Goal: Information Seeking & Learning: Get advice/opinions

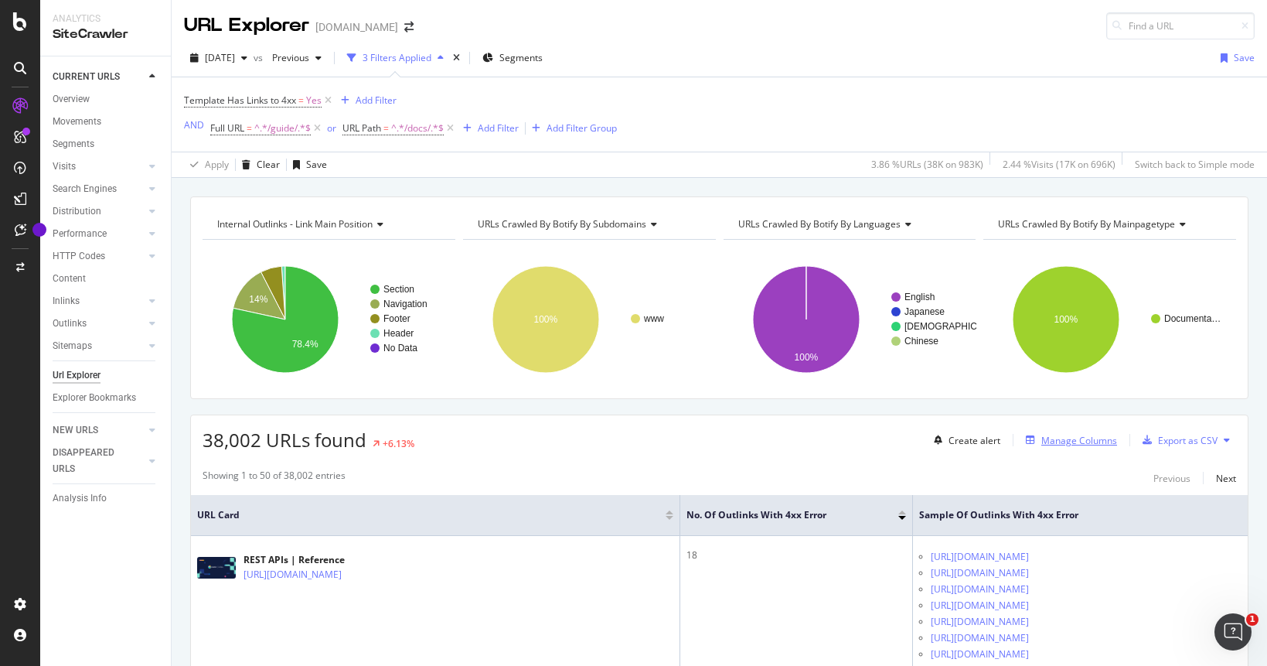
click at [1071, 443] on div "Manage Columns" at bounding box center [1079, 440] width 76 height 13
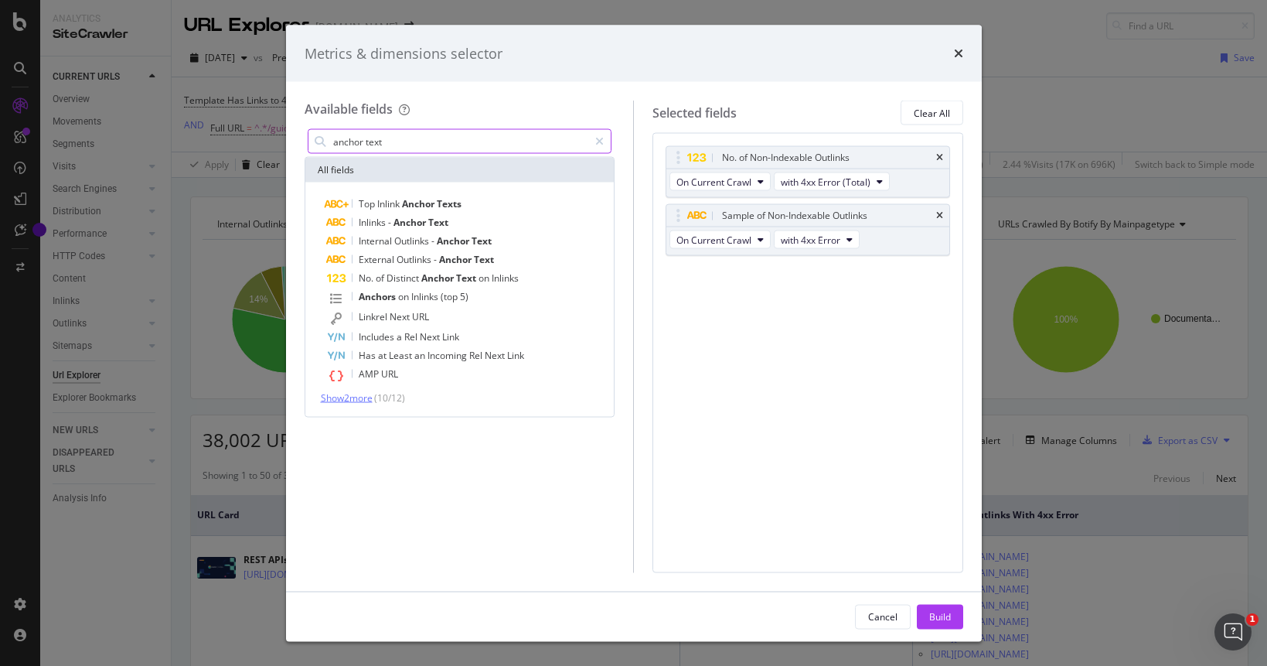
type input "anchor text"
click at [347, 400] on span "Show 2 more" at bounding box center [347, 397] width 52 height 13
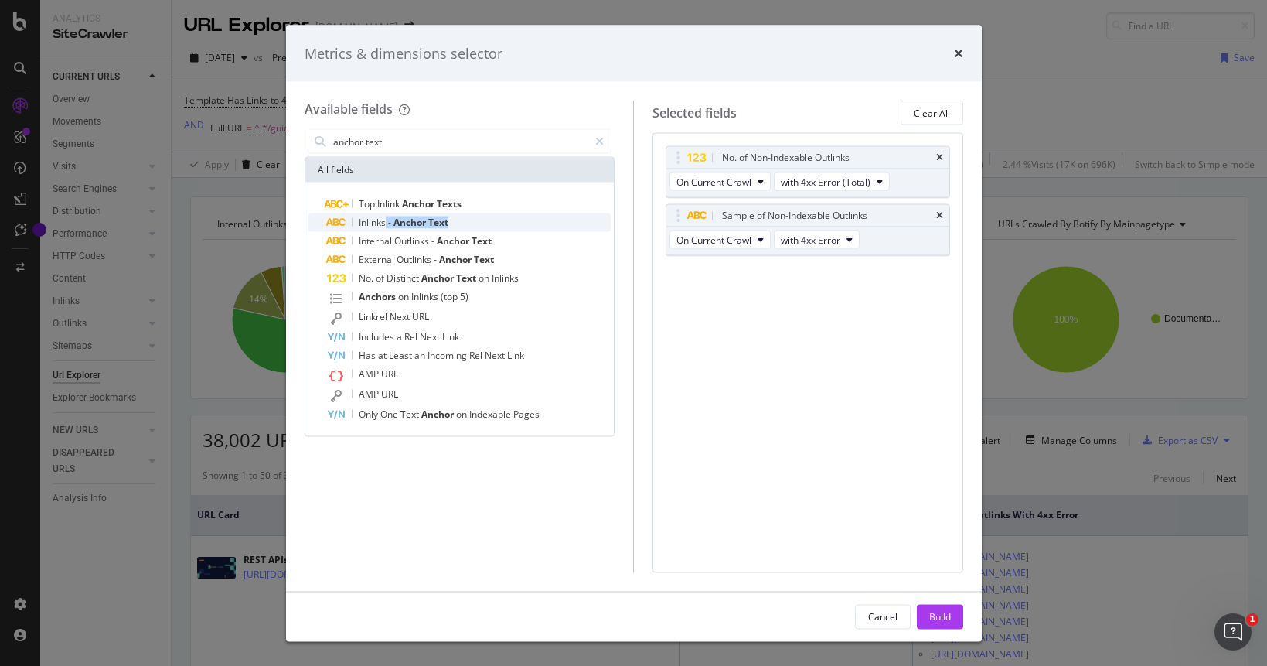
drag, startPoint x: 384, startPoint y: 222, endPoint x: 465, endPoint y: 220, distance: 81.2
click at [465, 220] on div "Inlinks - Anchor Text" at bounding box center [469, 222] width 284 height 19
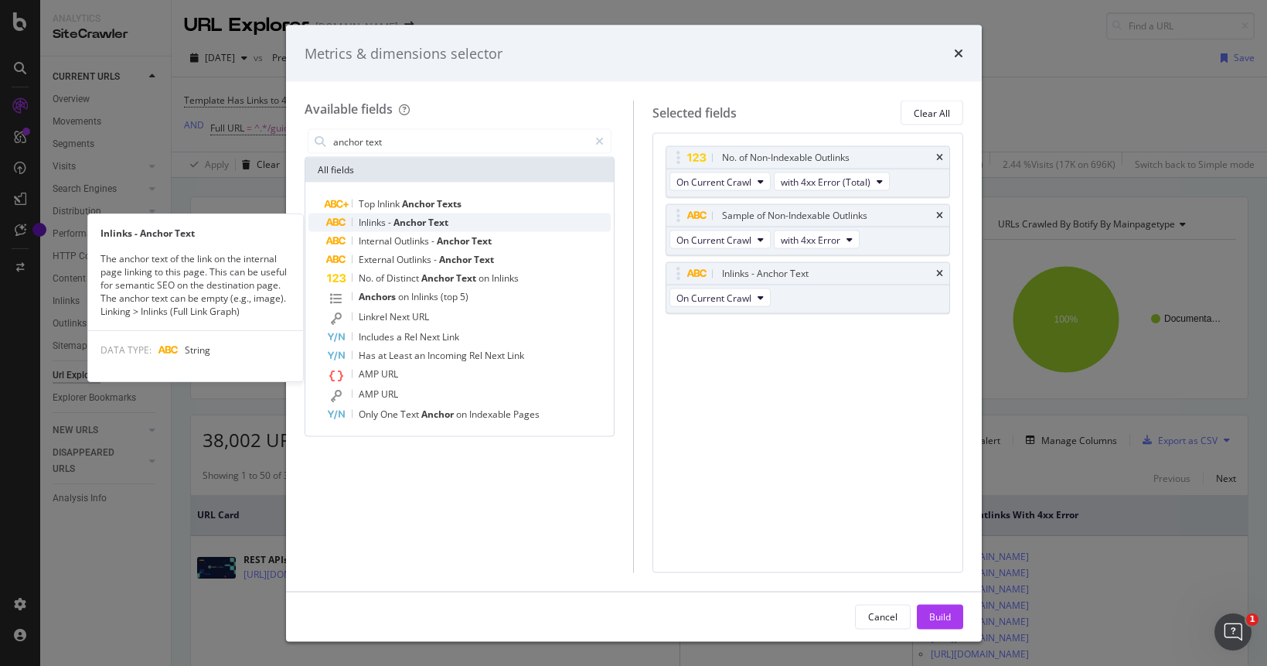
click at [441, 222] on span "Text" at bounding box center [438, 222] width 20 height 13
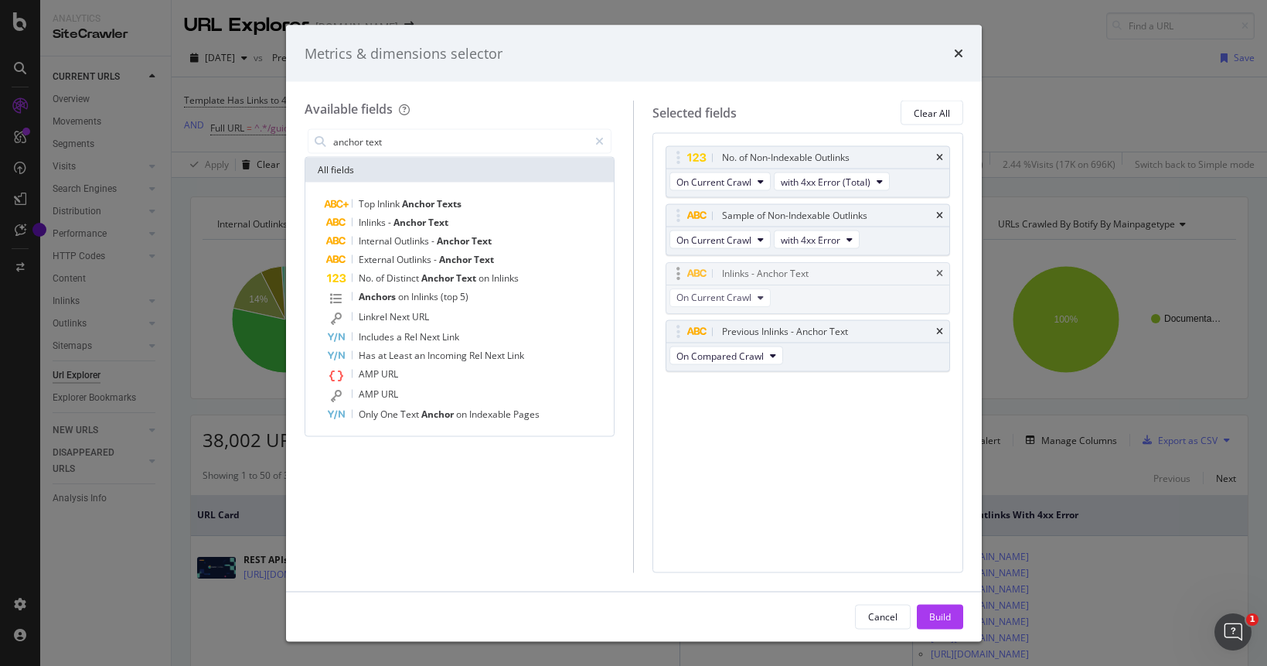
click at [853, 276] on body "Analytics SiteCrawler CURRENT URLS Overview Movements Segments Visits Analysis …" at bounding box center [633, 333] width 1267 height 666
click at [941, 276] on icon "times" at bounding box center [939, 273] width 7 height 9
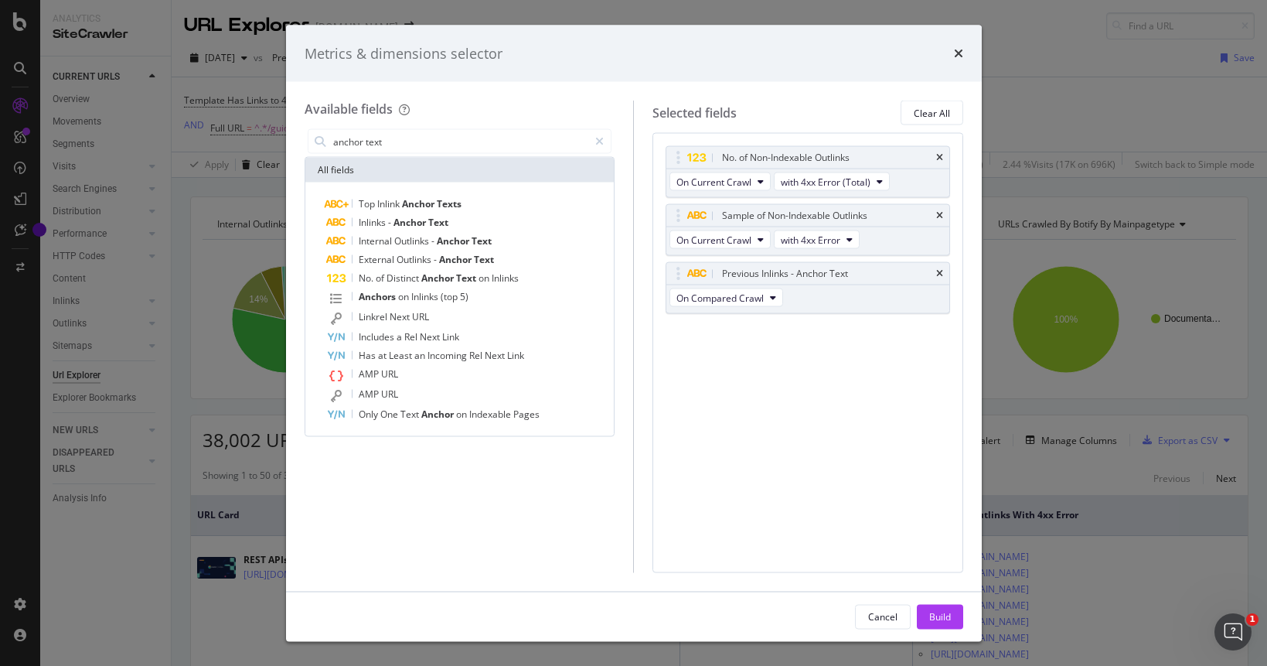
click at [941, 276] on icon "times" at bounding box center [939, 273] width 7 height 9
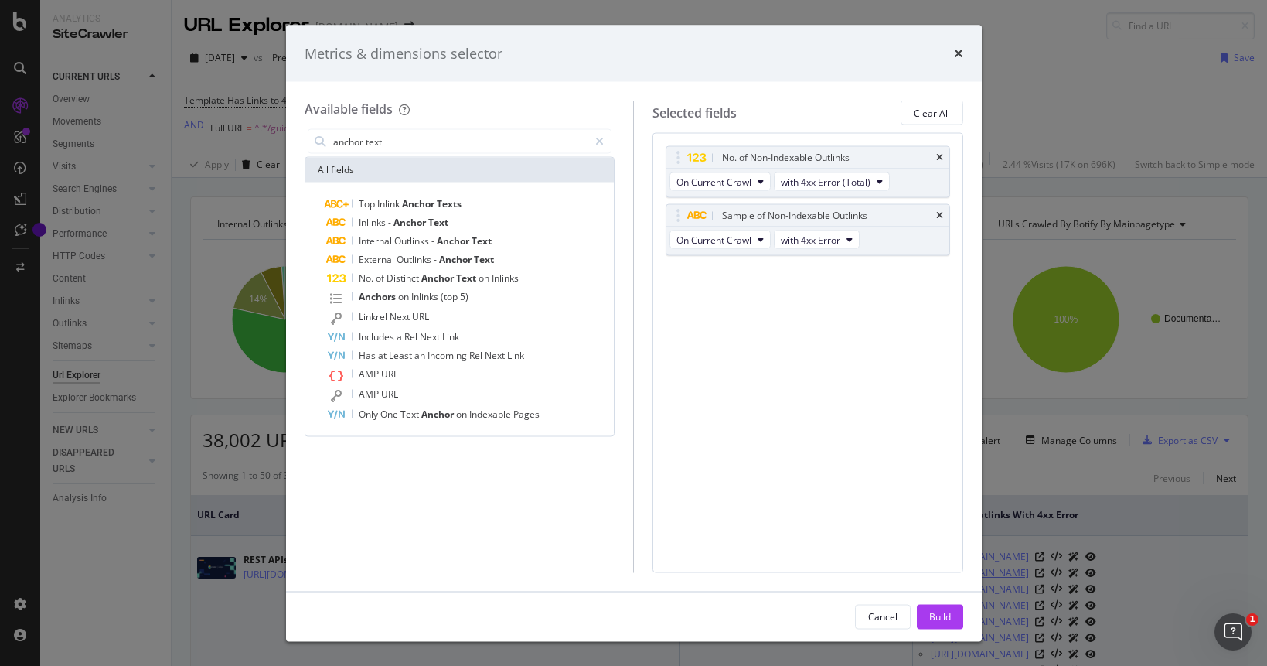
click at [888, 611] on div "Cancel" at bounding box center [882, 615] width 29 height 13
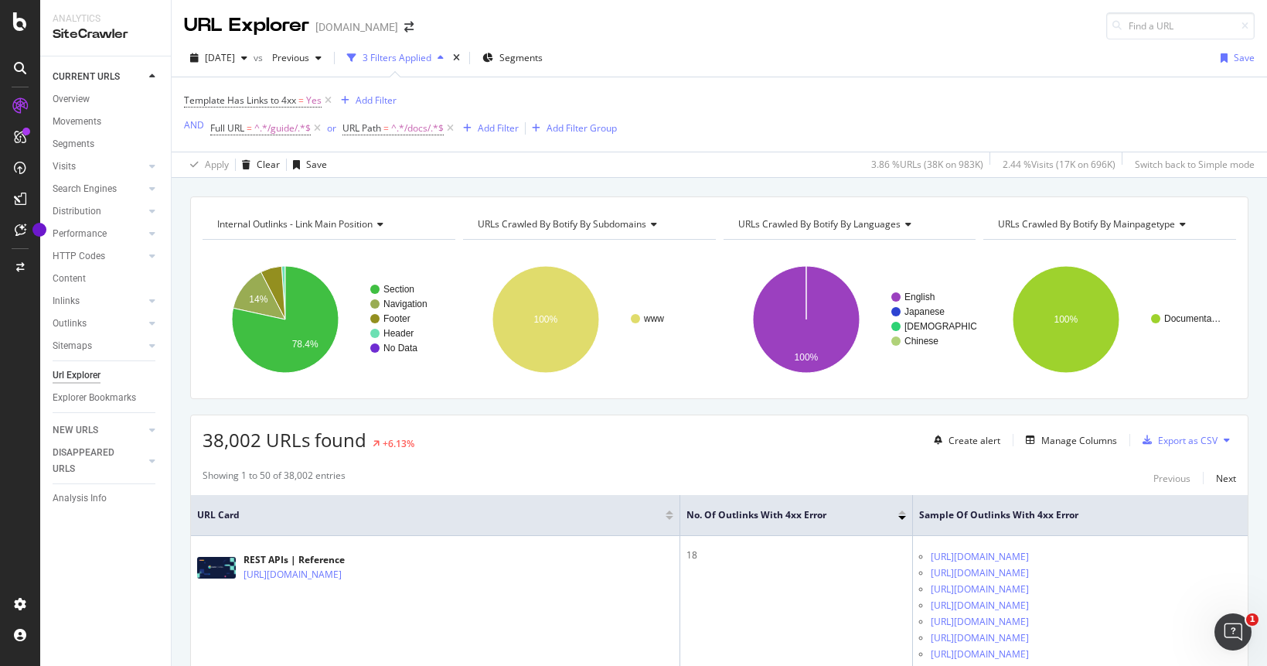
click at [1234, 625] on icon "Open Intercom Messenger" at bounding box center [1233, 632] width 26 height 26
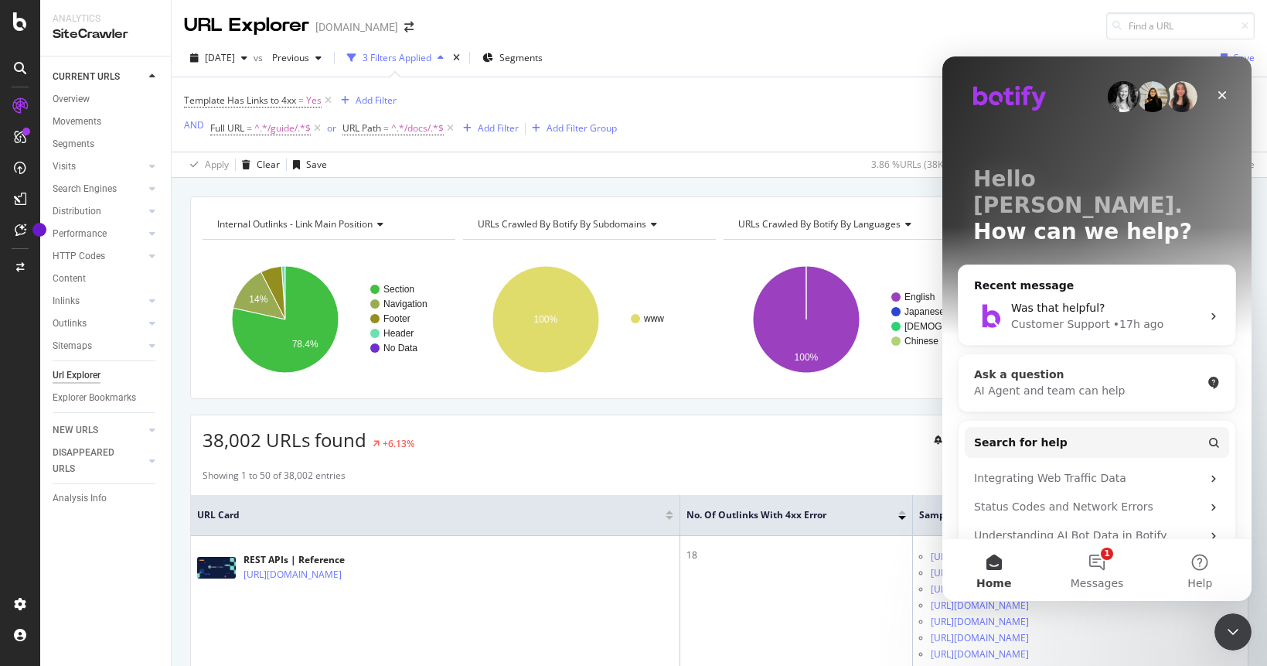
click at [1138, 383] on div "AI Agent and team can help" at bounding box center [1087, 391] width 227 height 16
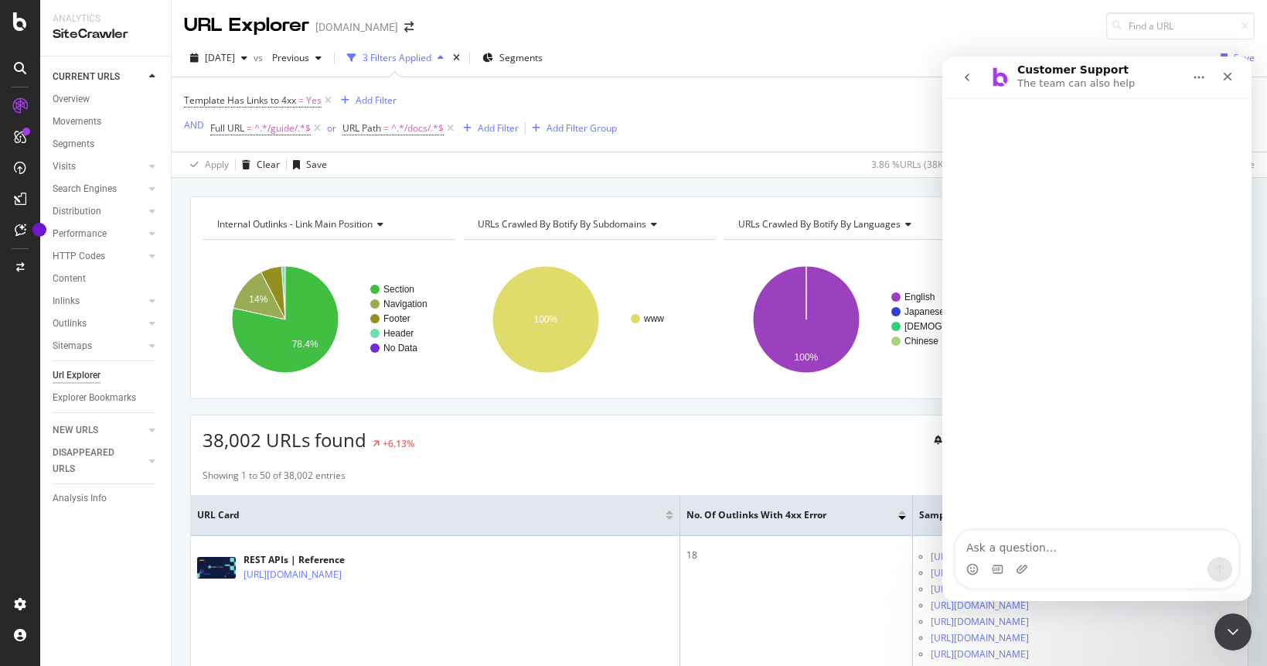
click at [967, 80] on icon "go back" at bounding box center [967, 77] width 12 height 12
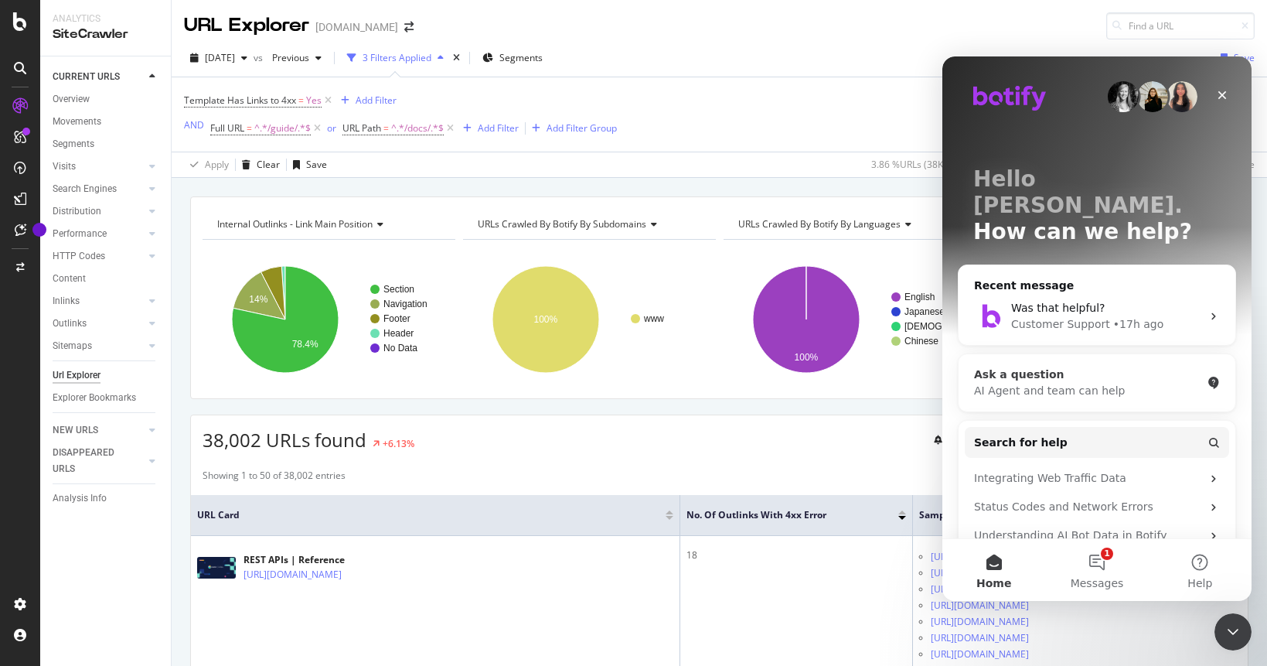
click at [1038, 383] on div "AI Agent and team can help" at bounding box center [1087, 391] width 227 height 16
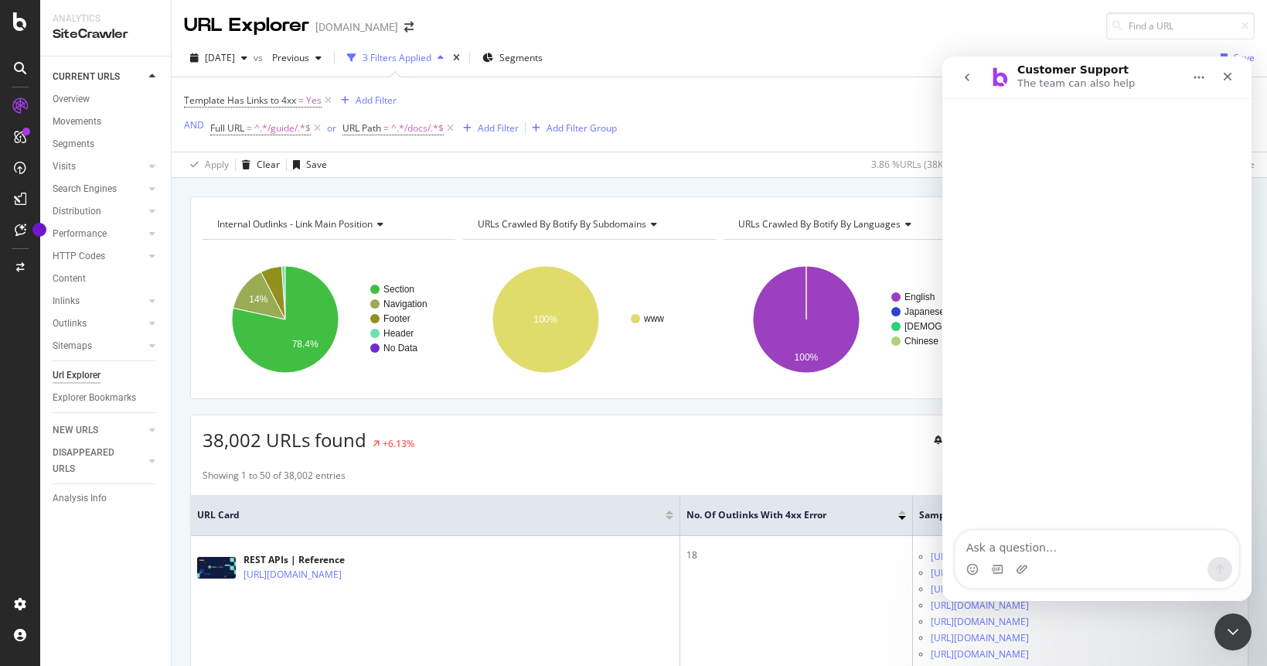
type textarea "r"
type textarea "broken link report with anchor link text of broken link"
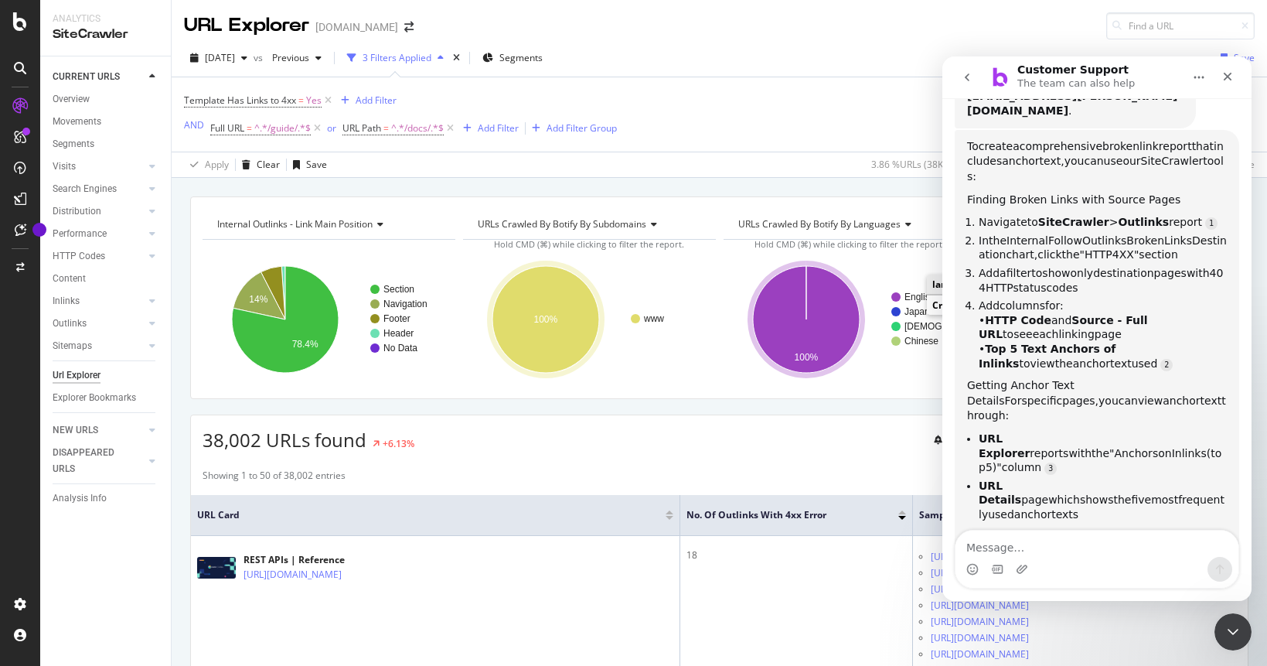
scroll to position [211, 0]
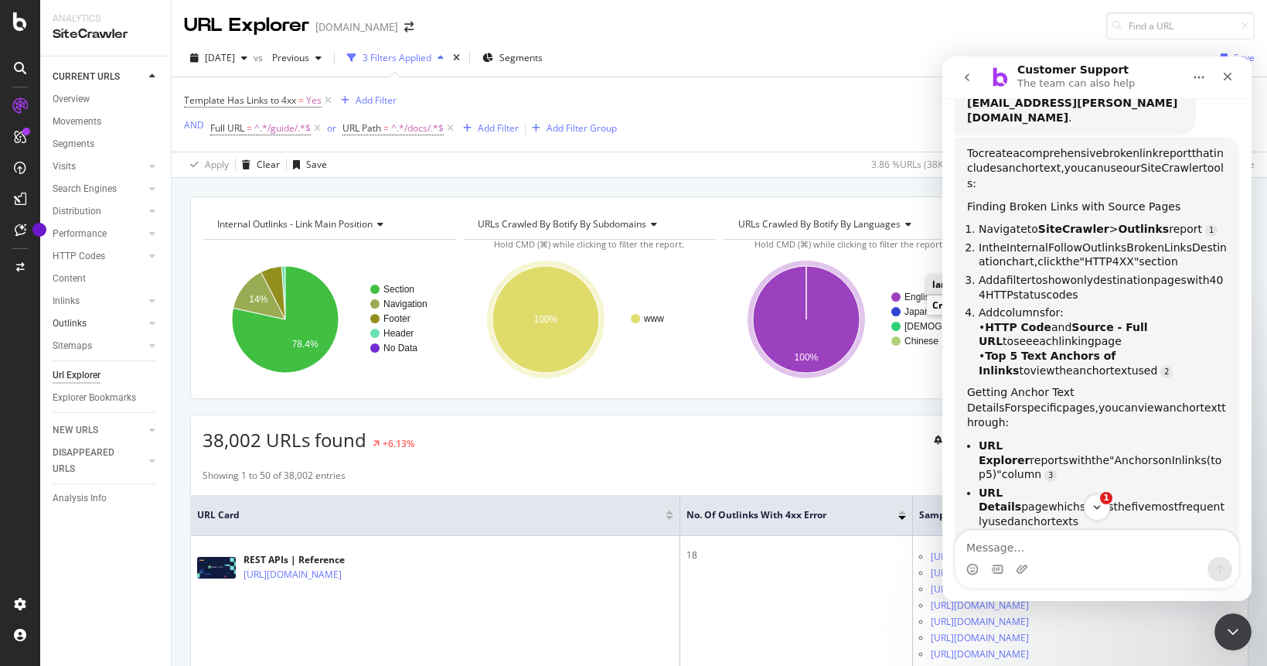
click at [97, 319] on link "Outlinks" at bounding box center [99, 323] width 92 height 16
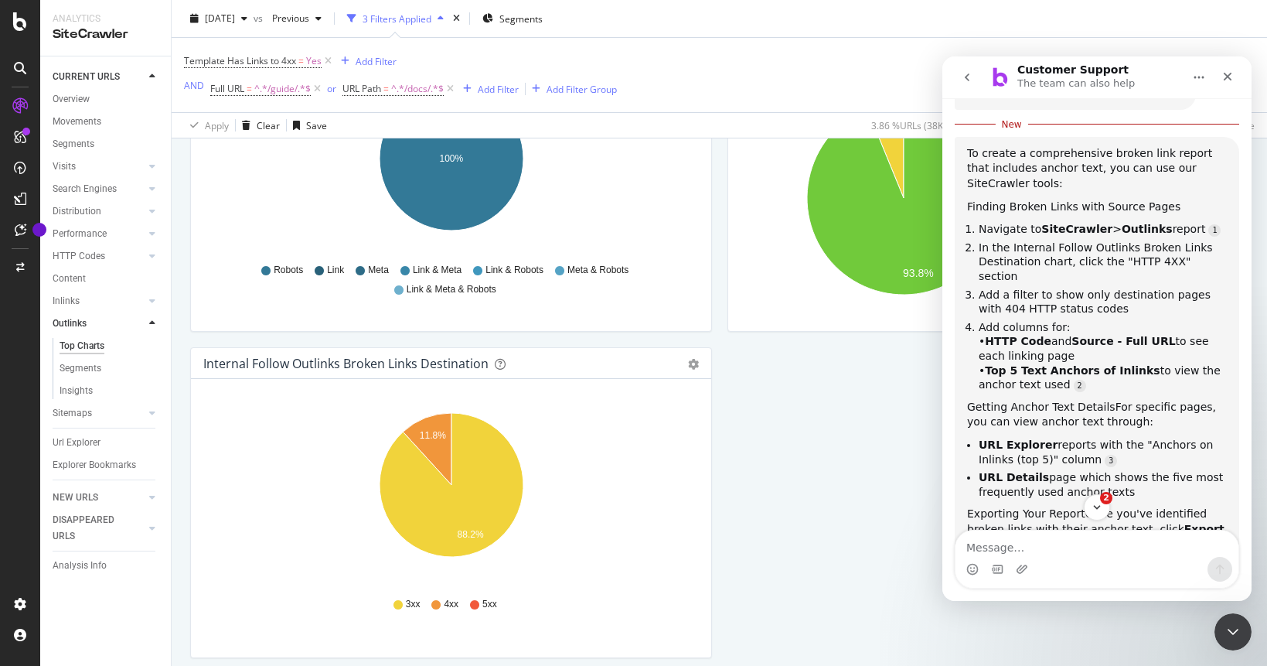
scroll to position [650, 0]
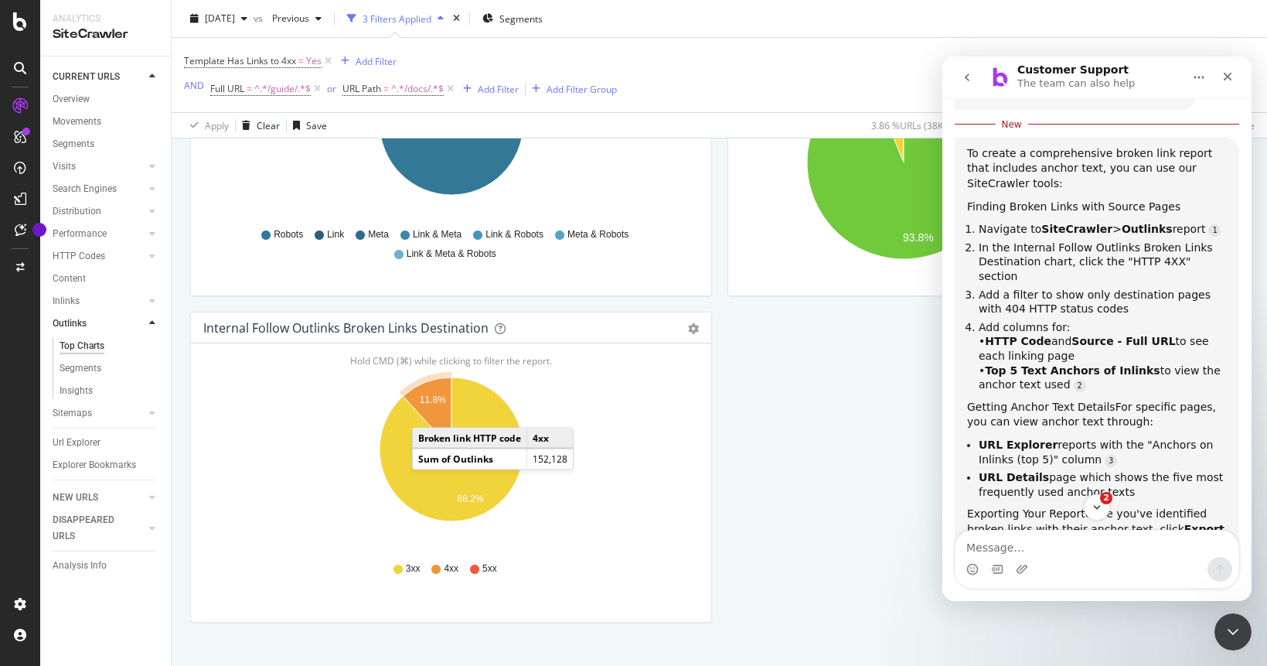
click at [427, 413] on icon "A chart." at bounding box center [427, 413] width 49 height 72
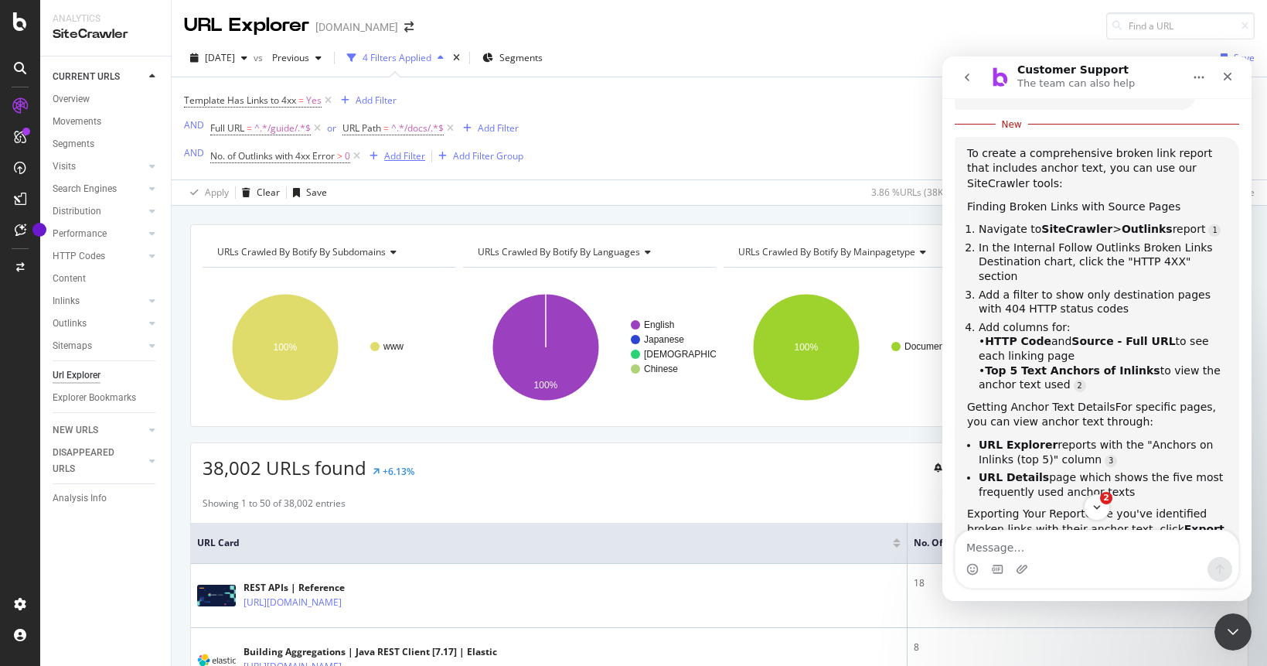
click at [411, 159] on div "Add Filter" at bounding box center [404, 155] width 41 height 13
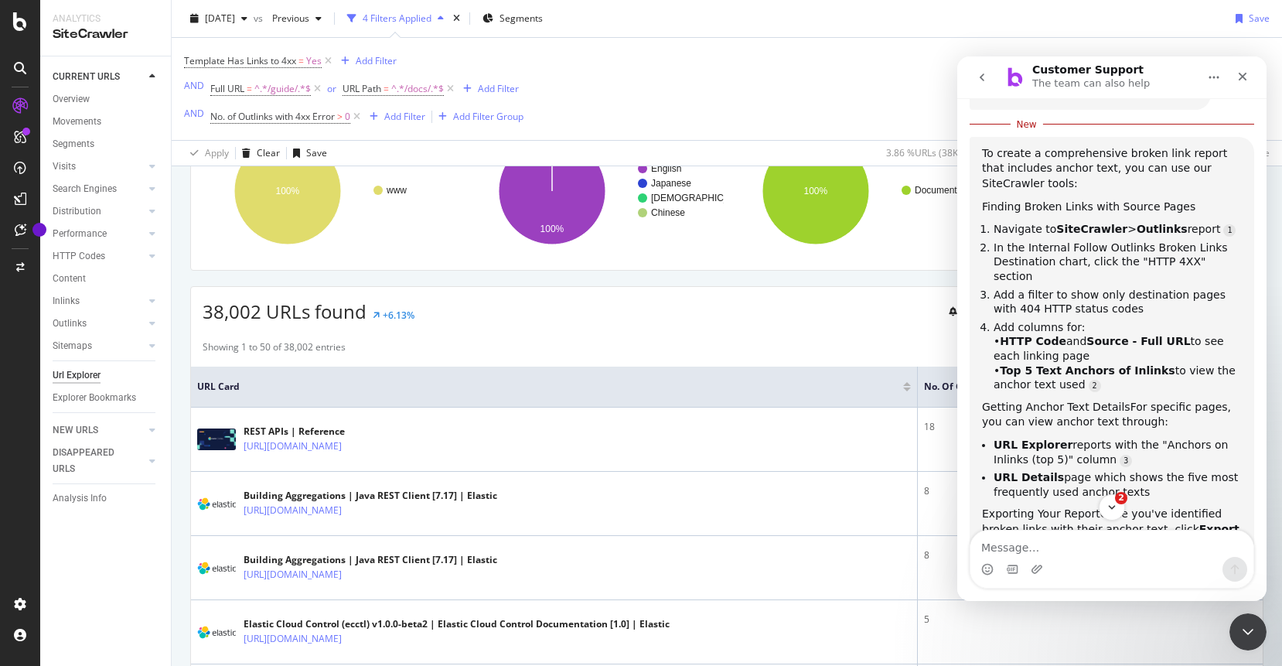
scroll to position [62, 0]
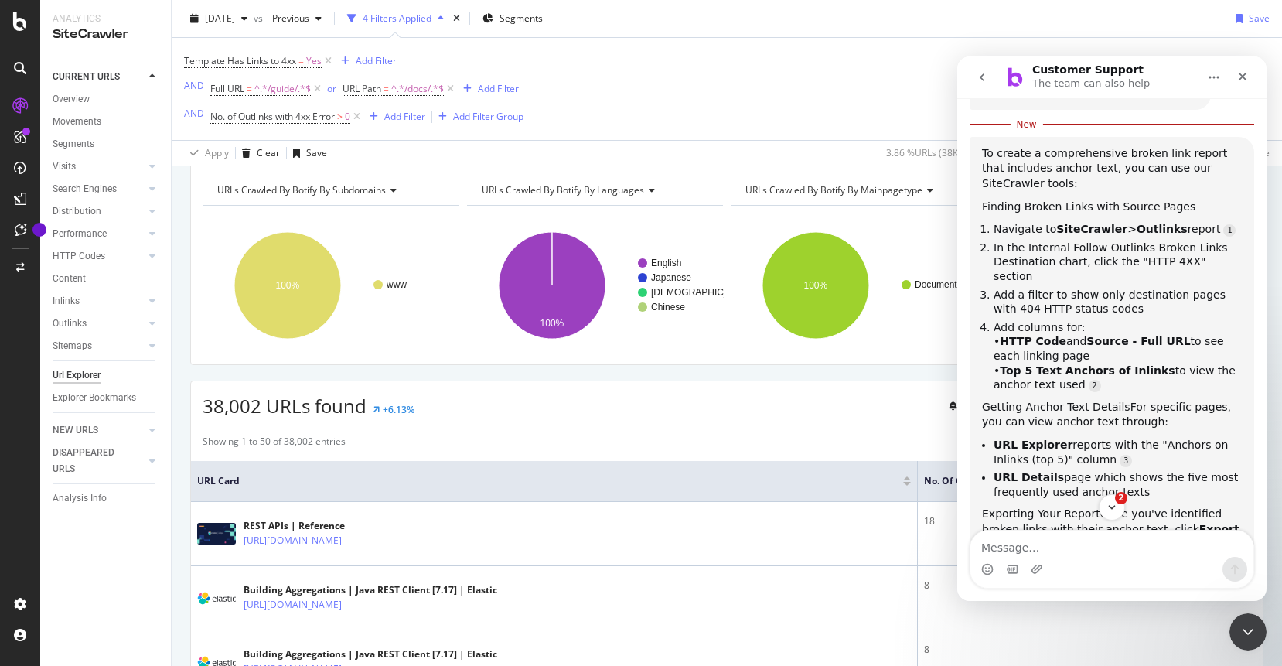
click at [1202, 43] on div "Template Has Links to 4xx = Yes Add Filter AND Full URL = ^.*/guide/.*$ or URL …" at bounding box center [726, 89] width 1085 height 102
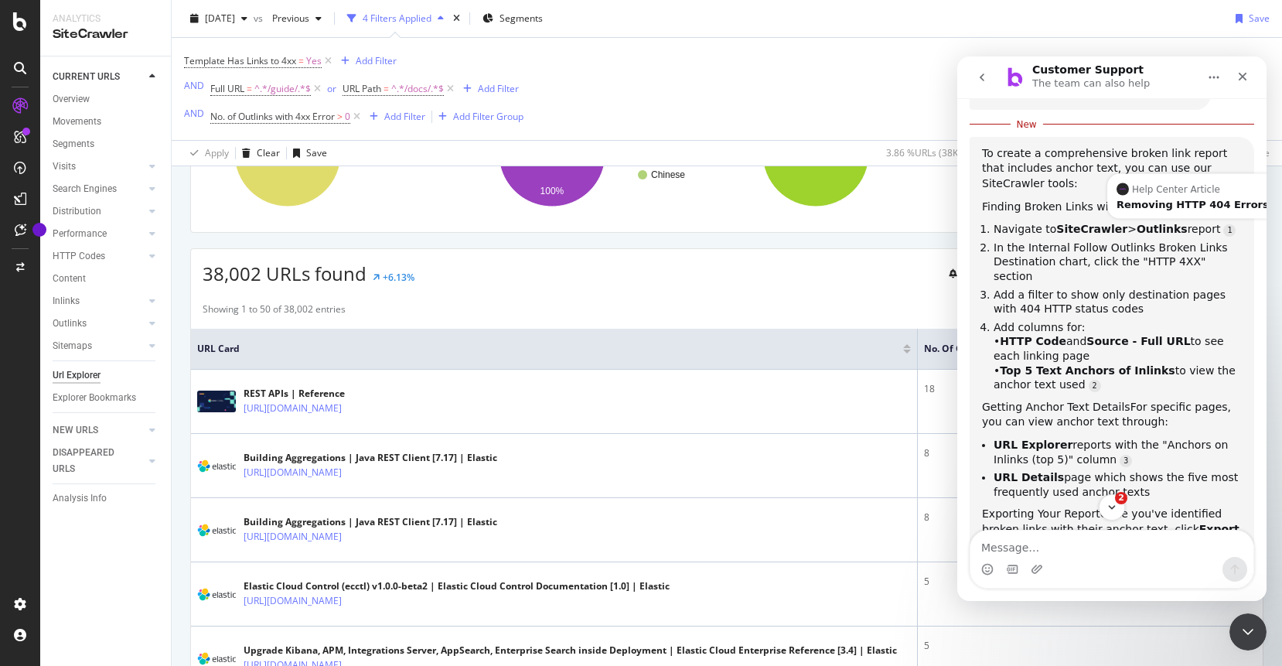
scroll to position [206, 0]
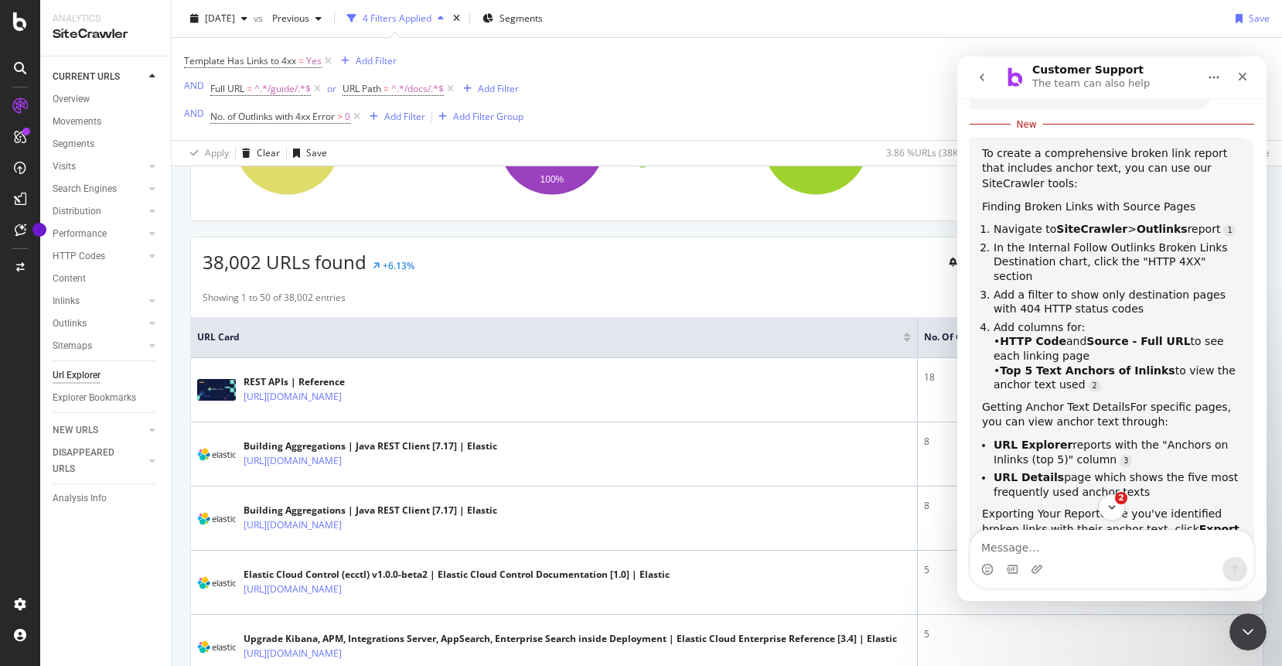
click at [1249, 636] on icon "Close Intercom Messenger" at bounding box center [1247, 631] width 19 height 19
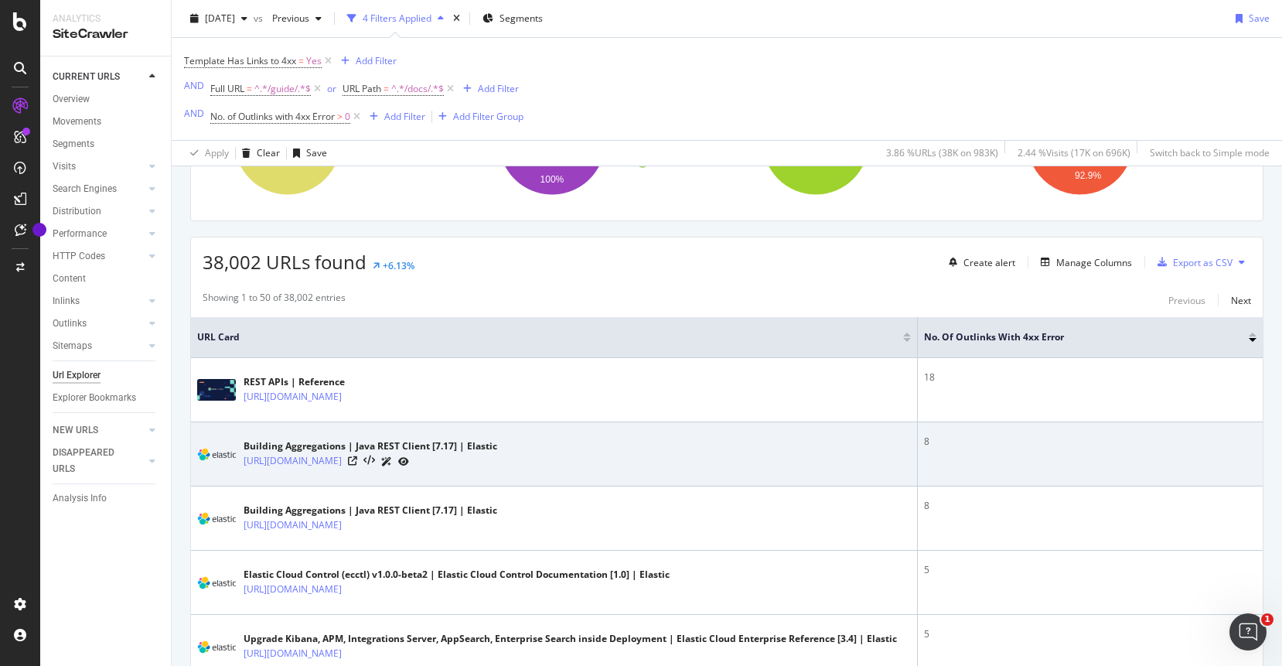
scroll to position [364, 0]
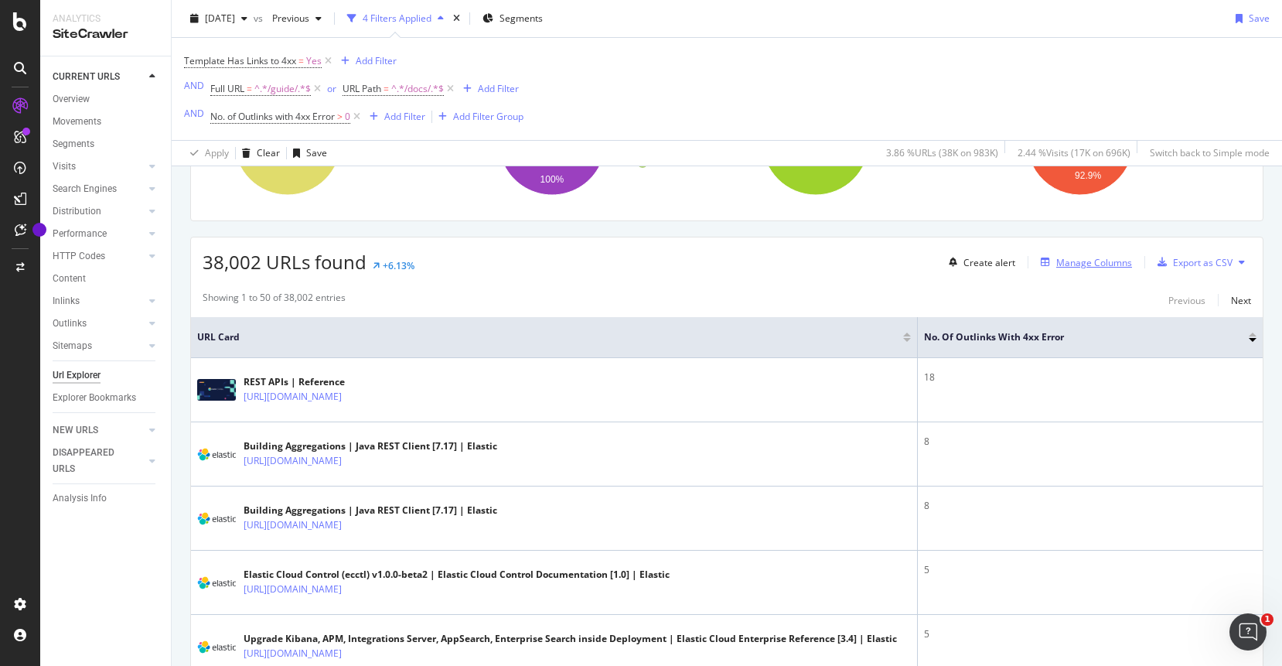
click at [1096, 262] on div "Manage Columns" at bounding box center [1094, 262] width 76 height 13
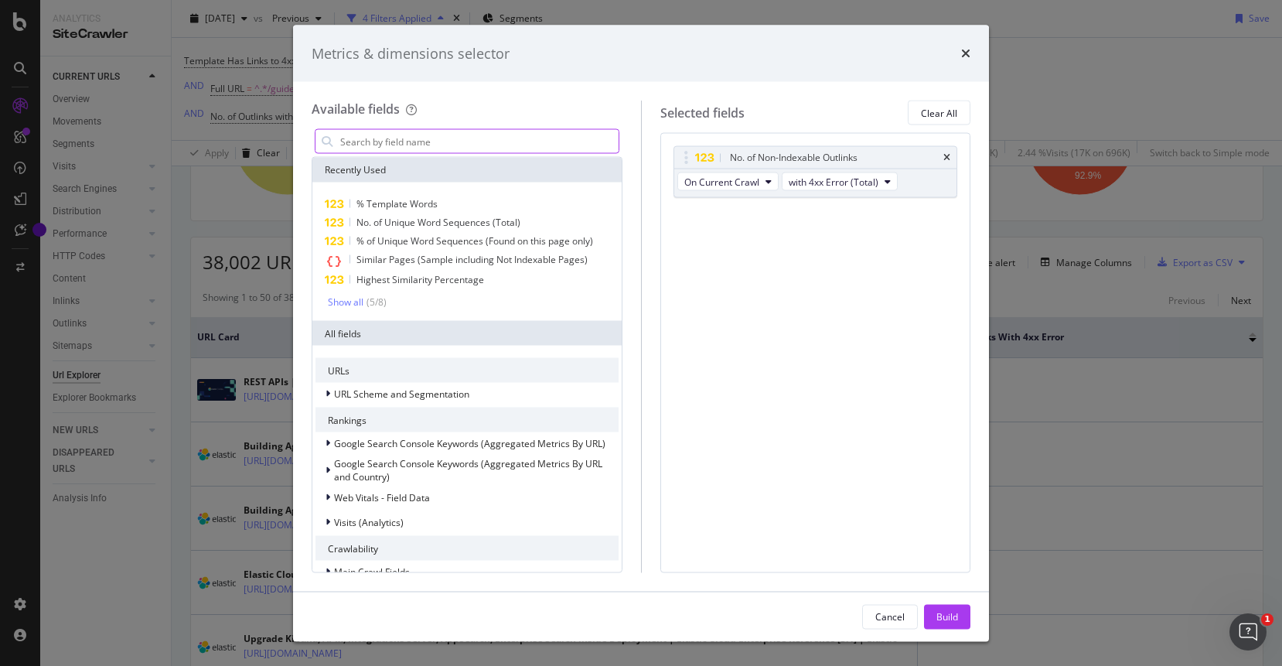
click at [1255, 635] on icon "Open Intercom Messenger" at bounding box center [1248, 632] width 26 height 26
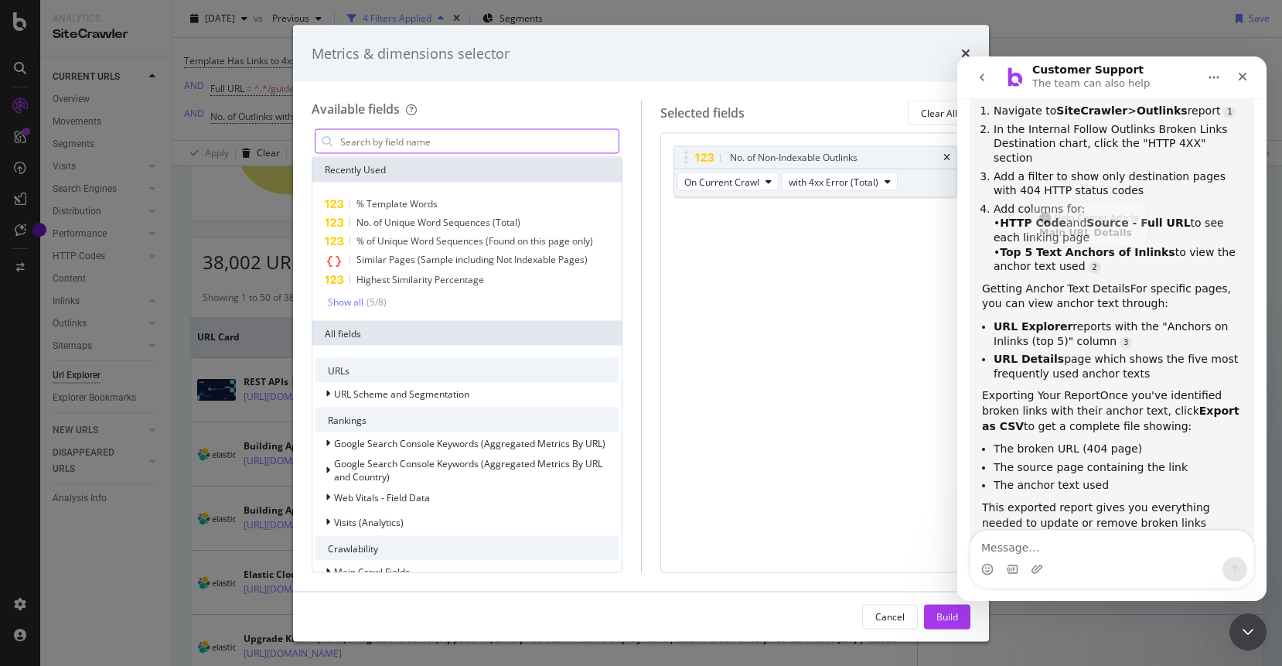
scroll to position [325, 0]
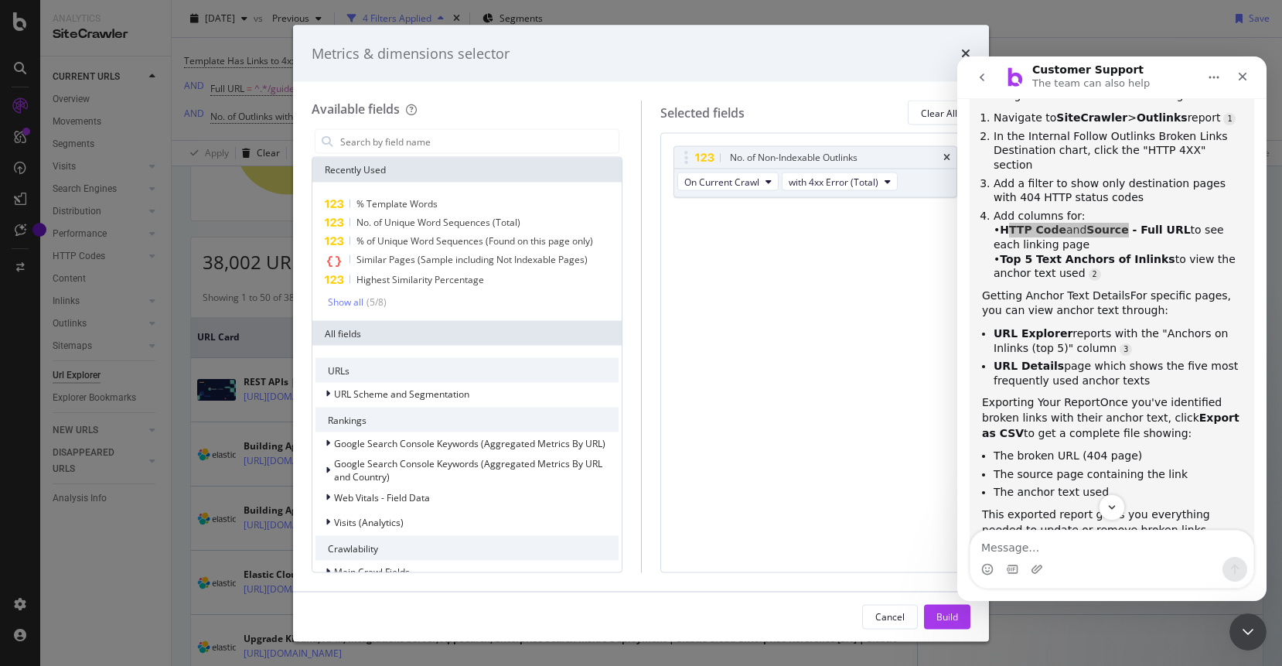
drag, startPoint x: 1006, startPoint y: 186, endPoint x: 998, endPoint y: 182, distance: 8.3
click at [1115, 209] on li "Add columns for: • HTTP Code and Source - Full URL to see each linking page • T…" at bounding box center [1117, 245] width 248 height 72
click at [535, 139] on input "modal" at bounding box center [479, 141] width 280 height 23
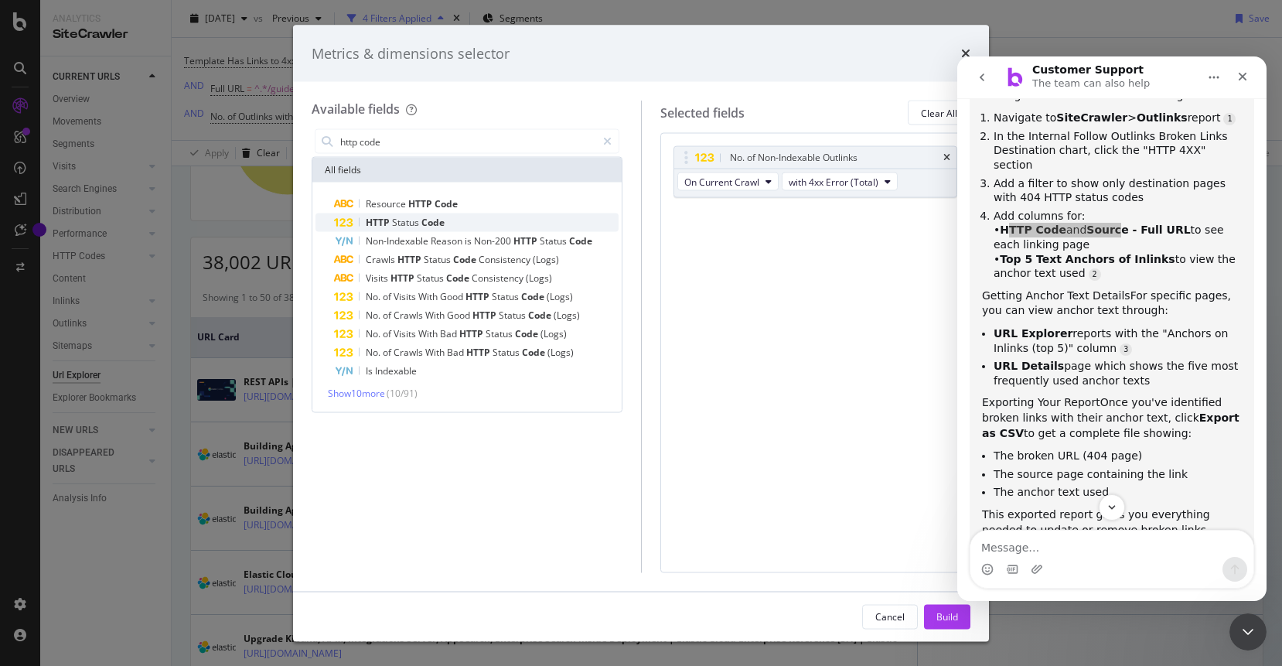
click at [410, 218] on span "Status" at bounding box center [406, 222] width 29 height 13
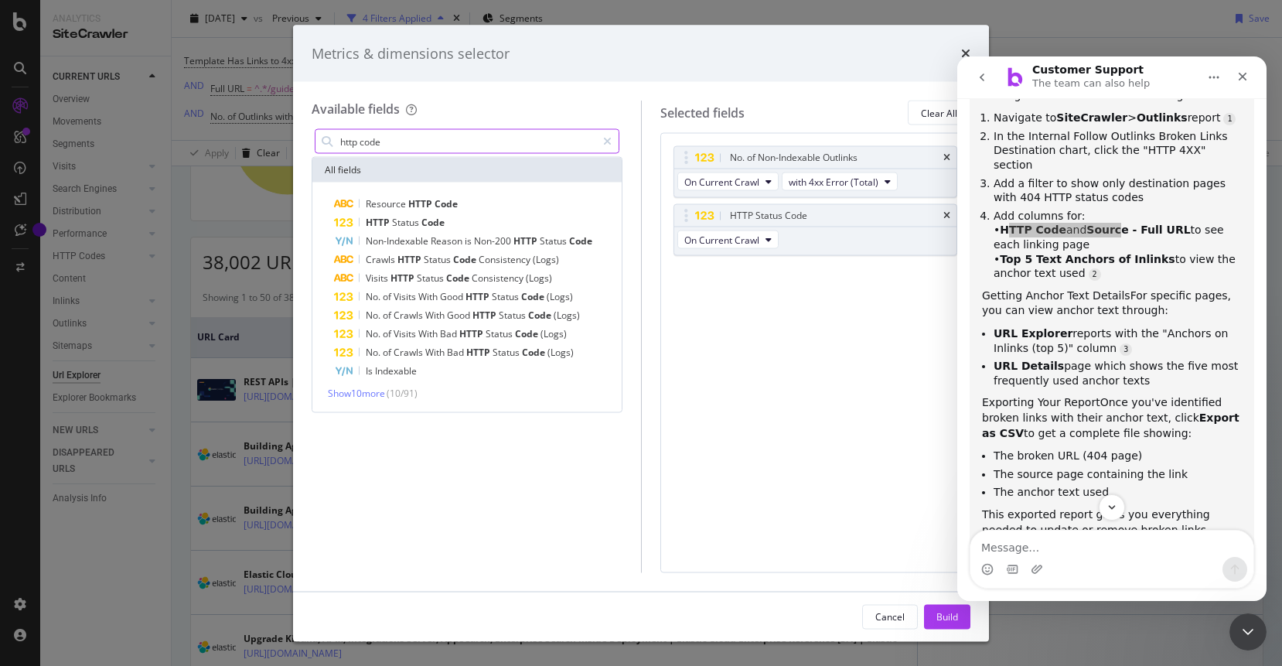
click at [435, 145] on input "http code" at bounding box center [467, 141] width 257 height 23
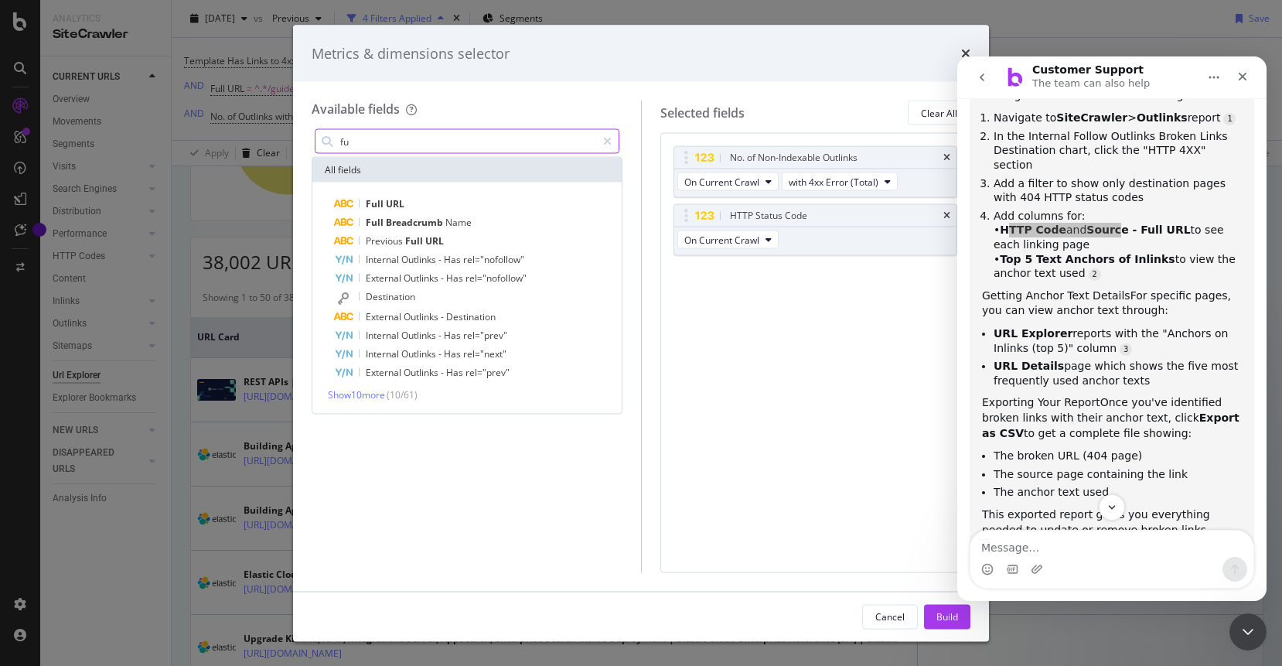
type input "f"
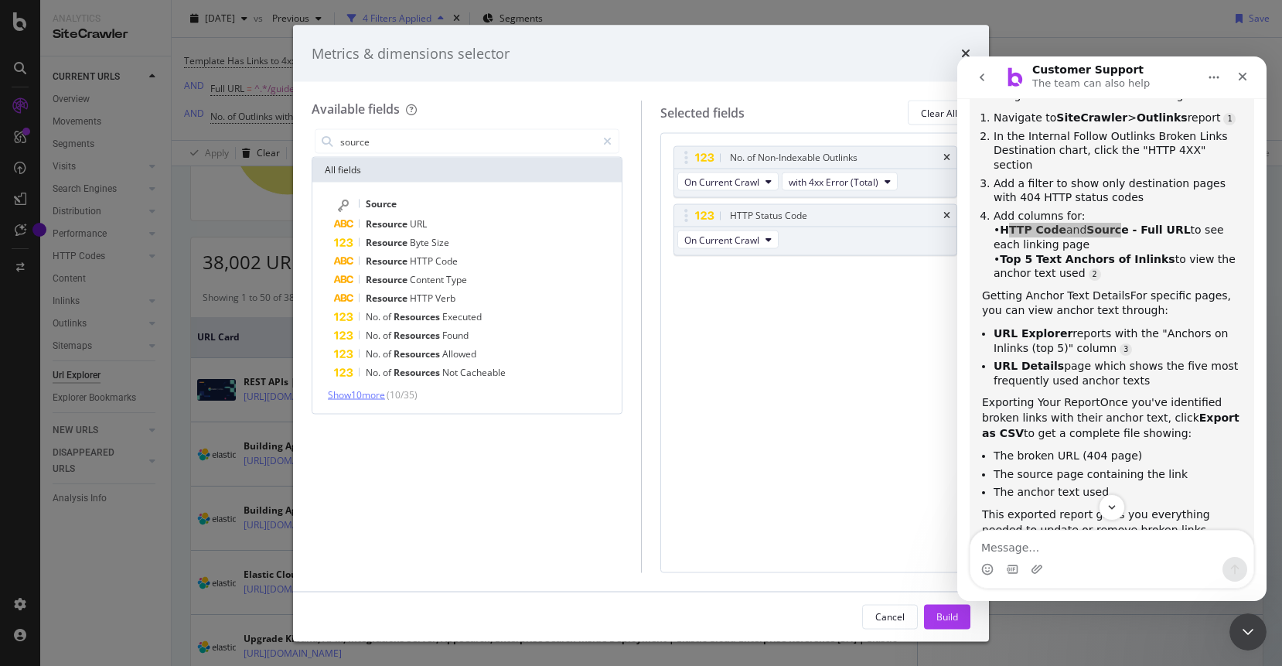
click at [369, 395] on span "Show 10 more" at bounding box center [356, 394] width 57 height 13
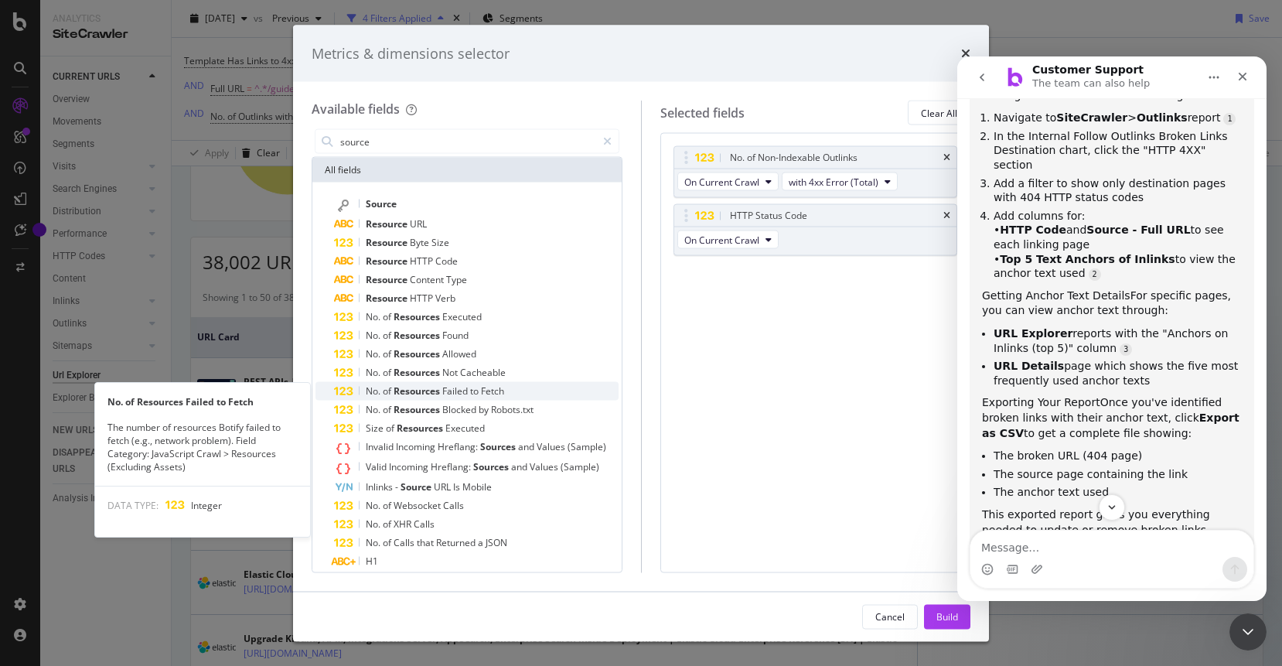
scroll to position [30, 0]
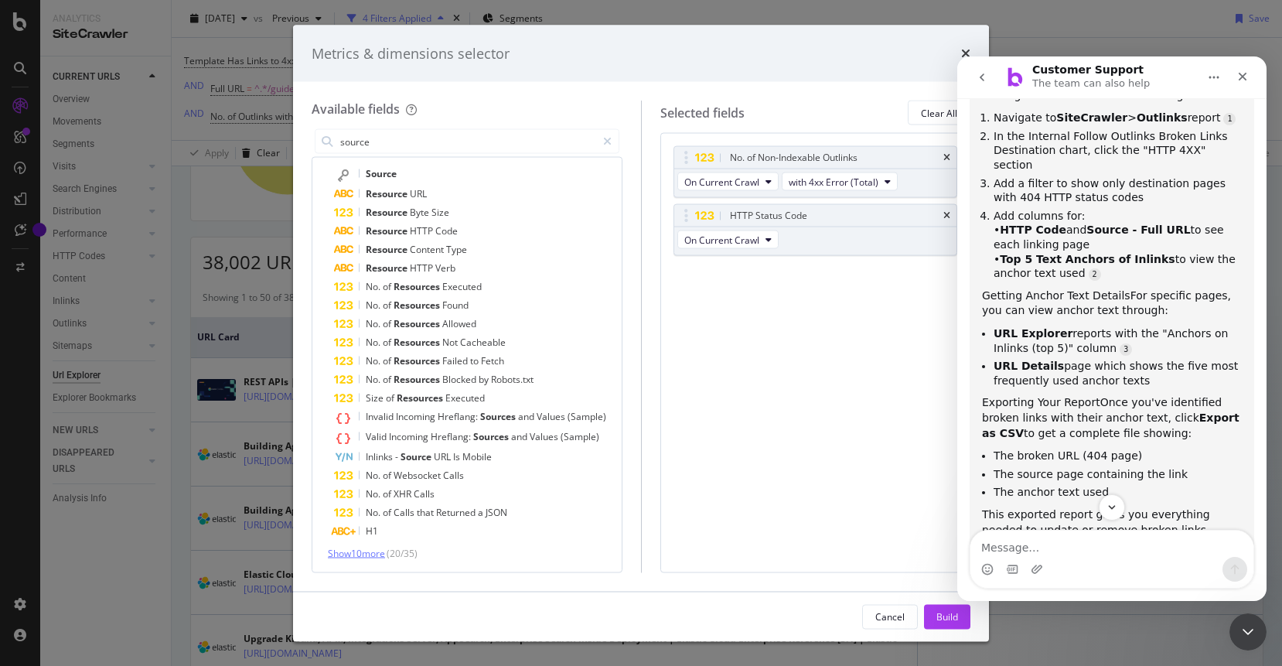
click at [361, 553] on span "Show 10 more" at bounding box center [356, 552] width 57 height 13
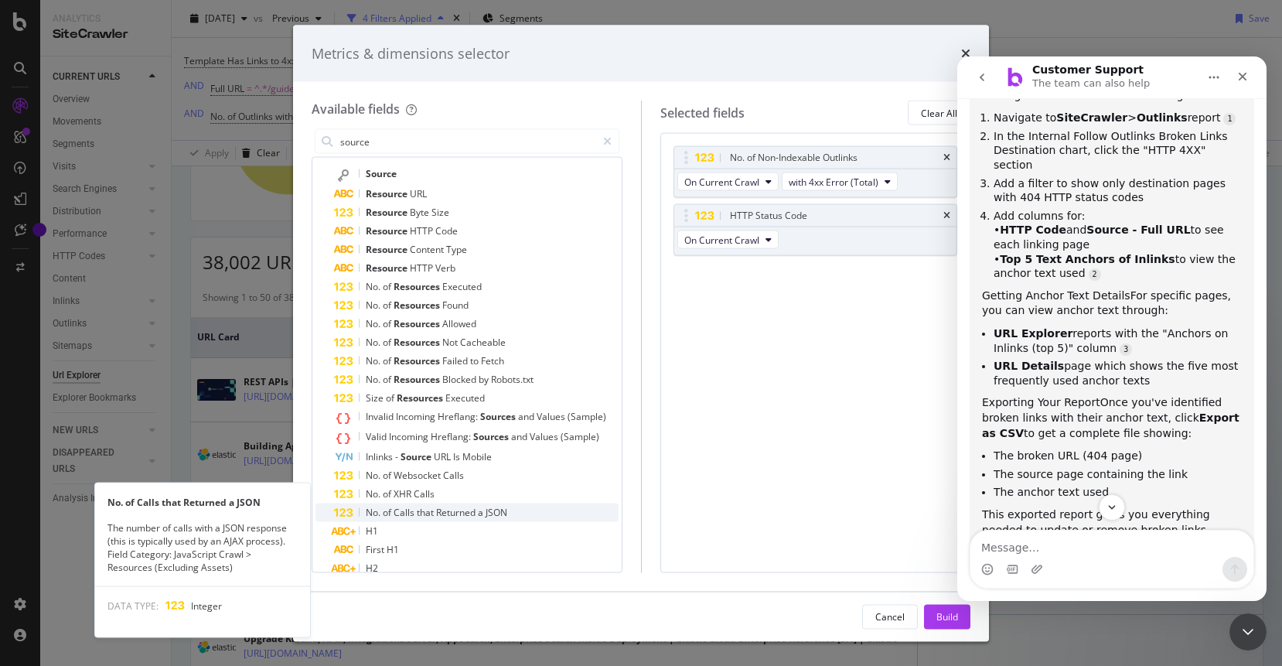
scroll to position [217, 0]
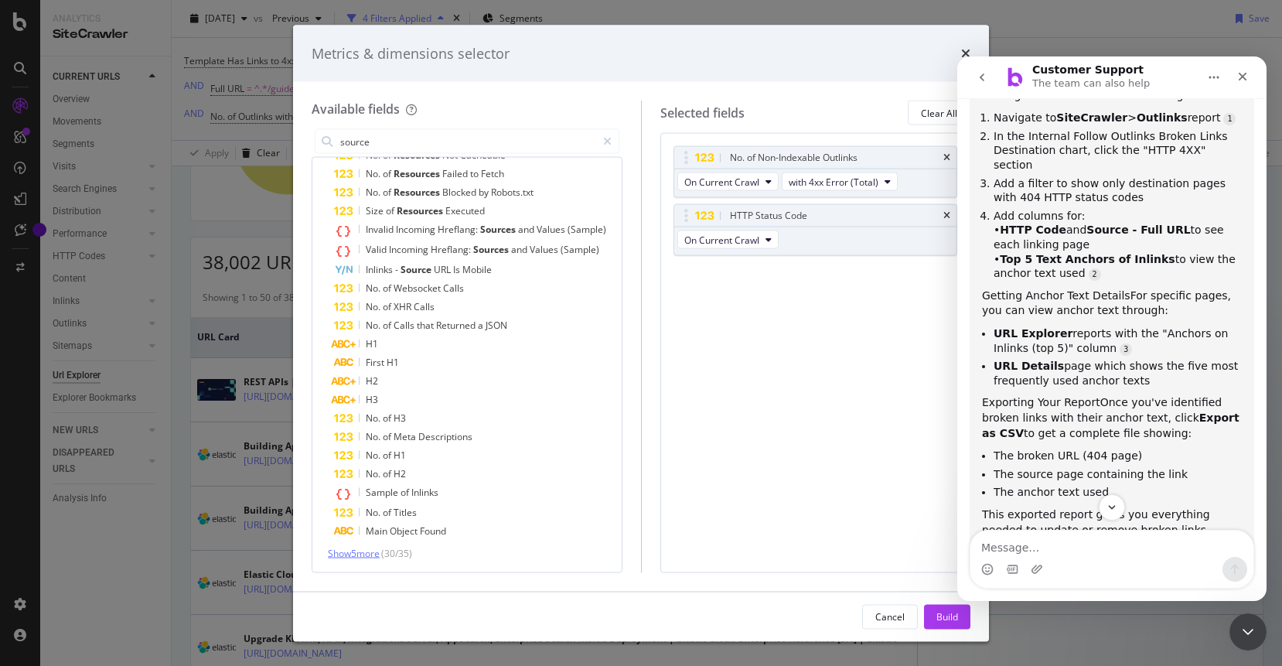
click at [369, 554] on span "Show 5 more" at bounding box center [354, 552] width 52 height 13
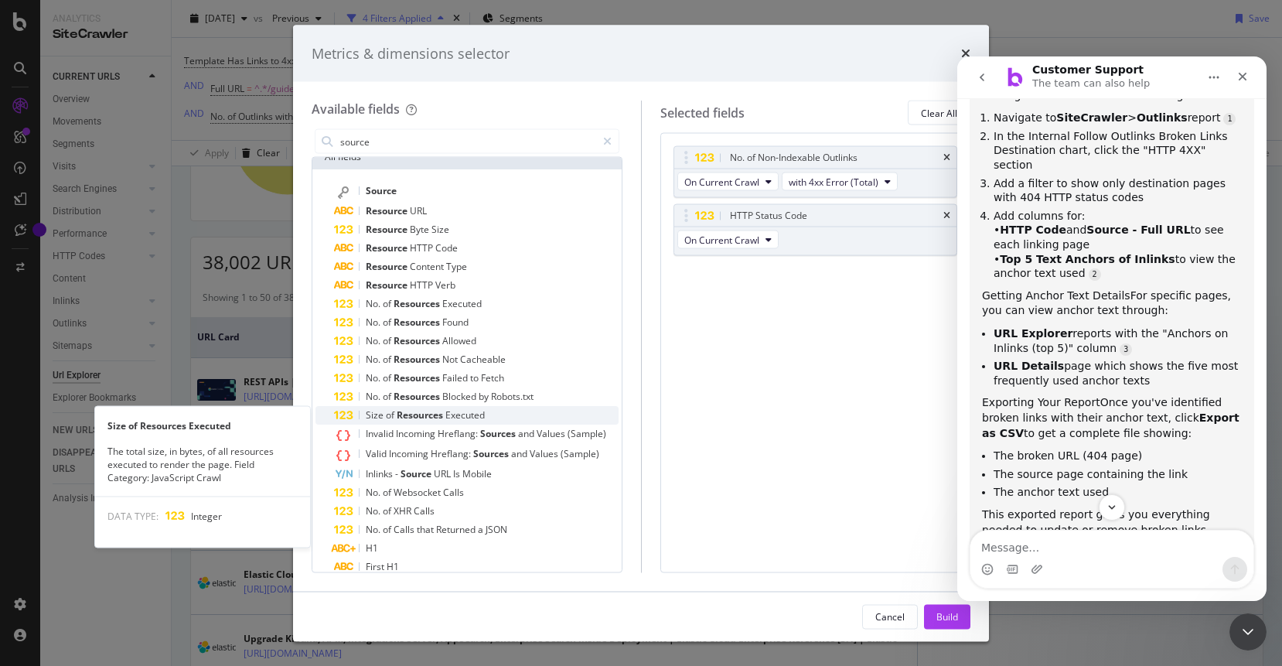
scroll to position [0, 0]
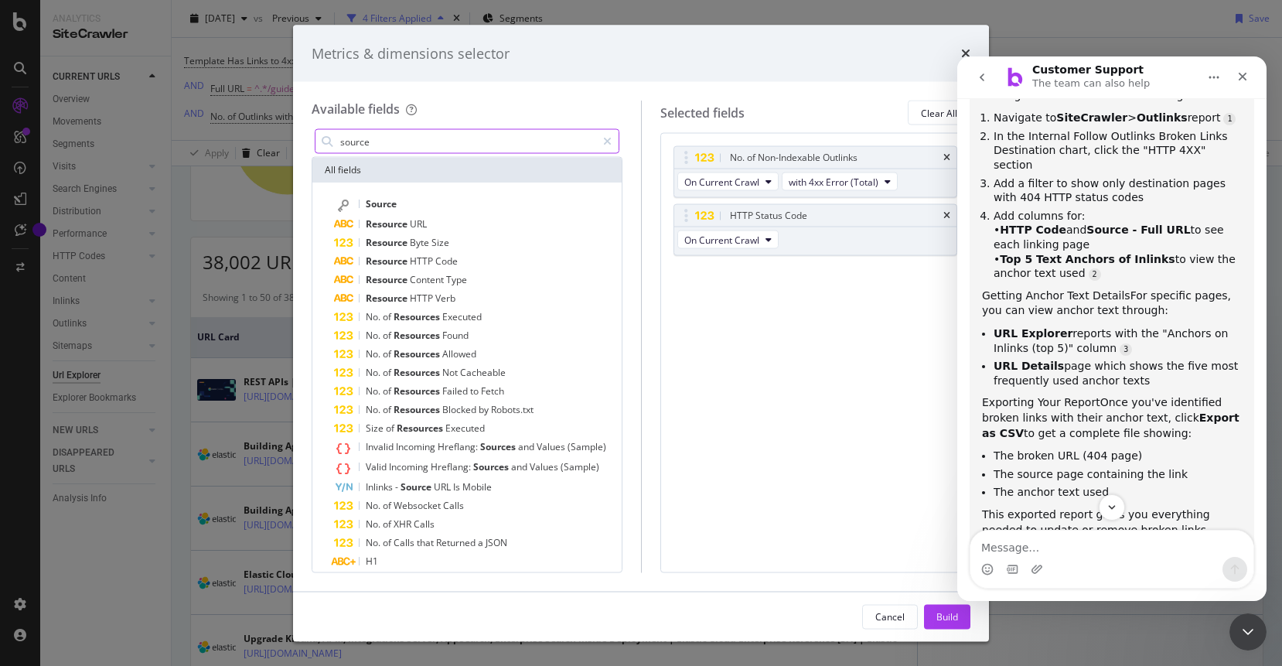
click at [447, 143] on input "source" at bounding box center [467, 141] width 257 height 23
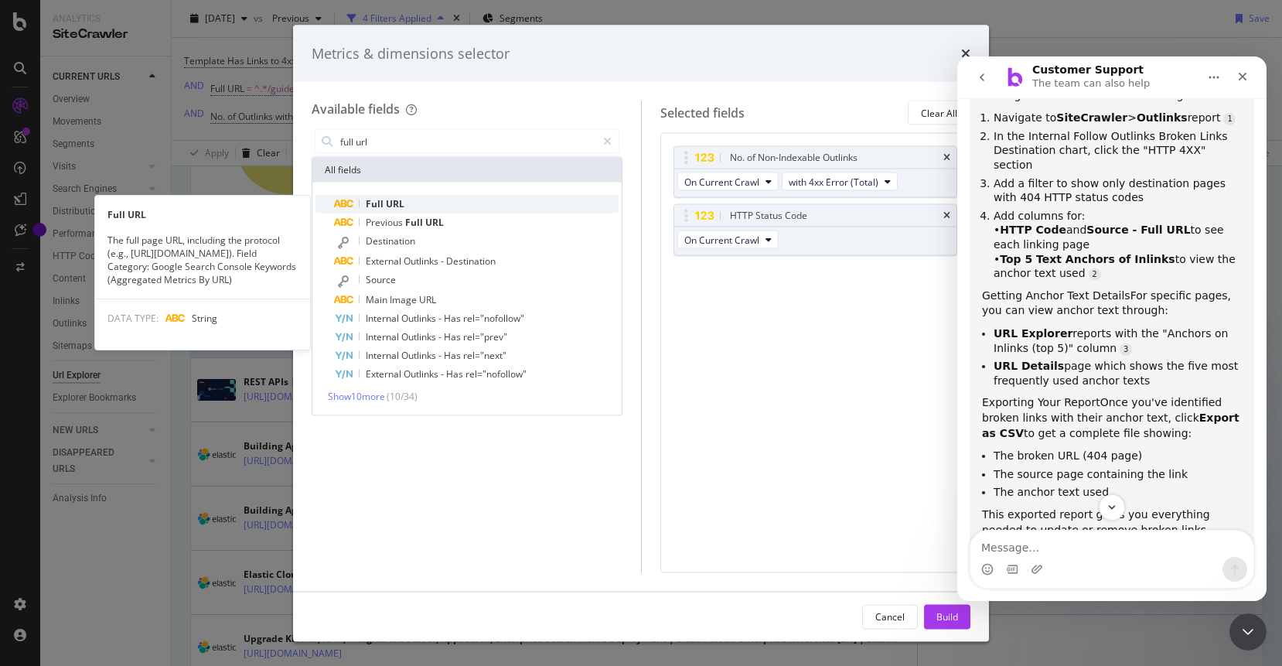
click at [387, 201] on span "URL" at bounding box center [395, 203] width 19 height 13
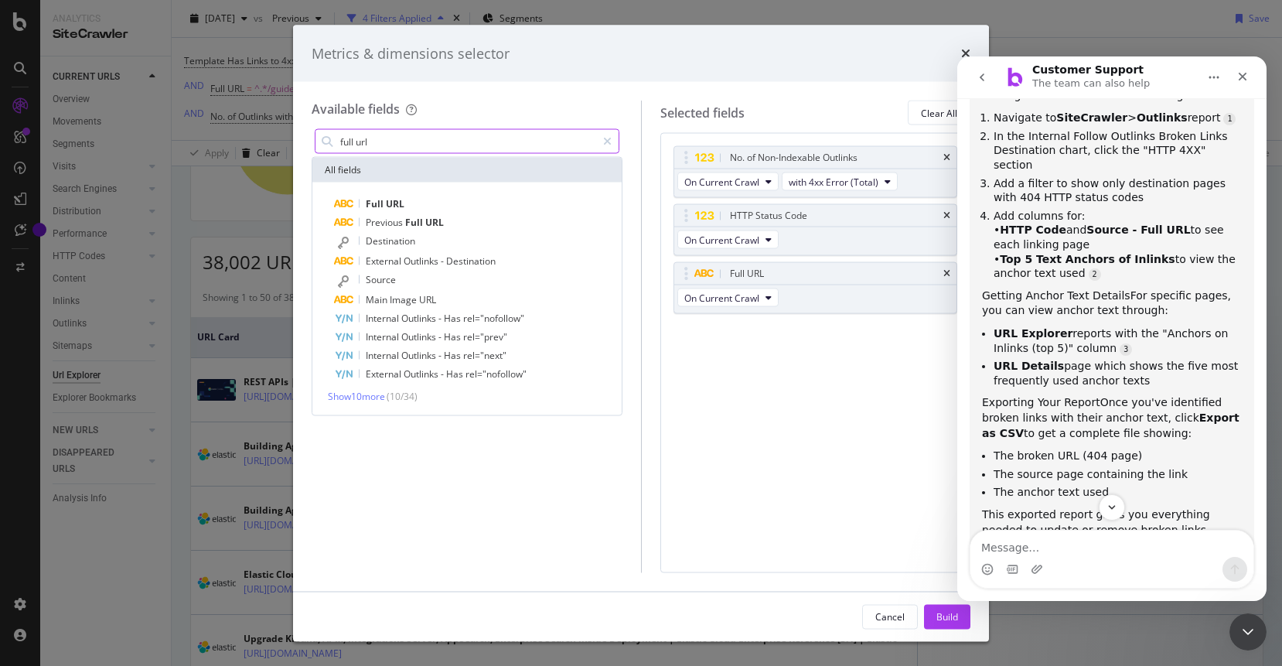
click at [425, 147] on input "full url" at bounding box center [467, 141] width 257 height 23
type input "a"
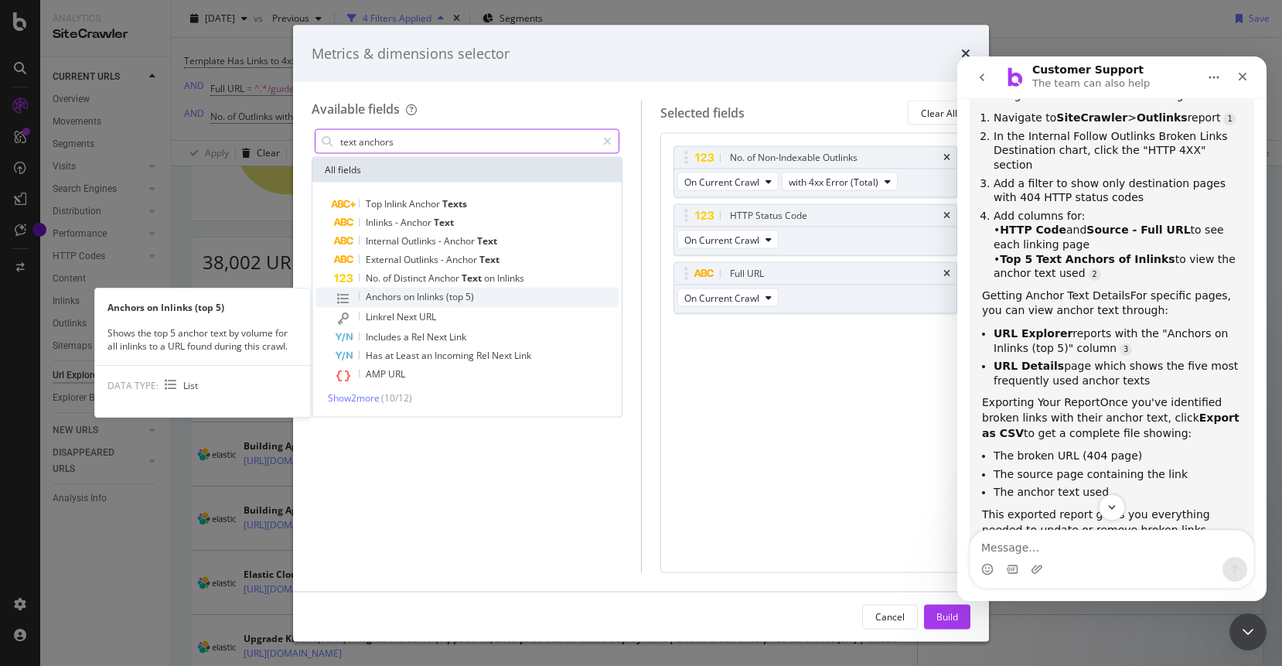
type input "text anchors"
click at [417, 301] on span "Inlinks" at bounding box center [431, 296] width 29 height 13
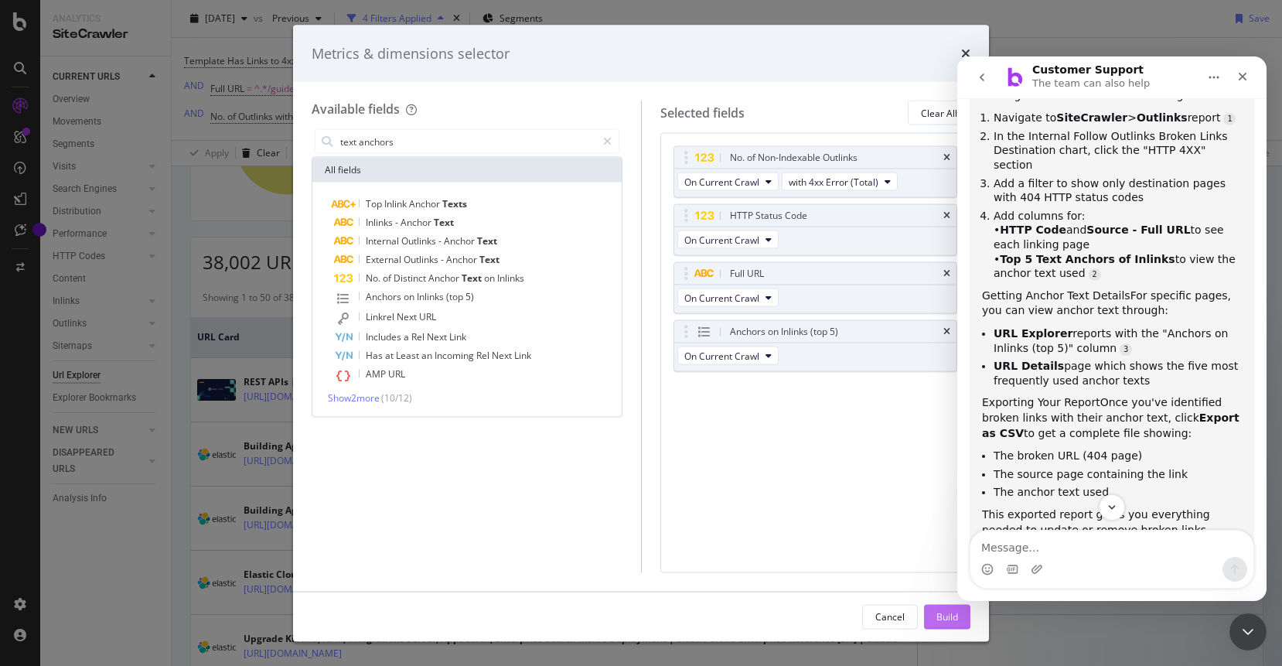
click at [959, 624] on button "Build" at bounding box center [947, 616] width 46 height 25
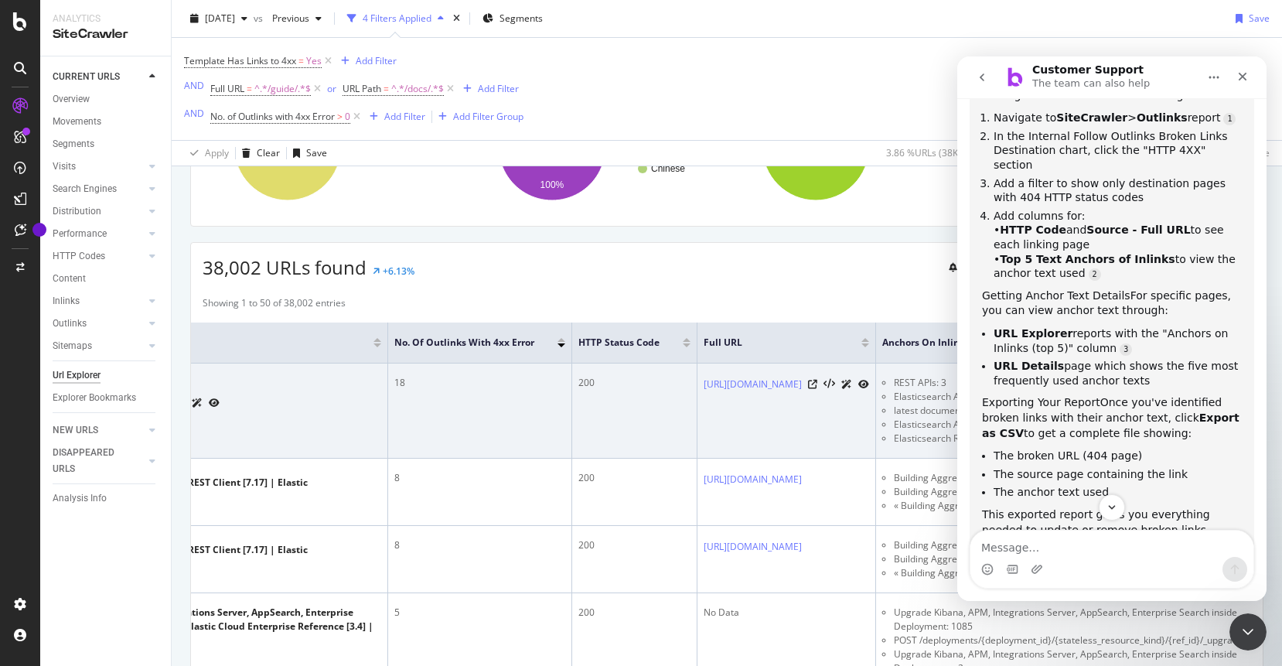
scroll to position [0, 397]
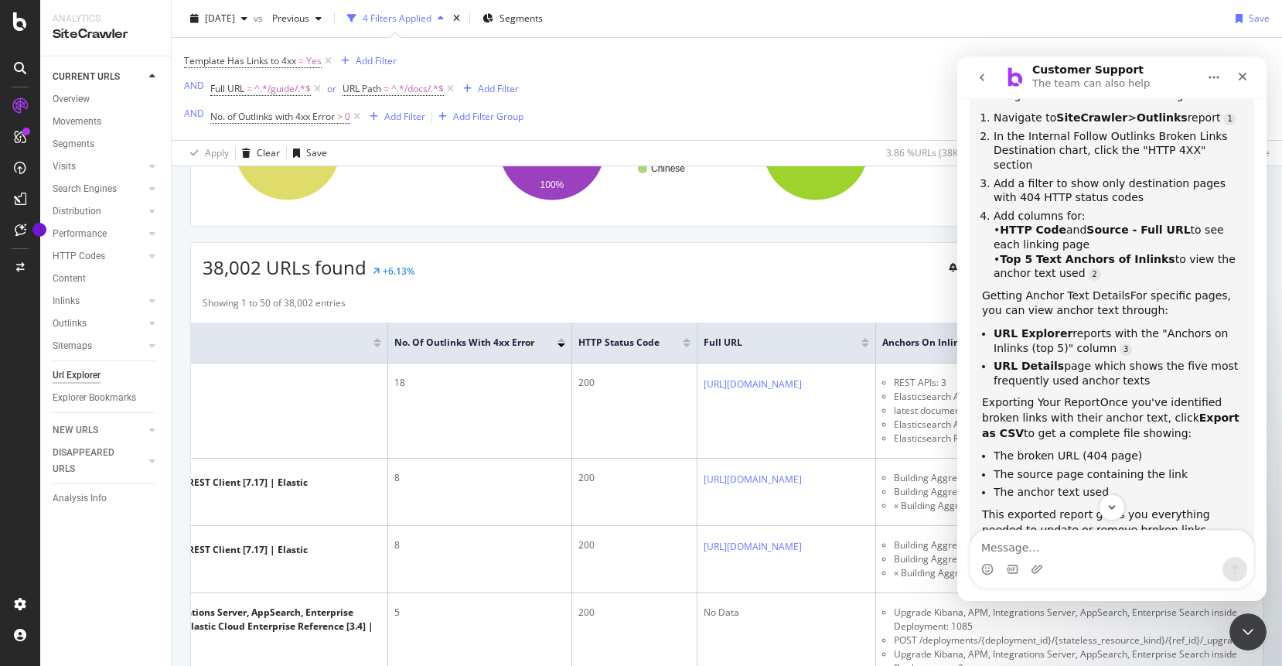
drag, startPoint x: 1218, startPoint y: 77, endPoint x: 997, endPoint y: 88, distance: 221.4
click at [1000, 88] on div "Customer Support The team can also help" at bounding box center [1111, 77] width 289 height 29
click at [1237, 632] on div "Close Intercom Messenger" at bounding box center [1247, 631] width 37 height 37
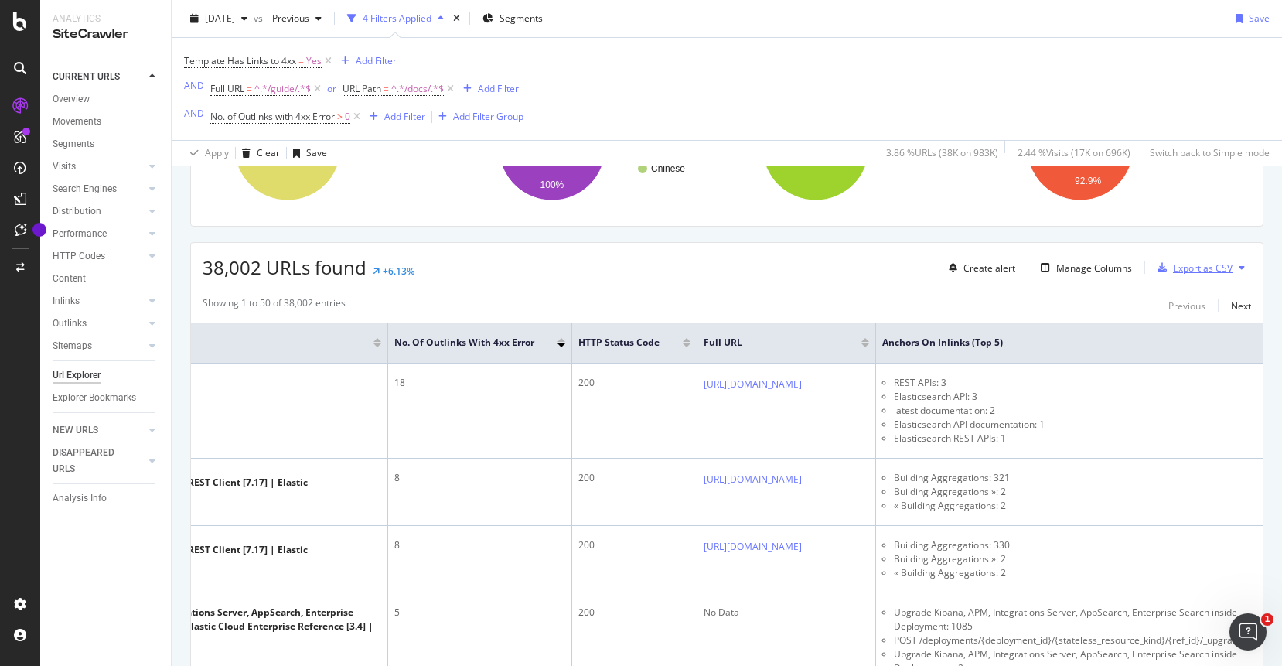
click at [1222, 267] on div "Export as CSV" at bounding box center [1203, 267] width 60 height 13
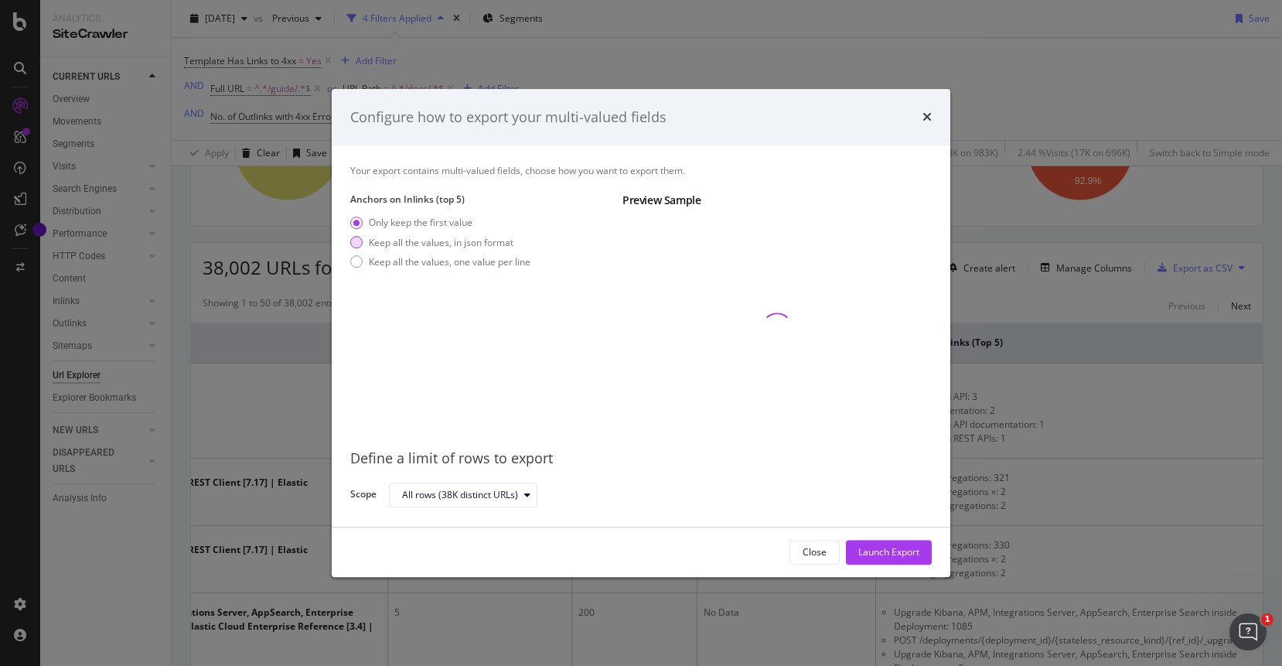
click at [424, 240] on div "Keep all the values, in json format" at bounding box center [441, 242] width 145 height 13
click at [419, 257] on div "Keep all the values, one value per line" at bounding box center [450, 261] width 162 height 13
click at [533, 499] on div "All rows (38K distinct URLs)" at bounding box center [469, 495] width 134 height 22
click at [581, 499] on div "All rows (38K distinct URLs)" at bounding box center [654, 494] width 530 height 27
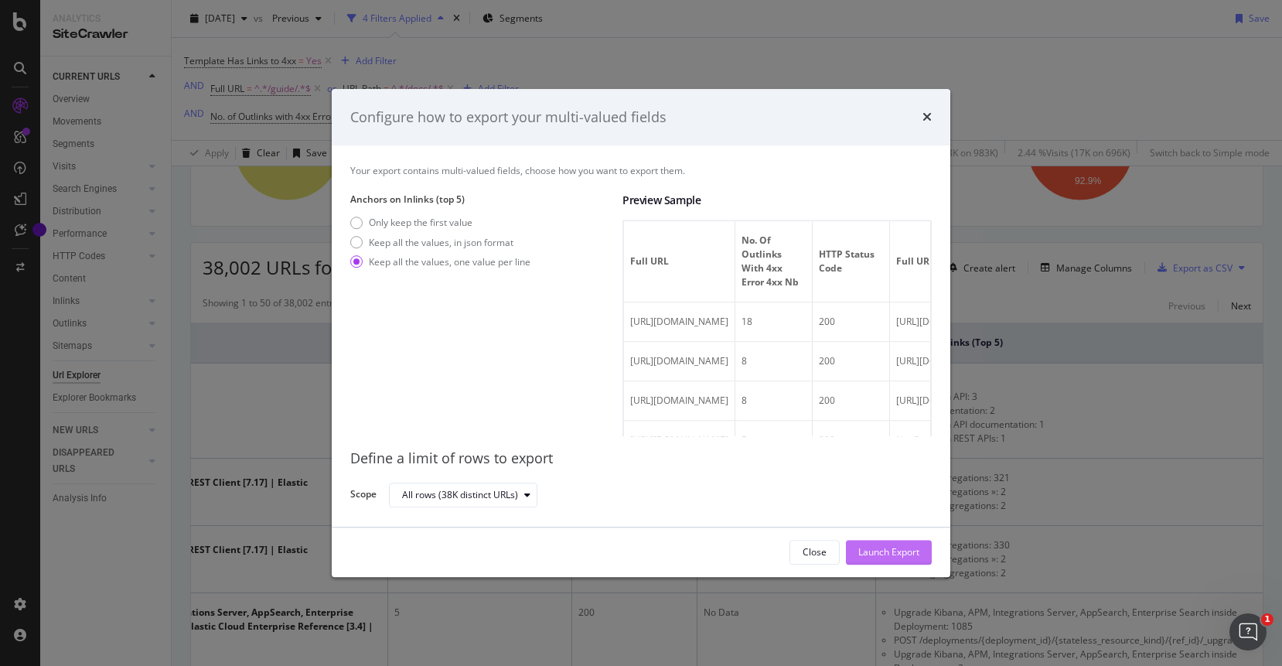
click at [900, 557] on div "Launch Export" at bounding box center [888, 552] width 61 height 13
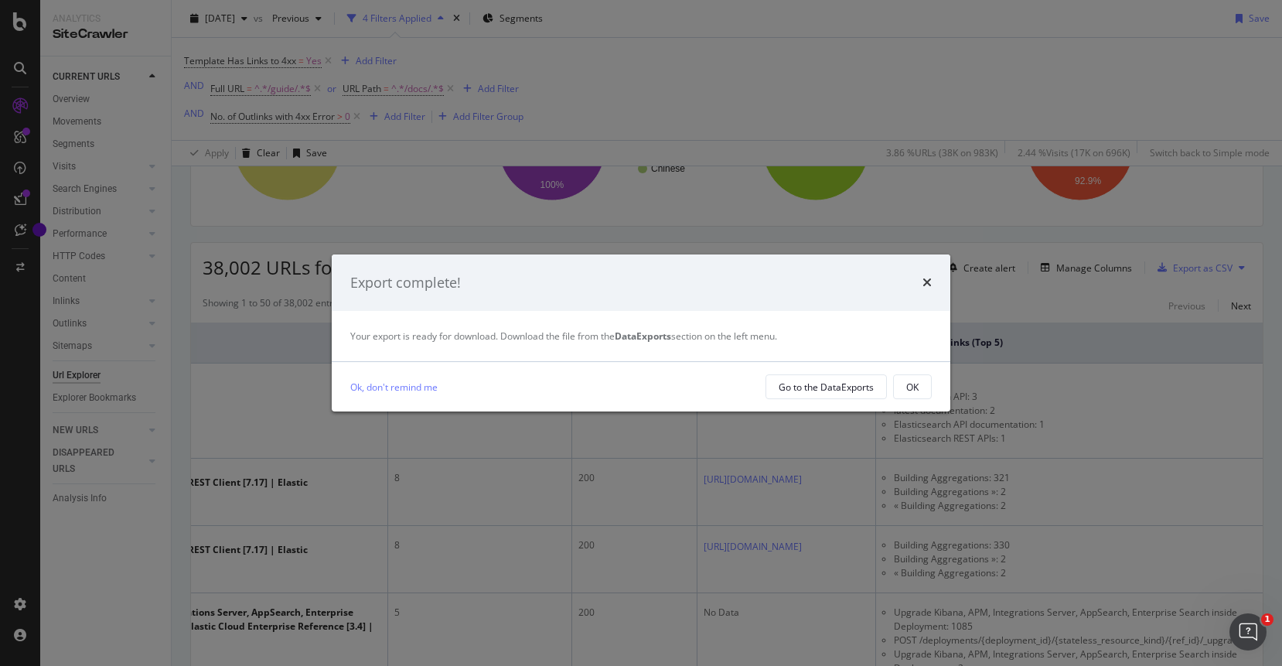
click at [931, 280] on div "Export complete!" at bounding box center [641, 282] width 618 height 57
click at [925, 284] on icon "times" at bounding box center [926, 282] width 9 height 12
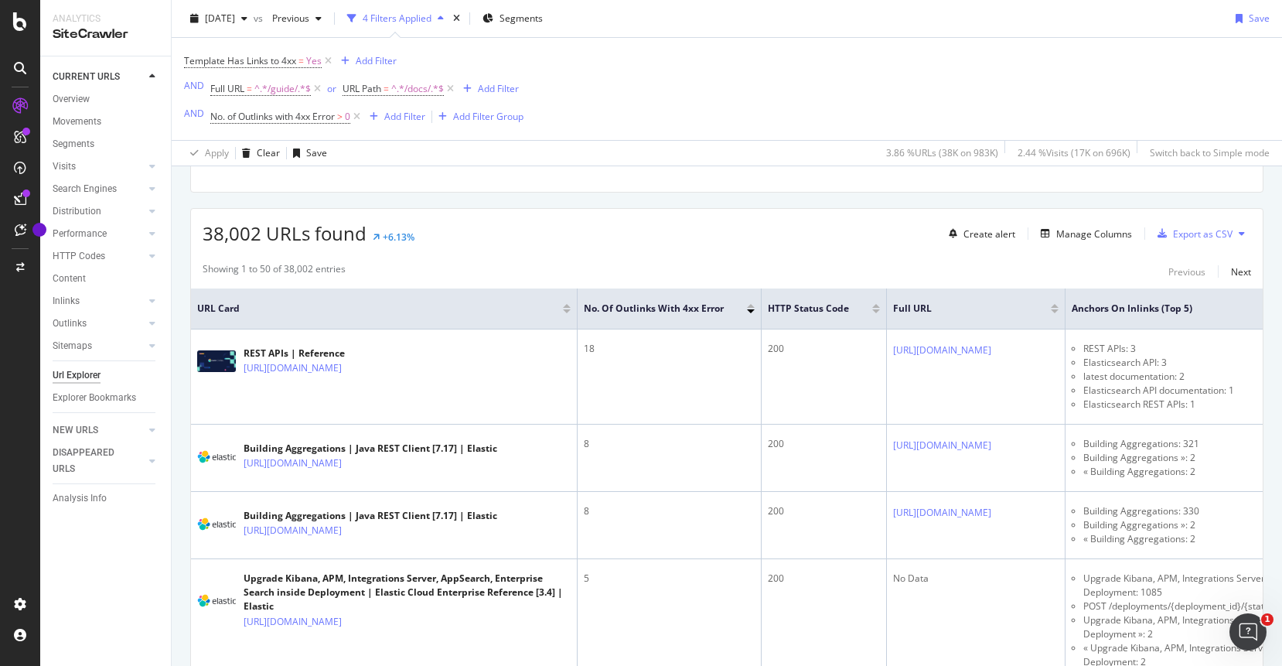
scroll to position [252, 0]
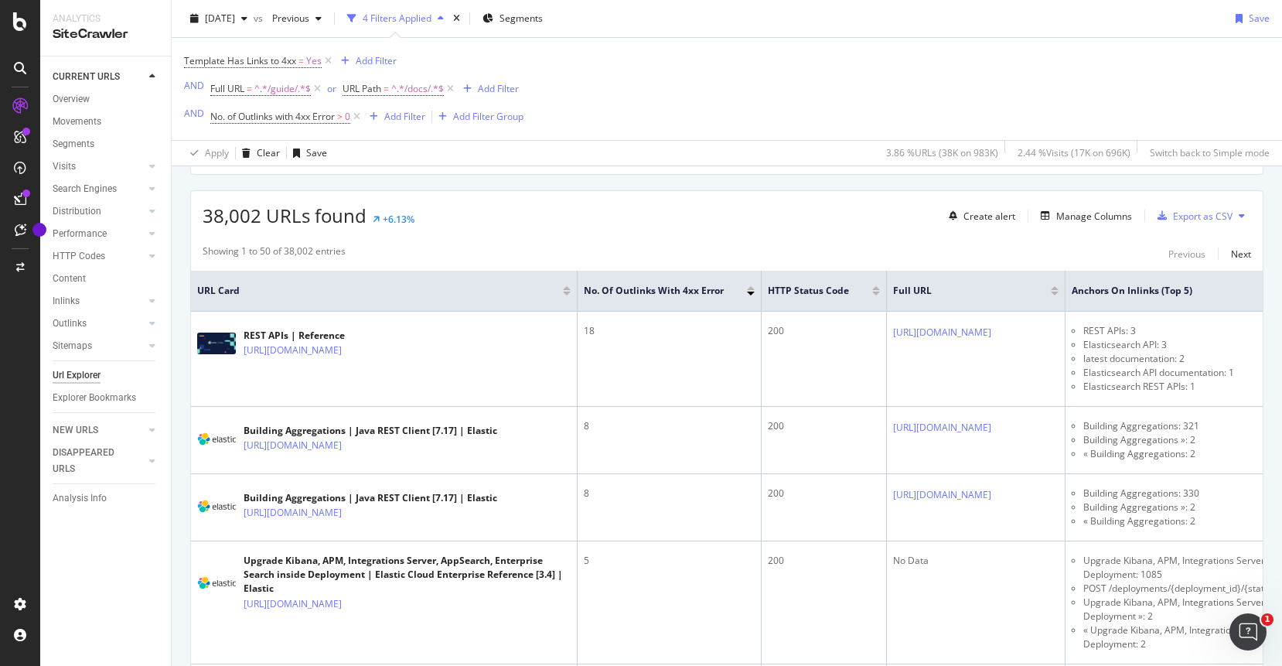
click at [1243, 626] on icon "Open Intercom Messenger" at bounding box center [1248, 632] width 26 height 26
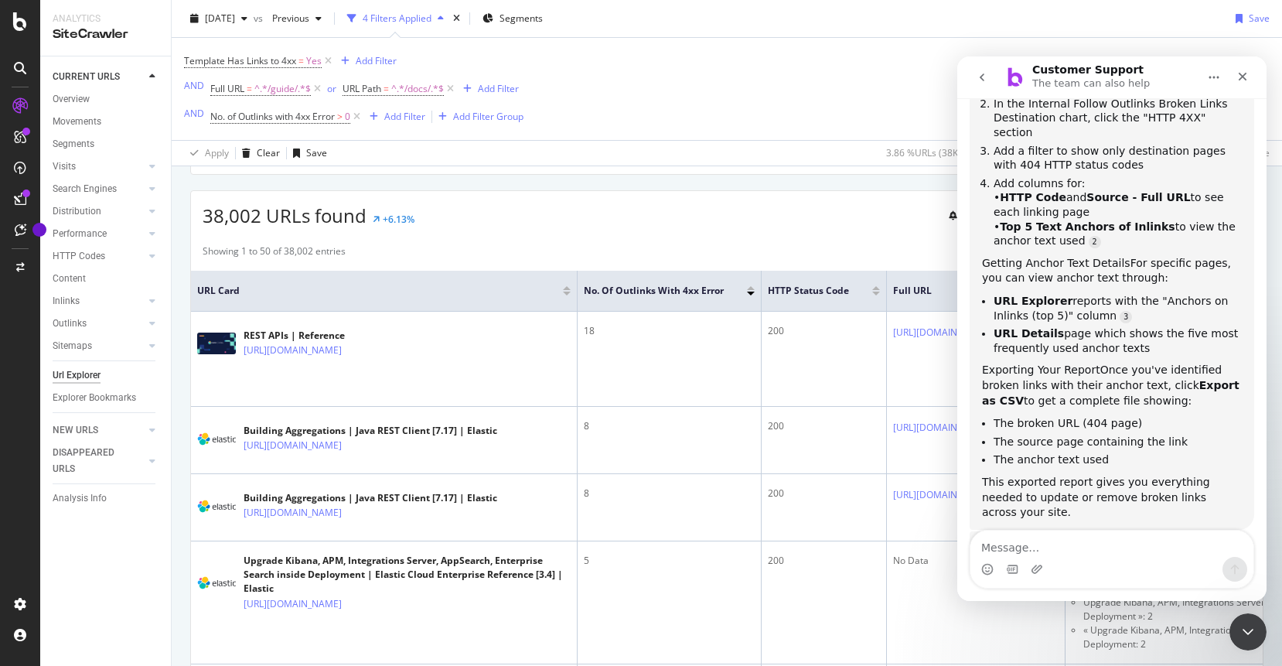
scroll to position [364, 0]
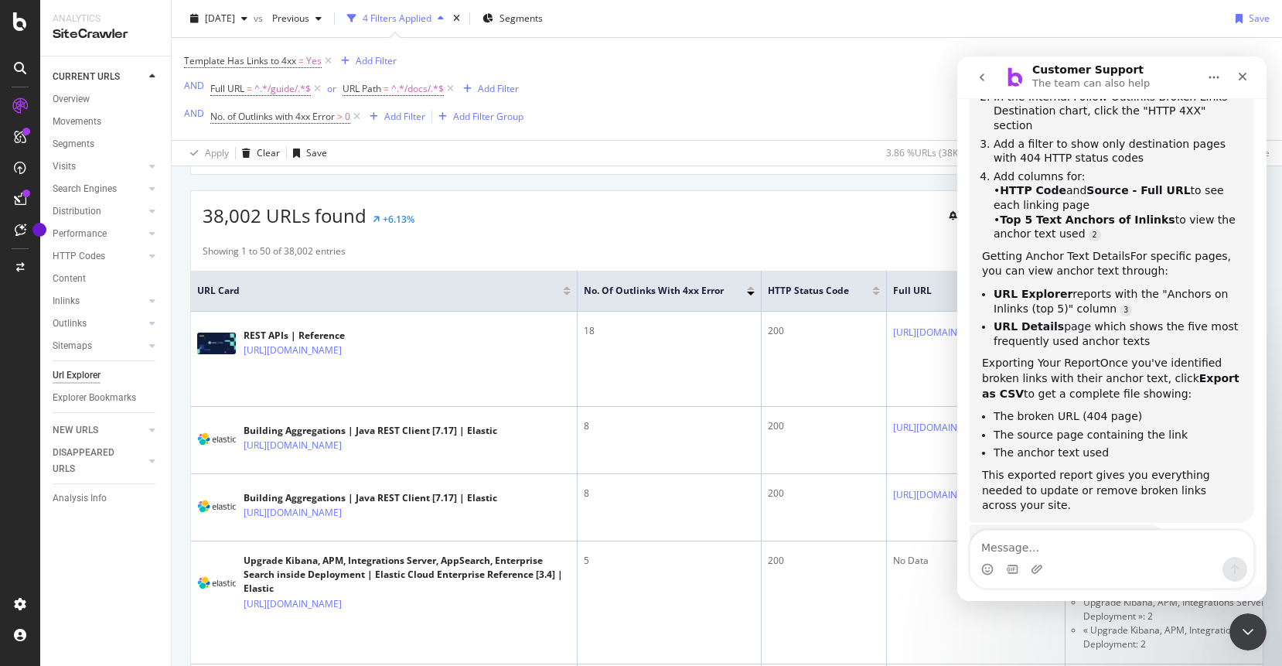
click at [1072, 552] on div "Intercom messenger" at bounding box center [1111, 558] width 283 height 57
click at [1072, 552] on textarea "Message…" at bounding box center [1111, 543] width 283 height 26
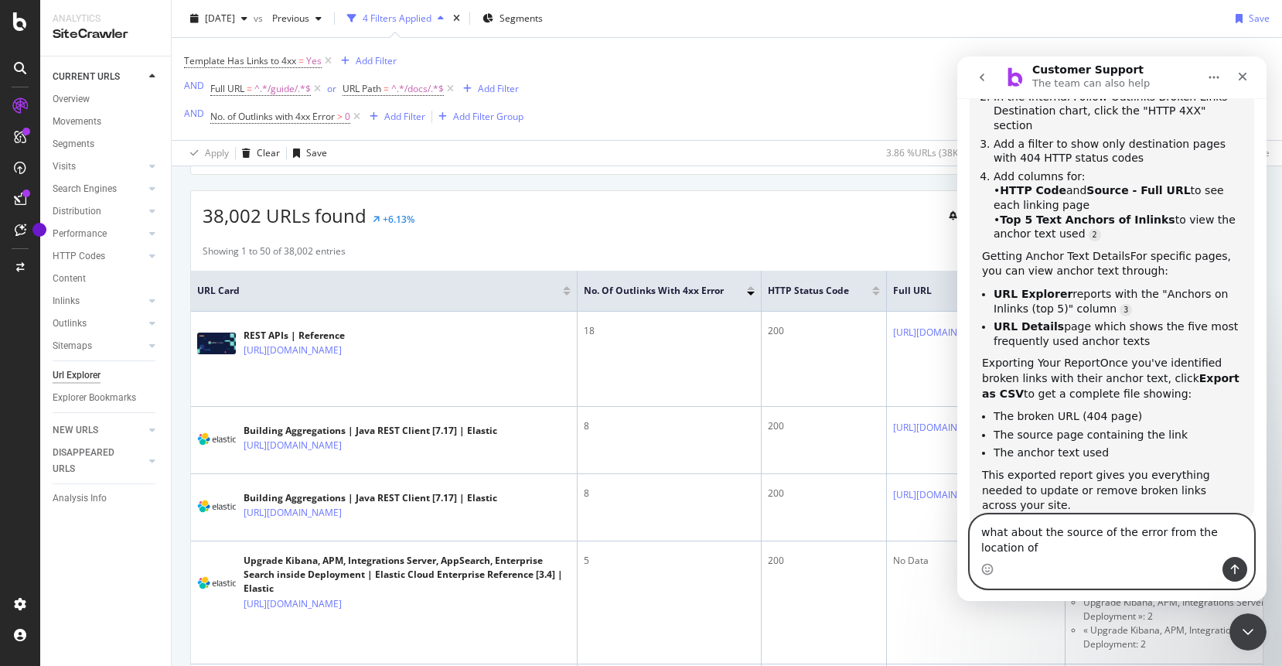
scroll to position [380, 0]
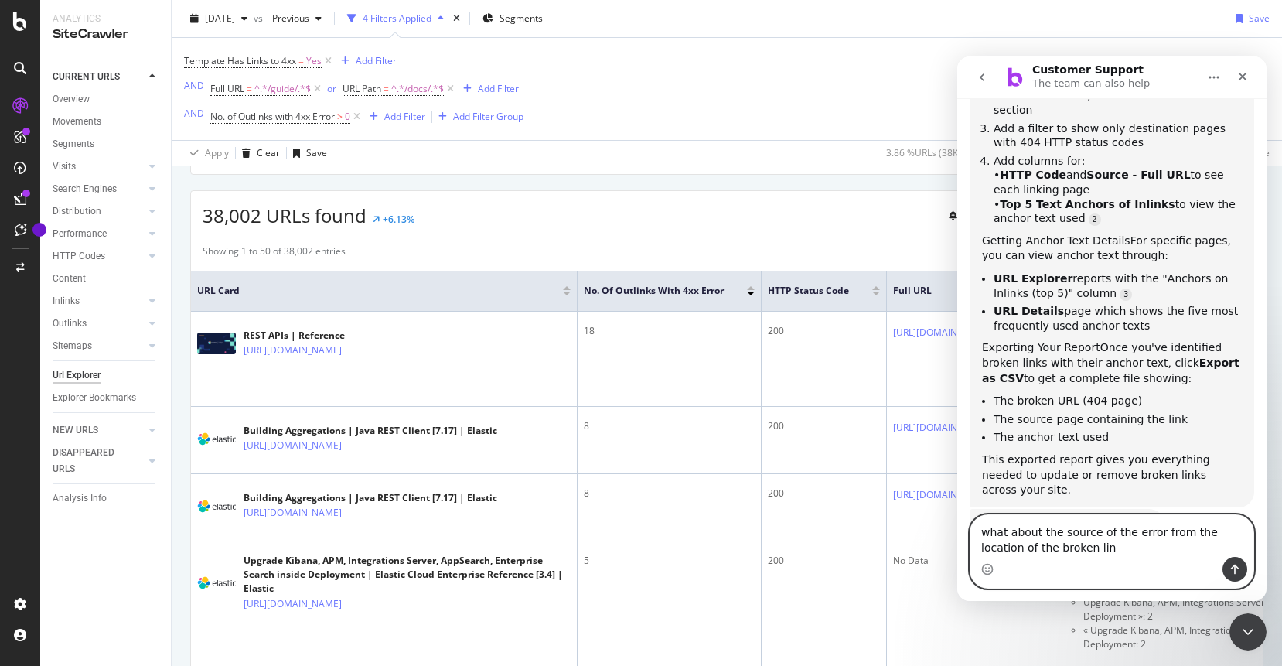
type textarea "what about the source of the error from the location of the broken link"
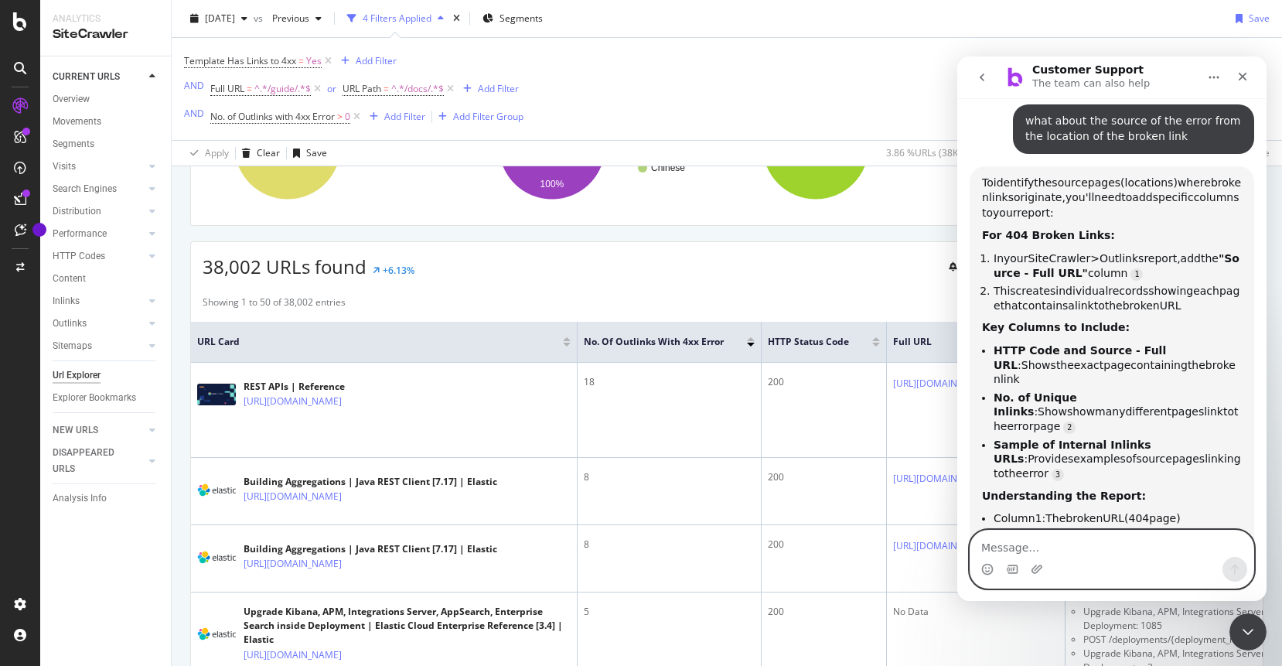
scroll to position [195, 0]
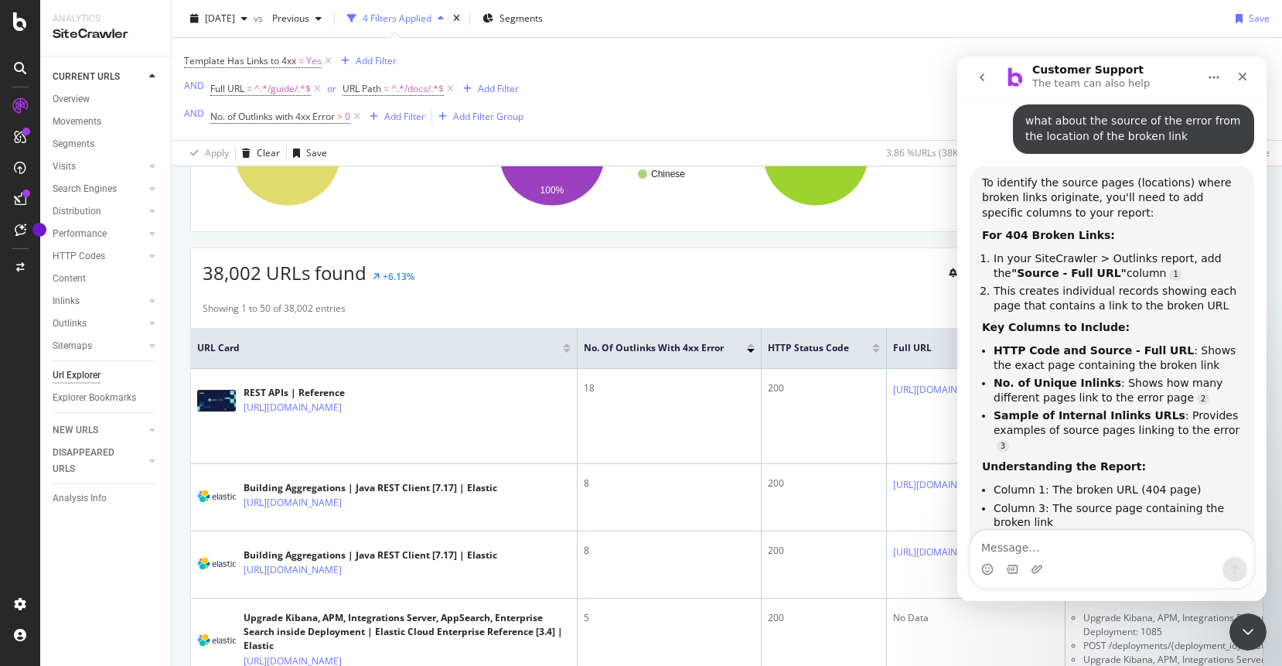
click at [1248, 638] on icon "Close Intercom Messenger" at bounding box center [1247, 631] width 19 height 19
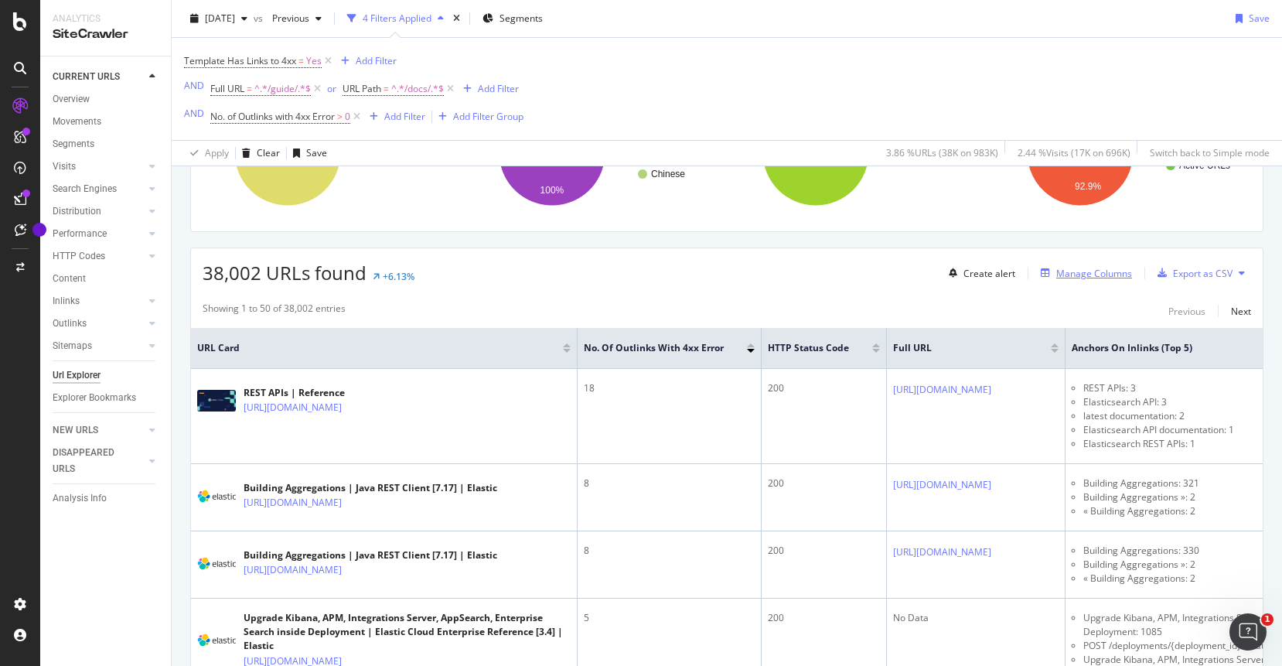
click at [1073, 274] on div "Manage Columns" at bounding box center [1094, 273] width 76 height 13
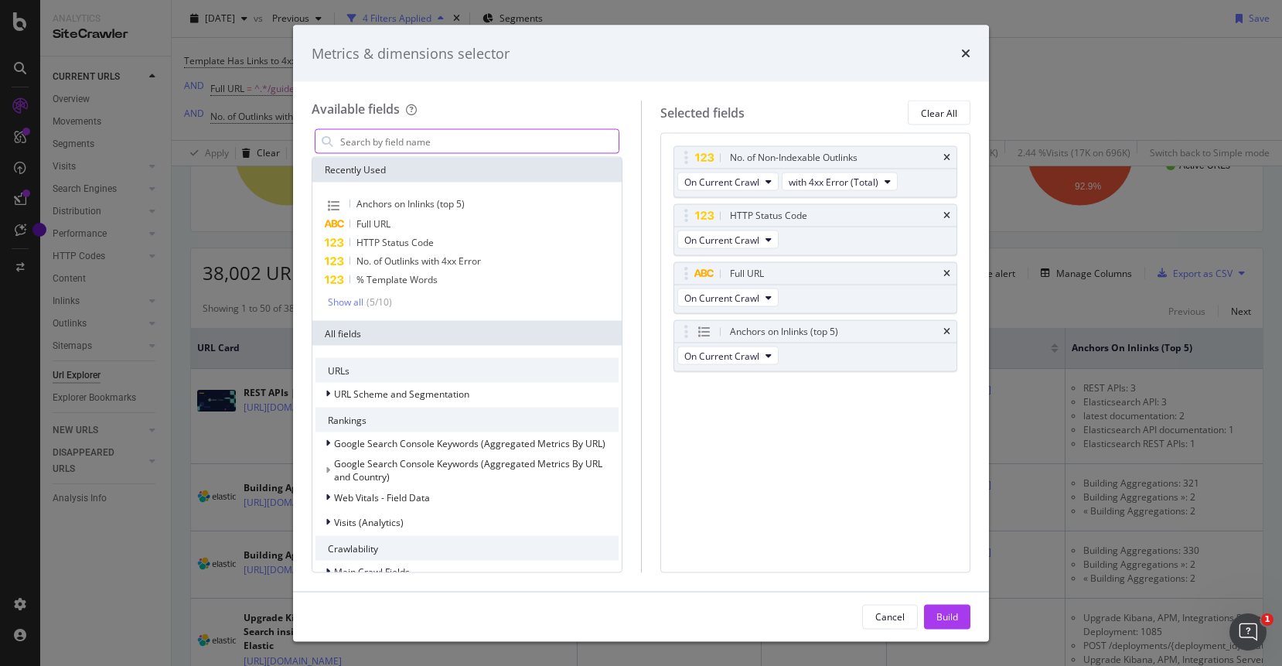
click at [1258, 618] on div "Open Intercom Messenger" at bounding box center [1247, 631] width 51 height 51
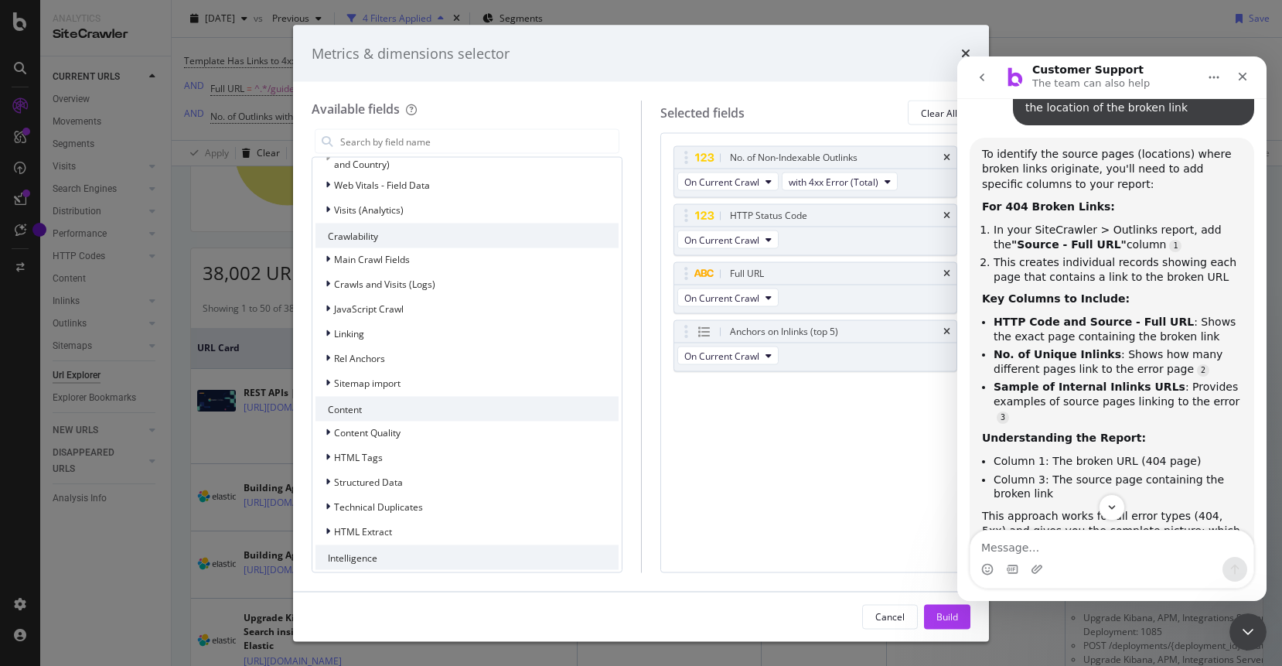
scroll to position [345, 0]
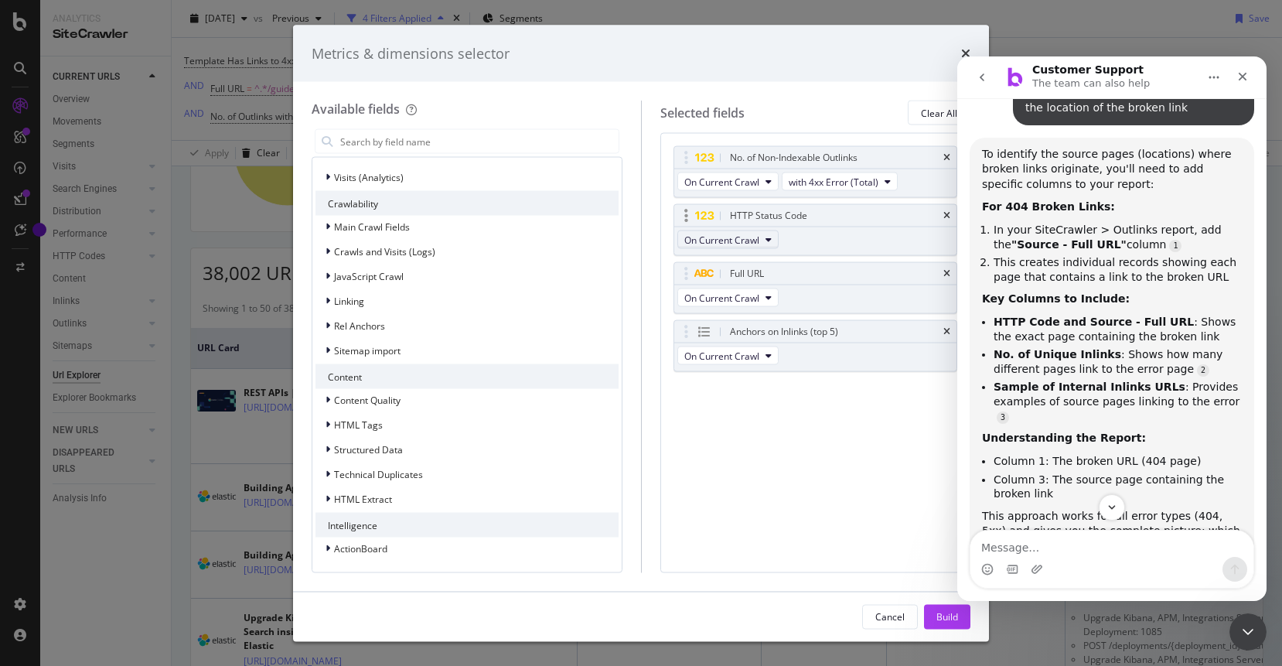
click at [754, 237] on span "On Current Crawl" at bounding box center [721, 239] width 75 height 13
click at [760, 237] on button "On Current Crawl" at bounding box center [727, 239] width 101 height 19
drag, startPoint x: 482, startPoint y: 138, endPoint x: 490, endPoint y: 137, distance: 8.6
click at [482, 138] on input "modal" at bounding box center [479, 141] width 280 height 23
type input "j"
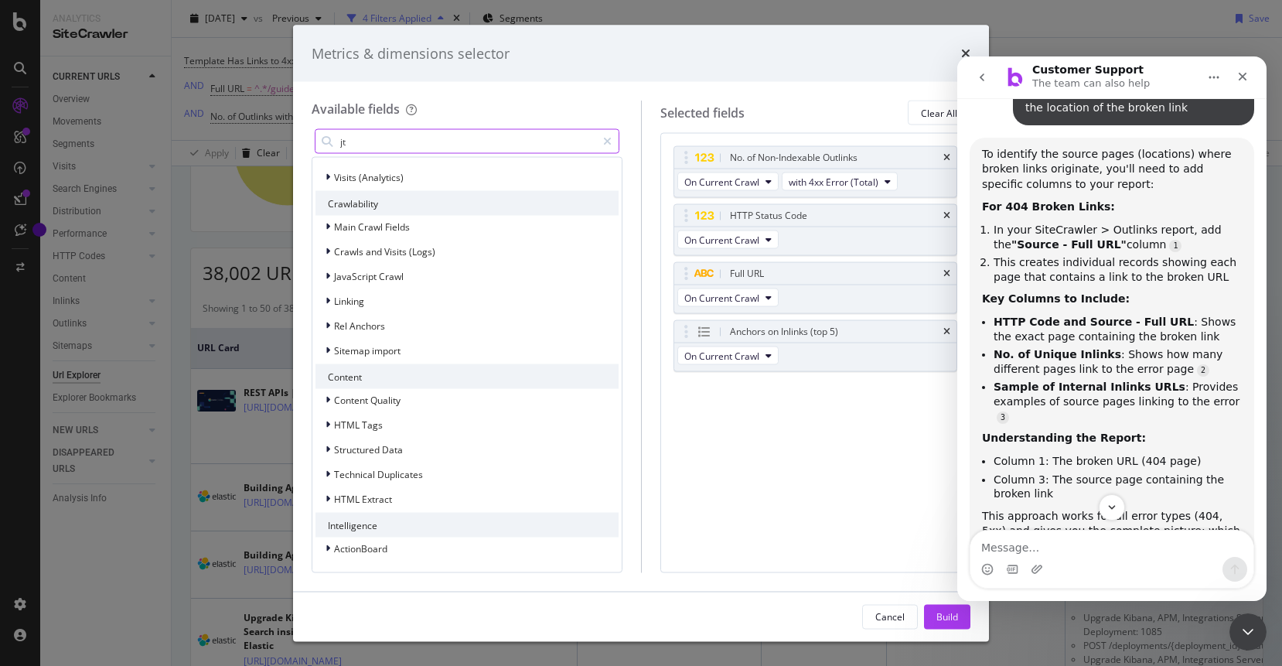
type input "j"
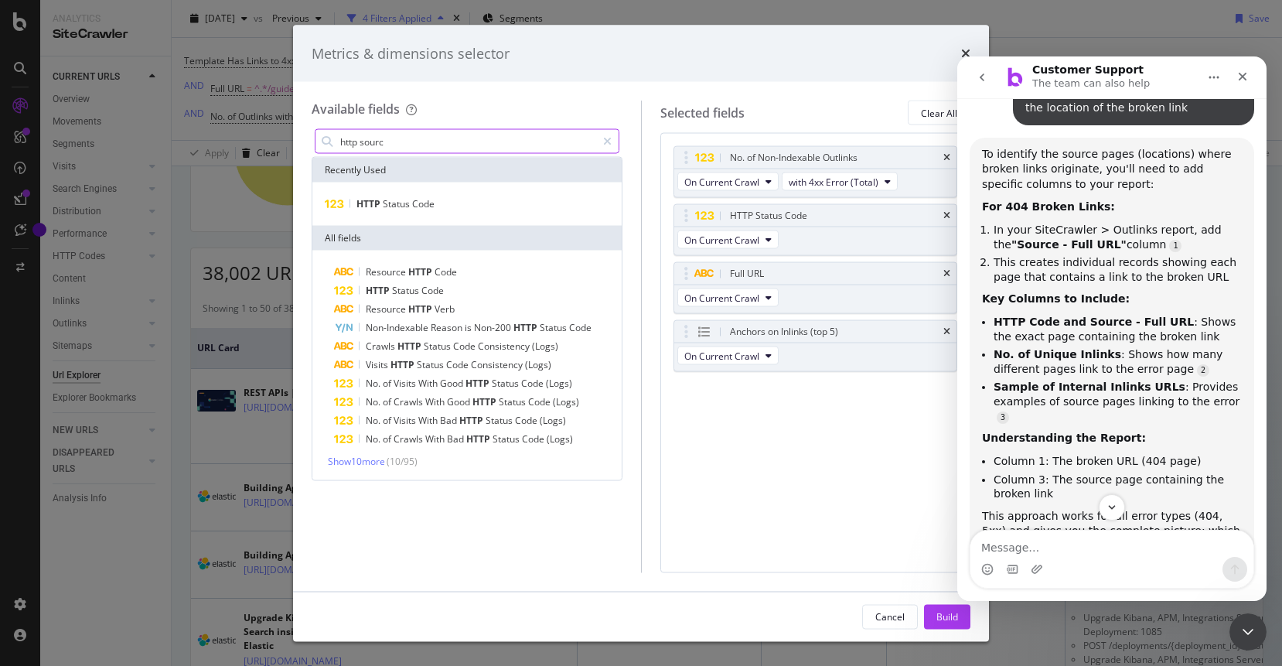
type input "http source"
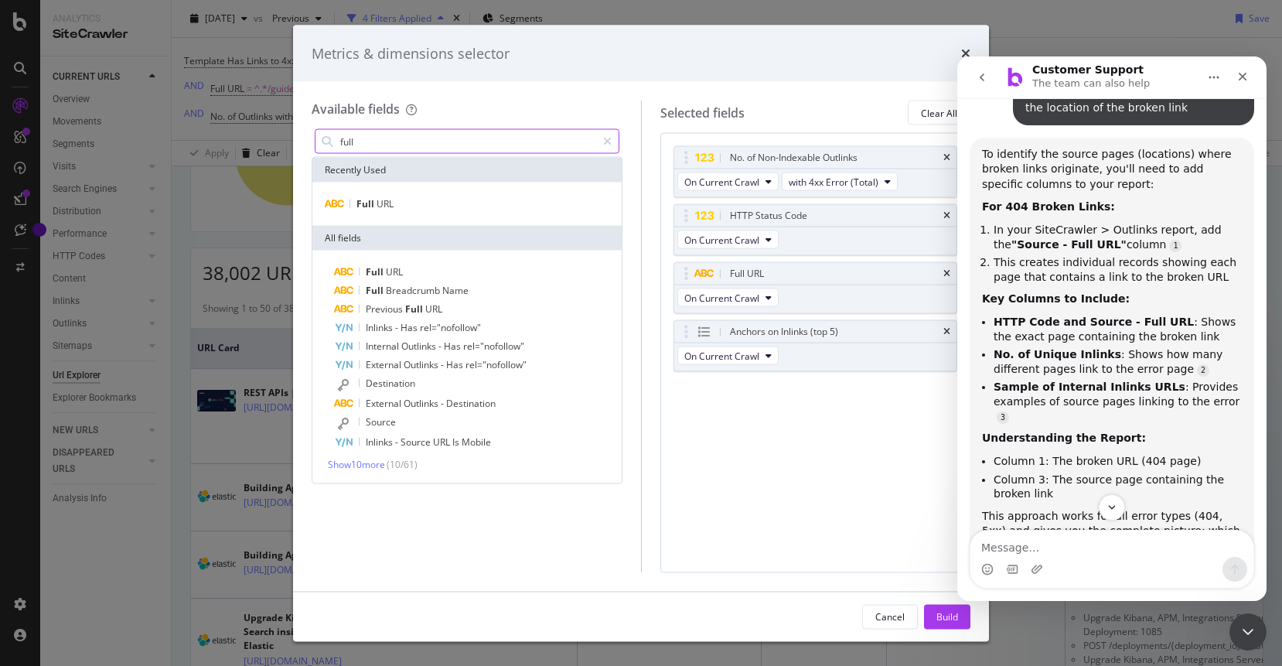
click at [503, 146] on input "full" at bounding box center [467, 141] width 257 height 23
click at [504, 146] on input "full" at bounding box center [467, 141] width 257 height 23
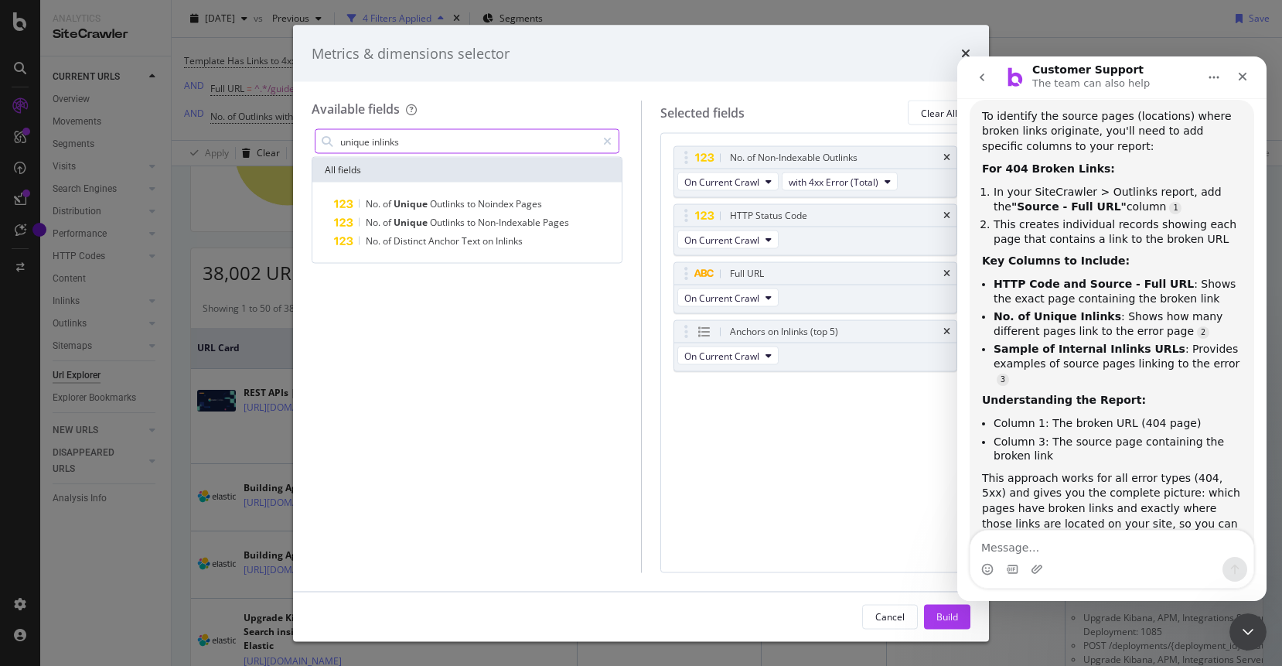
scroll to position [883, 0]
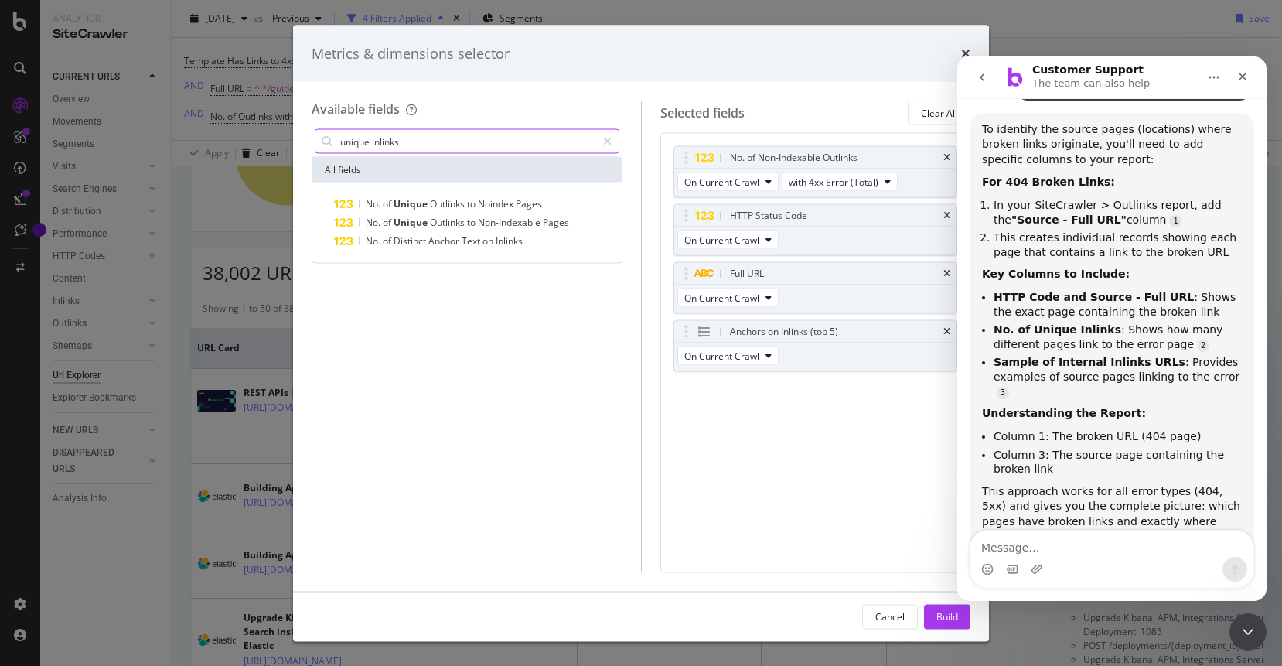
type input "unique inlinks"
click at [170, 386] on div "Metrics & dimensions selector Available fields unique inlinks All fields No. of…" at bounding box center [641, 333] width 1282 height 666
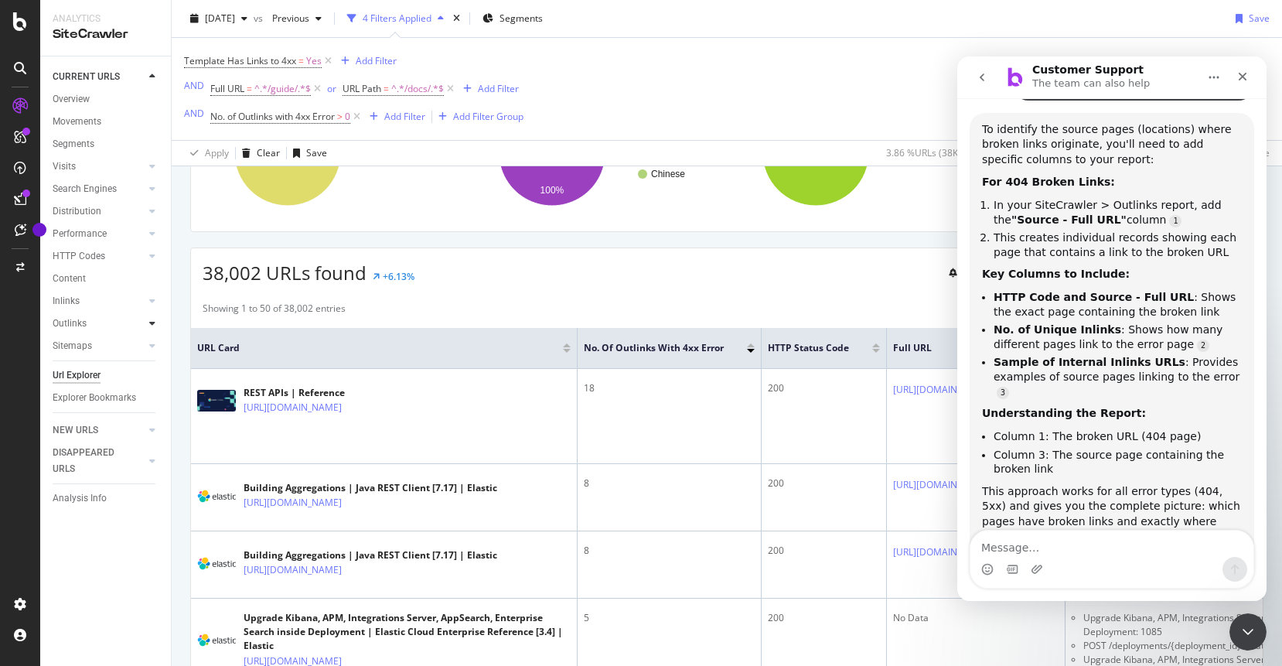
click at [145, 322] on div at bounding box center [152, 322] width 15 height 15
click at [70, 325] on div "Outlinks" at bounding box center [70, 323] width 34 height 16
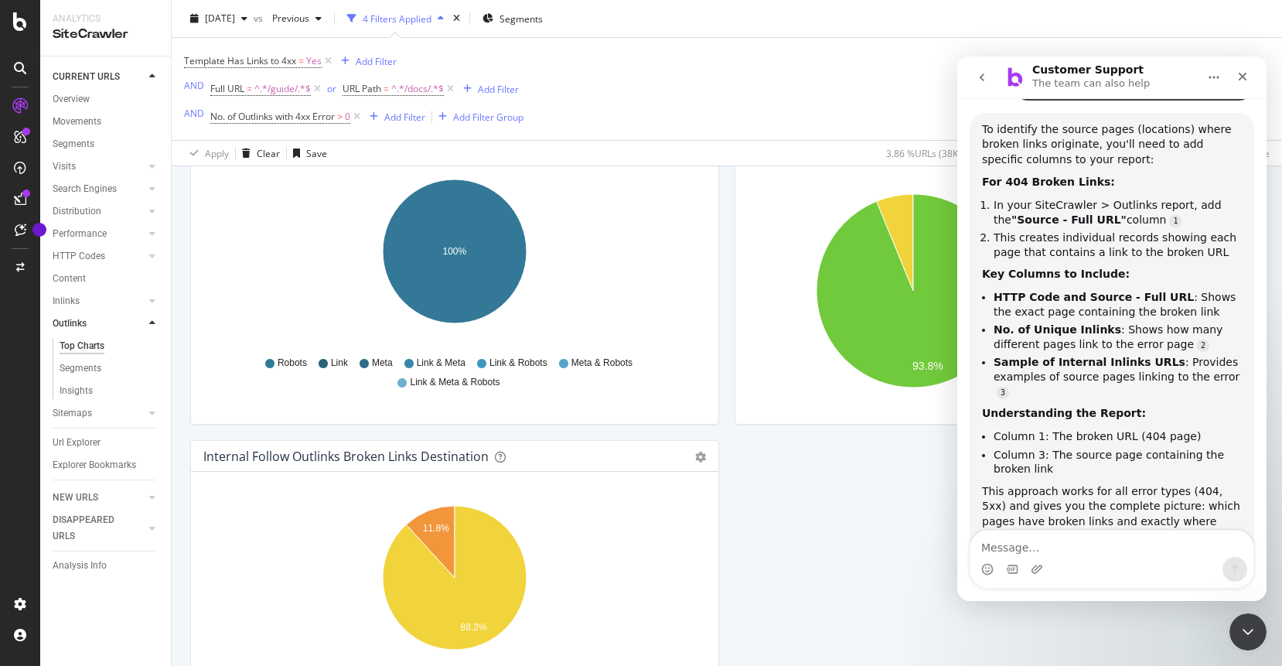
scroll to position [706, 0]
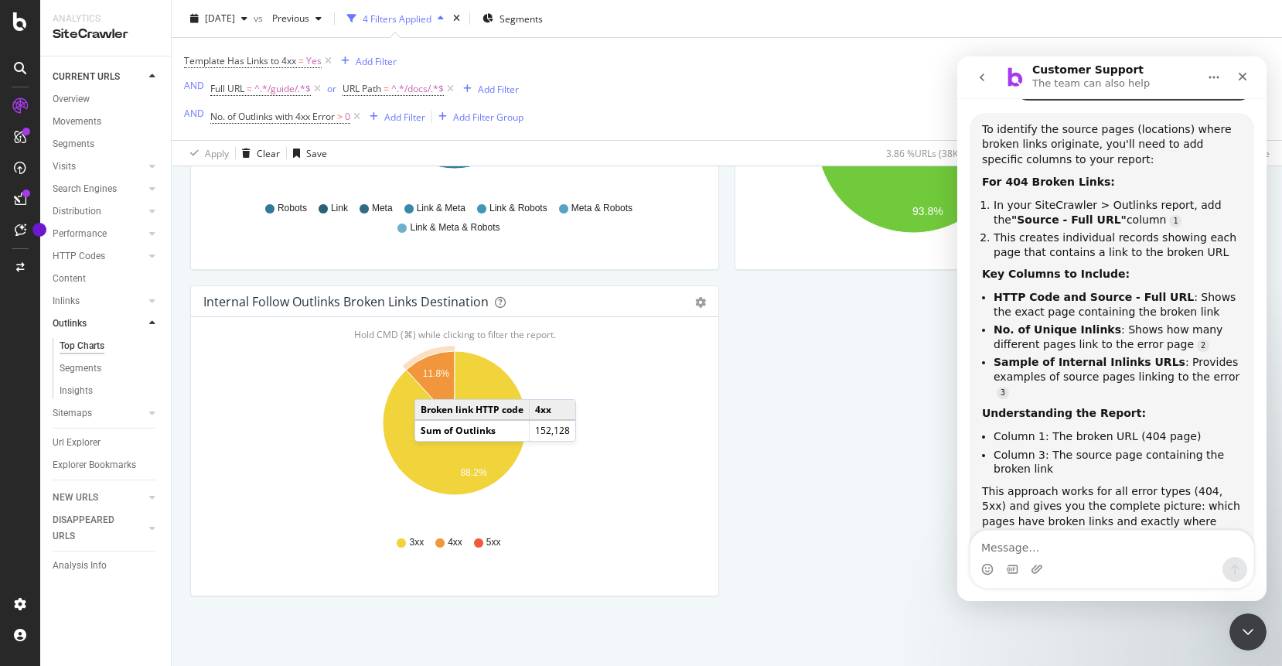
click at [430, 383] on icon "A chart." at bounding box center [430, 387] width 49 height 72
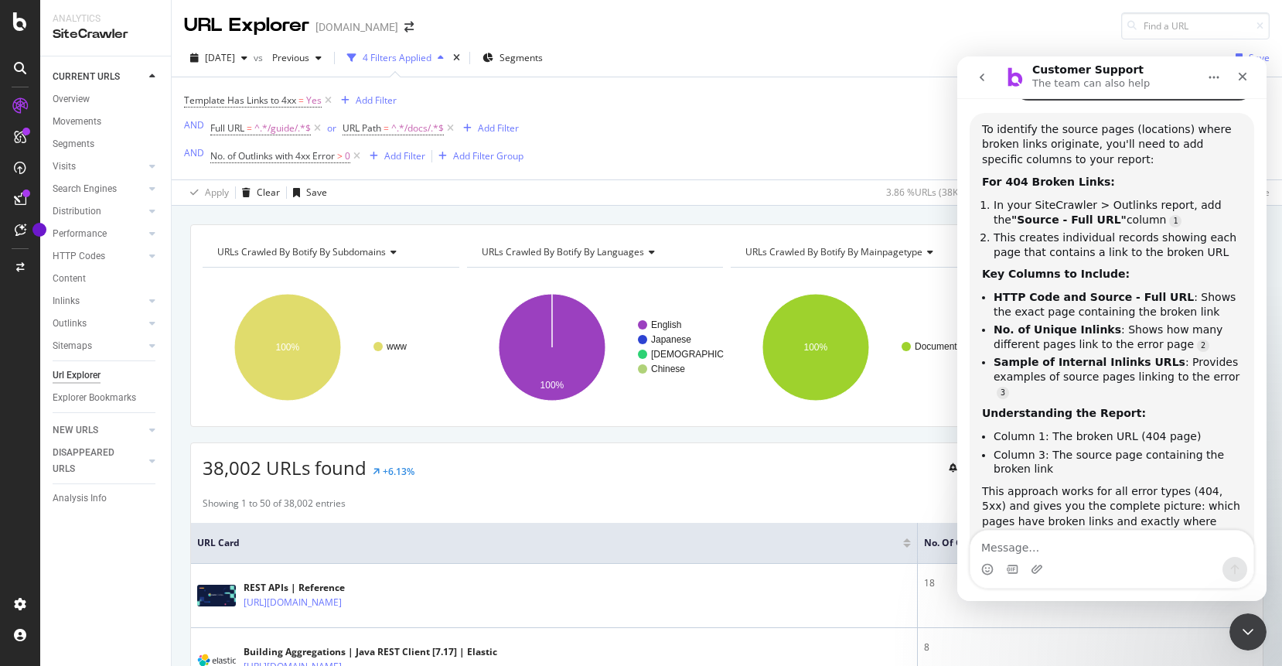
scroll to position [70, 0]
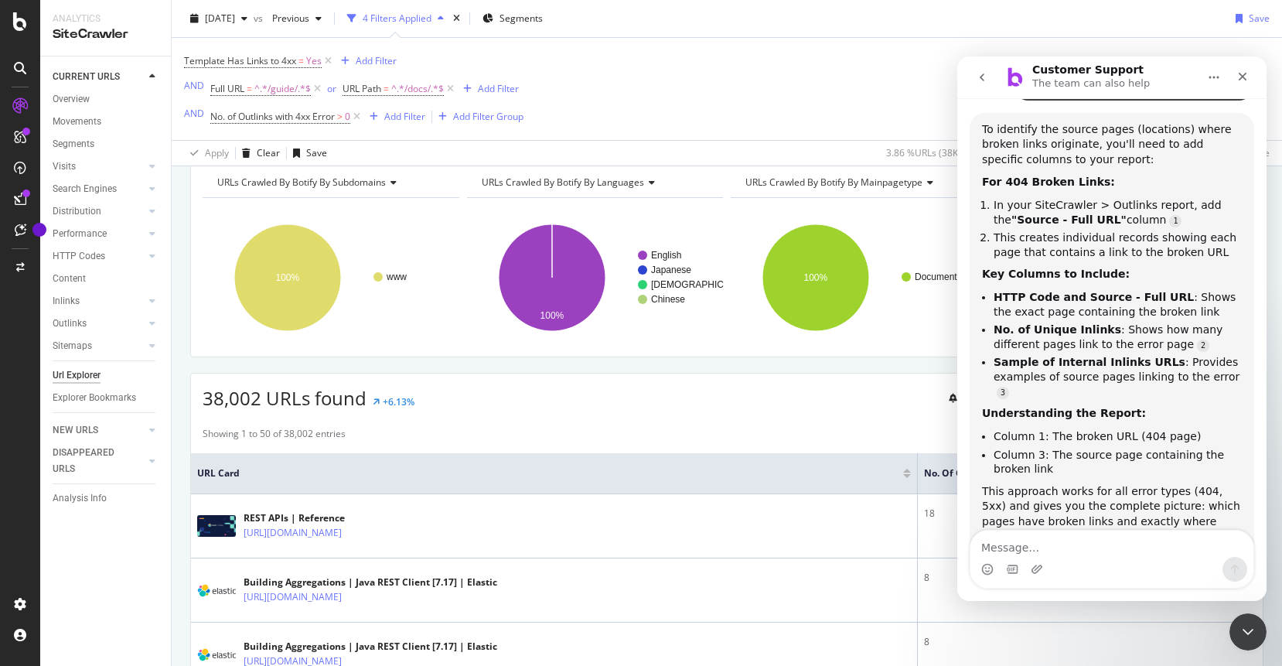
click at [1242, 625] on icon "Close Intercom Messenger" at bounding box center [1247, 631] width 19 height 19
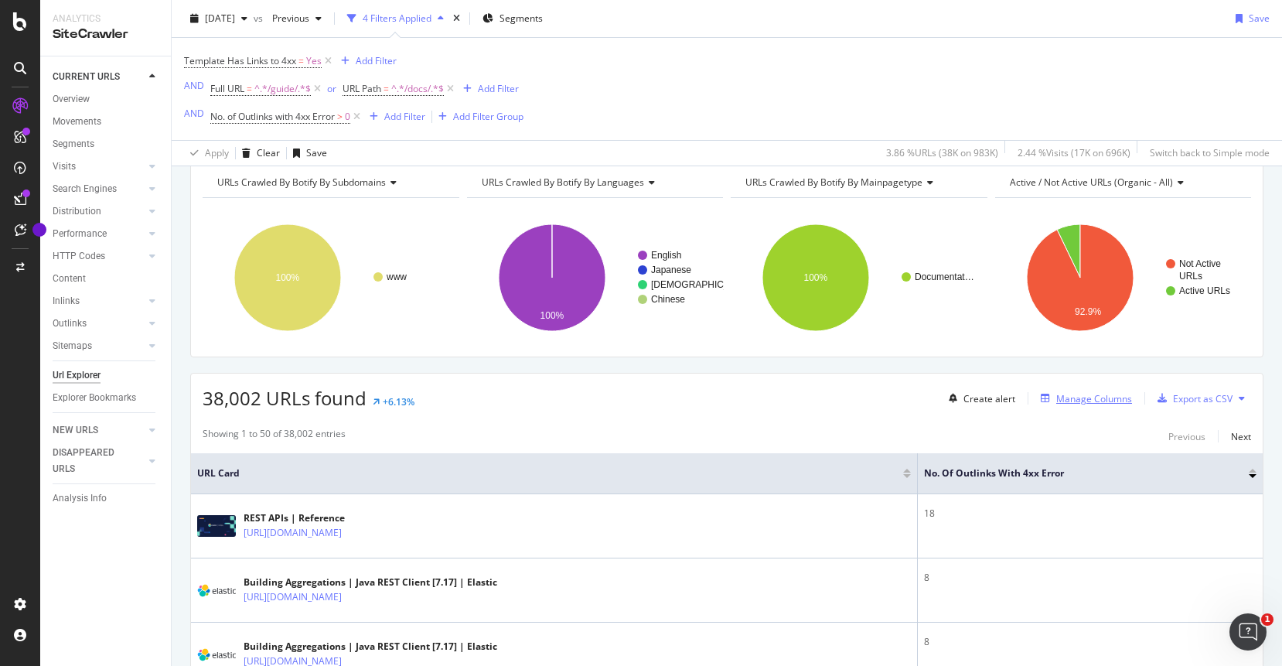
click at [1081, 403] on div "Manage Columns" at bounding box center [1094, 398] width 76 height 13
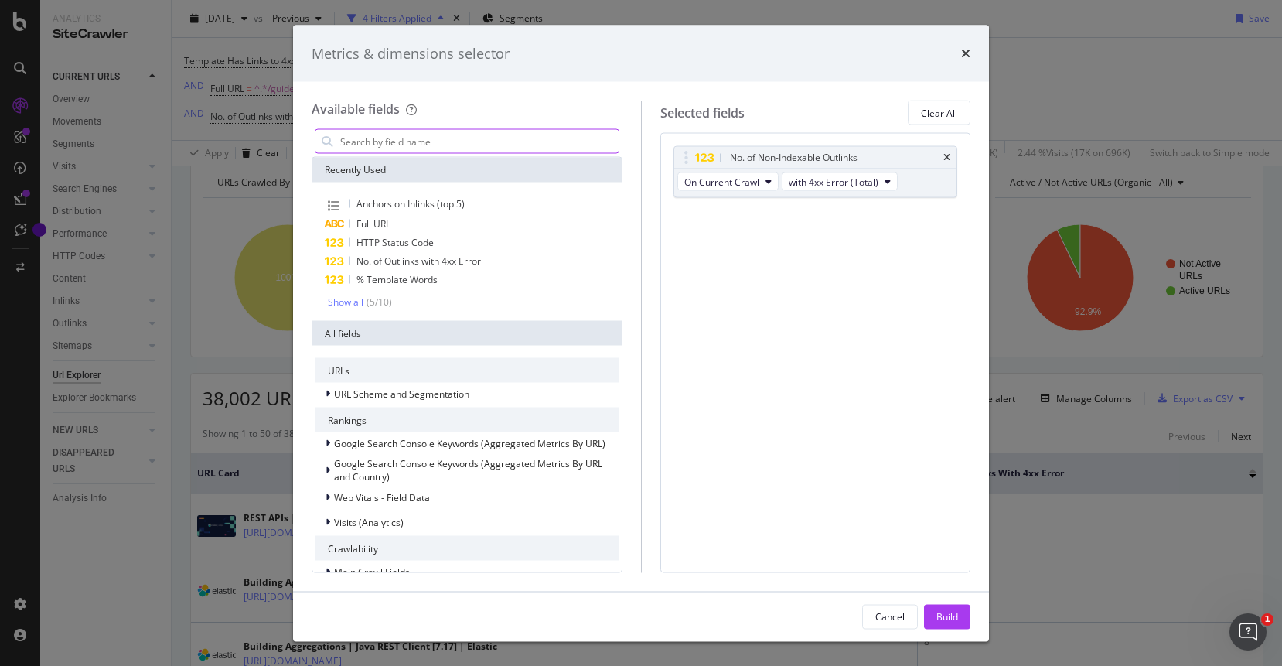
click at [1255, 628] on icon "Open Intercom Messenger" at bounding box center [1248, 632] width 26 height 26
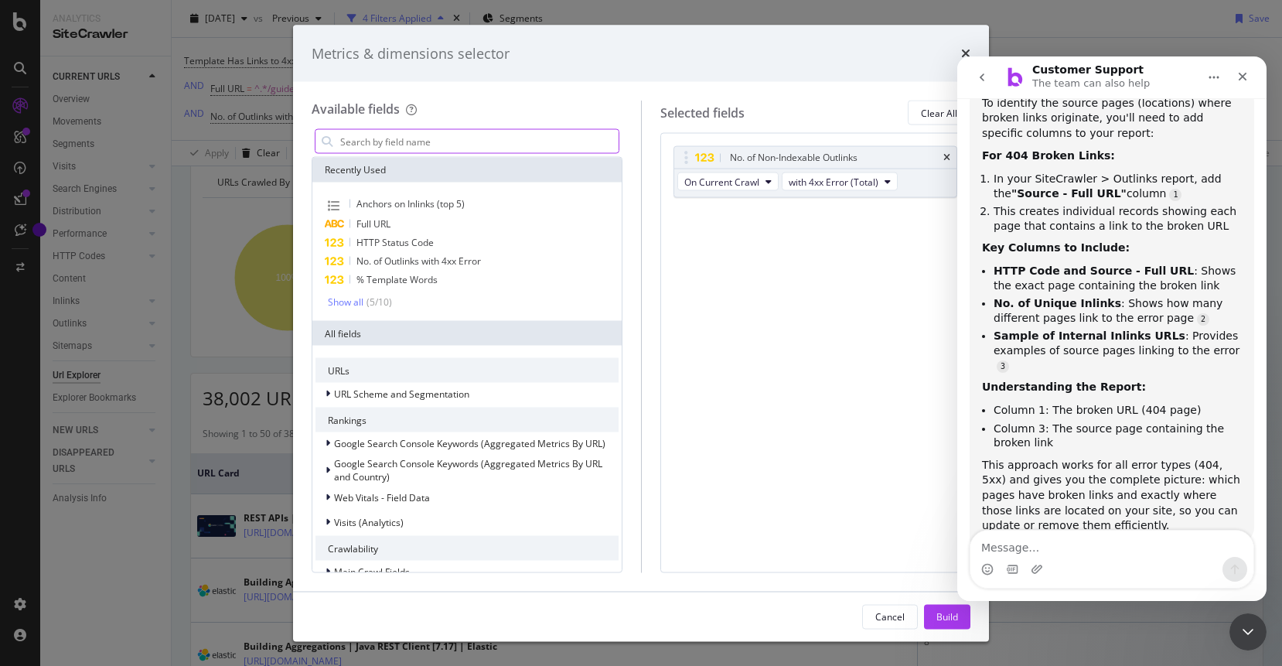
scroll to position [914, 0]
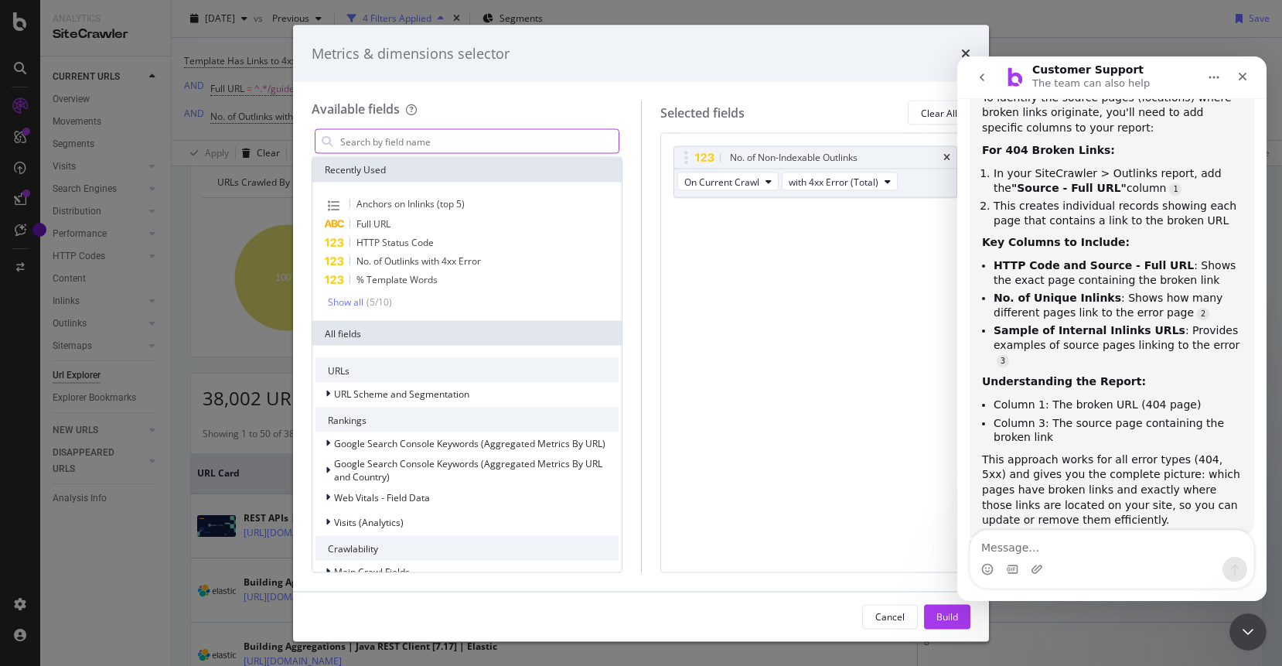
click at [495, 140] on input "modal" at bounding box center [479, 141] width 280 height 23
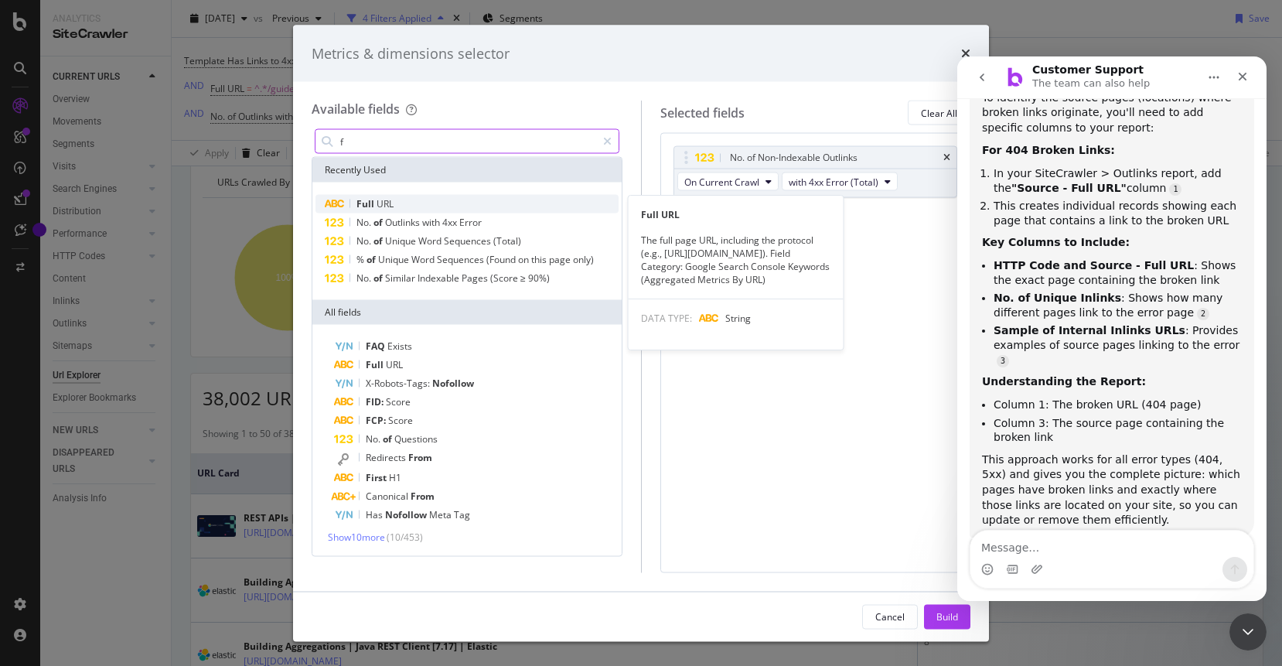
type input "f"
click at [376, 206] on span "URL" at bounding box center [384, 203] width 17 height 13
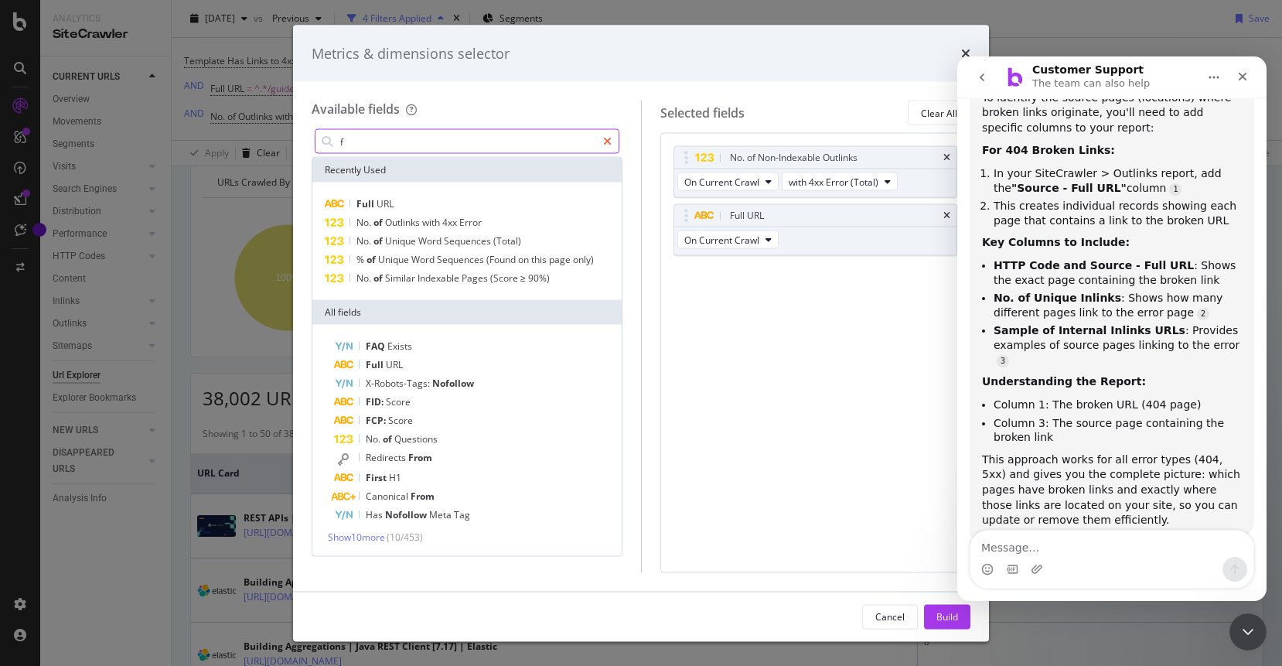
click at [603, 143] on icon "modal" at bounding box center [607, 141] width 9 height 11
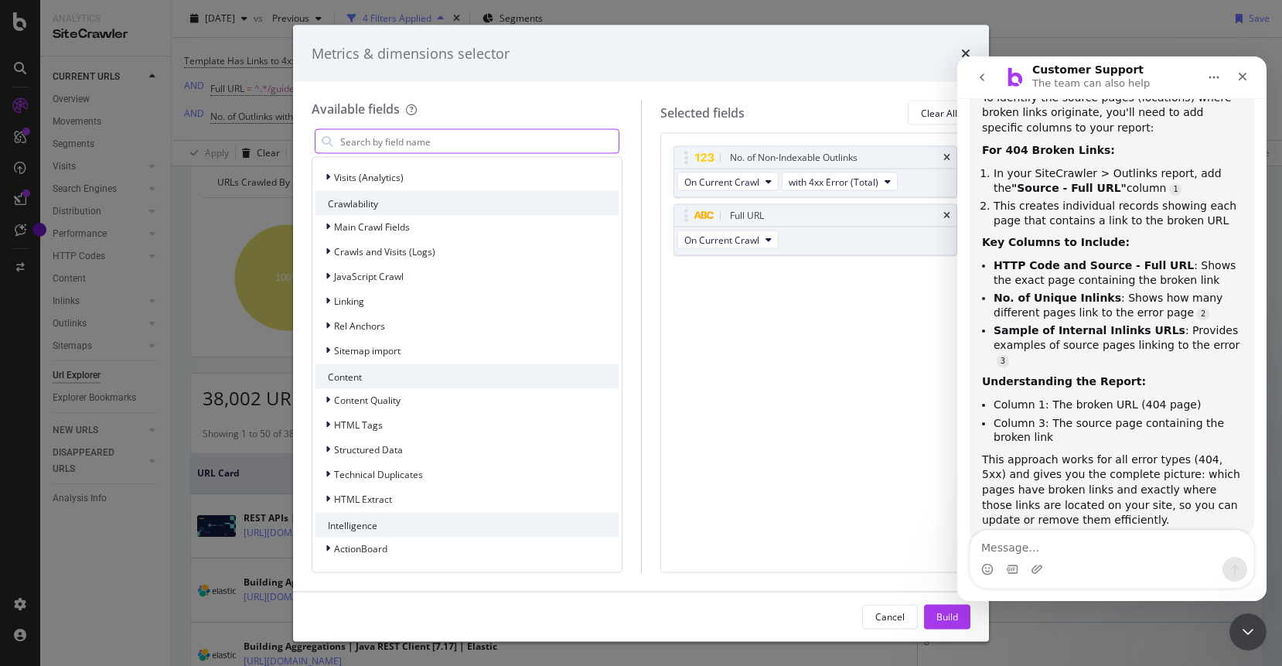
scroll to position [0, 0]
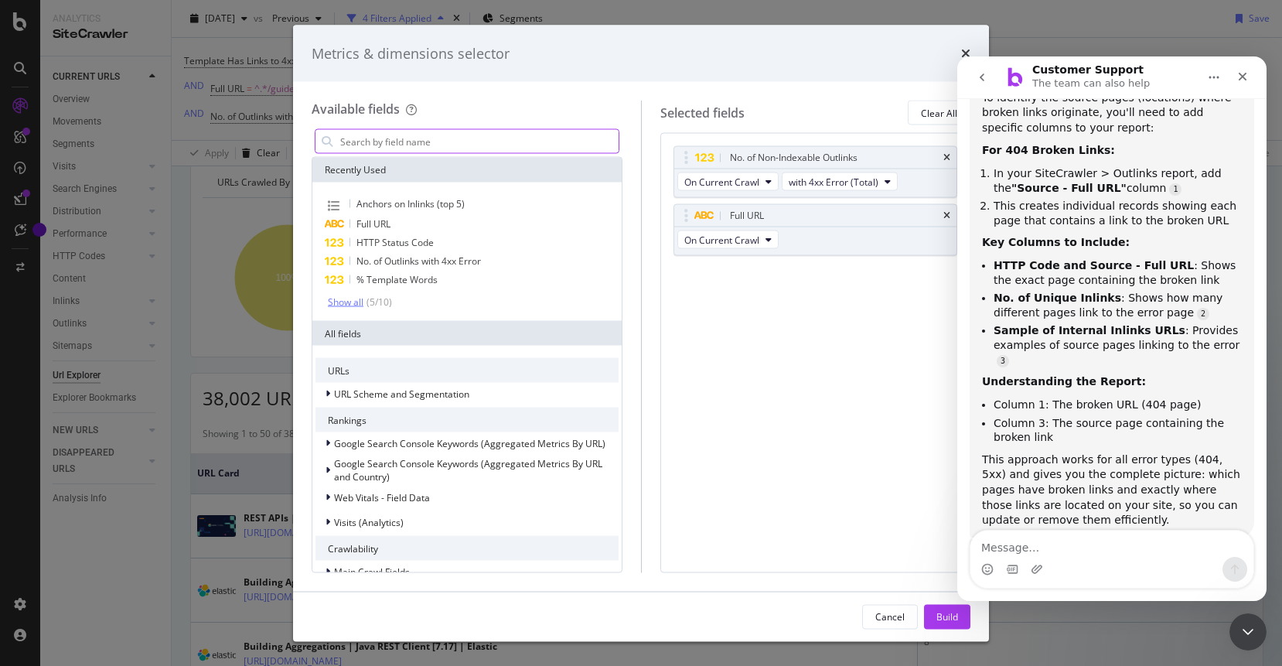
click at [342, 303] on div "Show all" at bounding box center [346, 301] width 36 height 11
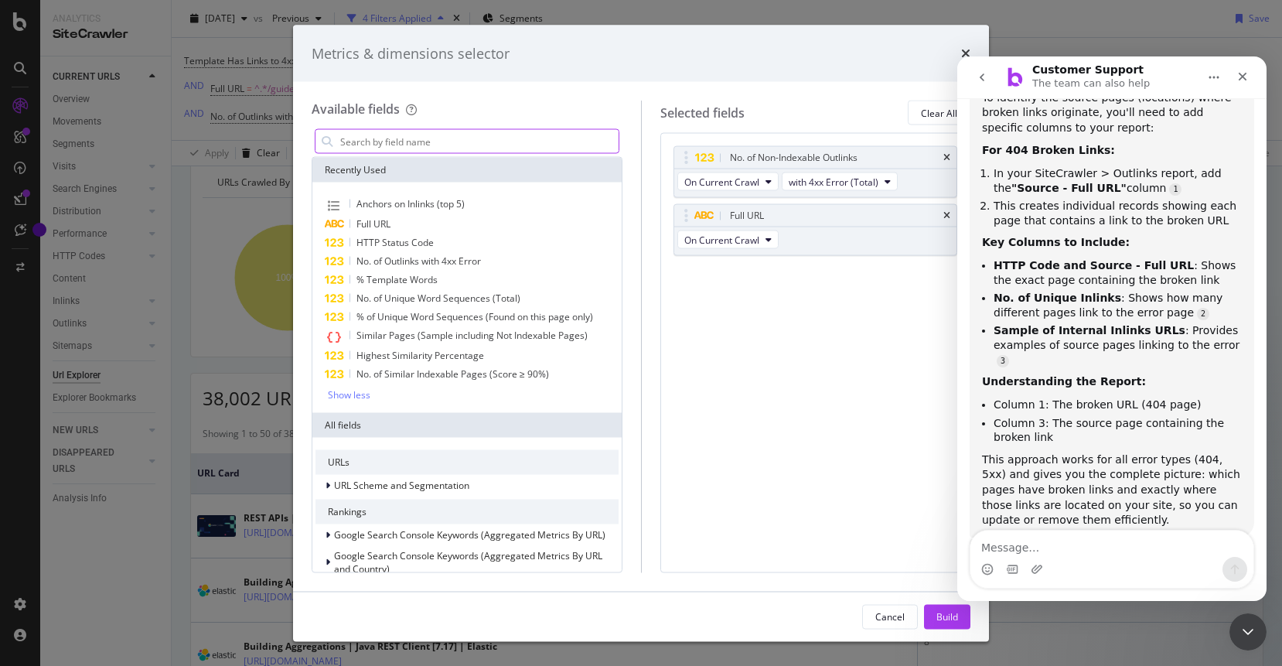
click at [434, 148] on input "modal" at bounding box center [479, 141] width 280 height 23
type input "code and source"
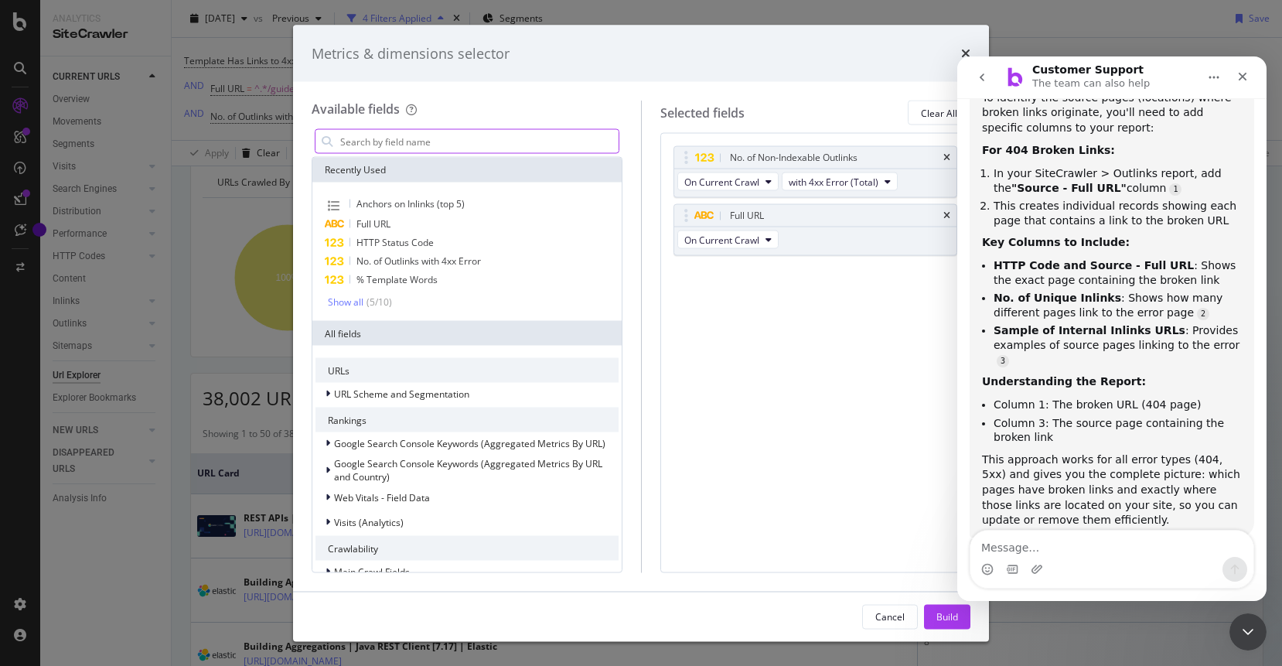
click at [400, 145] on input "modal" at bounding box center [479, 141] width 280 height 23
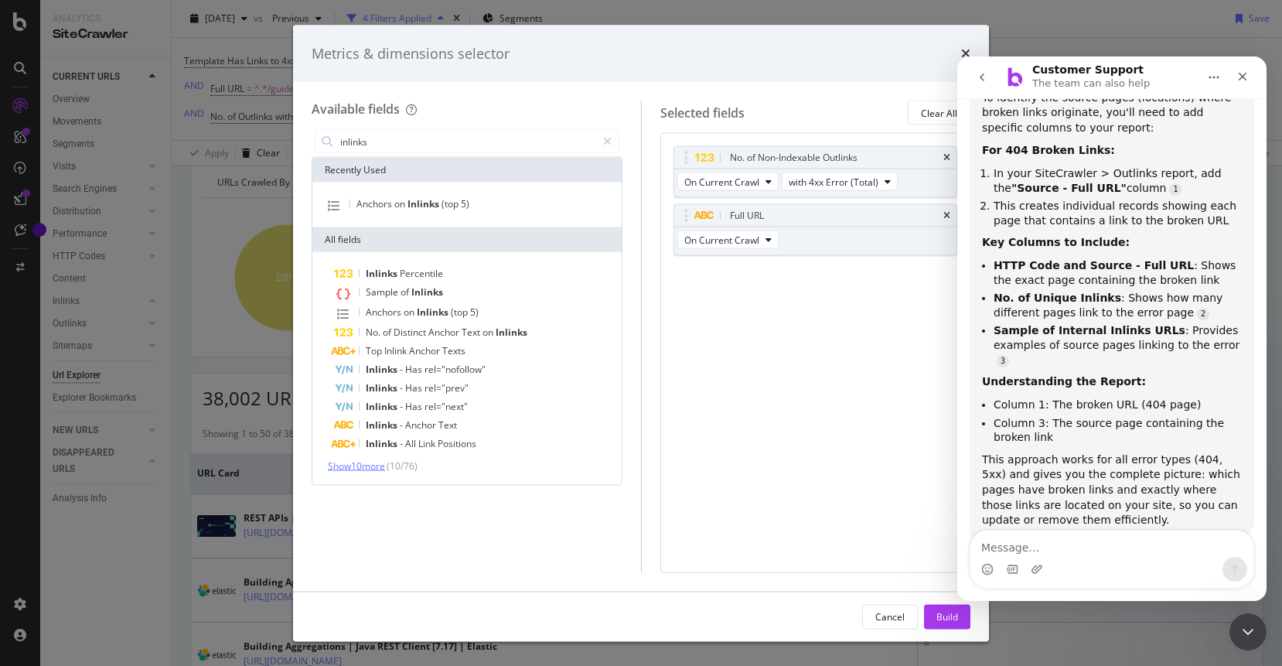
click at [376, 467] on span "Show 10 more" at bounding box center [356, 465] width 57 height 13
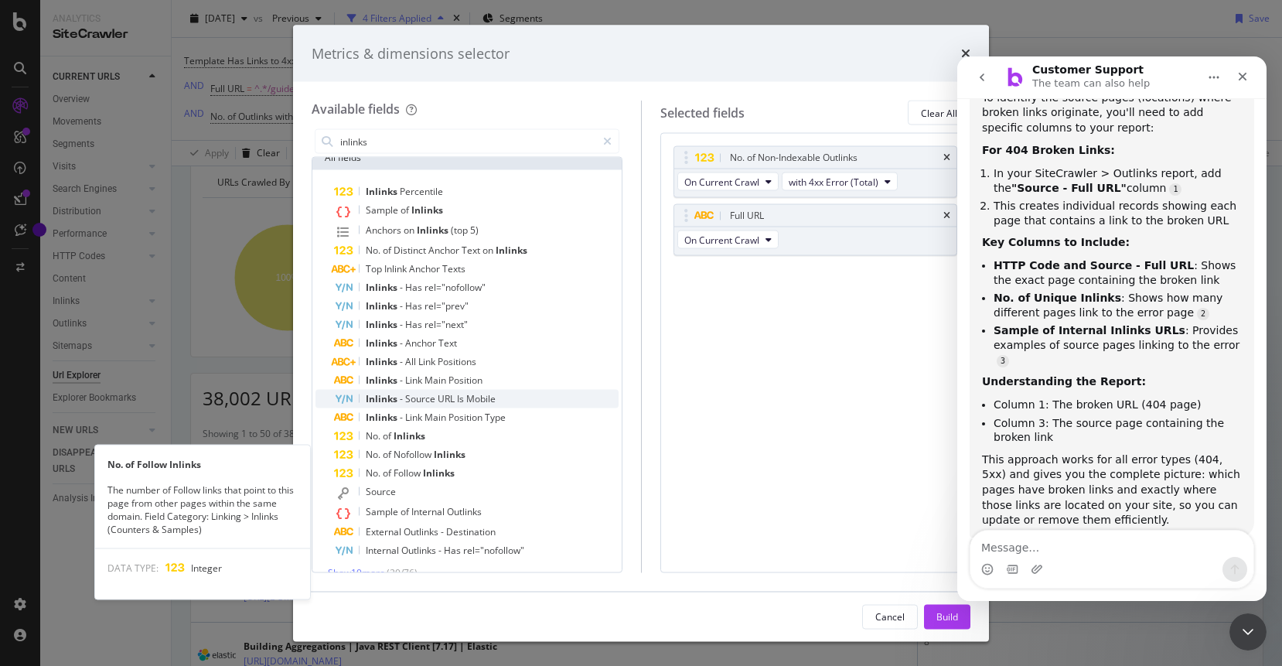
scroll to position [101, 0]
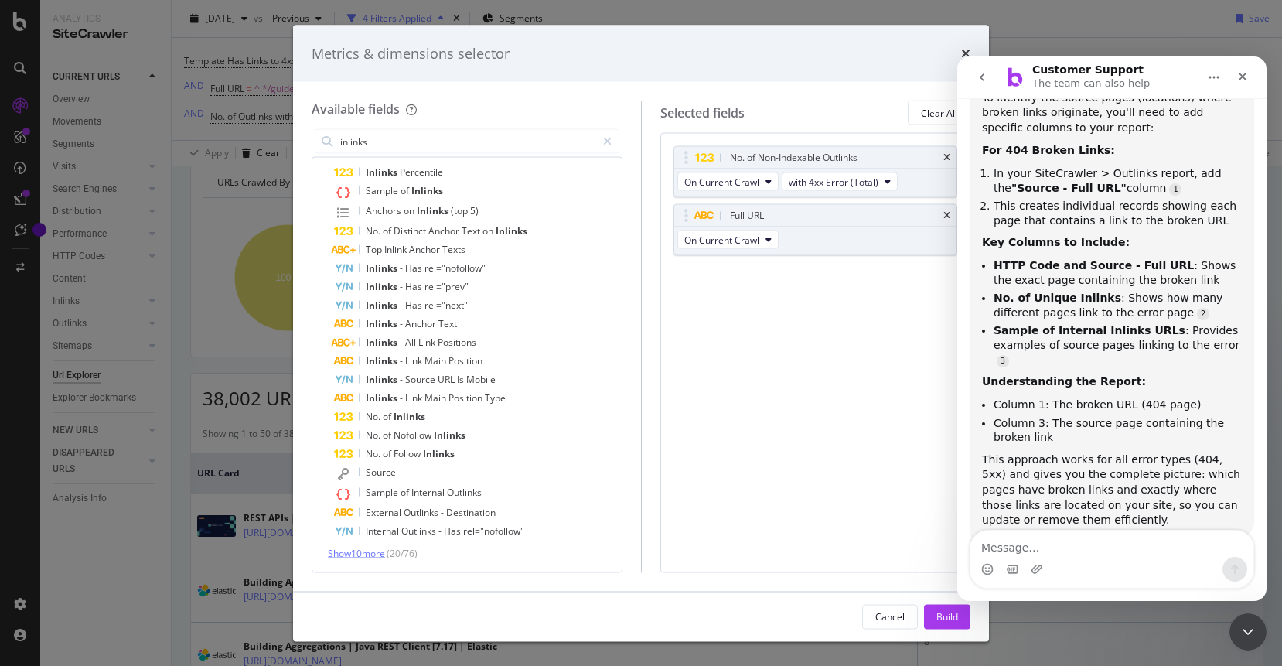
click at [357, 550] on span "Show 10 more" at bounding box center [356, 552] width 57 height 13
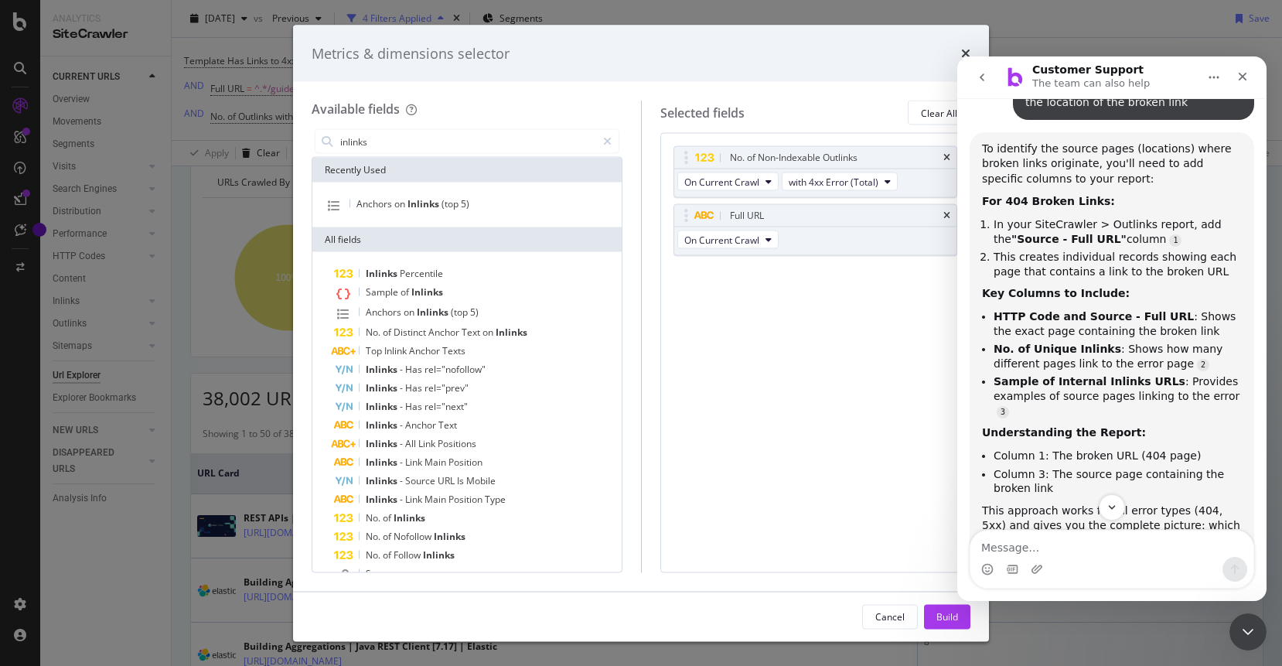
scroll to position [865, 0]
click at [996, 308] on b "HTTP Code and Source - Full URL" at bounding box center [1093, 314] width 200 height 12
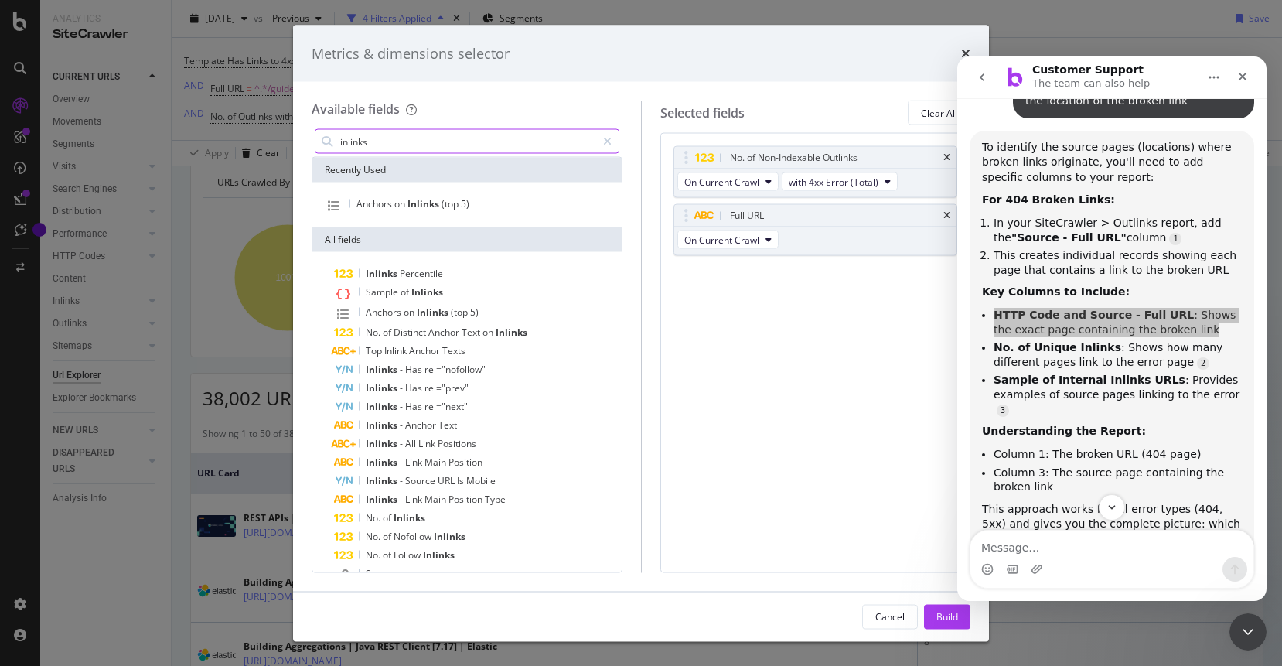
click at [995, 308] on b "HTTP Code and Source - Full URL" at bounding box center [1093, 314] width 200 height 12
click at [996, 308] on b "HTTP Code and Source - Full URL" at bounding box center [1093, 314] width 200 height 12
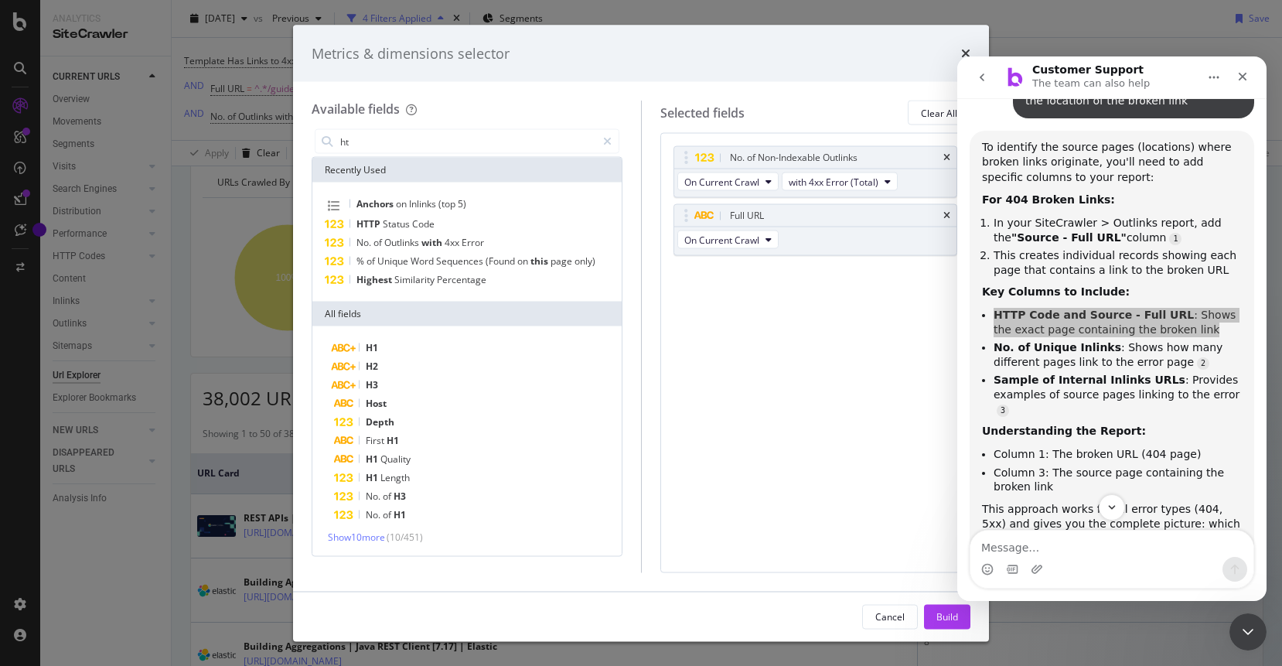
scroll to position [0, 0]
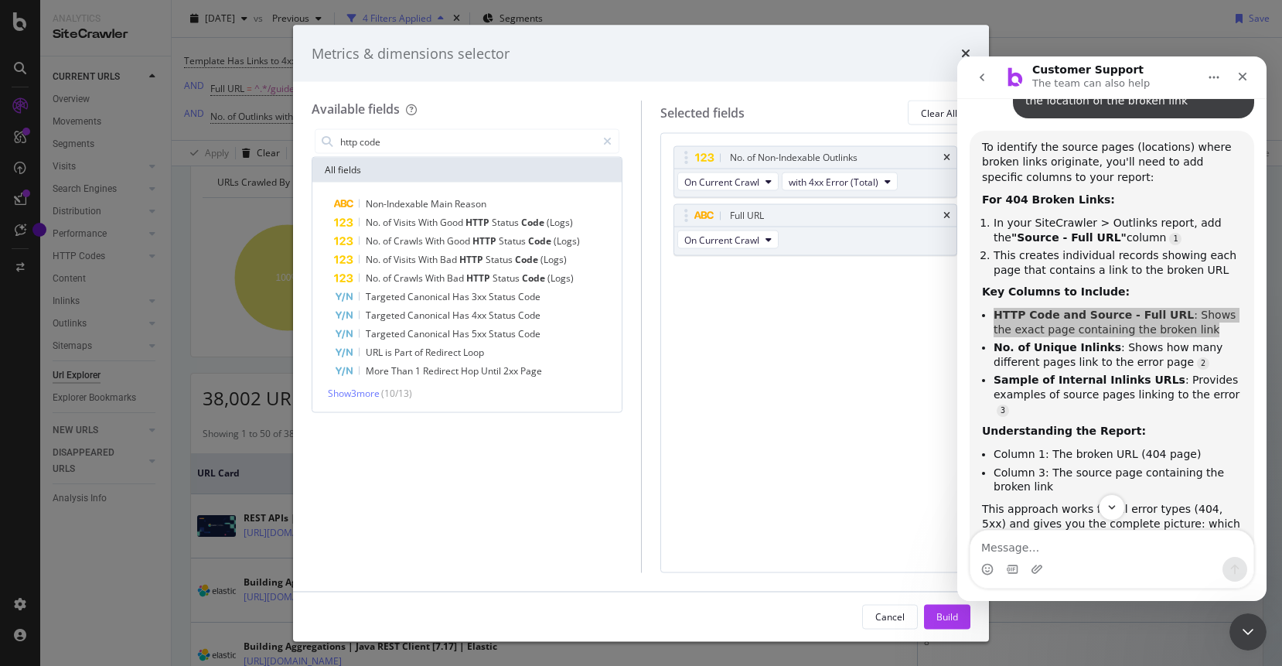
type input "http code"
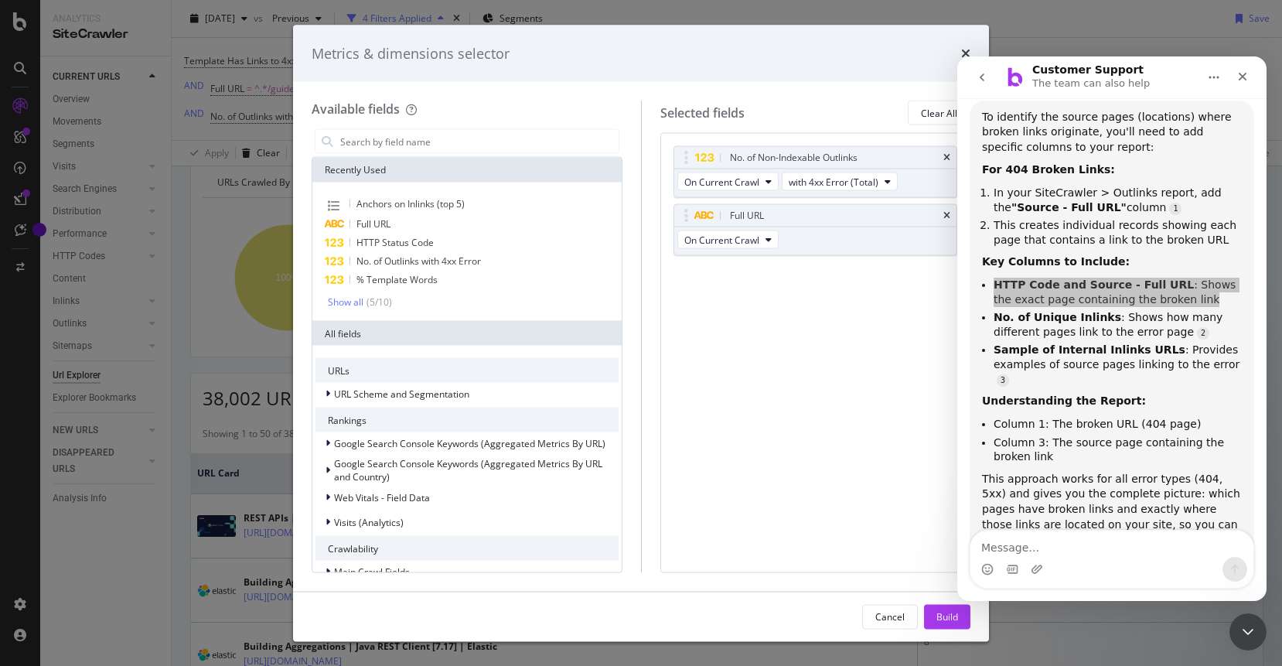
scroll to position [894, 0]
drag, startPoint x: 811, startPoint y: 216, endPoint x: 807, endPoint y: 151, distance: 65.8
click at [807, 151] on body "Analytics SiteCrawler CURRENT URLS Overview Movements Segments Visits Analysis …" at bounding box center [641, 333] width 1282 height 666
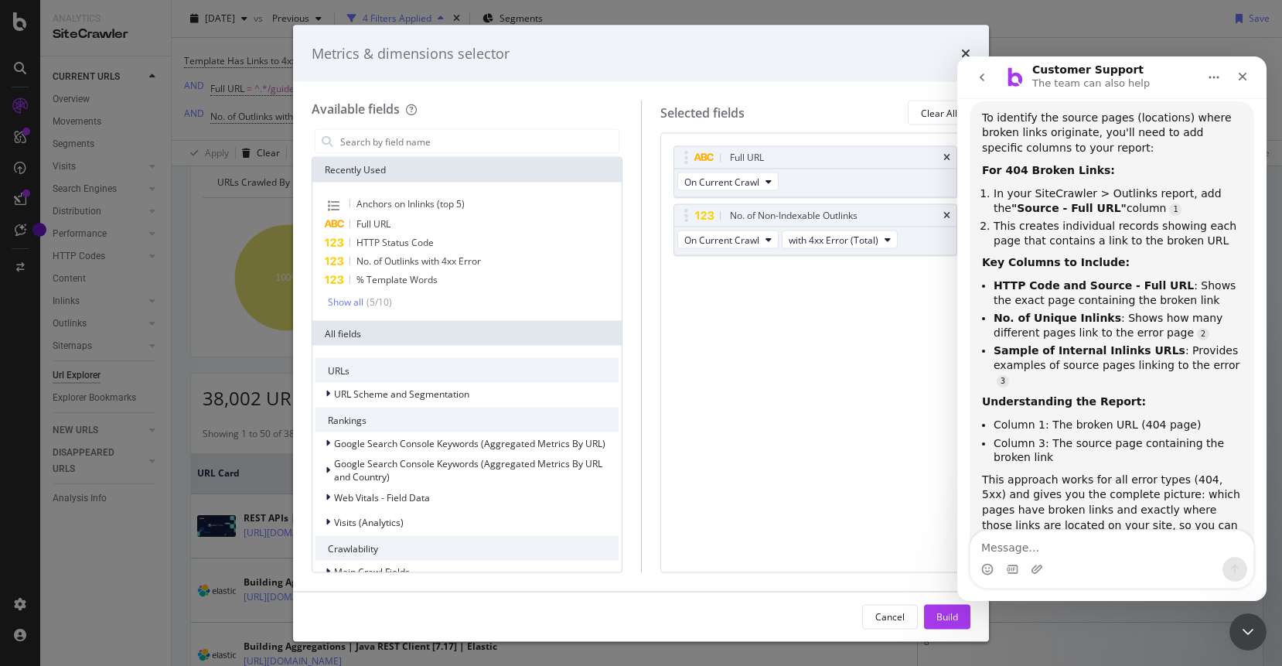
click at [1003, 311] on b "No. of Unique Inlinks" at bounding box center [1057, 317] width 128 height 12
drag, startPoint x: 468, startPoint y: 134, endPoint x: 475, endPoint y: 128, distance: 8.8
click at [471, 131] on input "modal" at bounding box center [479, 141] width 280 height 23
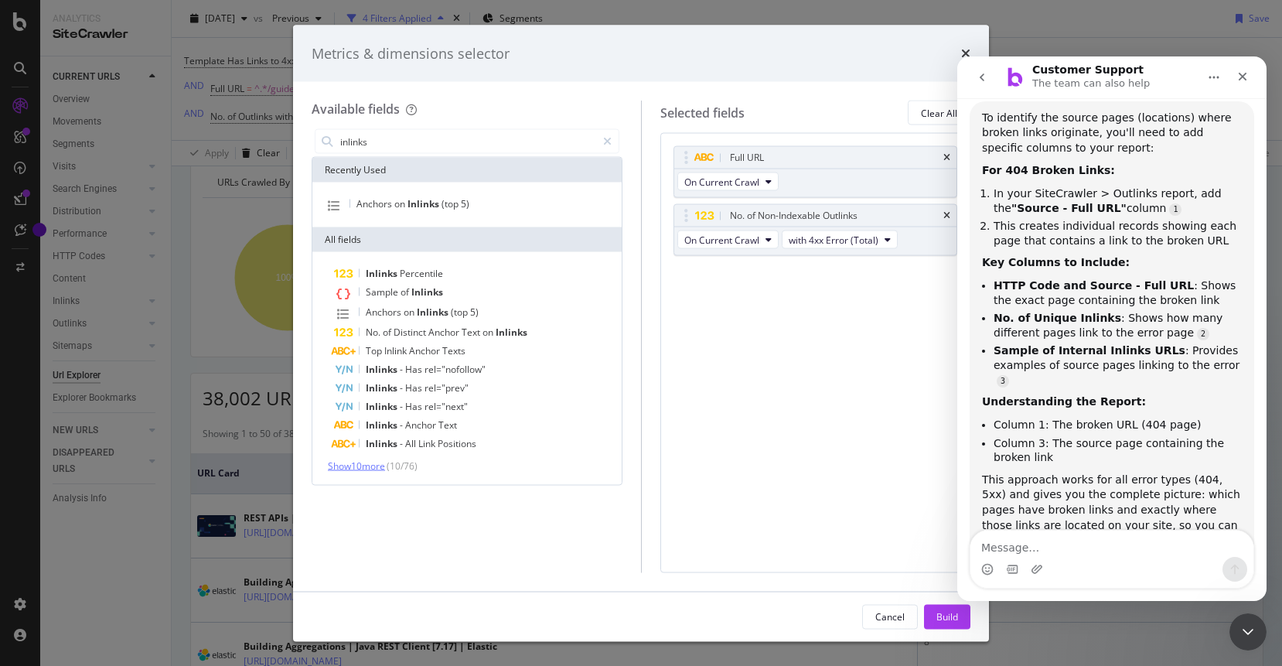
click at [355, 464] on span "Show 10 more" at bounding box center [356, 465] width 57 height 13
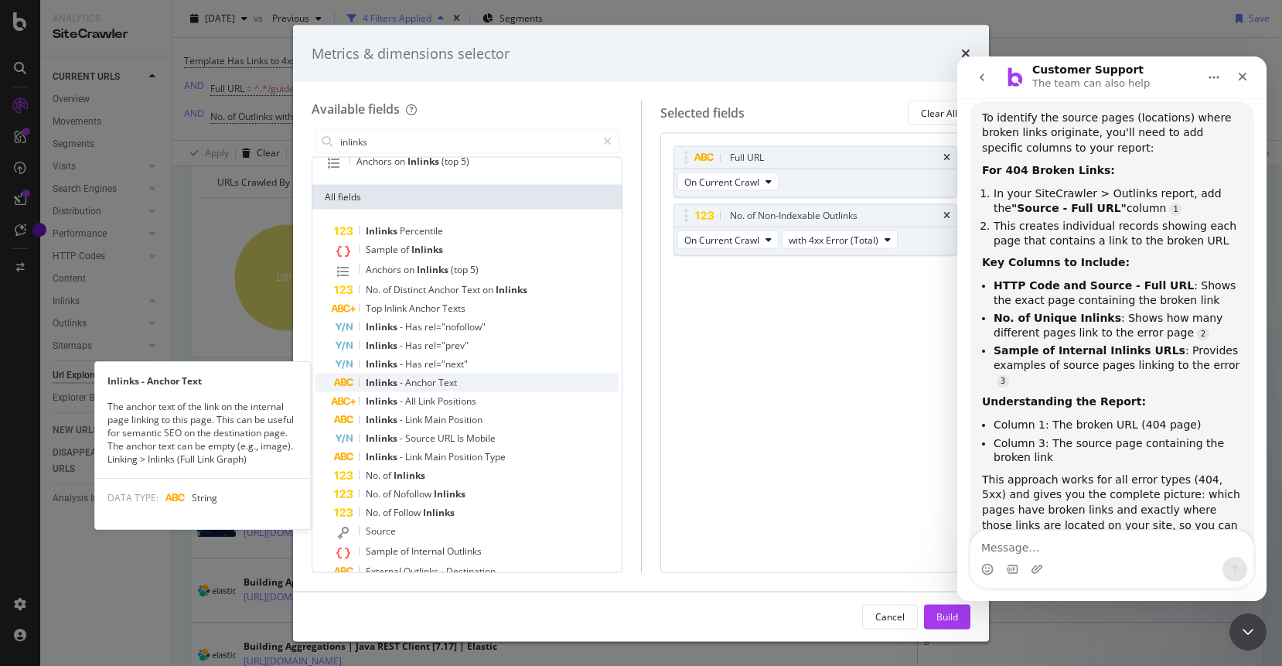
scroll to position [77, 0]
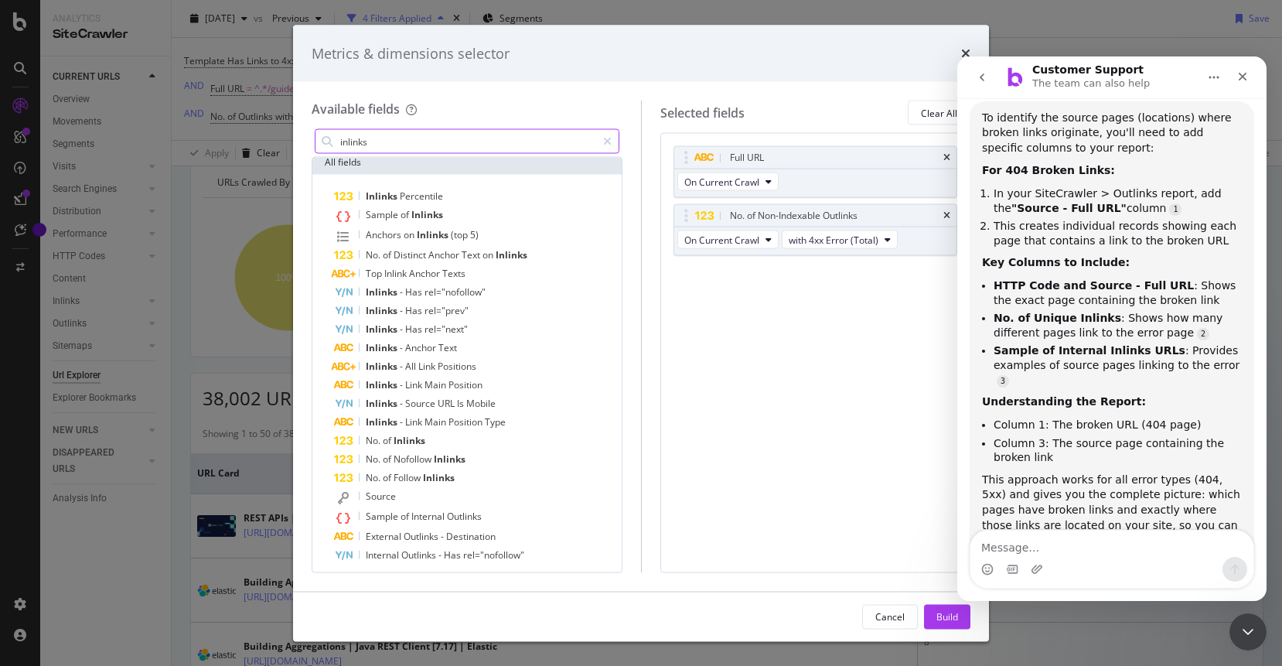
click at [416, 143] on input "inlinks" at bounding box center [467, 141] width 257 height 23
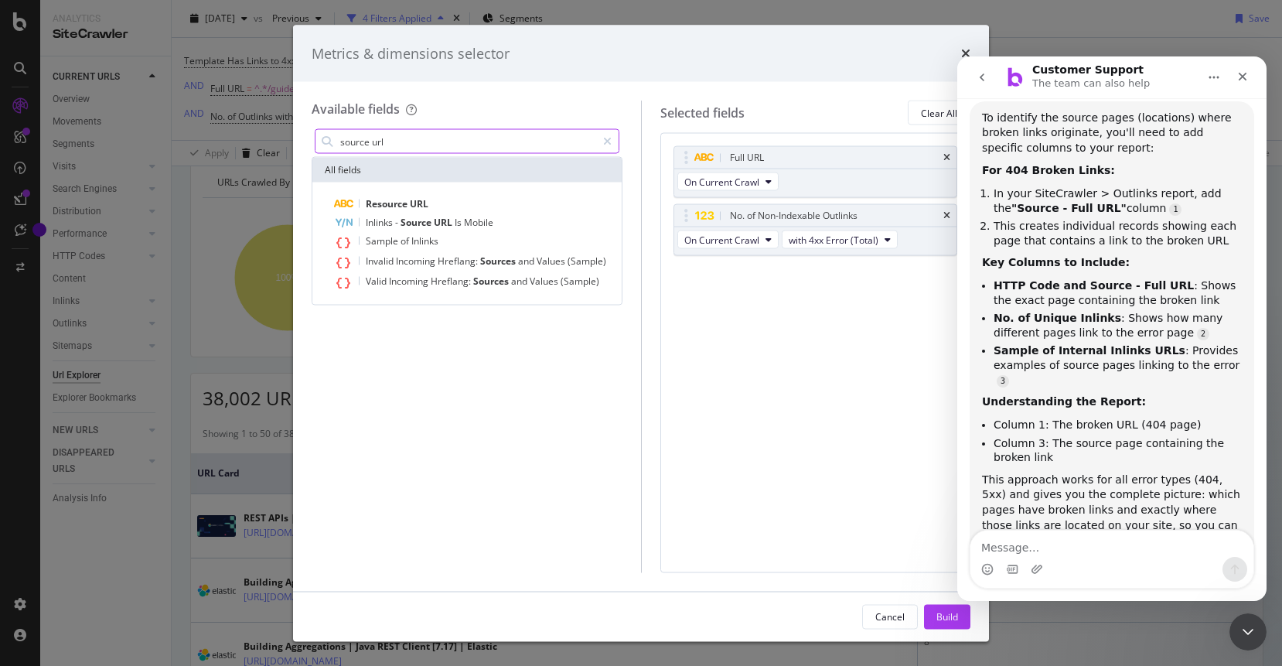
scroll to position [0, 0]
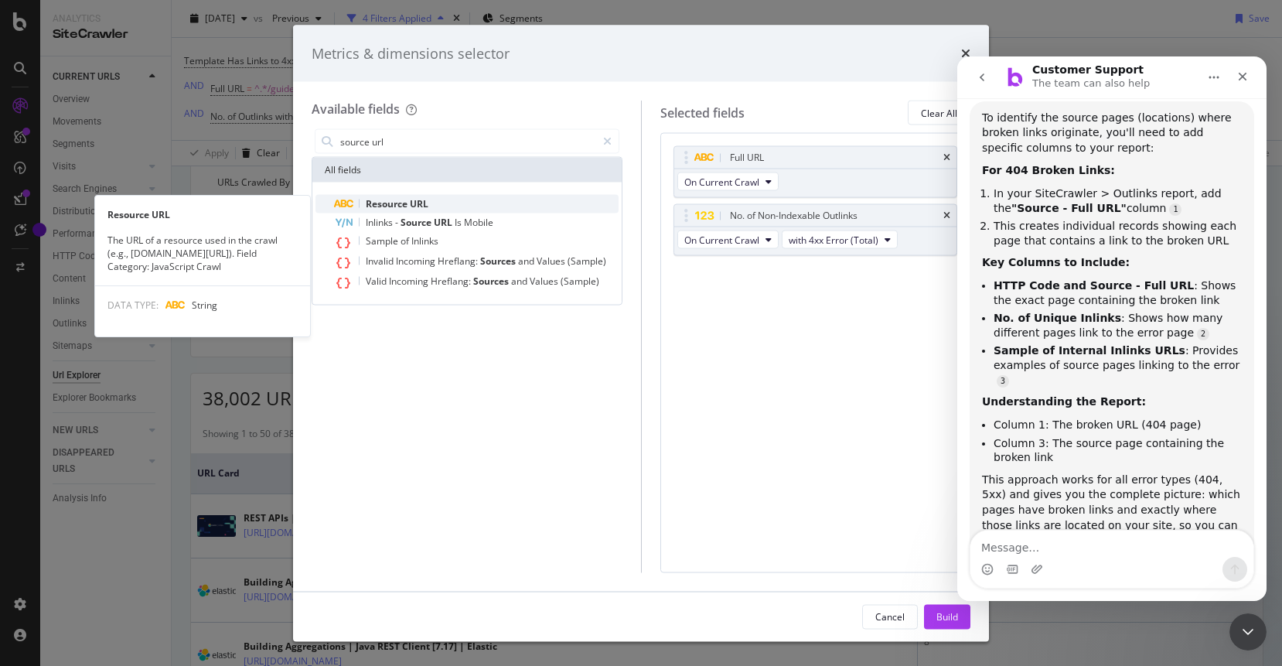
click at [402, 204] on span "Resource" at bounding box center [388, 203] width 44 height 13
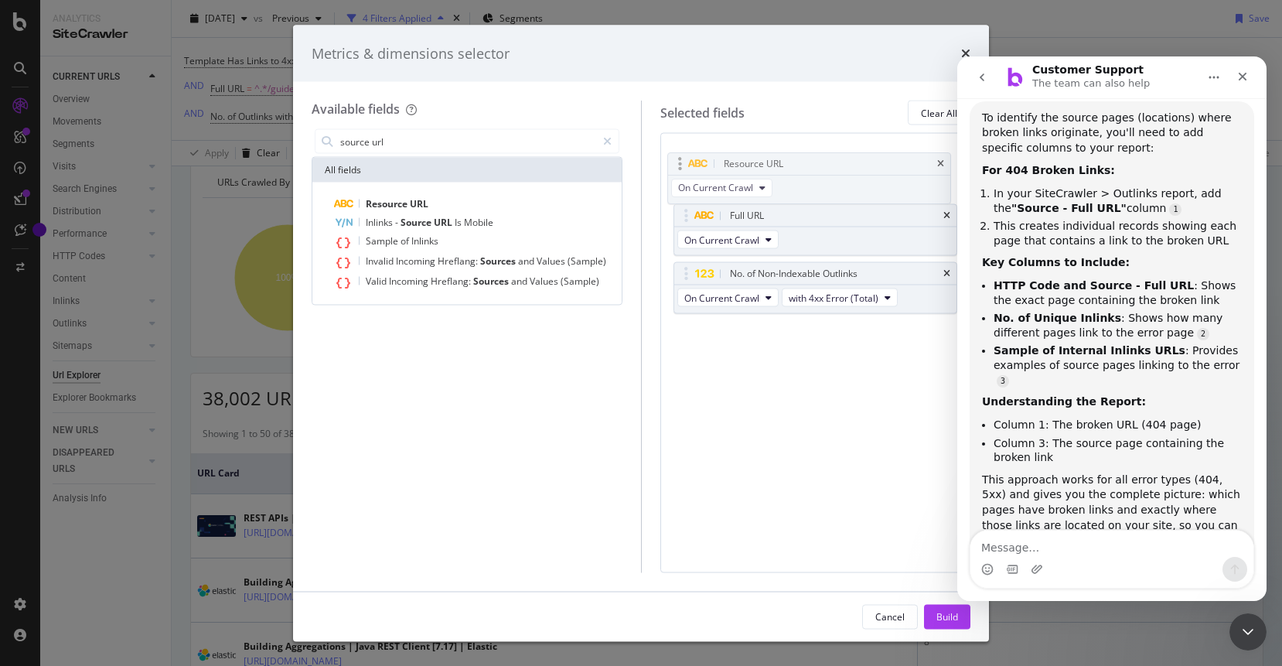
drag, startPoint x: 824, startPoint y: 277, endPoint x: 818, endPoint y: 167, distance: 109.9
click at [818, 167] on body "Analytics SiteCrawler CURRENT URLS Overview Movements Segments Visits Analysis …" at bounding box center [641, 333] width 1282 height 666
click at [468, 146] on input "source url" at bounding box center [467, 141] width 257 height 23
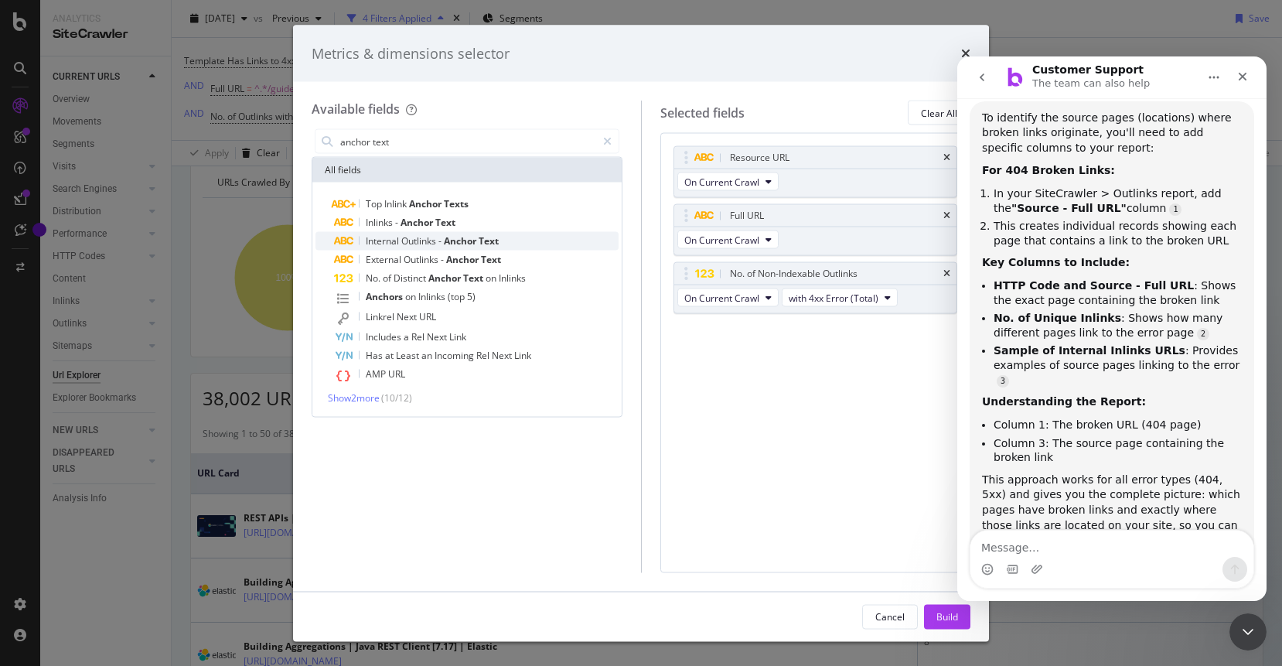
click at [414, 241] on span "Outlinks" at bounding box center [419, 240] width 37 height 13
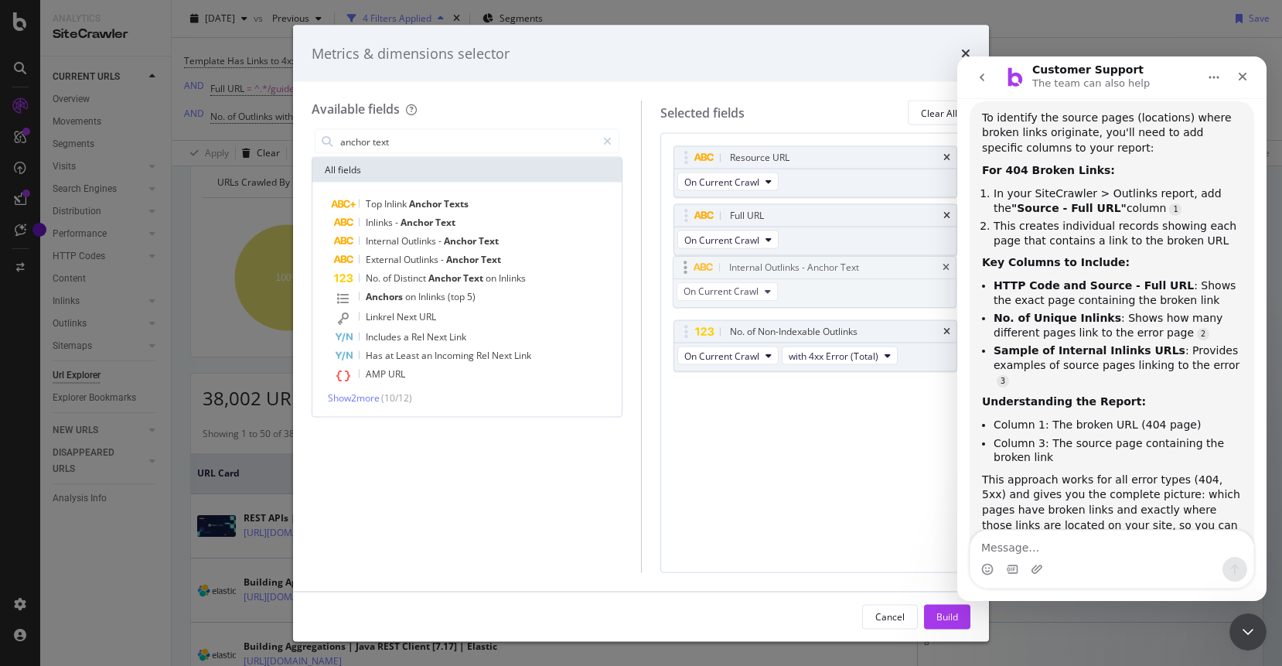
drag, startPoint x: 800, startPoint y: 330, endPoint x: 799, endPoint y: 266, distance: 64.2
click at [799, 266] on body "Analytics SiteCrawler CURRENT URLS Overview Movements Segments Visits Analysis …" at bounding box center [641, 333] width 1282 height 666
drag, startPoint x: 785, startPoint y: 270, endPoint x: 785, endPoint y: 204, distance: 65.7
click at [785, 204] on body "Analytics SiteCrawler CURRENT URLS Overview Movements Segments Visits Analysis …" at bounding box center [641, 333] width 1282 height 666
drag, startPoint x: 795, startPoint y: 217, endPoint x: 791, endPoint y: 279, distance: 62.0
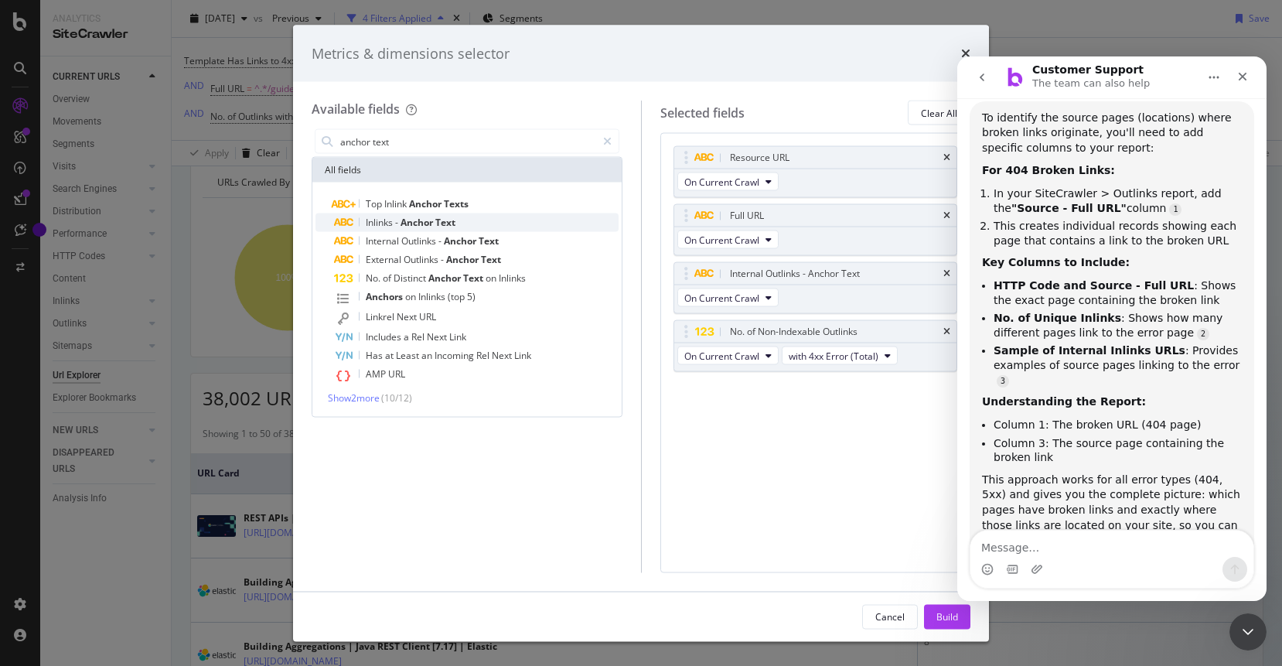
click at [412, 220] on span "Anchor" at bounding box center [417, 222] width 35 height 13
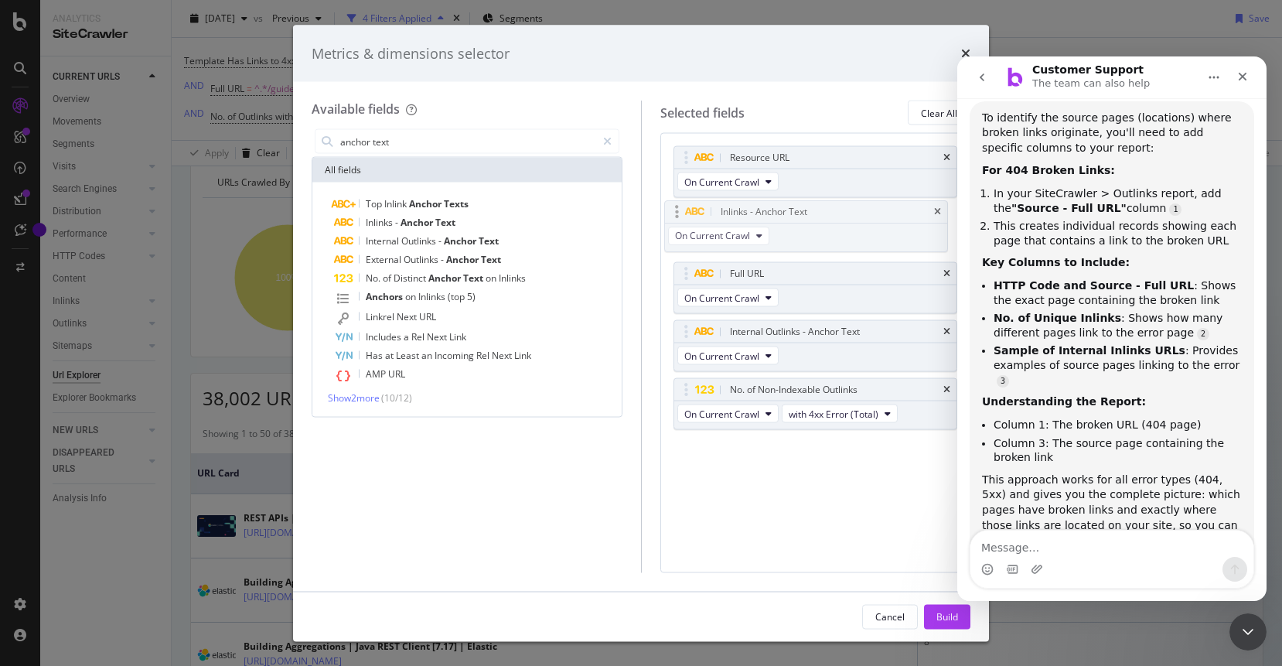
drag, startPoint x: 822, startPoint y: 386, endPoint x: 813, endPoint y: 209, distance: 178.0
click at [813, 209] on body "Analytics SiteCrawler CURRENT URLS Overview Movements Segments Visits Analysis …" at bounding box center [641, 333] width 1282 height 666
click at [442, 136] on input "anchor text" at bounding box center [467, 141] width 257 height 23
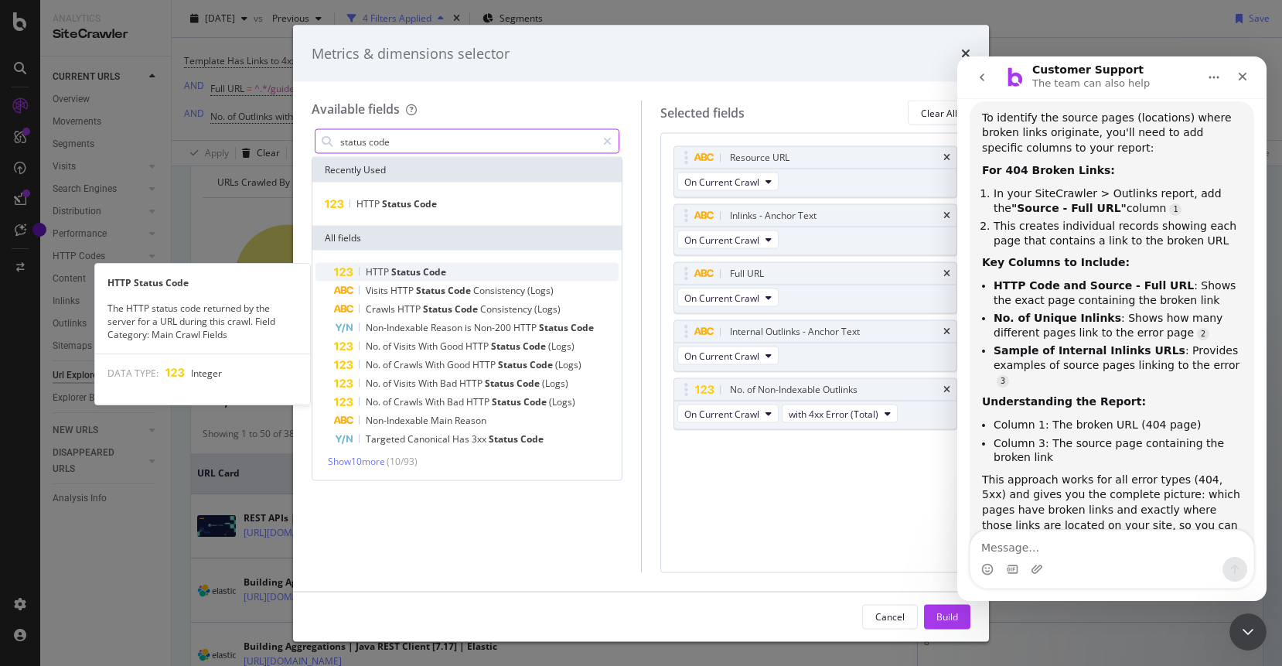
type input "status code"
click at [409, 271] on span "Status" at bounding box center [407, 271] width 32 height 13
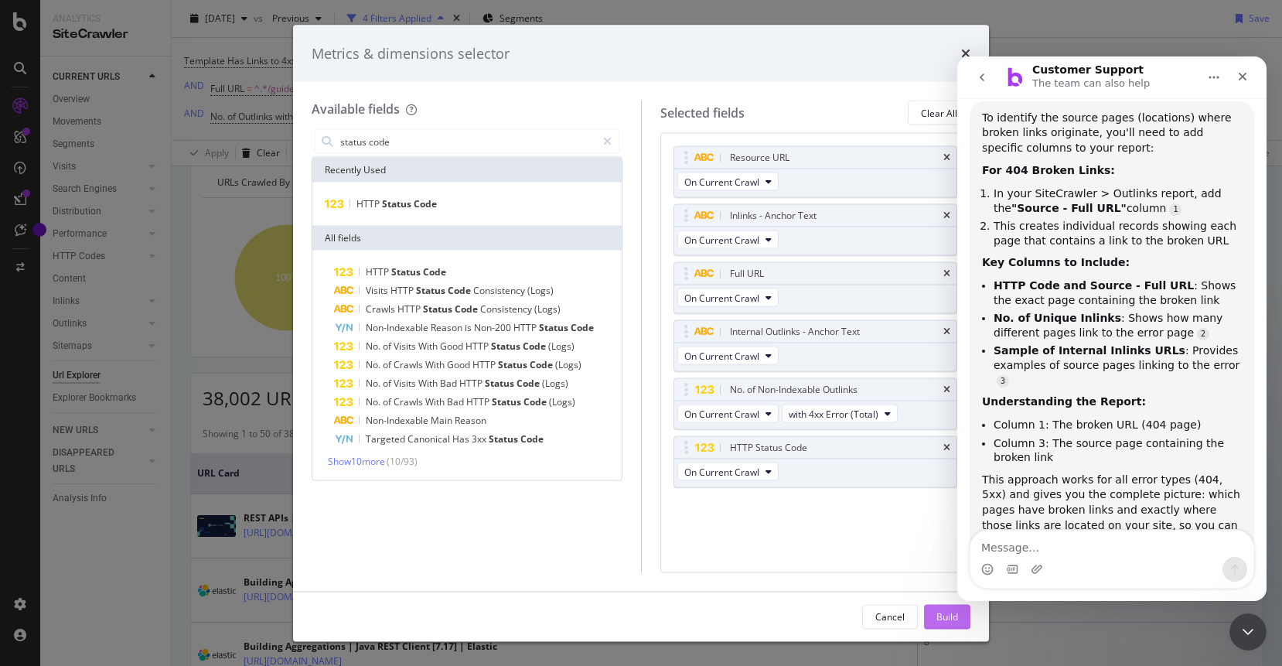
click at [938, 619] on div "Build" at bounding box center [947, 615] width 22 height 13
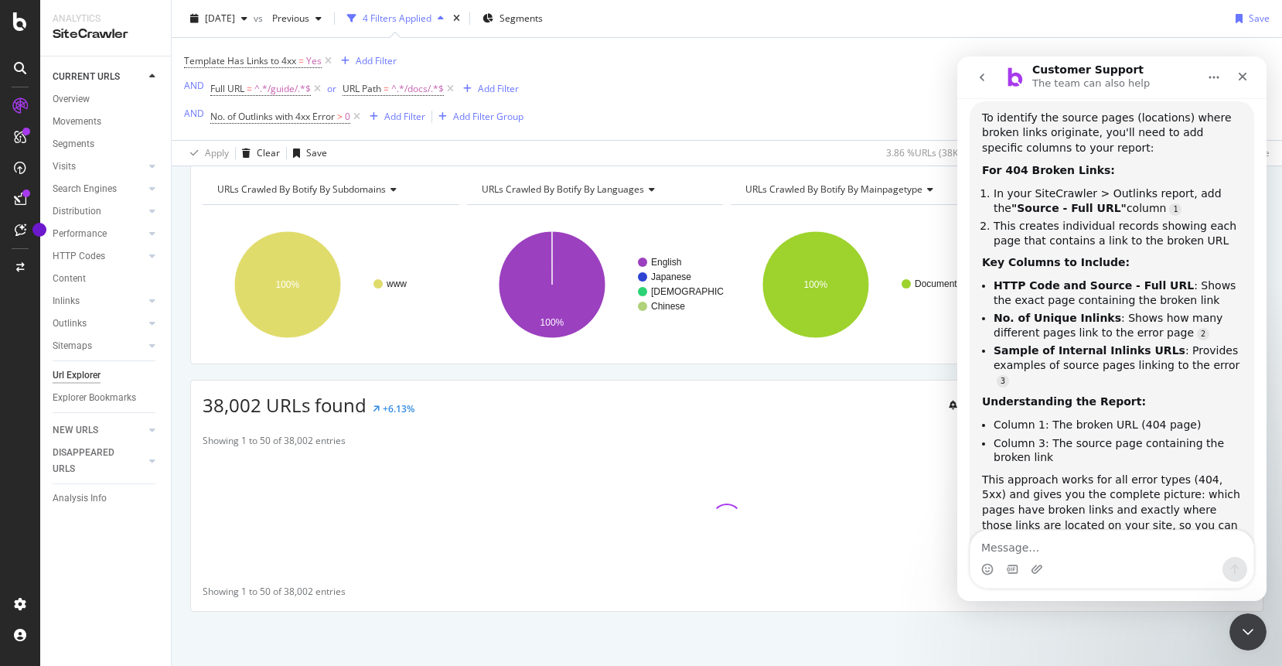
scroll to position [63, 0]
click at [891, 424] on div "38,002 URLs found +6.13% Create alert Manage Columns Export as CSV Showing 1 to…" at bounding box center [726, 496] width 1073 height 232
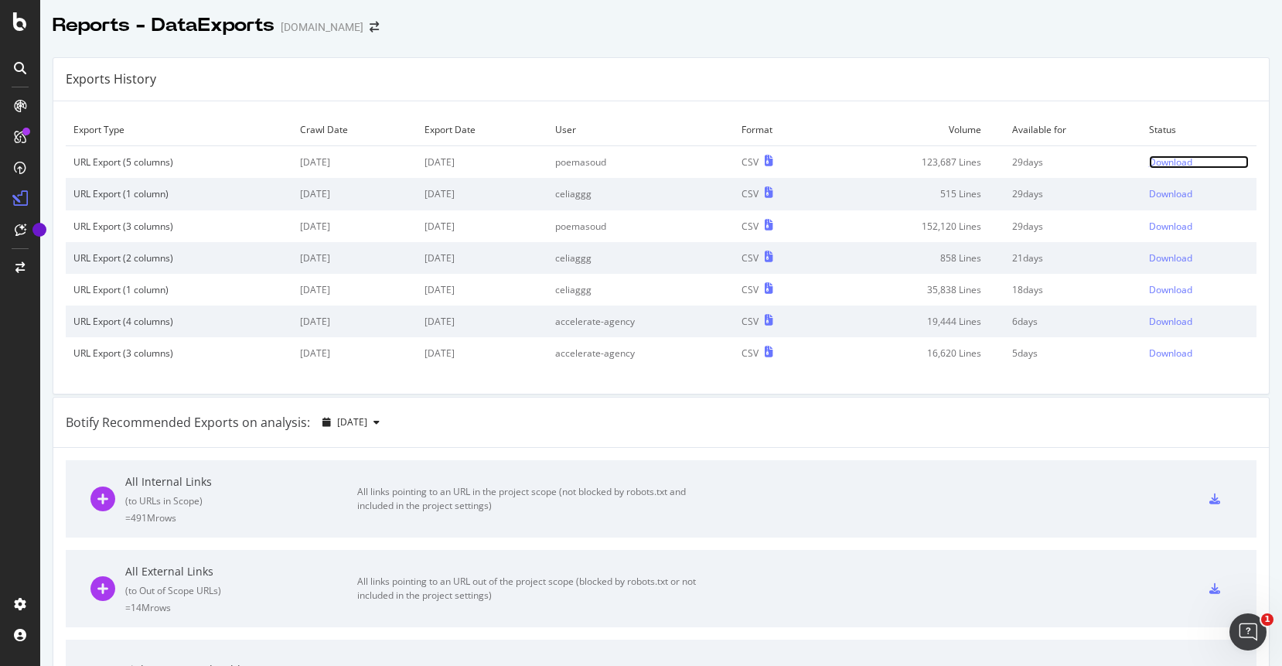
click at [1165, 158] on div "Download" at bounding box center [1170, 161] width 43 height 13
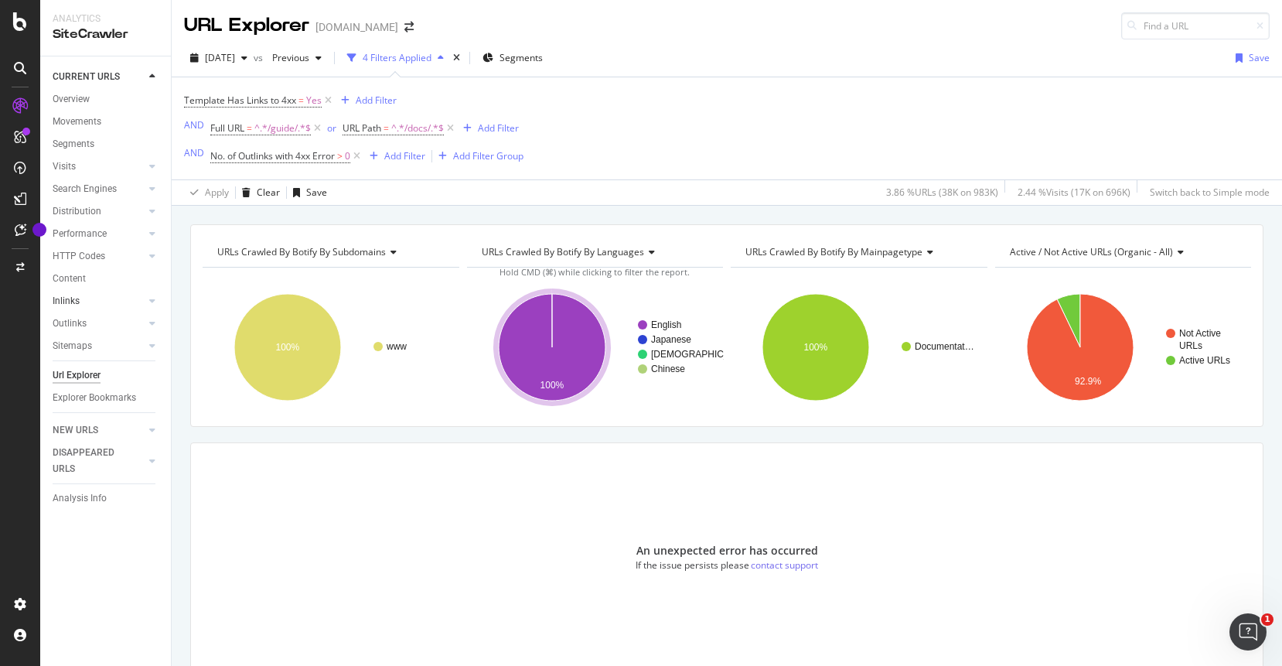
click at [81, 305] on link "Inlinks" at bounding box center [99, 301] width 92 height 16
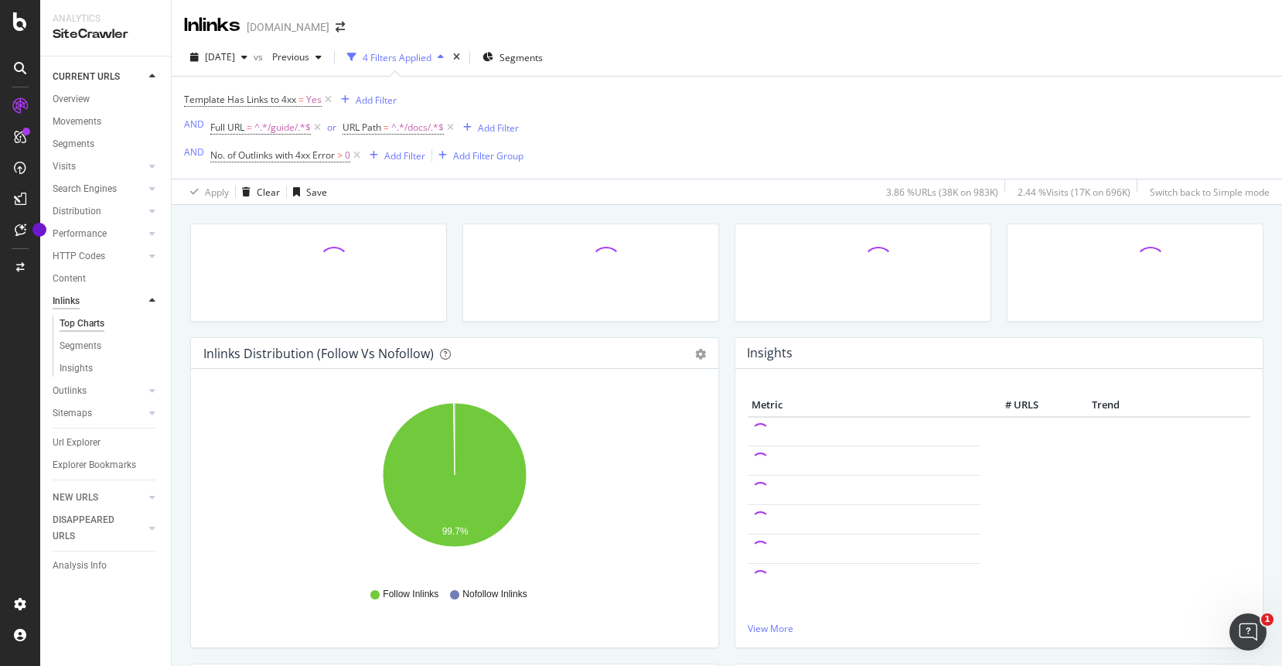
click at [65, 303] on div "Inlinks" at bounding box center [66, 301] width 27 height 16
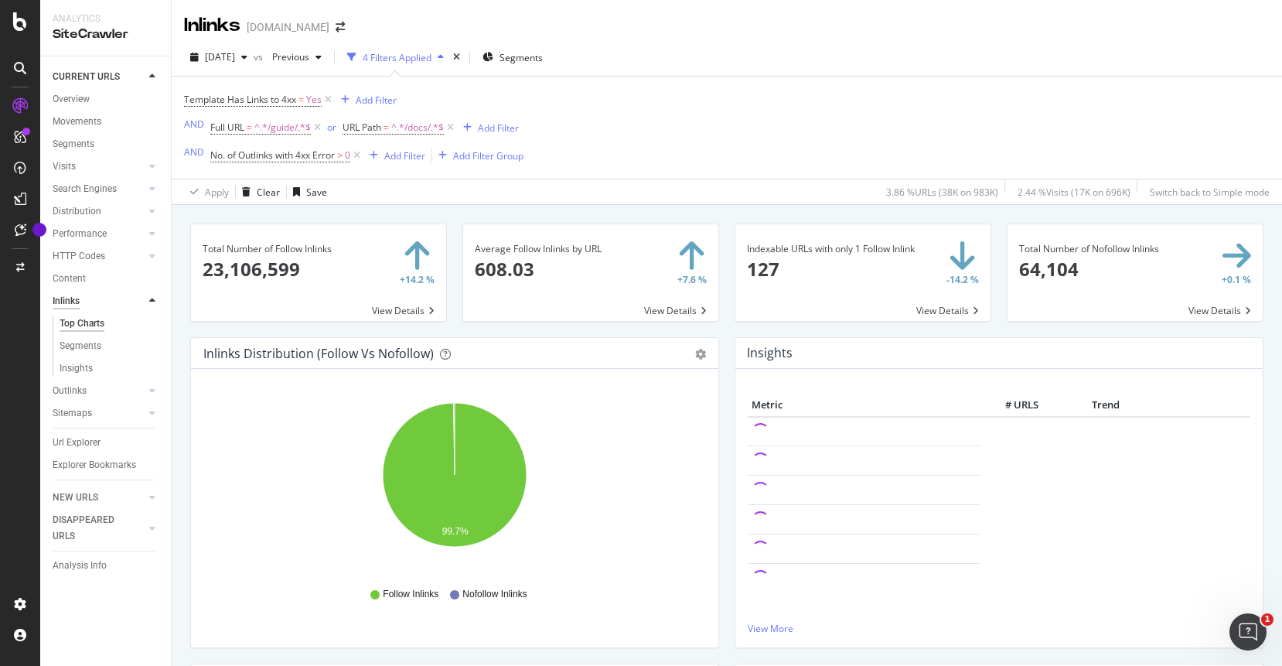
click at [65, 303] on div "Inlinks" at bounding box center [66, 301] width 27 height 16
click at [72, 390] on div "Outlinks" at bounding box center [70, 391] width 34 height 16
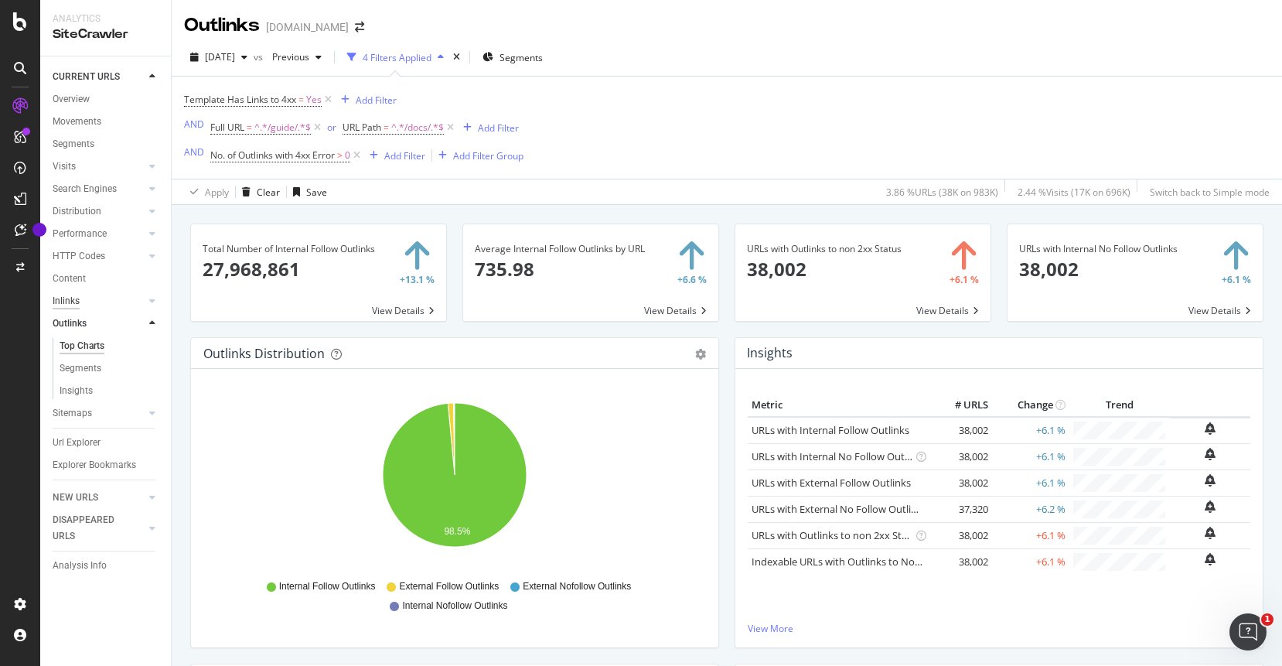
click at [63, 301] on div "Inlinks" at bounding box center [66, 301] width 27 height 16
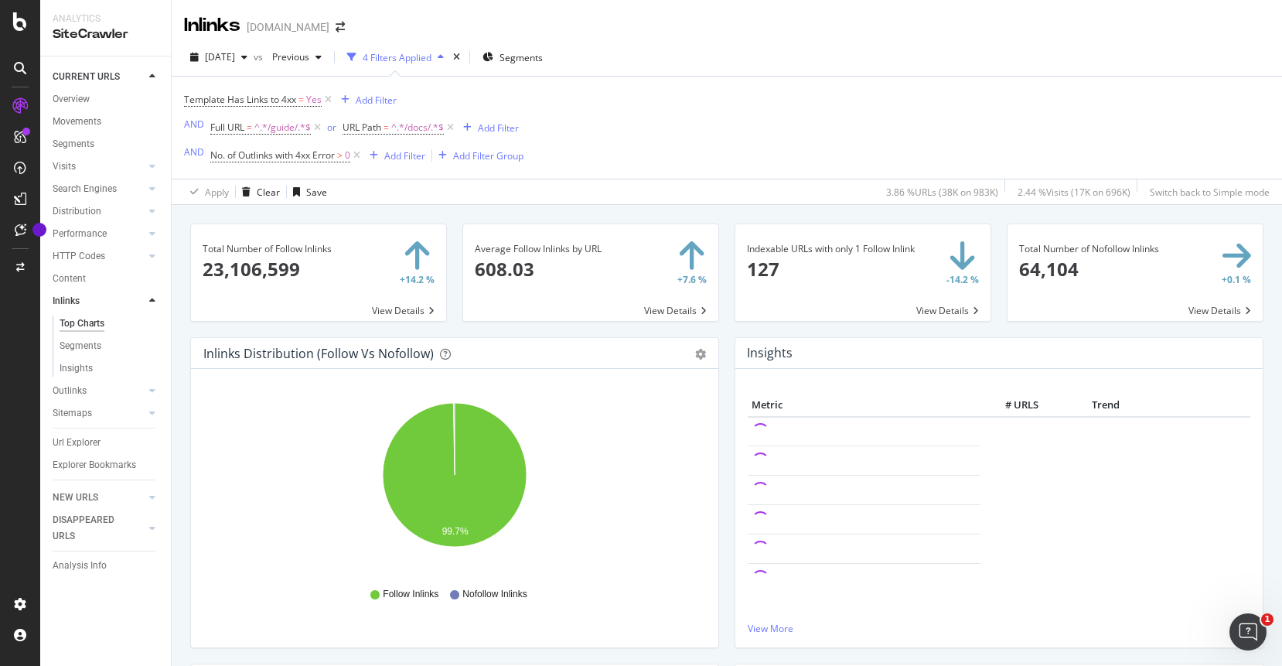
scroll to position [706, 0]
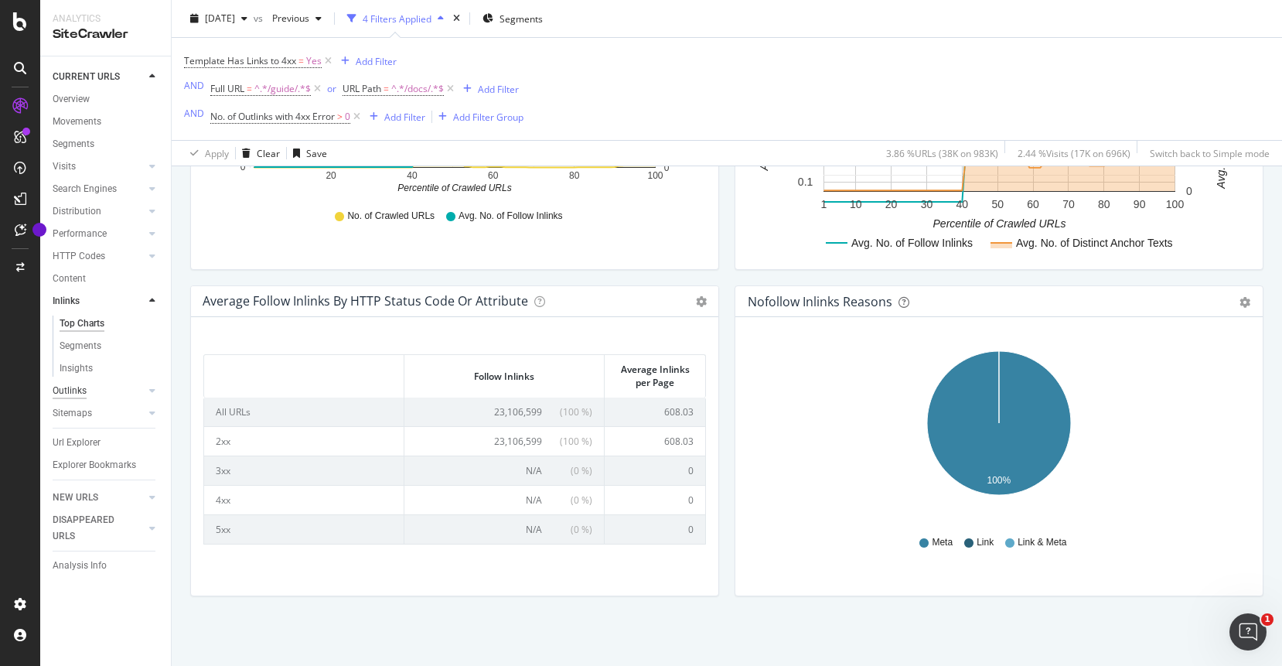
click at [66, 390] on div "Outlinks" at bounding box center [70, 391] width 34 height 16
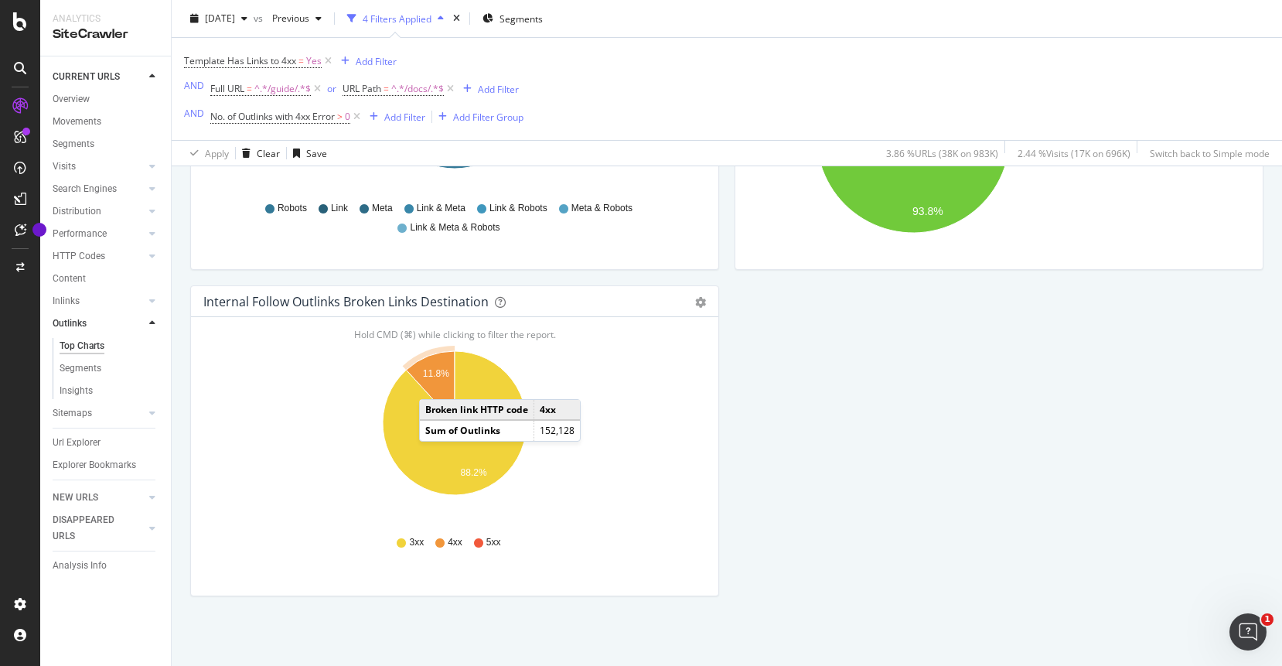
click at [434, 383] on icon "A chart." at bounding box center [430, 387] width 49 height 72
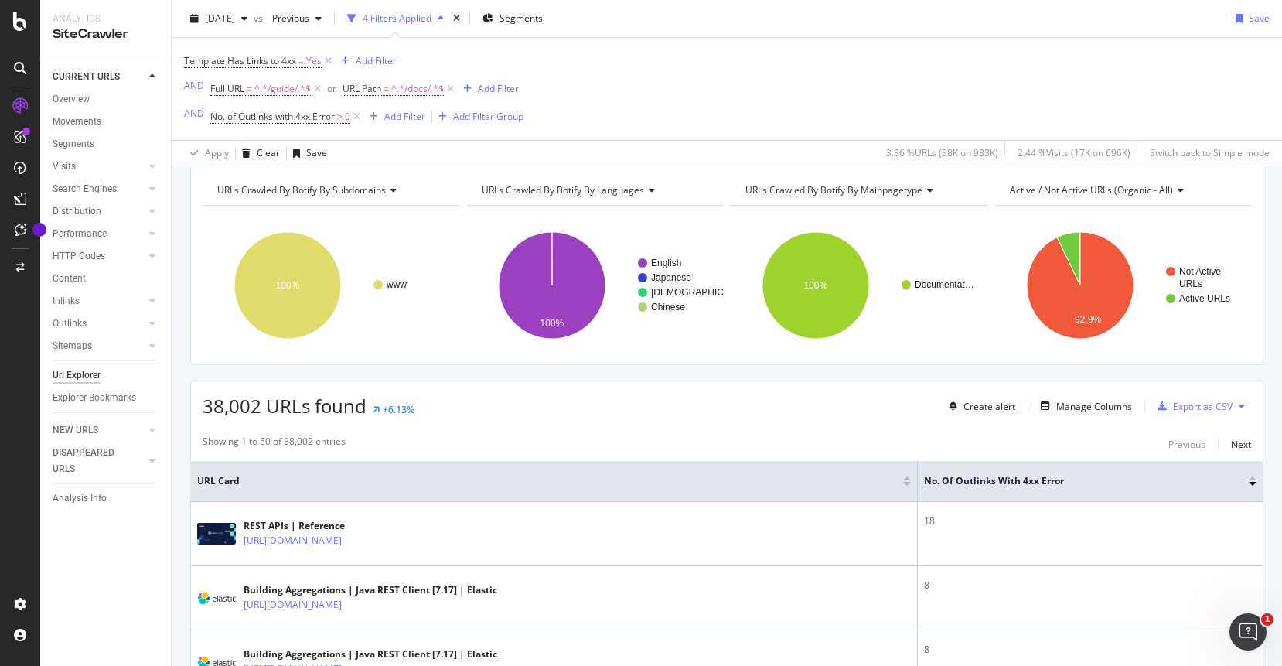
scroll to position [63, 0]
click at [1085, 406] on div "Manage Columns" at bounding box center [1094, 405] width 76 height 13
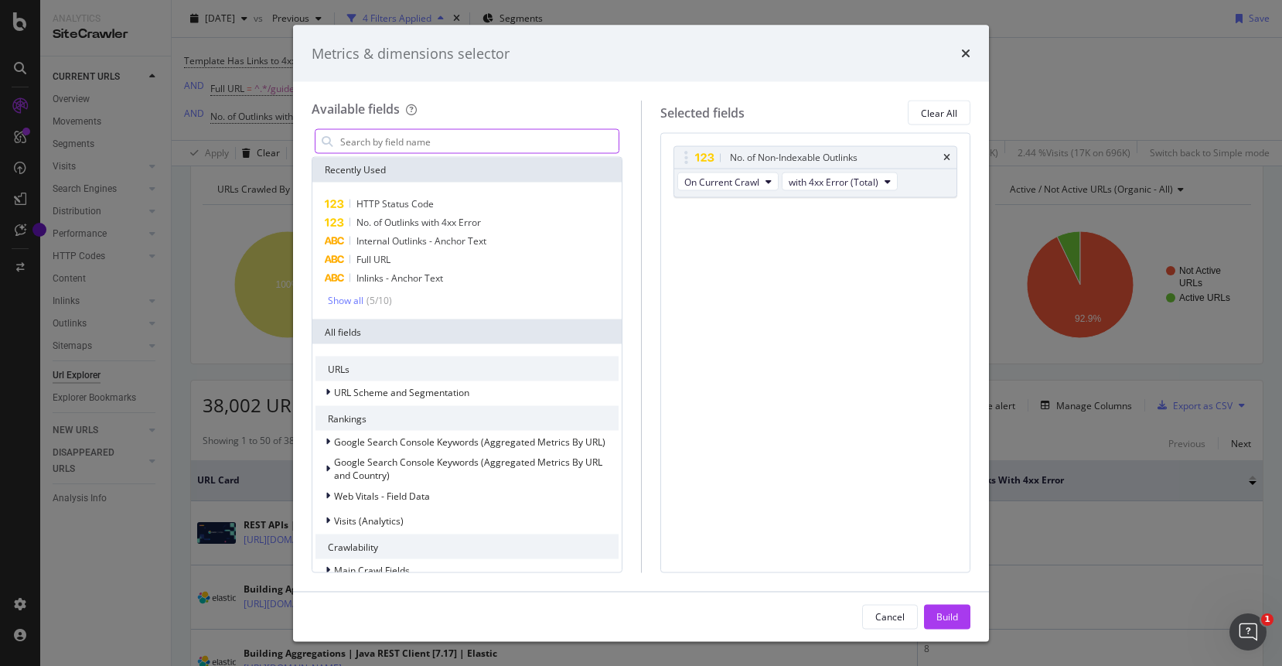
click at [446, 148] on input "modal" at bounding box center [479, 141] width 280 height 23
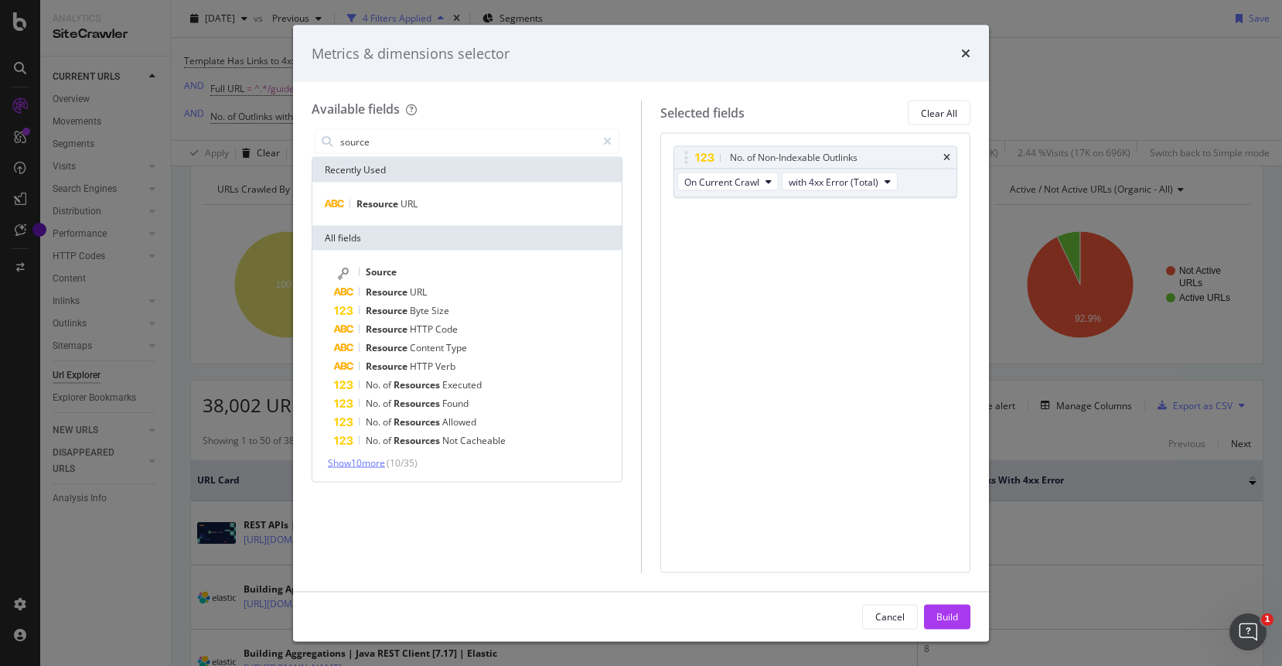
type input "source"
click at [374, 458] on span "Show 10 more" at bounding box center [356, 462] width 57 height 13
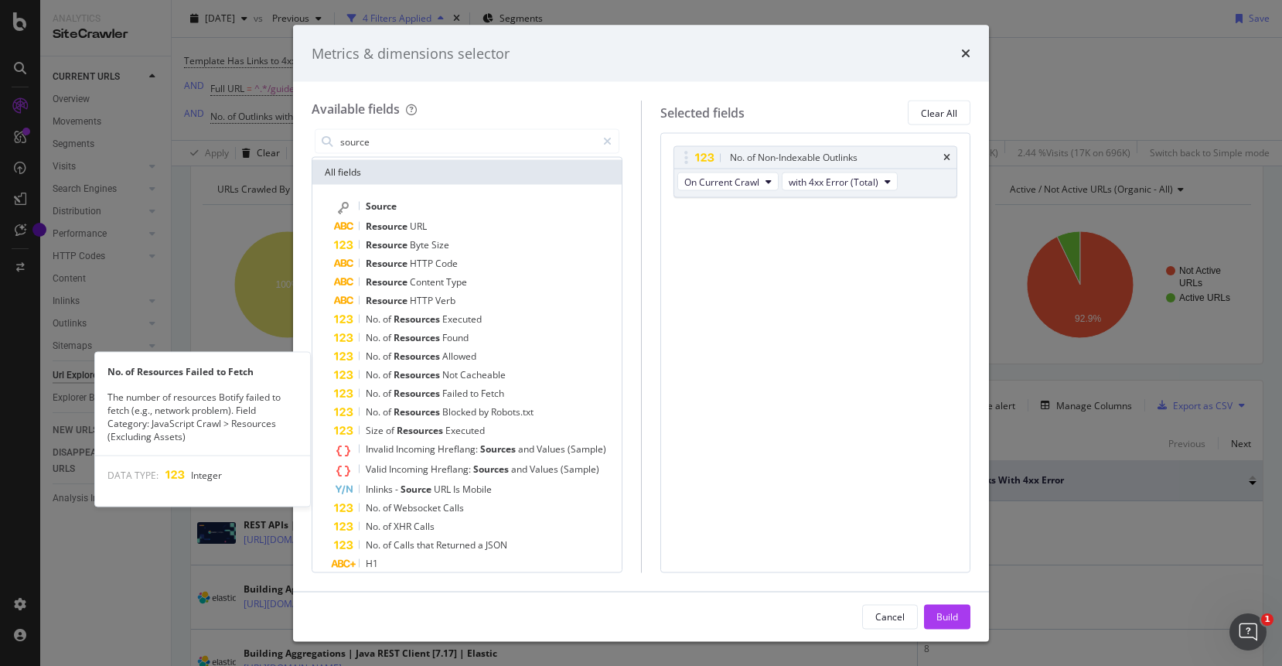
scroll to position [98, 0]
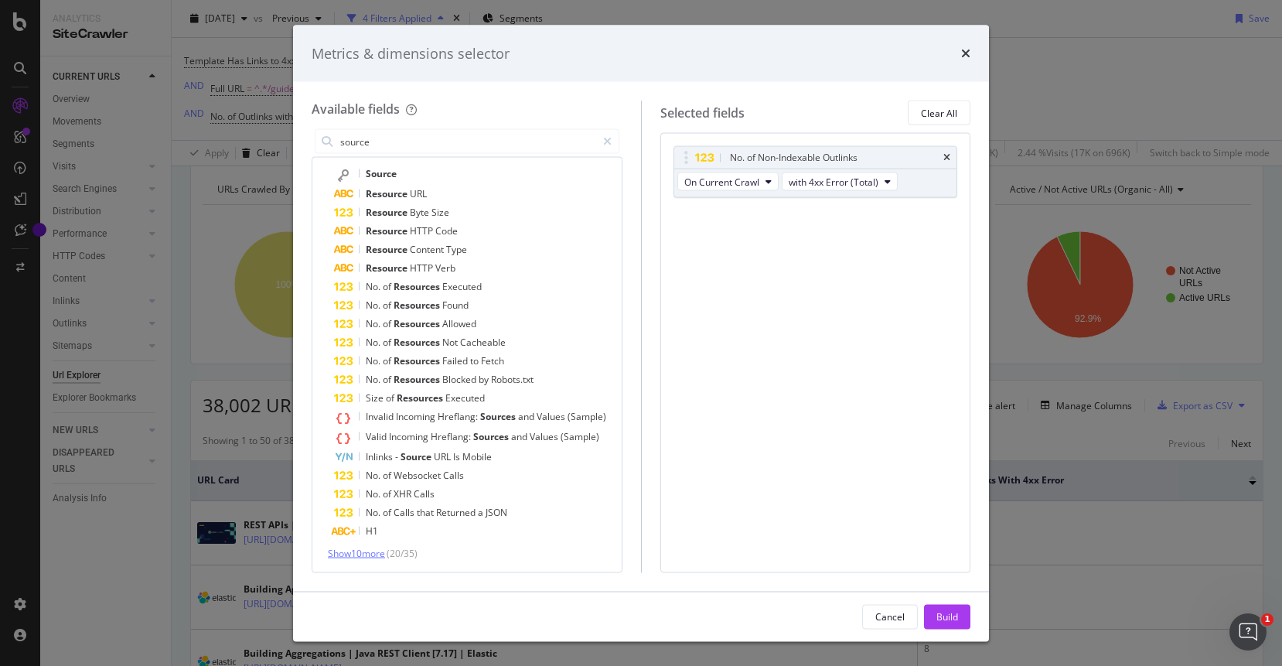
click at [373, 550] on span "Show 10 more" at bounding box center [356, 552] width 57 height 13
click at [407, 153] on div "source" at bounding box center [466, 141] width 311 height 31
click at [420, 149] on input "source" at bounding box center [467, 141] width 257 height 23
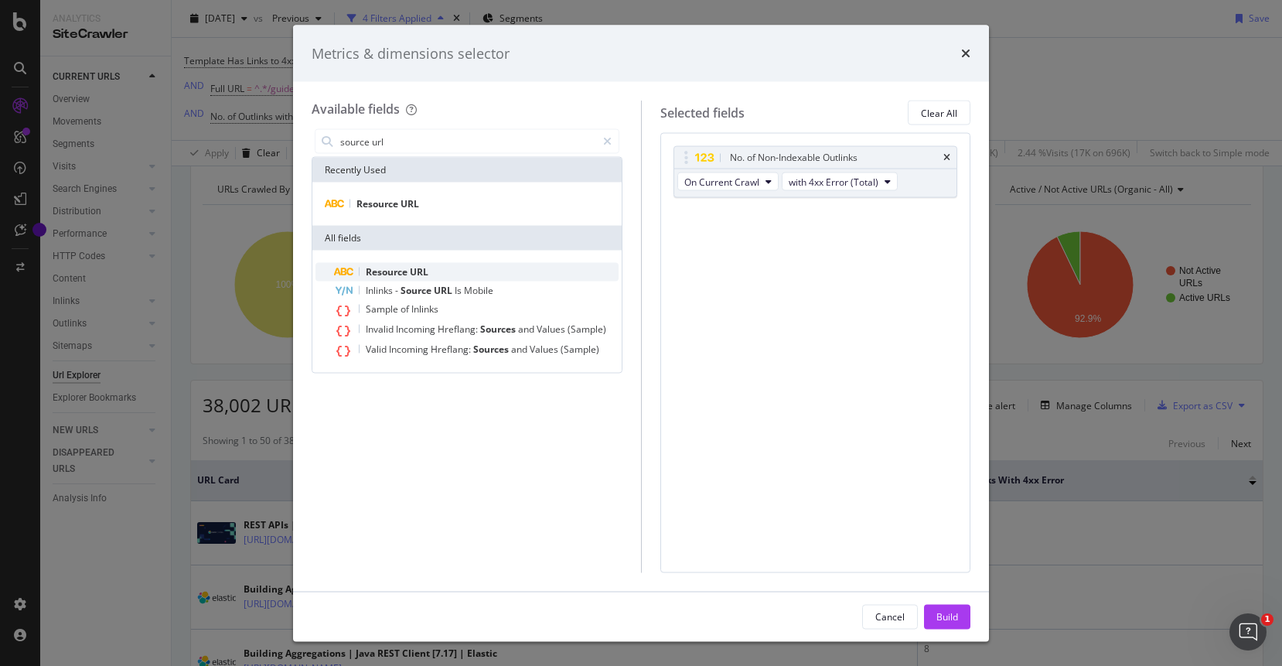
click at [397, 273] on span "Resource" at bounding box center [388, 271] width 44 height 13
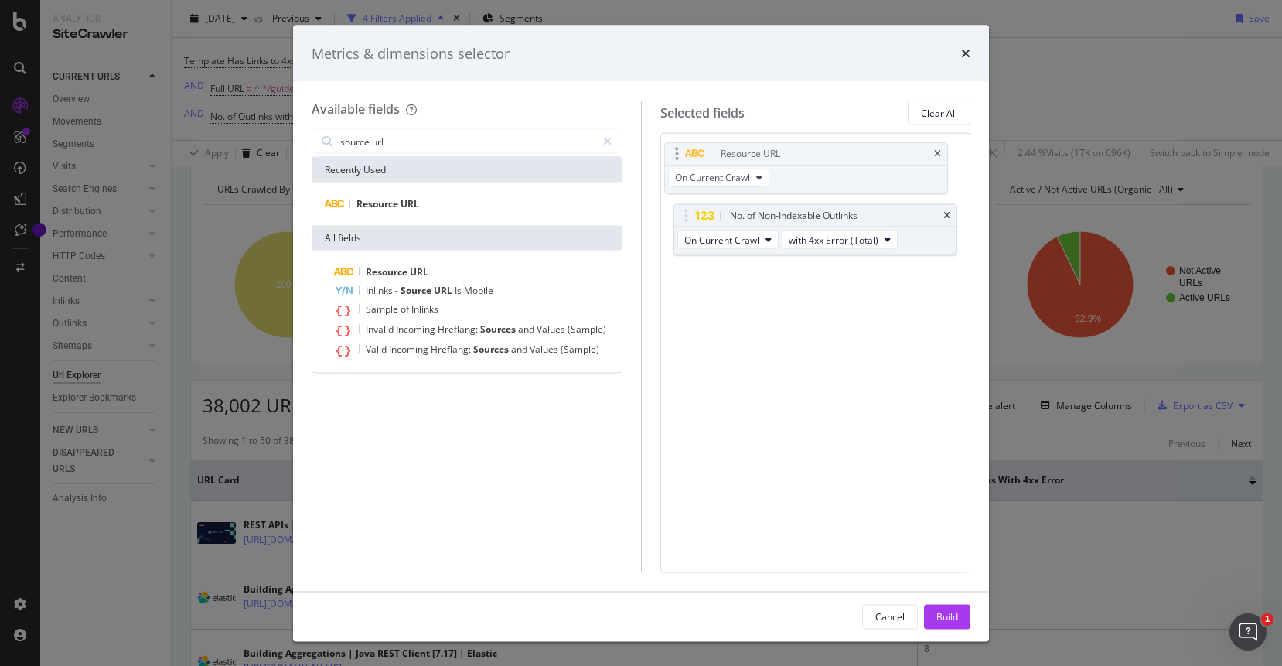
drag, startPoint x: 757, startPoint y: 217, endPoint x: 747, endPoint y: 154, distance: 64.1
click at [747, 154] on body "Analytics SiteCrawler CURRENT URLS Overview Movements Segments Visits Analysis …" at bounding box center [641, 333] width 1282 height 666
click at [950, 158] on div "Resource URL" at bounding box center [815, 158] width 283 height 22
click at [941, 158] on div "Resource URL" at bounding box center [815, 158] width 283 height 22
click at [947, 159] on icon "times" at bounding box center [946, 157] width 7 height 9
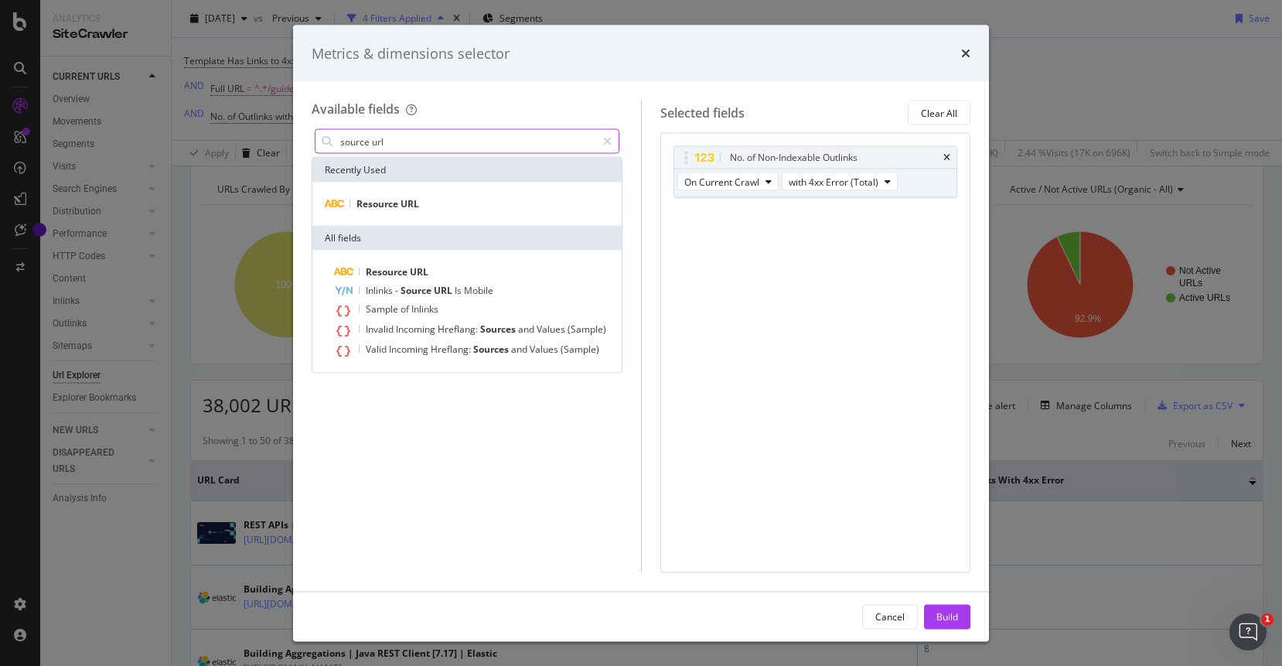
click at [410, 137] on input "source url" at bounding box center [467, 141] width 257 height 23
click at [409, 139] on input "source url" at bounding box center [467, 141] width 257 height 23
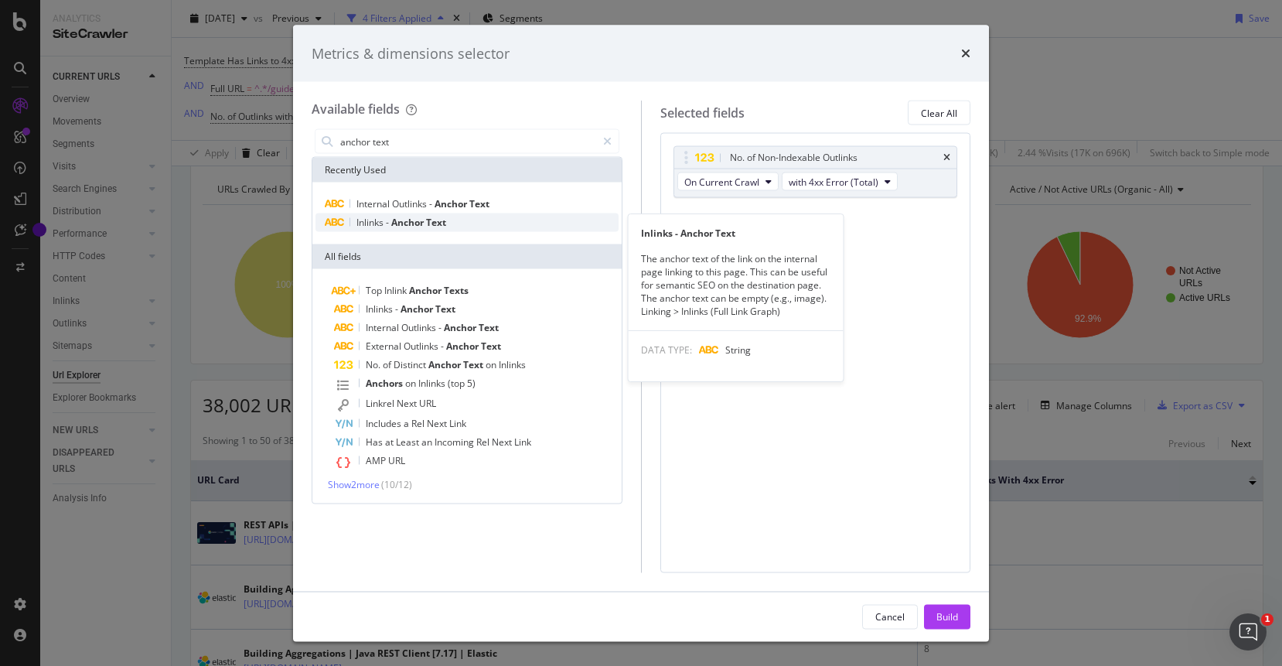
click at [408, 224] on span "Anchor" at bounding box center [408, 222] width 35 height 13
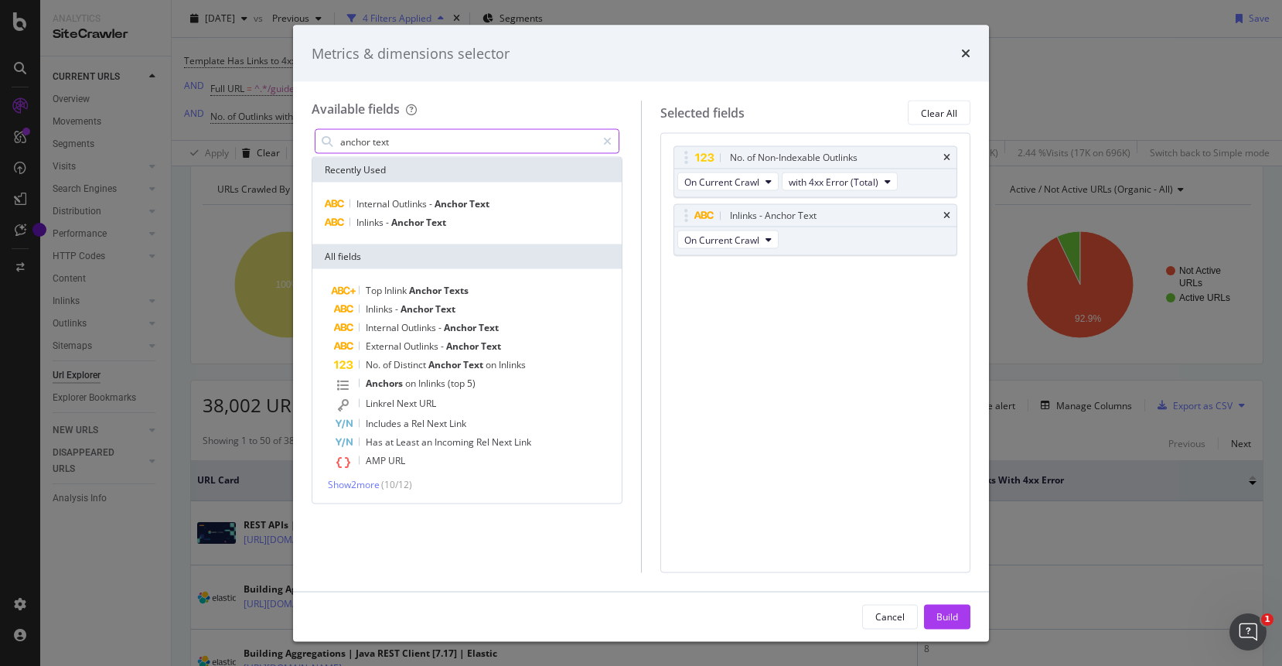
click at [420, 143] on input "anchor text" at bounding box center [467, 141] width 257 height 23
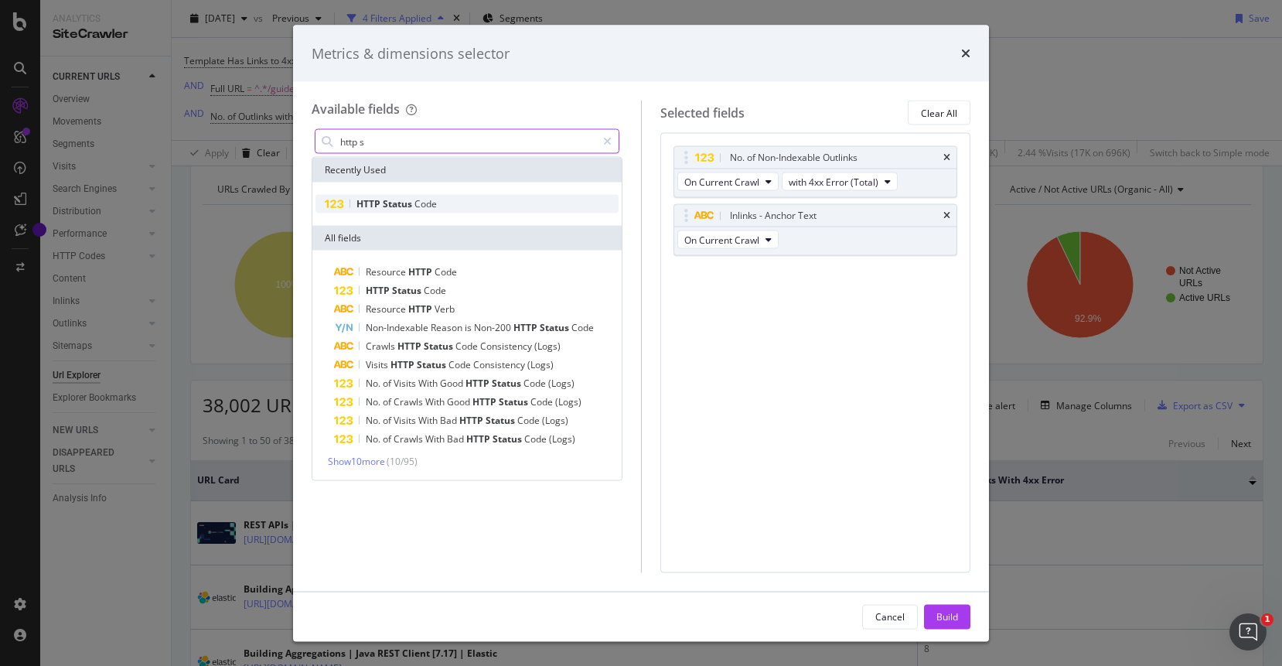
type input "http s"
click at [400, 200] on span "Status" at bounding box center [399, 203] width 32 height 13
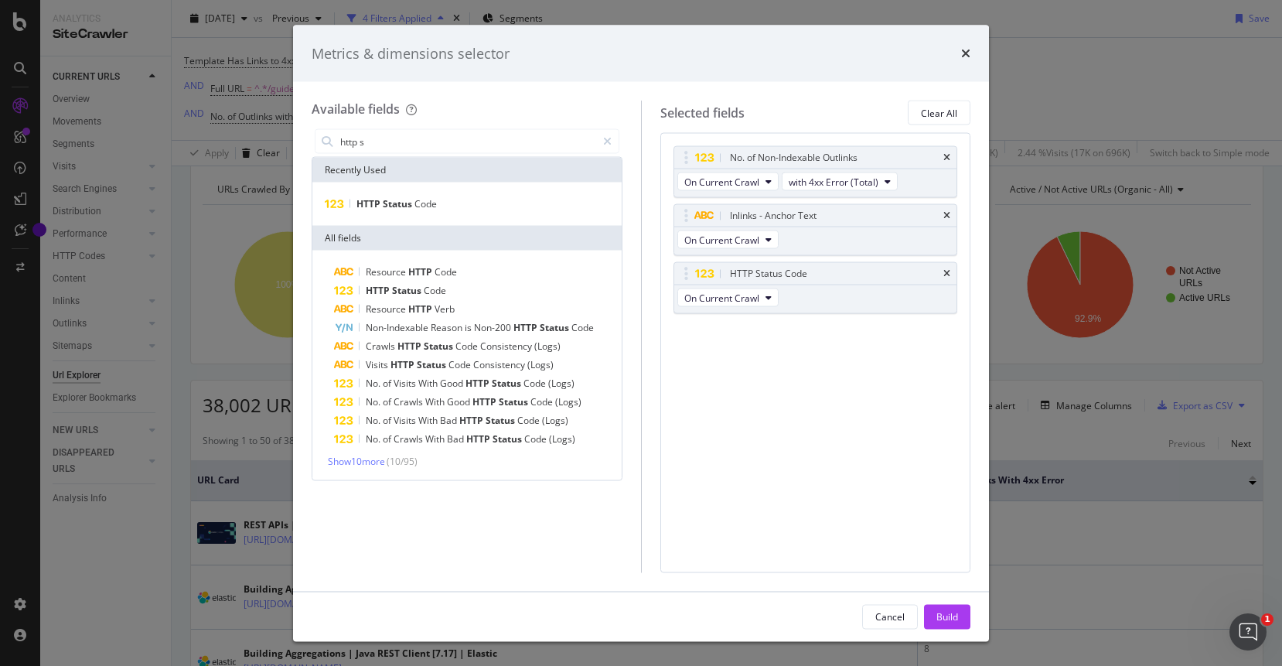
click at [944, 618] on div "Build" at bounding box center [947, 615] width 22 height 13
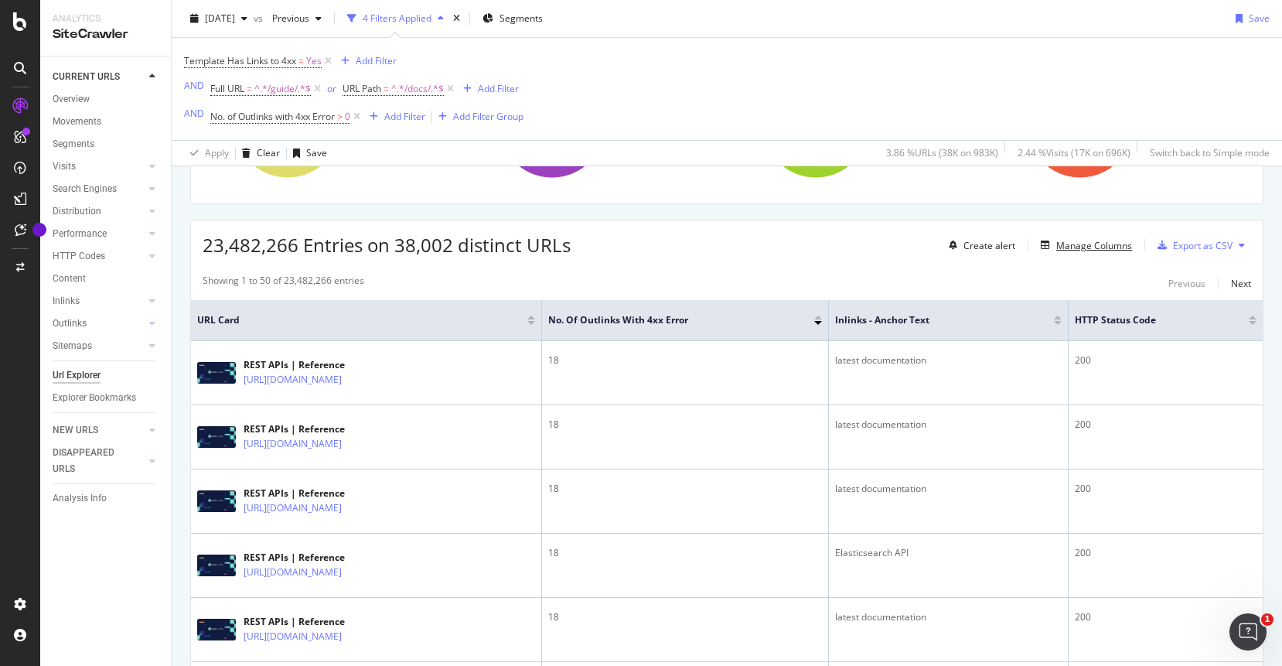
scroll to position [237, 0]
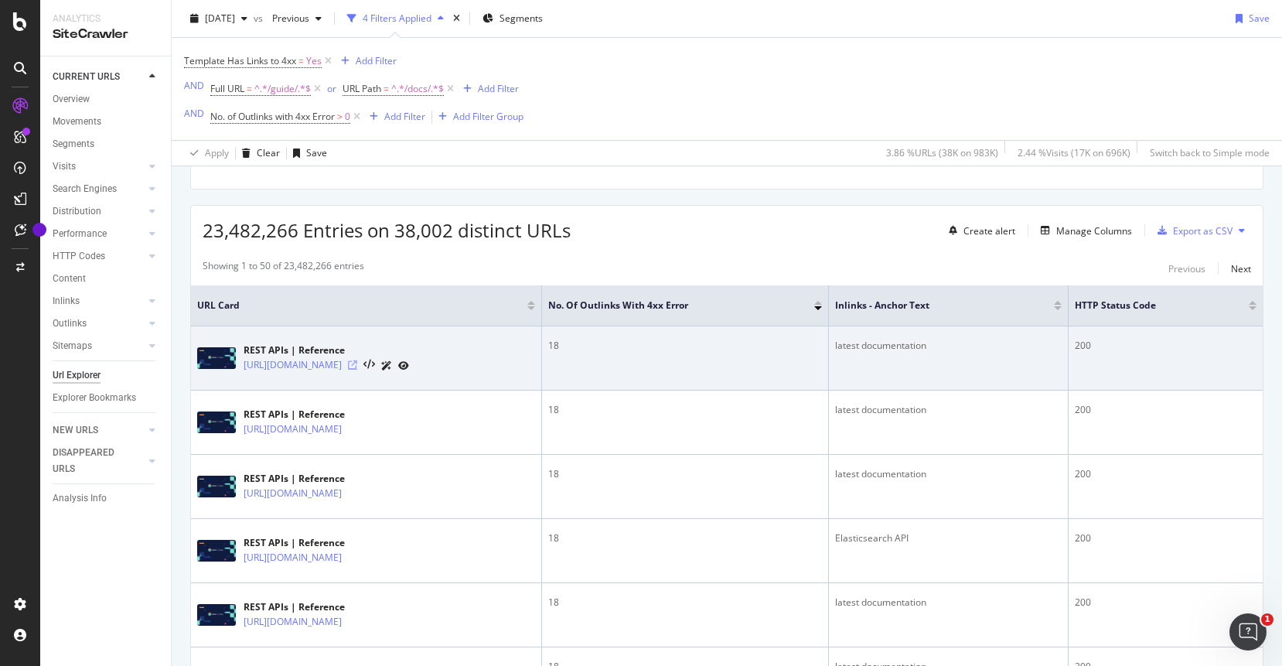
click at [357, 367] on icon at bounding box center [352, 364] width 9 height 9
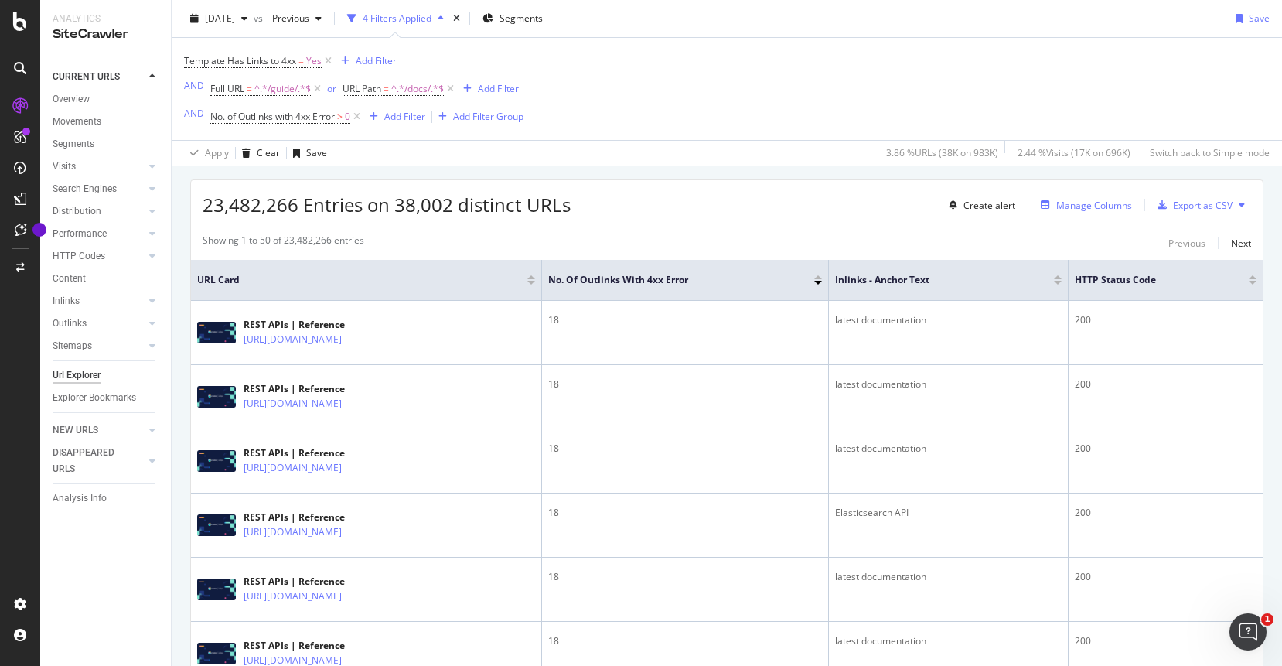
scroll to position [250, 0]
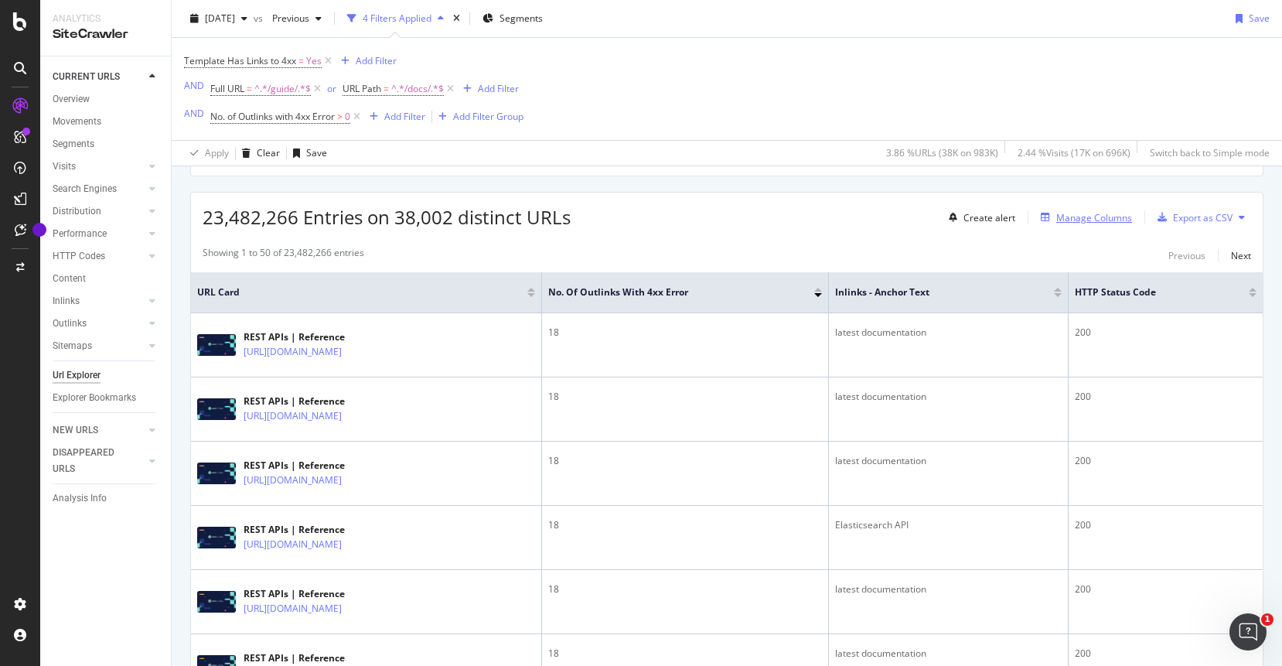
click at [1105, 220] on div "Manage Columns" at bounding box center [1094, 217] width 76 height 13
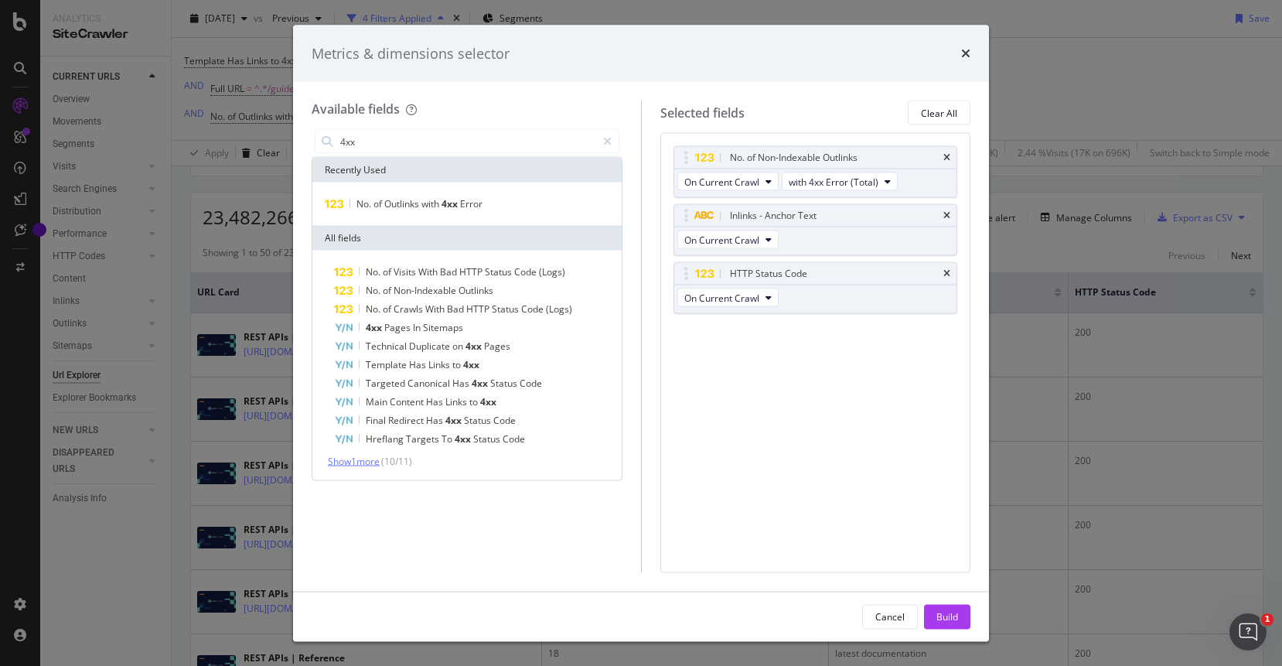
click at [366, 463] on span "Show 1 more" at bounding box center [354, 460] width 52 height 13
click at [400, 139] on input "4xx" at bounding box center [467, 141] width 257 height 23
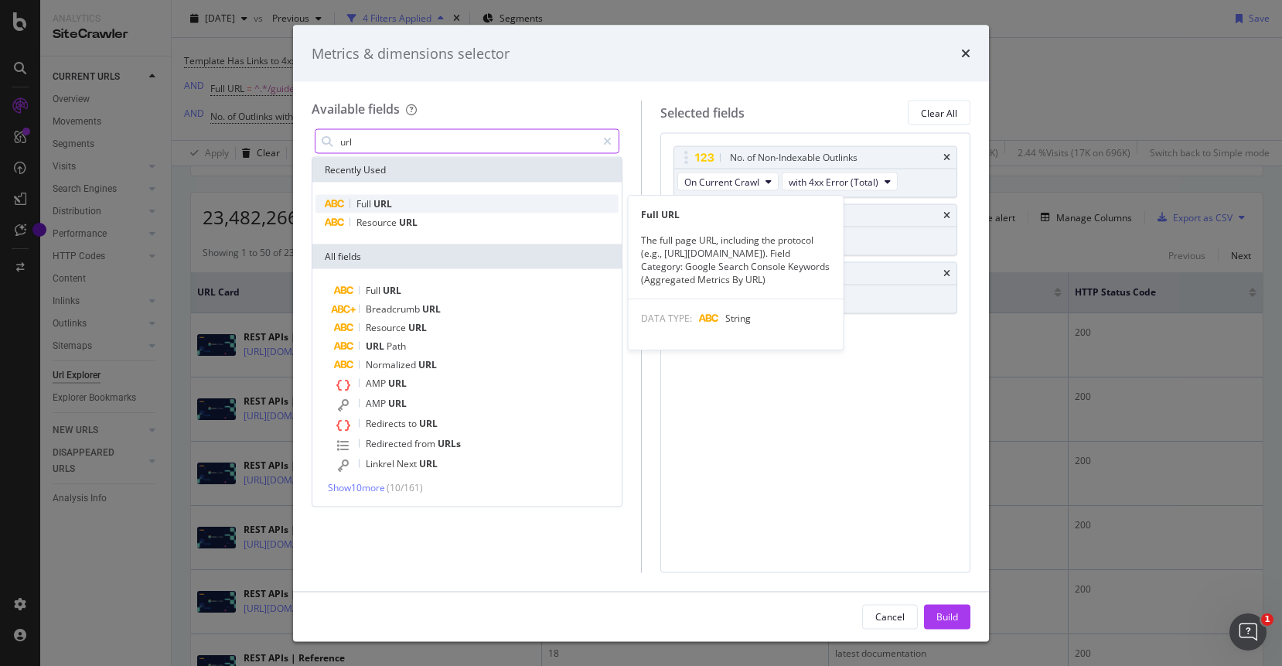
type input "url"
click at [371, 204] on span "Full" at bounding box center [364, 203] width 17 height 13
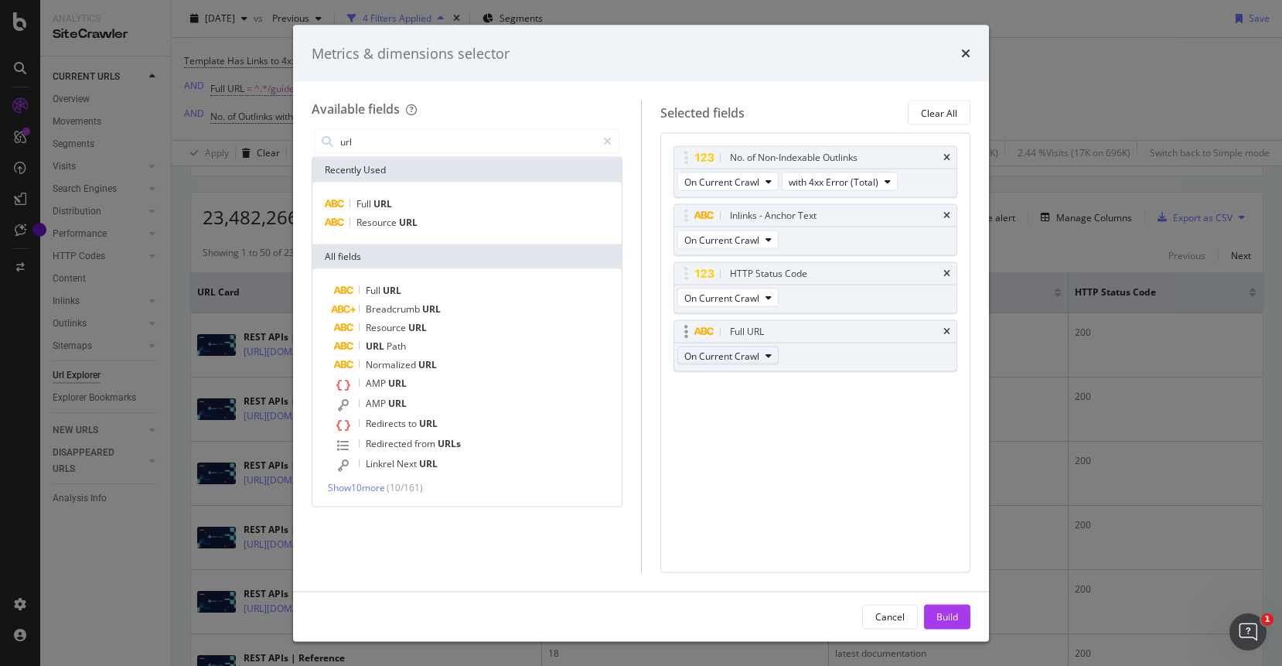
click at [768, 356] on icon "modal" at bounding box center [768, 355] width 6 height 9
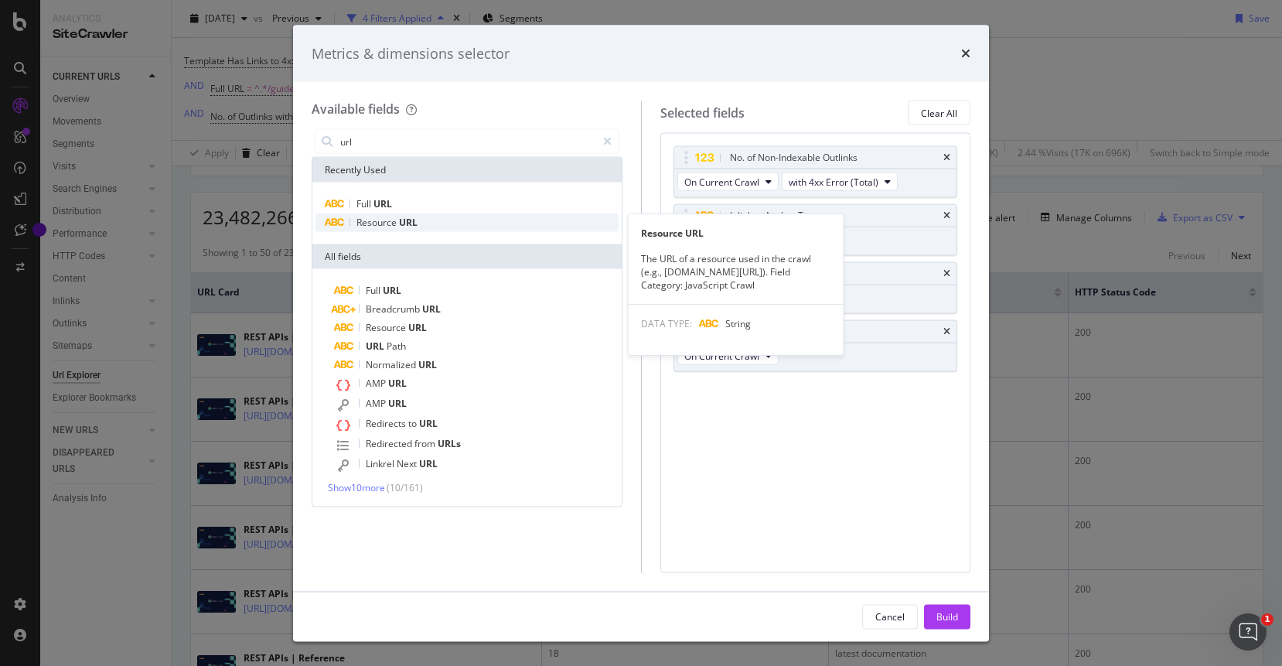
click at [385, 220] on span "Resource" at bounding box center [377, 222] width 43 height 13
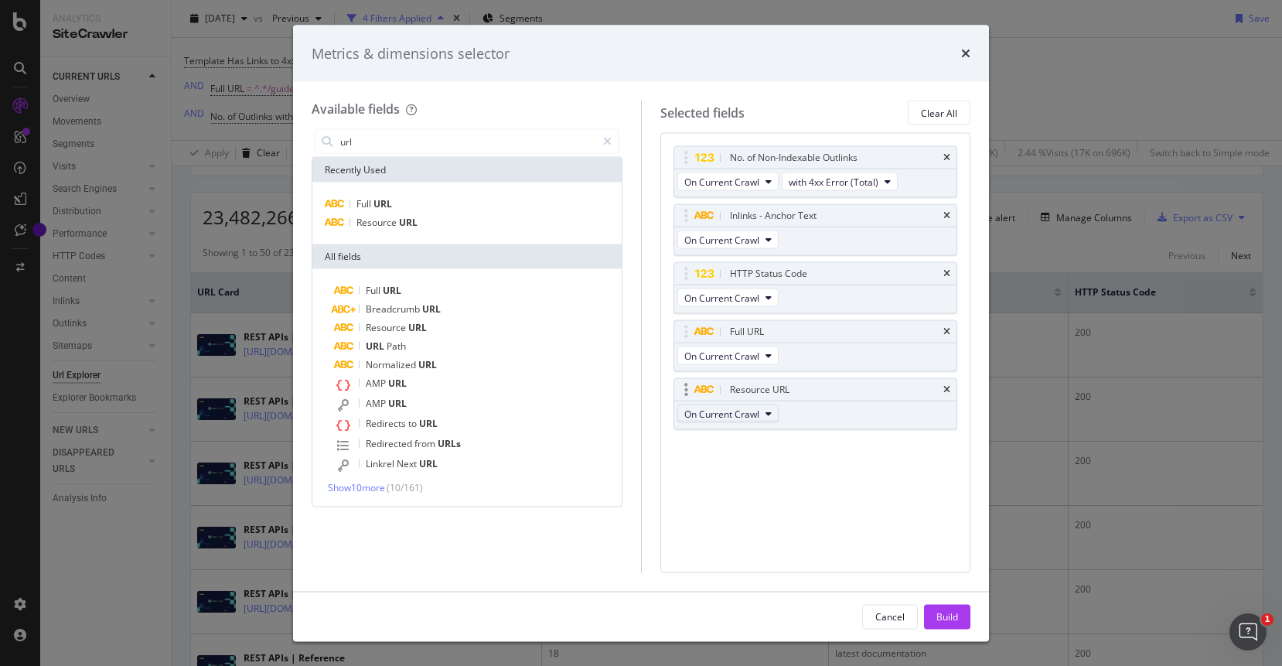
click at [756, 411] on span "On Current Crawl" at bounding box center [721, 413] width 75 height 13
click at [947, 390] on icon "times" at bounding box center [946, 389] width 7 height 9
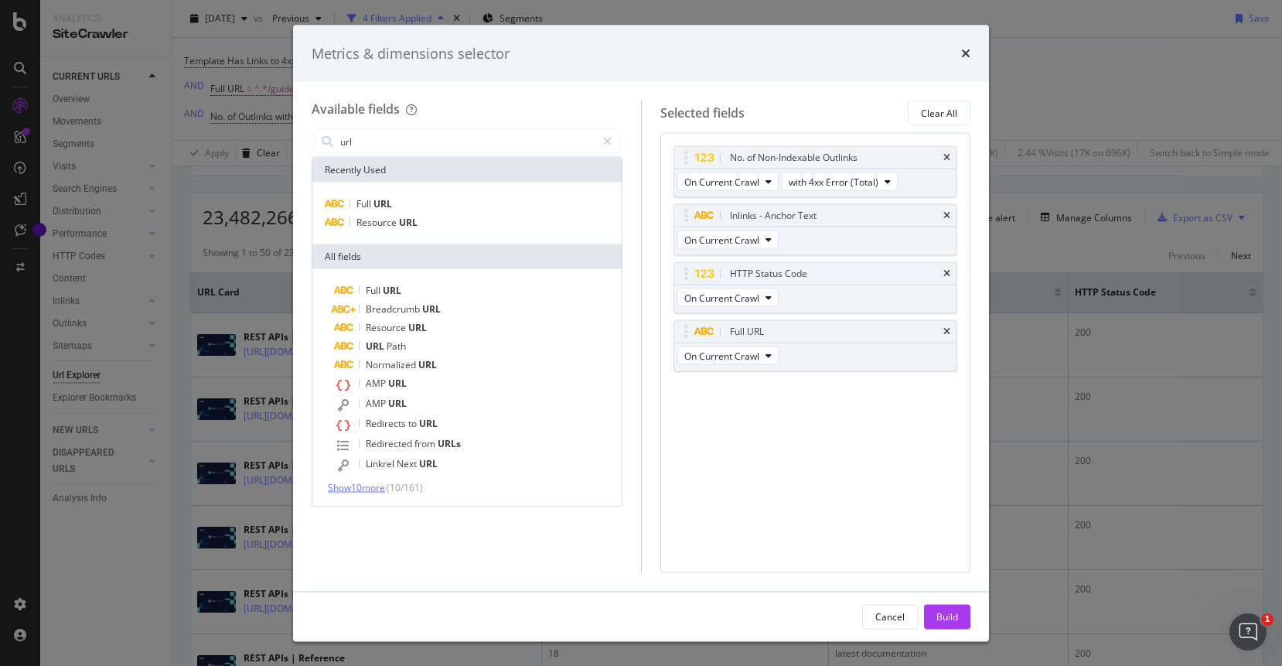
click at [359, 489] on span "Show 10 more" at bounding box center [356, 487] width 57 height 13
click at [885, 618] on div "Cancel" at bounding box center [889, 615] width 29 height 13
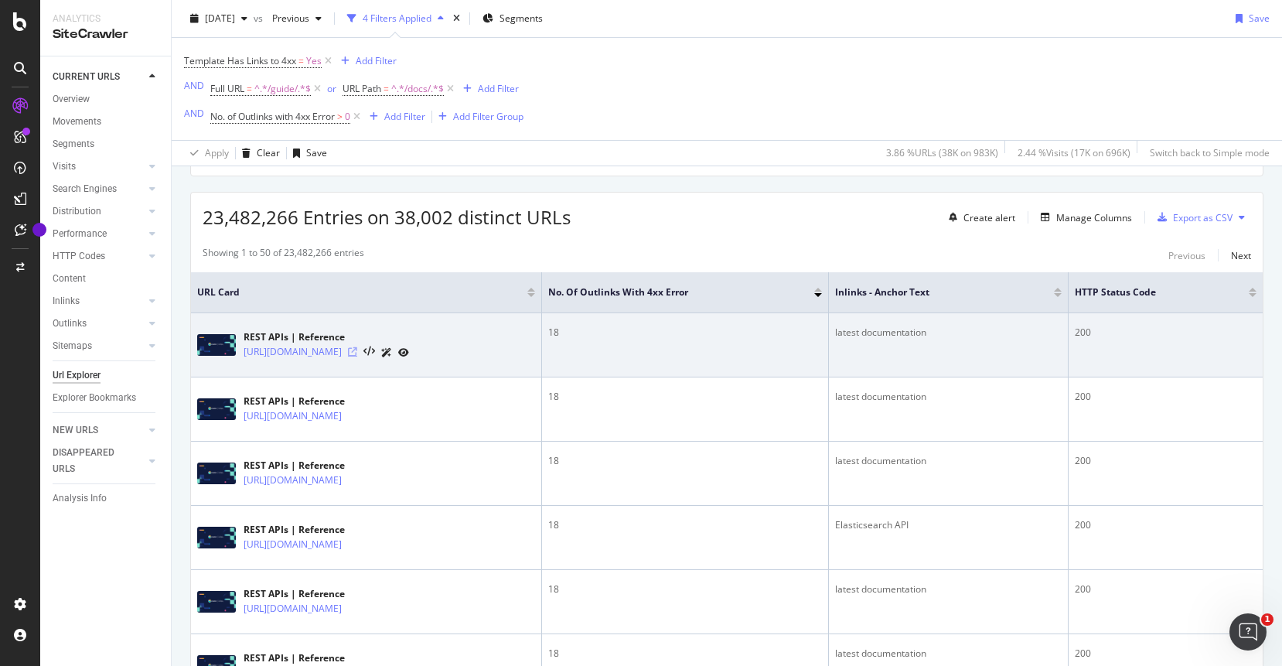
click at [357, 355] on icon at bounding box center [352, 351] width 9 height 9
click at [931, 334] on div "latest documentation" at bounding box center [948, 332] width 226 height 14
copy div "latest documentation"
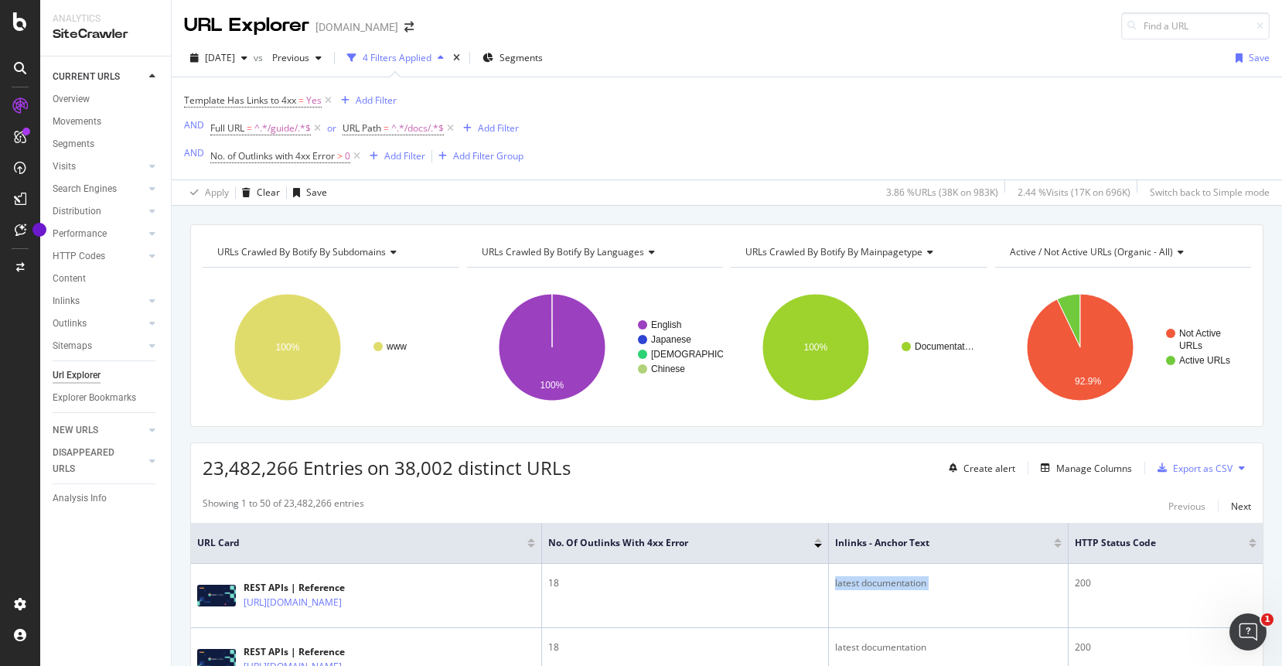
scroll to position [156, 0]
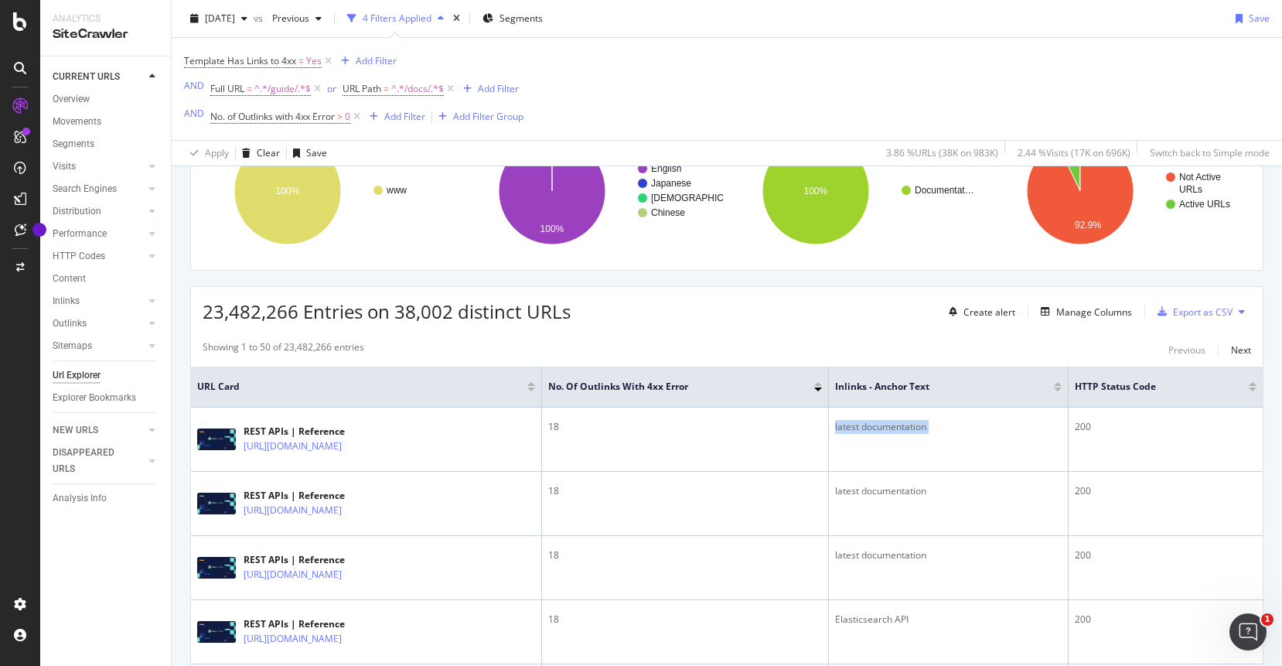
click at [22, 66] on icon at bounding box center [20, 68] width 12 height 12
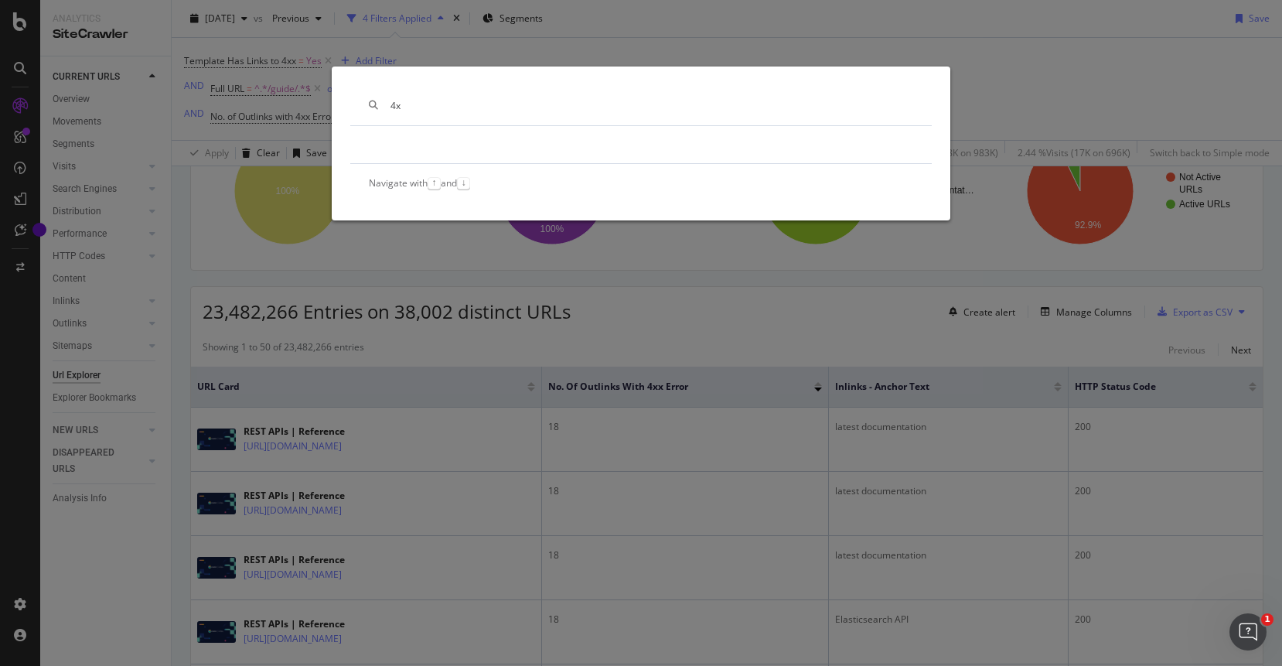
scroll to position [0, 0]
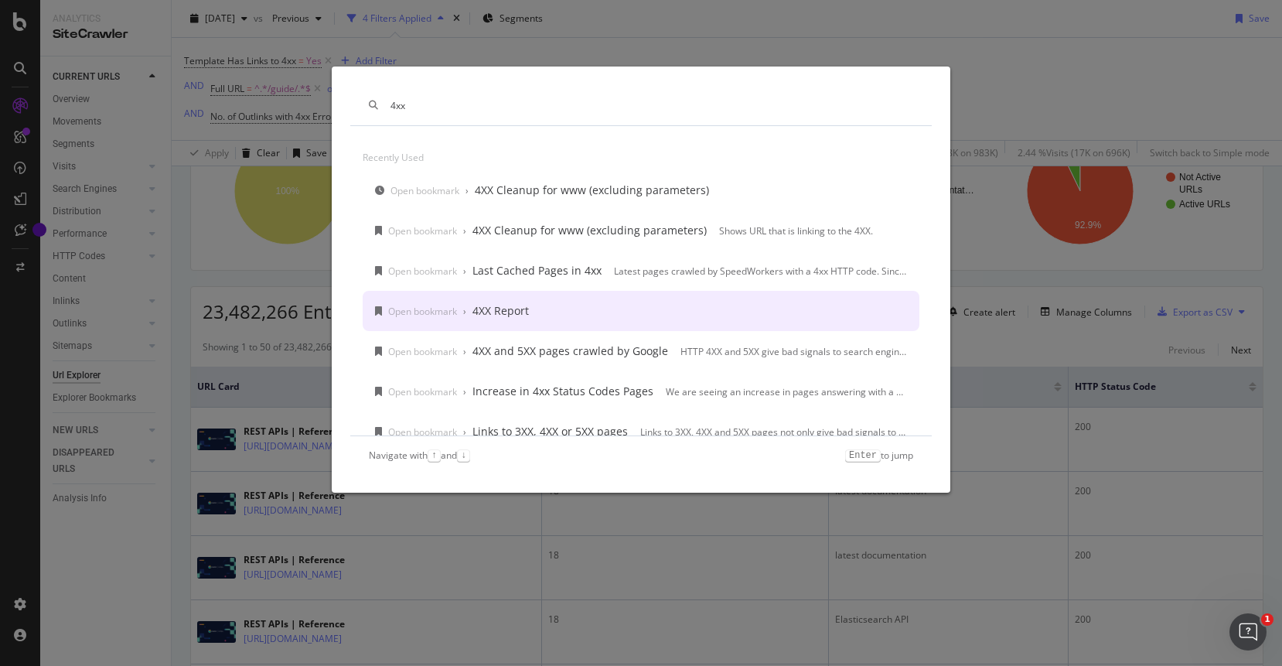
type input "4xx"
click at [520, 327] on div "Open bookmark › 4XX Report" at bounding box center [641, 311] width 557 height 40
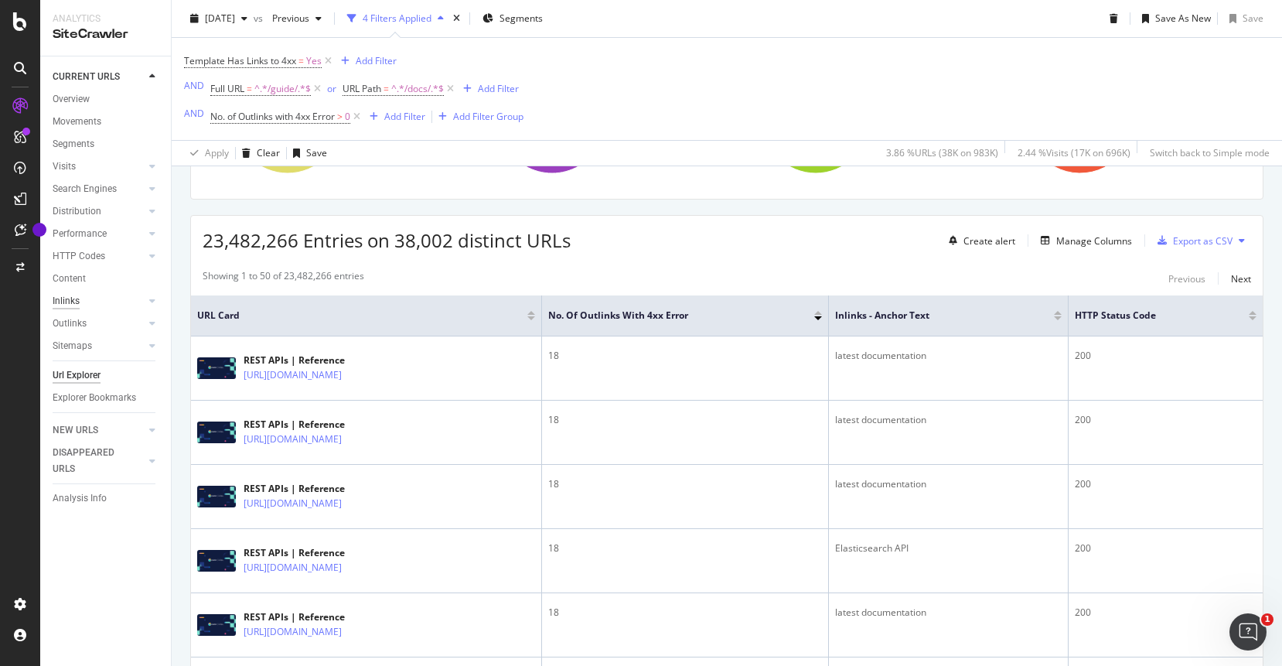
scroll to position [318, 0]
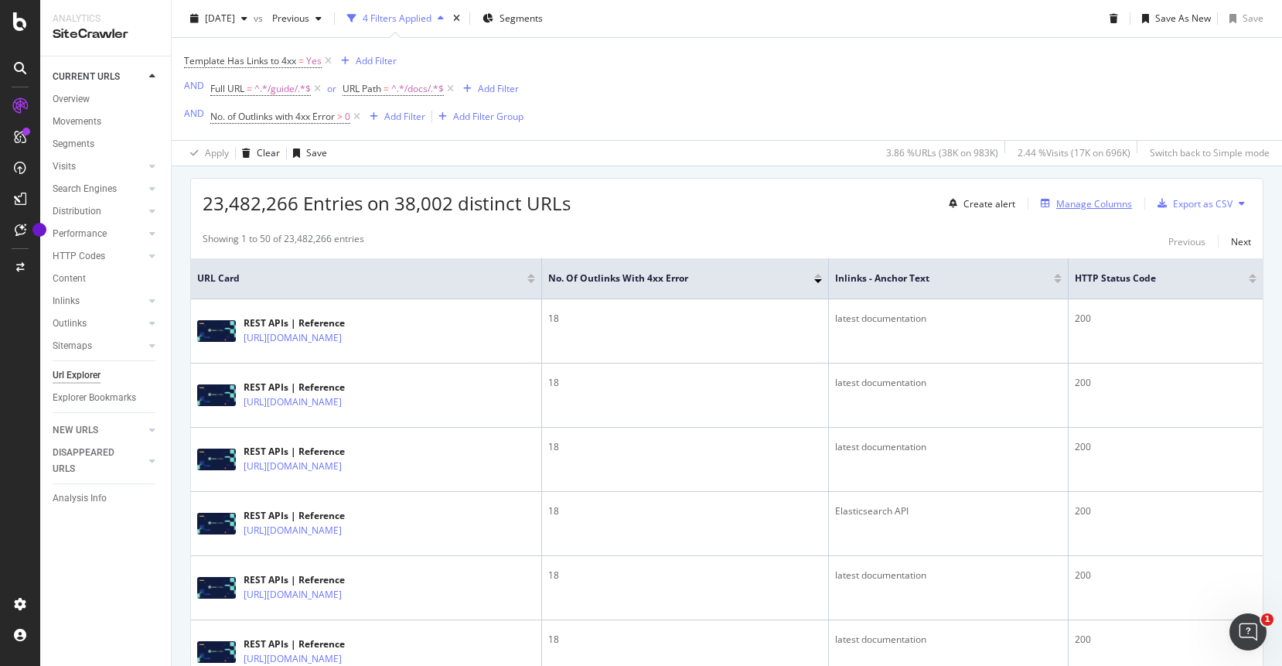
click at [1098, 204] on div "Manage Columns" at bounding box center [1094, 203] width 76 height 13
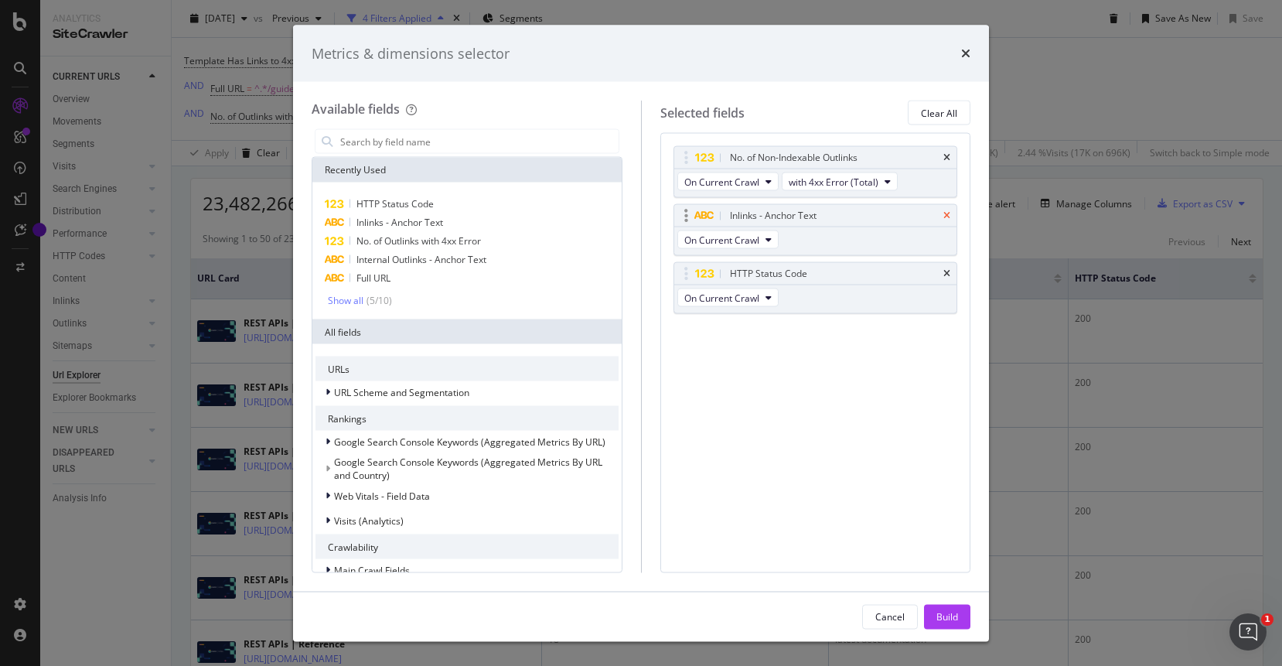
click at [947, 220] on icon "times" at bounding box center [946, 215] width 7 height 9
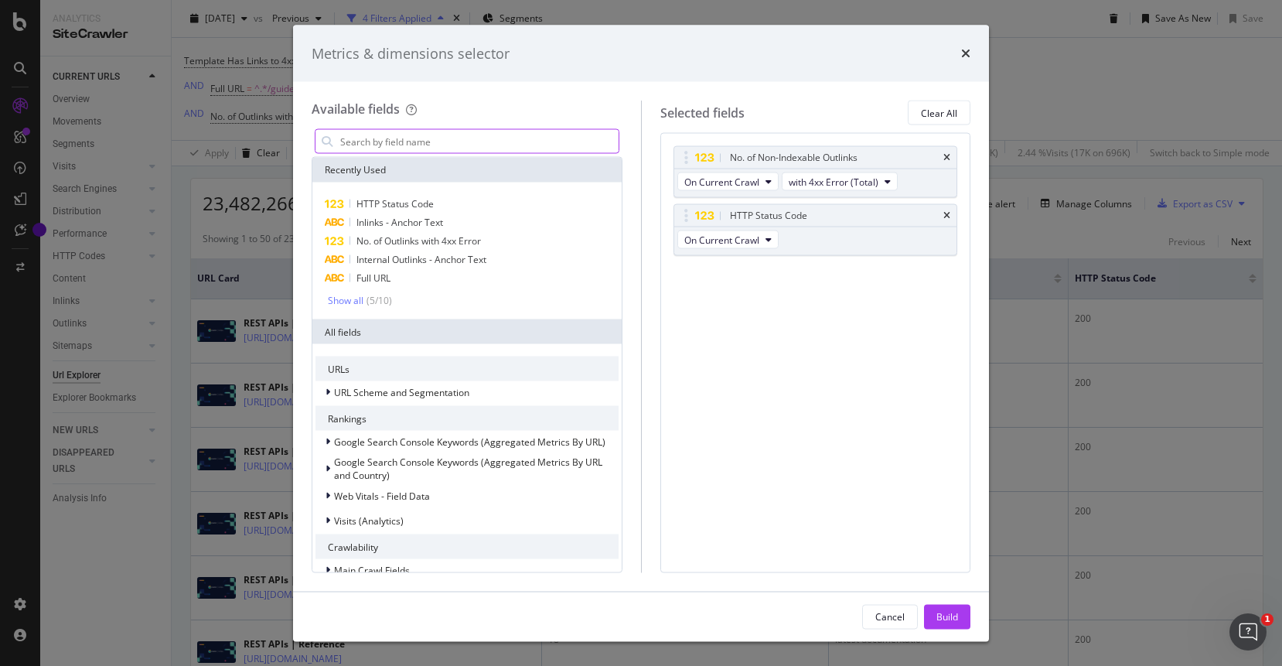
click at [490, 147] on input "modal" at bounding box center [479, 141] width 280 height 23
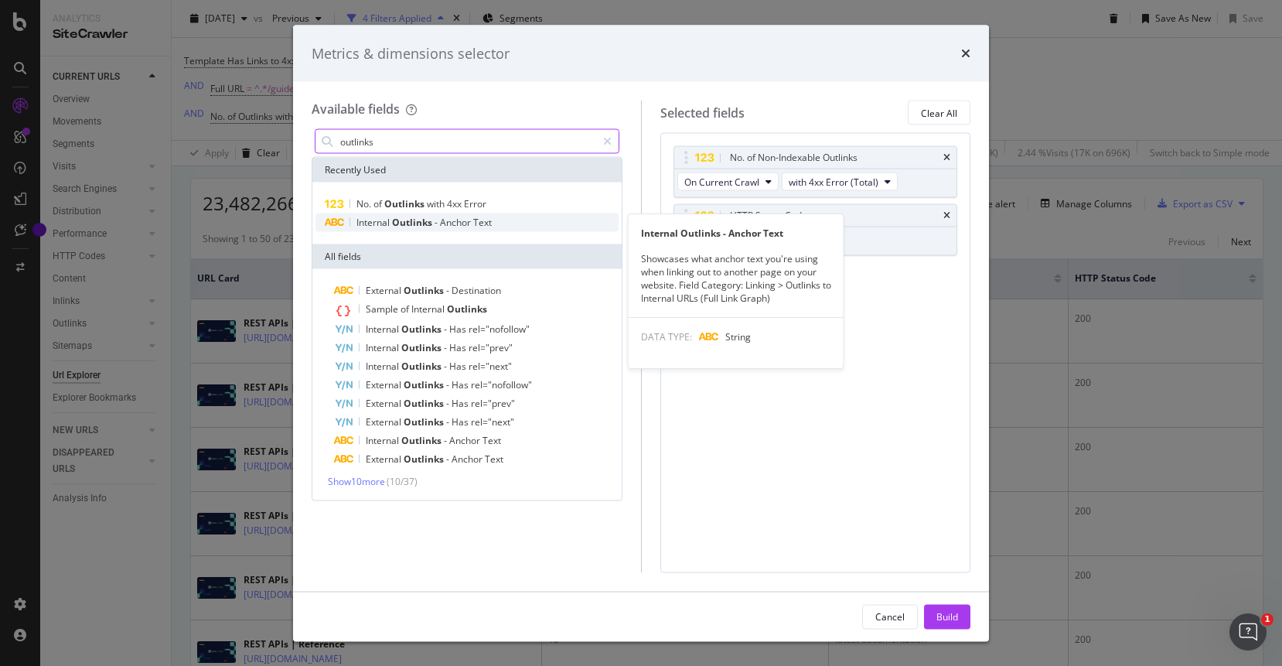
type input "outlinks"
click at [408, 224] on span "Outlinks" at bounding box center [413, 222] width 43 height 13
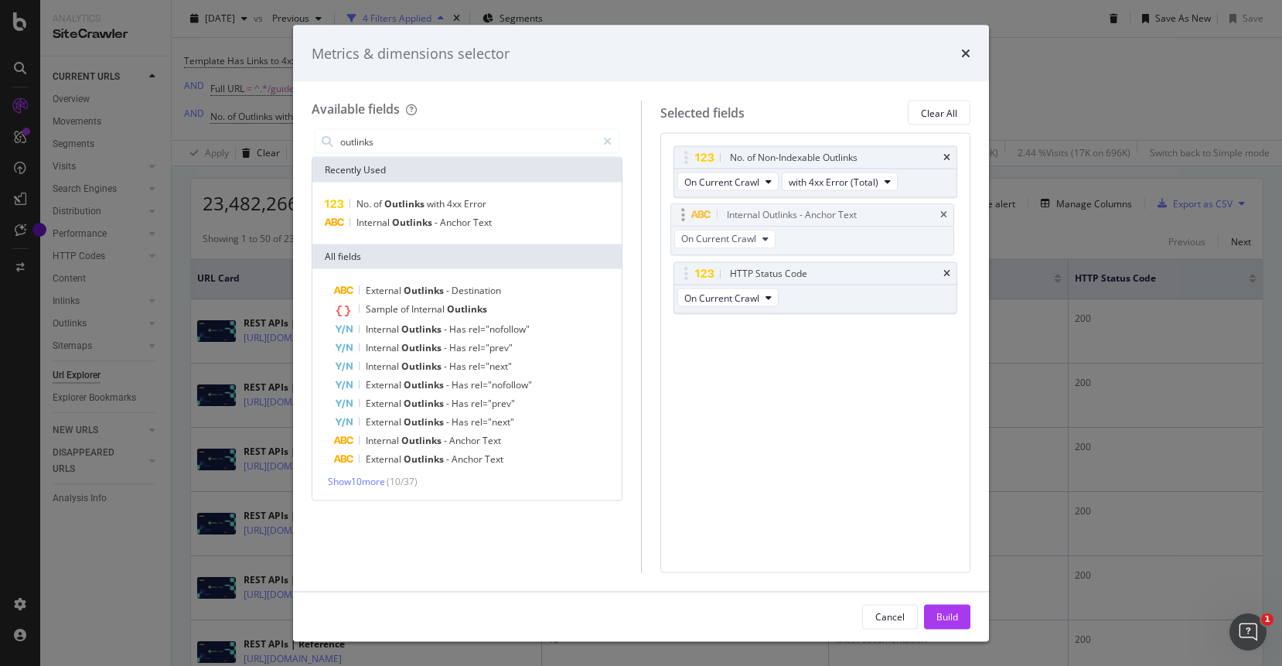
drag, startPoint x: 859, startPoint y: 271, endPoint x: 856, endPoint y: 212, distance: 58.8
click at [856, 212] on body "Analytics SiteCrawler CURRENT URLS Overview Movements Segments Visits Analysis …" at bounding box center [641, 333] width 1282 height 666
click at [941, 613] on div "Build" at bounding box center [947, 615] width 22 height 13
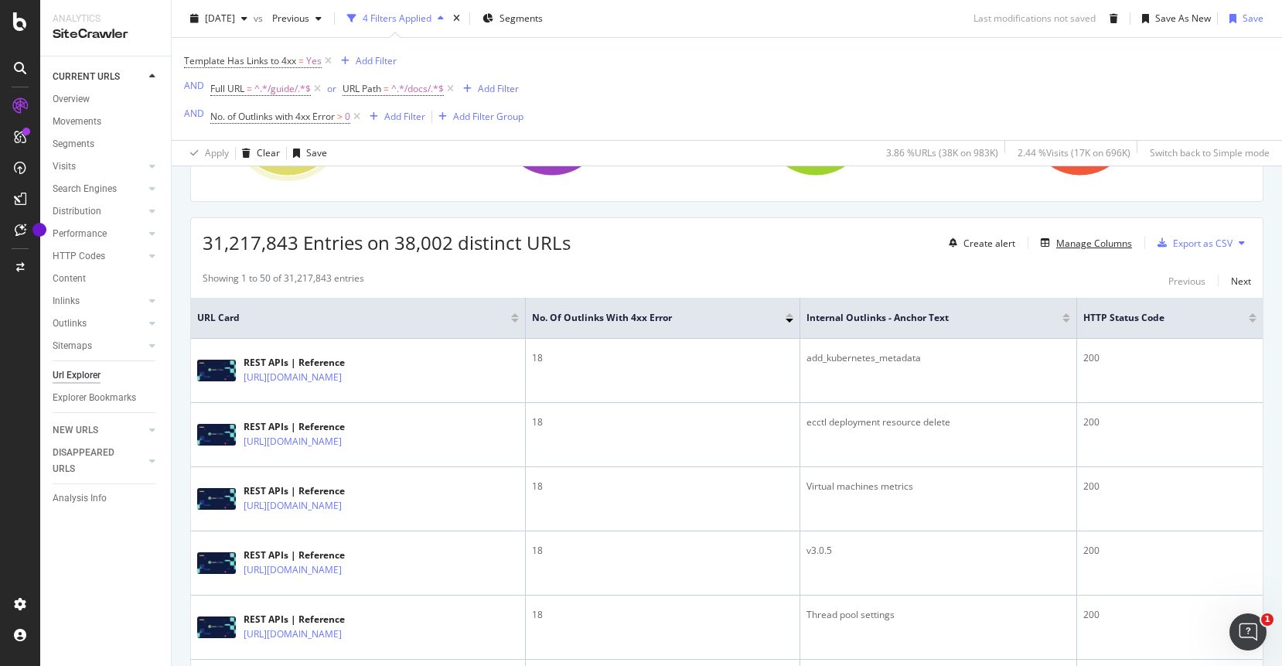
scroll to position [338, 0]
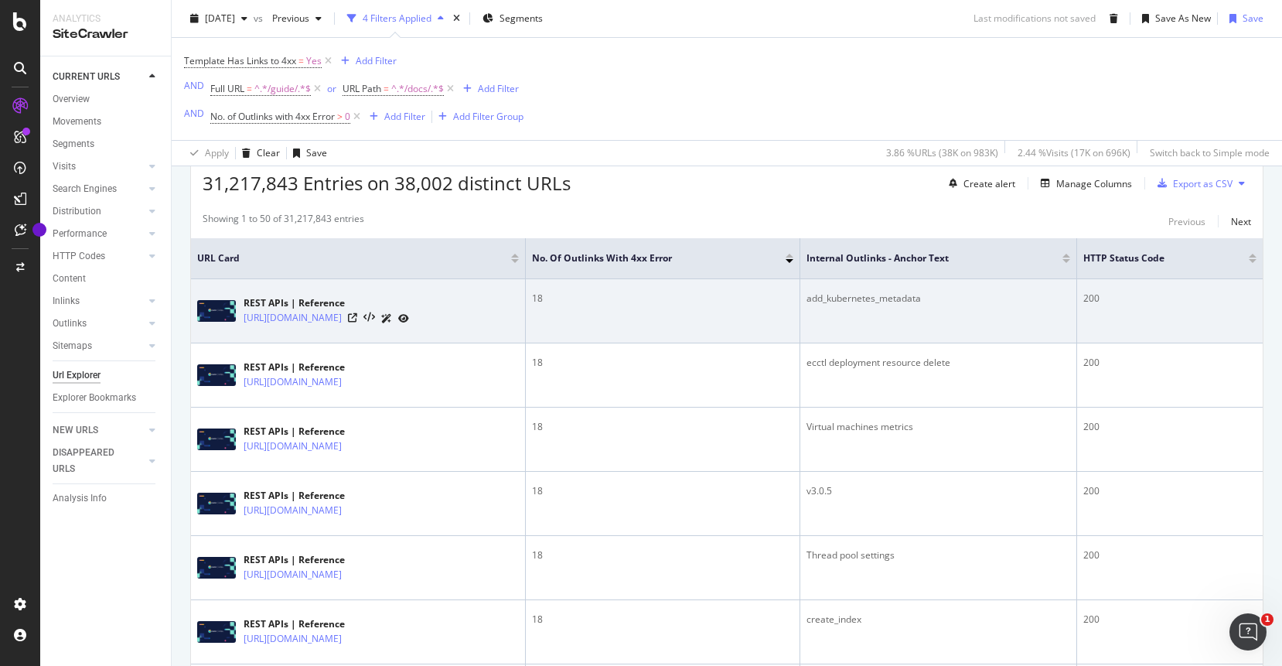
click at [928, 295] on div "add_kubernetes_metadata" at bounding box center [938, 298] width 264 height 14
copy div "add_kubernetes_metadata"
click at [357, 316] on icon at bounding box center [352, 317] width 9 height 9
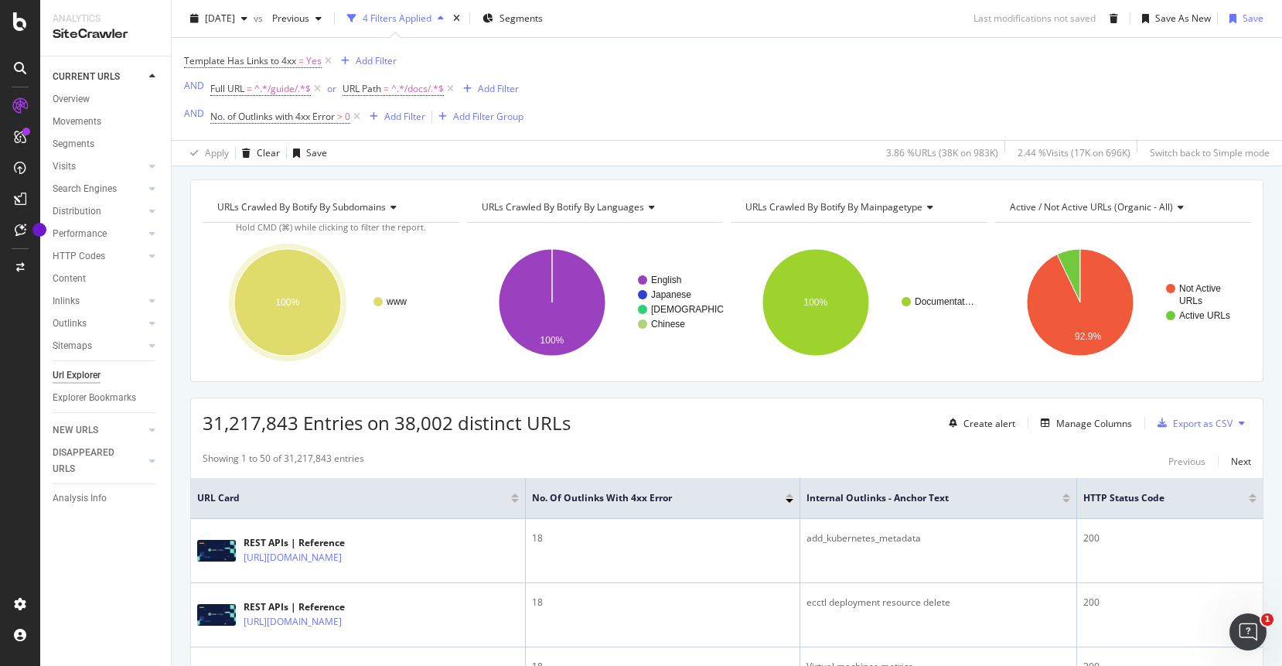
scroll to position [100, 0]
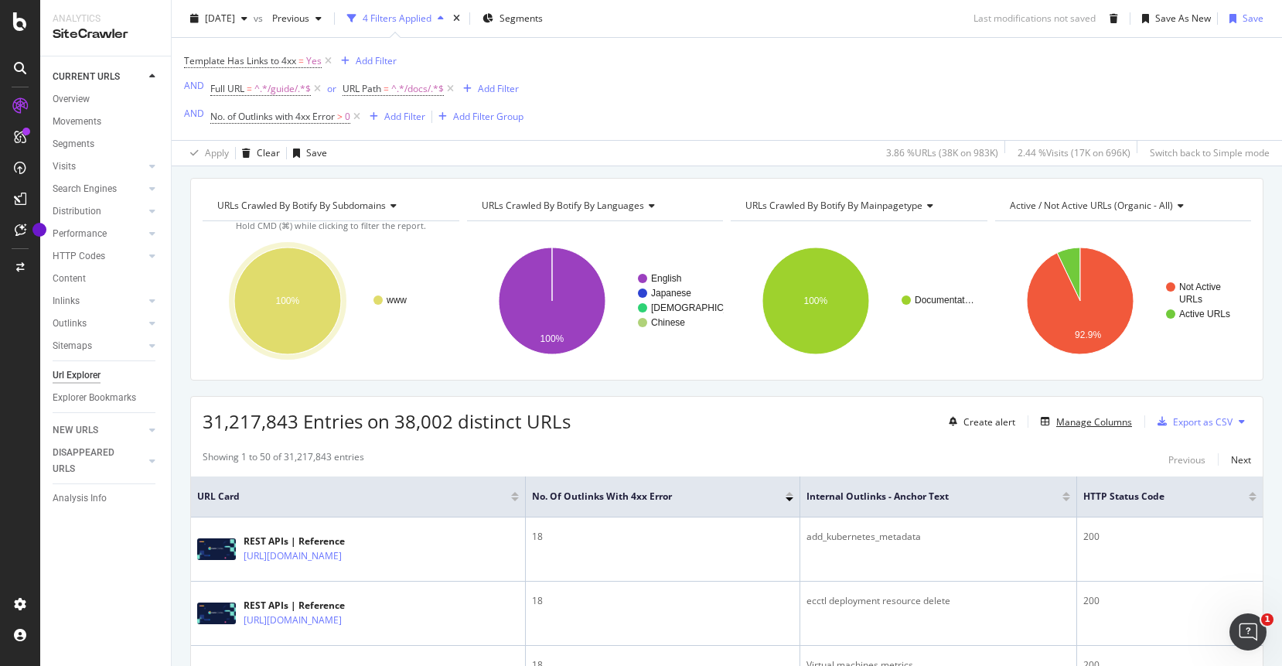
drag, startPoint x: 1114, startPoint y: 423, endPoint x: 1102, endPoint y: 445, distance: 25.2
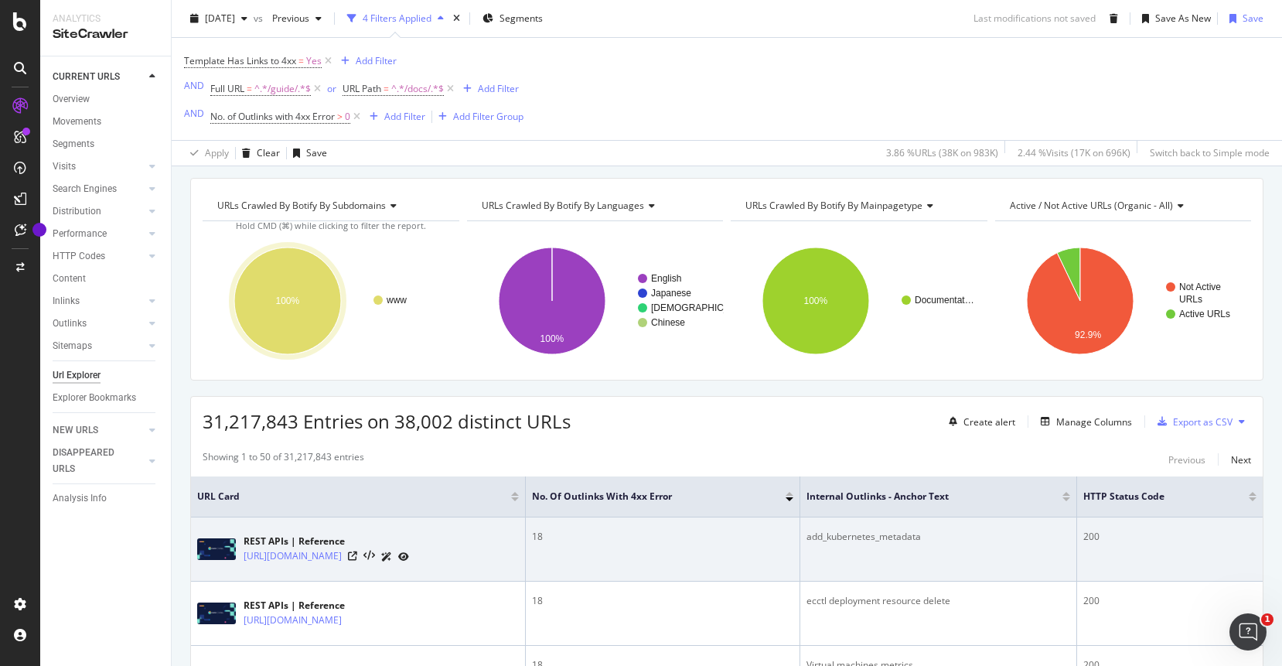
drag, startPoint x: 1102, startPoint y: 445, endPoint x: 1257, endPoint y: 567, distance: 196.5
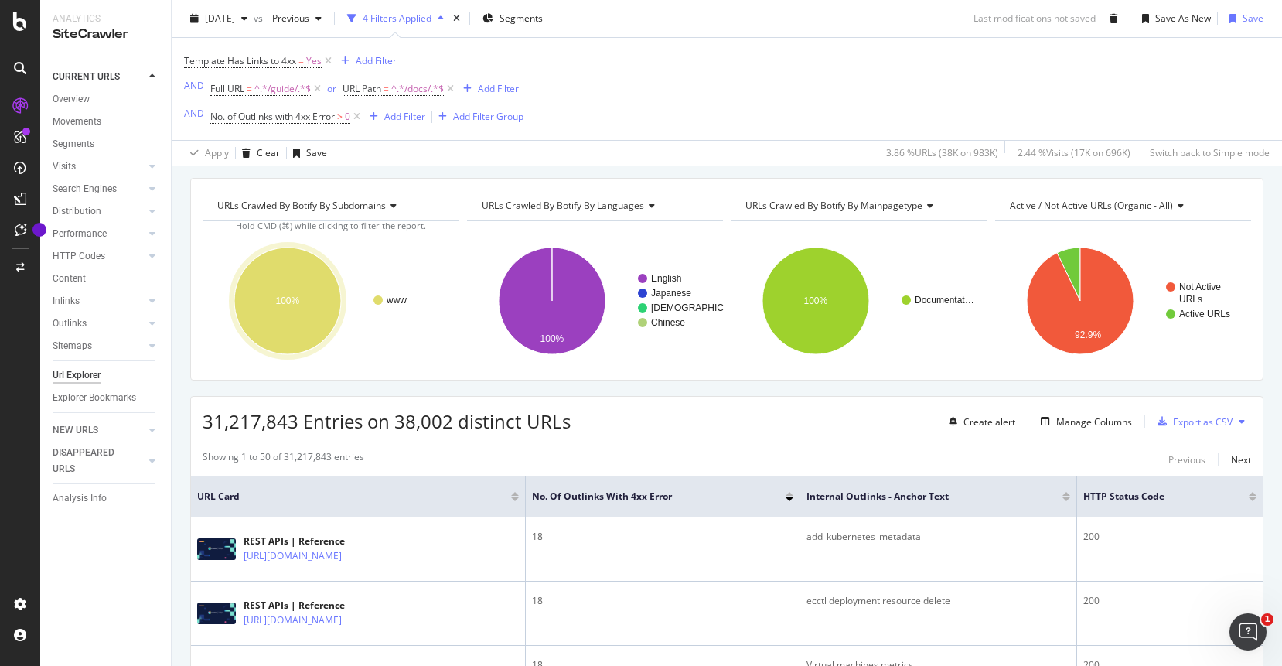
click at [1254, 636] on icon "Open Intercom Messenger" at bounding box center [1248, 632] width 26 height 26
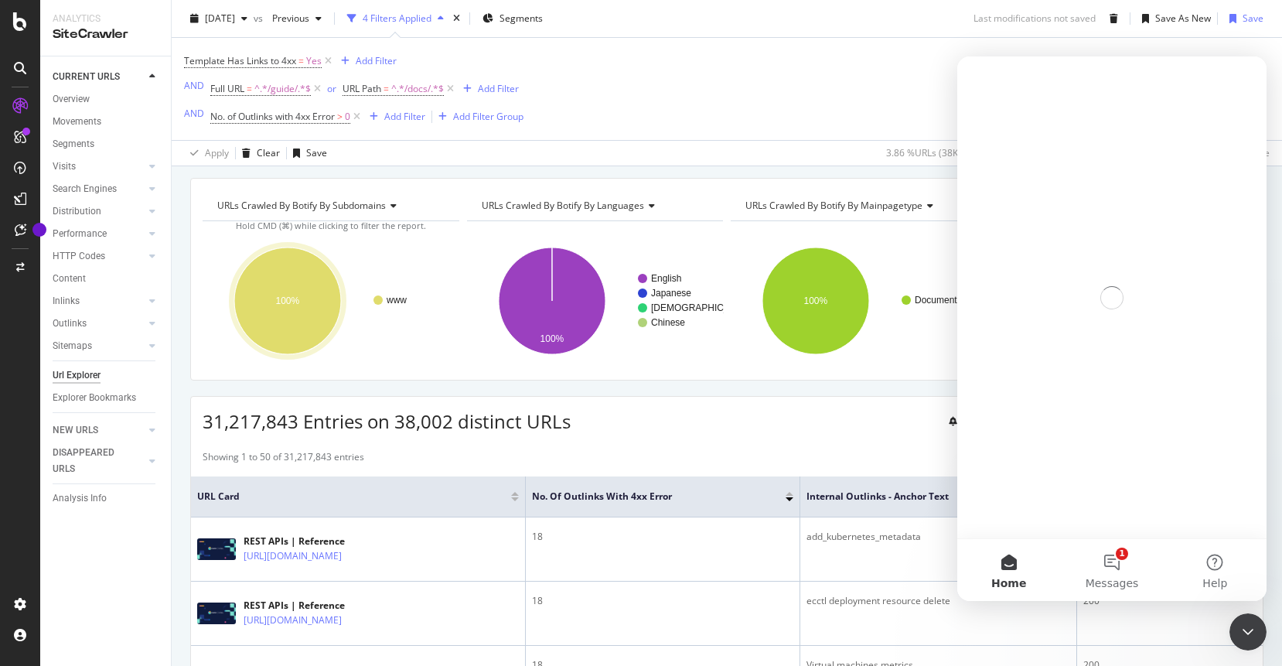
scroll to position [0, 0]
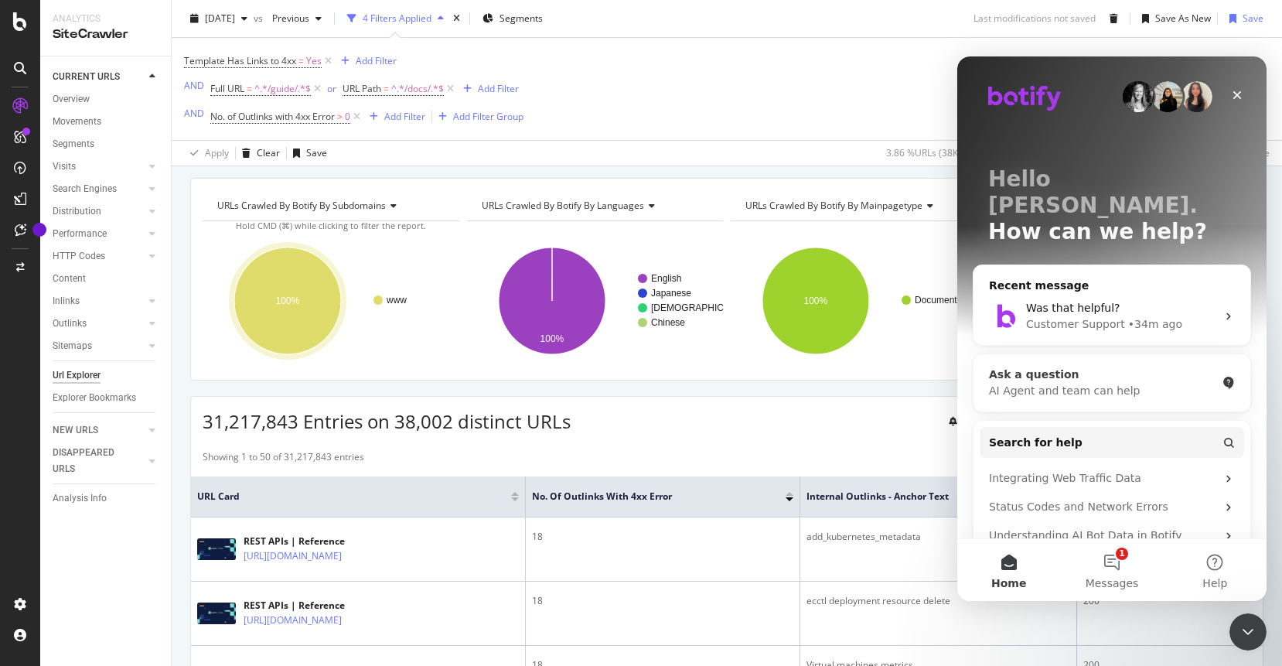
click at [1164, 383] on div "AI Agent and team can help" at bounding box center [1102, 391] width 227 height 16
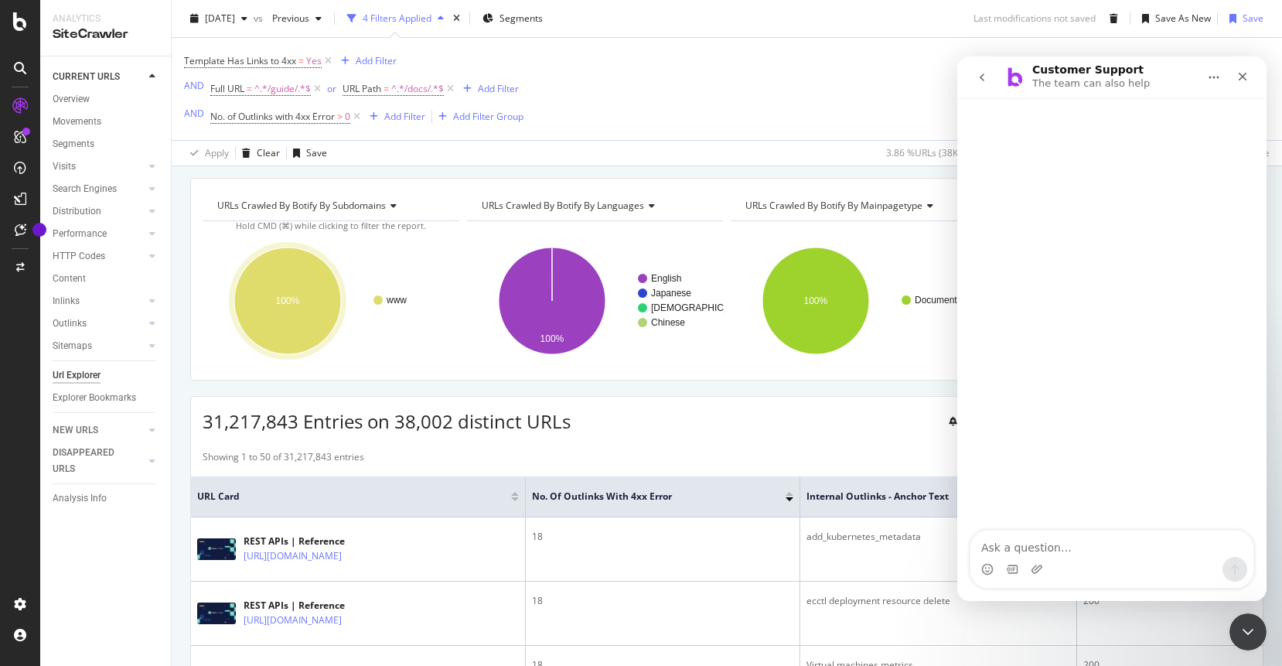
click at [987, 82] on icon "go back" at bounding box center [981, 77] width 12 height 12
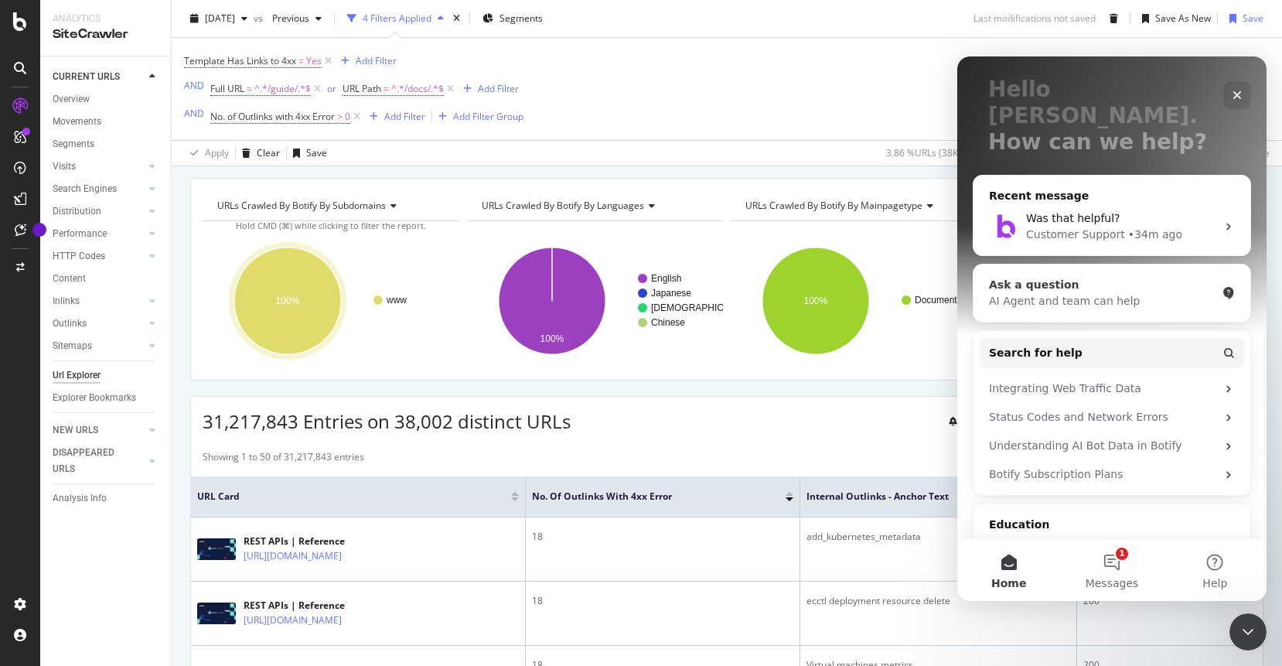
scroll to position [149, 0]
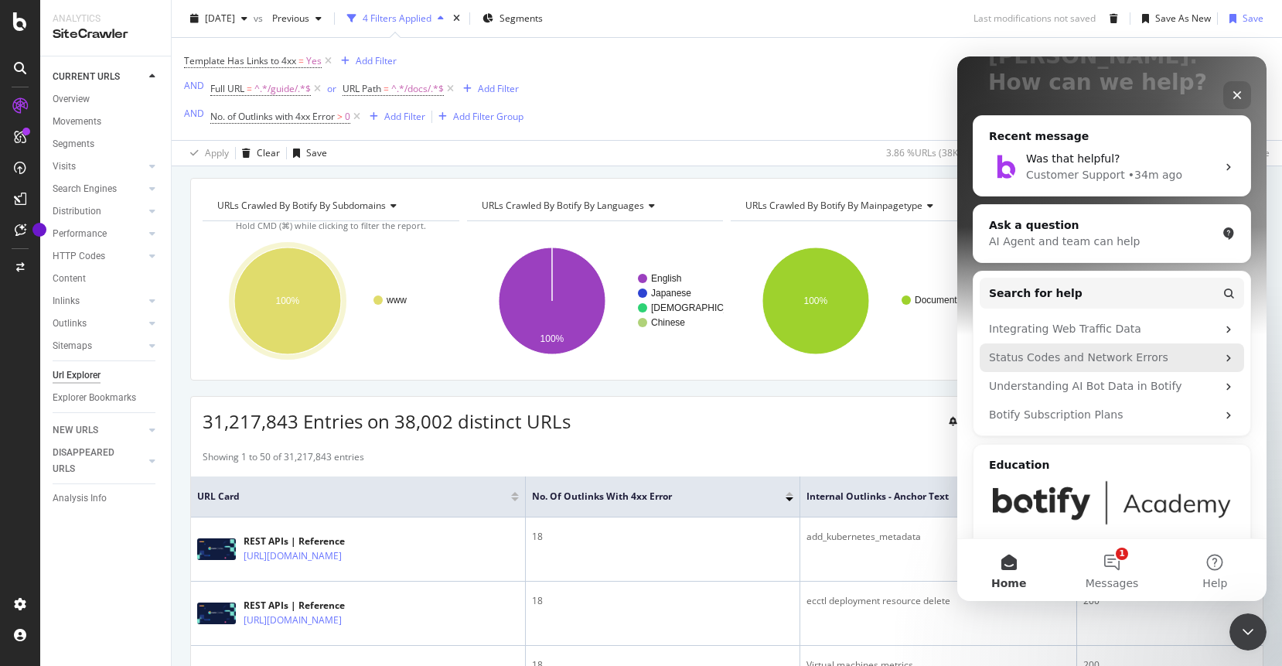
click at [1105, 349] on div "Status Codes and Network Errors" at bounding box center [1102, 357] width 227 height 16
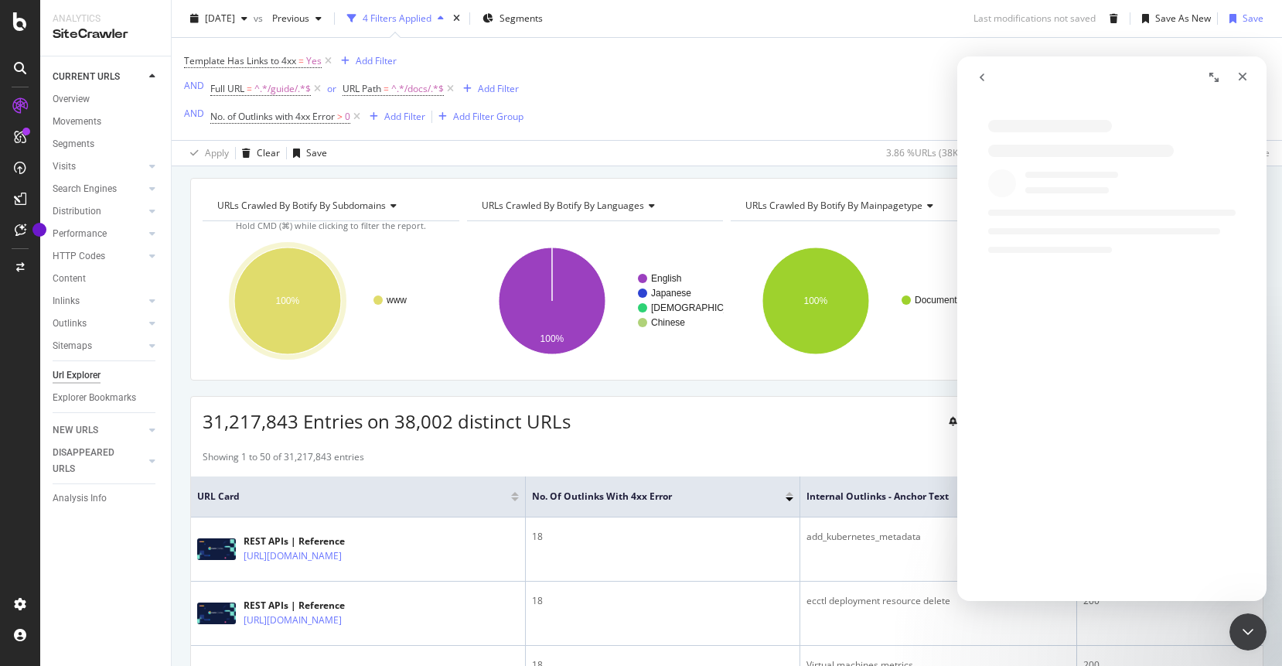
scroll to position [0, 0]
click at [974, 77] on button "go back" at bounding box center [981, 77] width 29 height 29
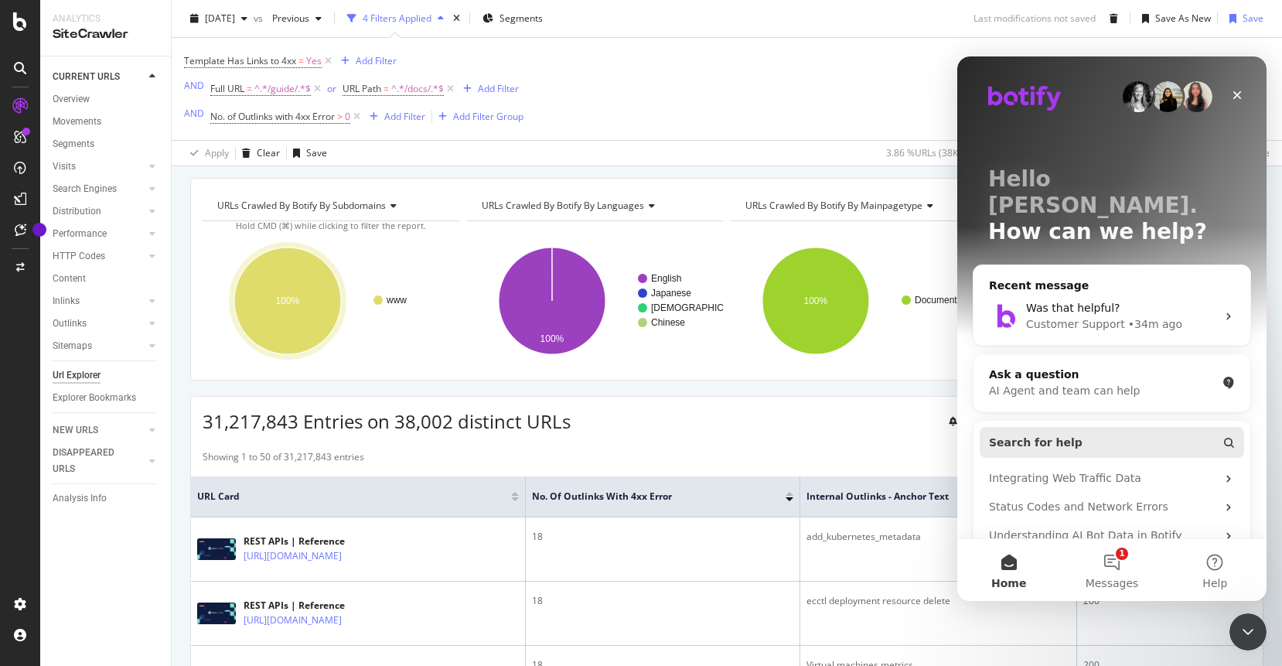
click at [1033, 434] on span "Search for help" at bounding box center [1036, 442] width 94 height 16
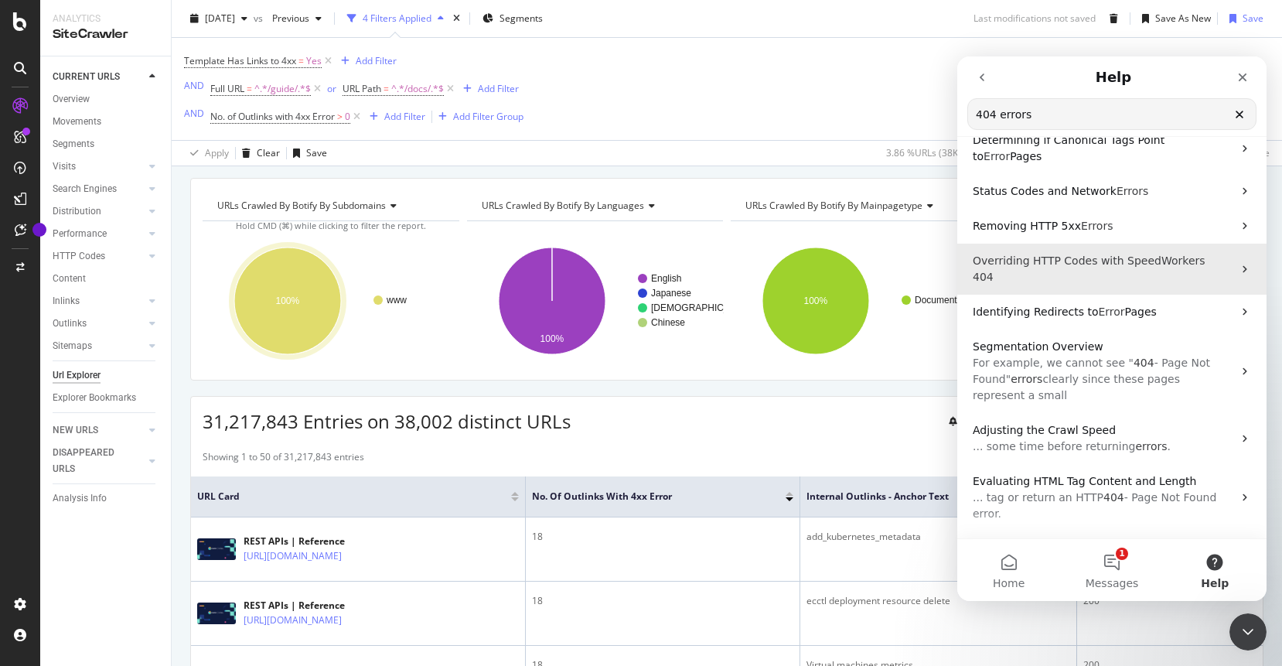
scroll to position [86, 0]
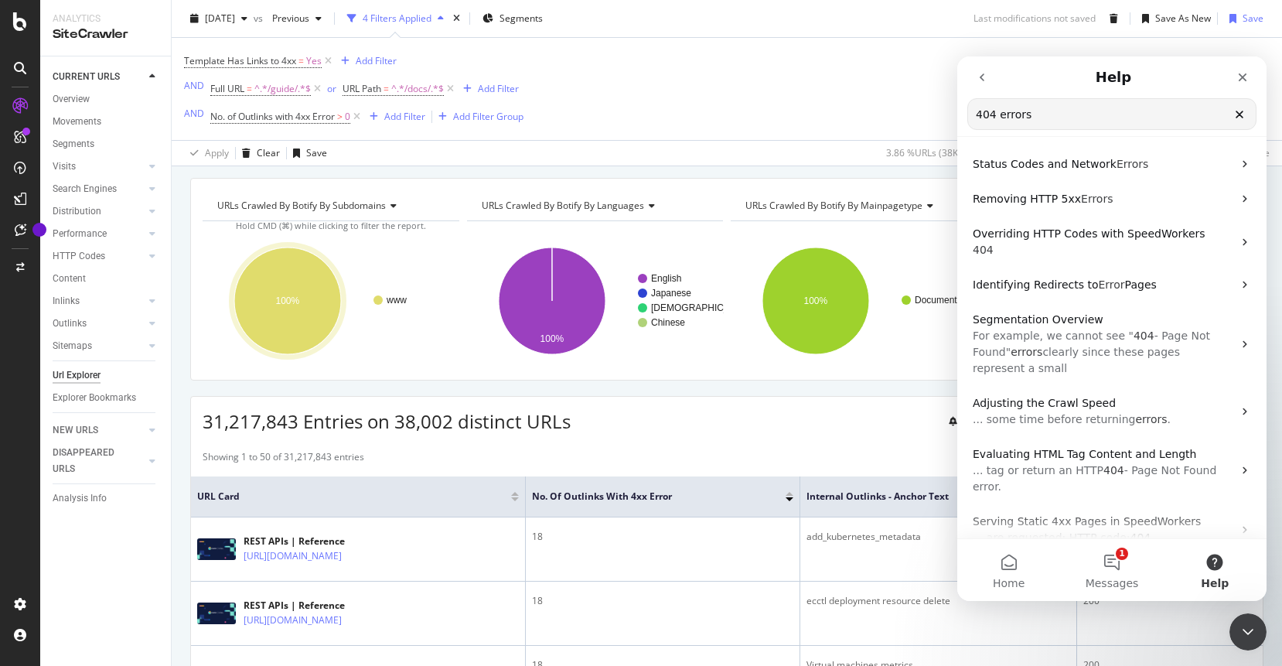
type input "404 errors"
click at [982, 80] on icon "go back" at bounding box center [981, 77] width 12 height 12
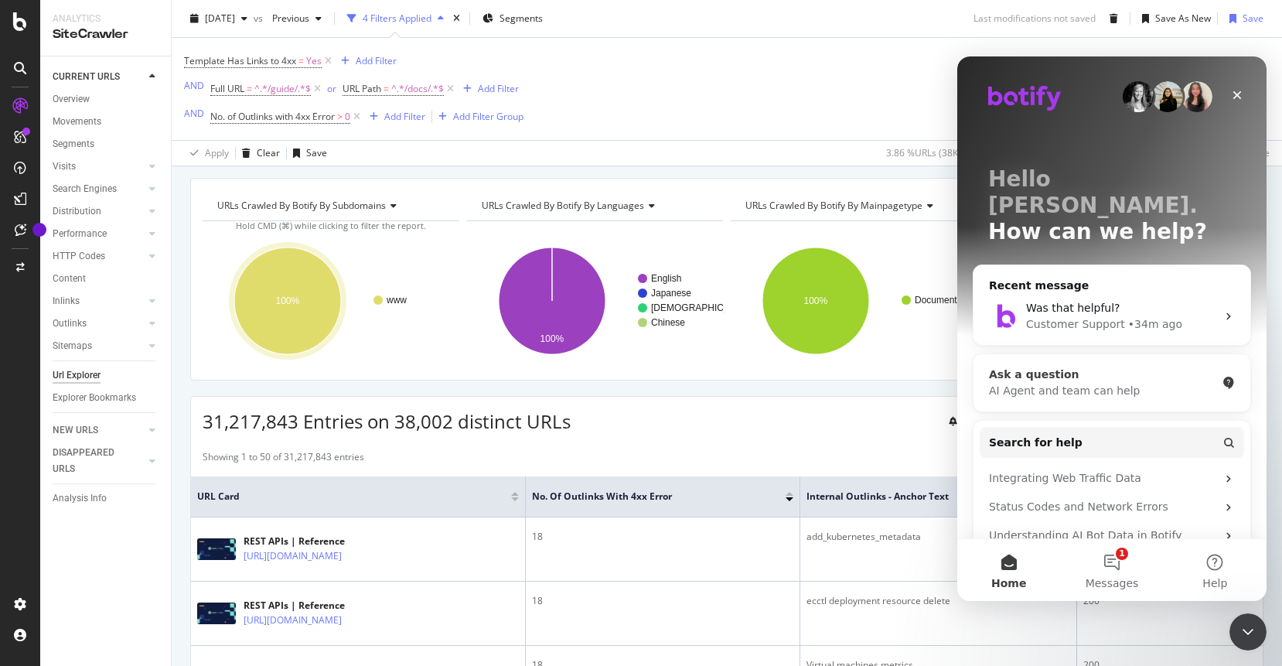
click at [1125, 383] on div "AI Agent and team can help" at bounding box center [1102, 391] width 227 height 16
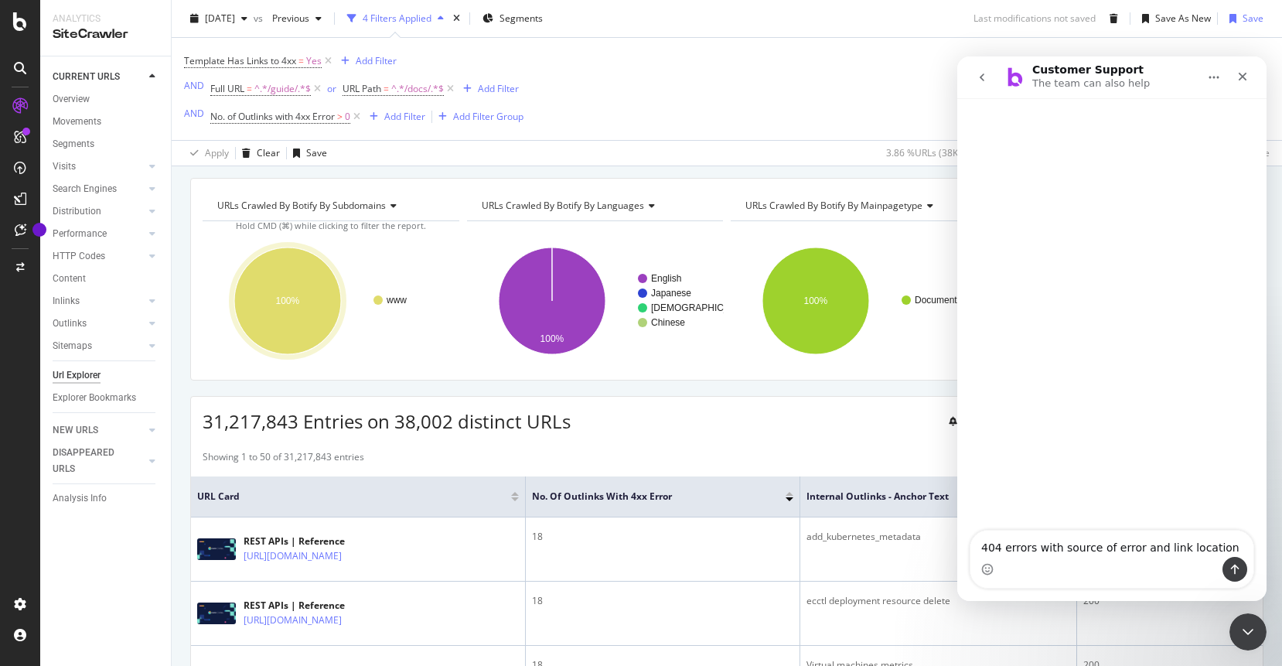
click at [981, 549] on textarea "404 errors with source of error and link location" at bounding box center [1111, 543] width 283 height 26
type textarea "broken internally linked 404 errors with source of error and link location"
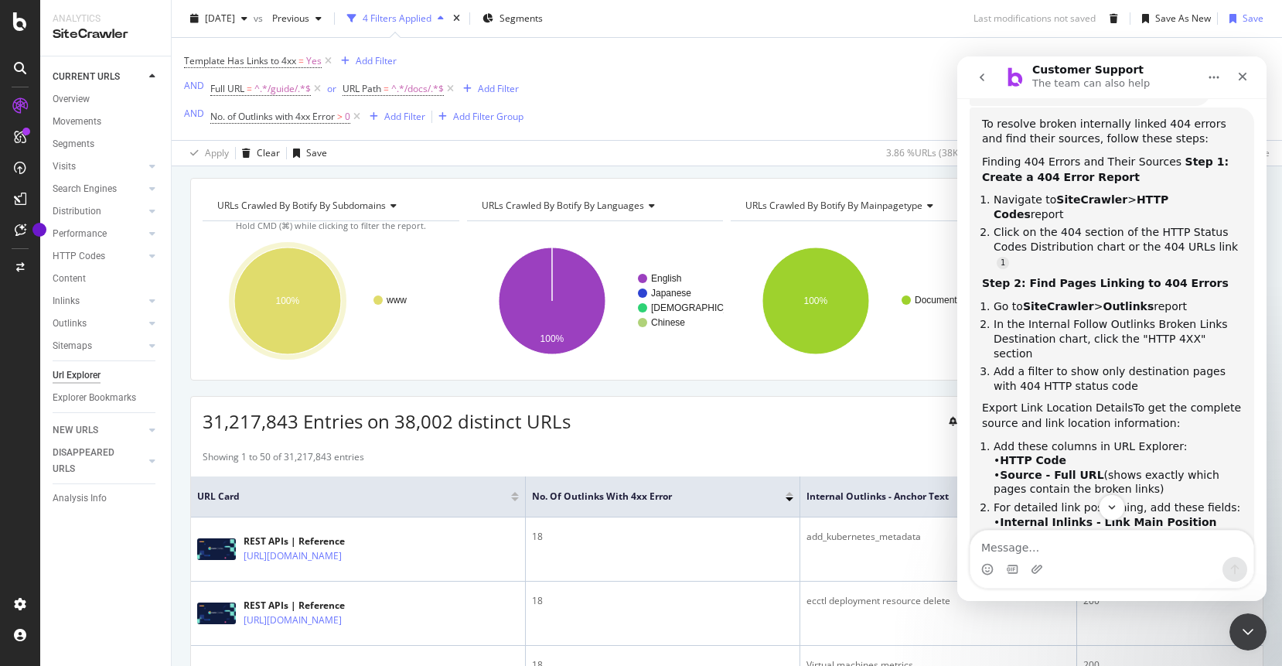
scroll to position [251, 0]
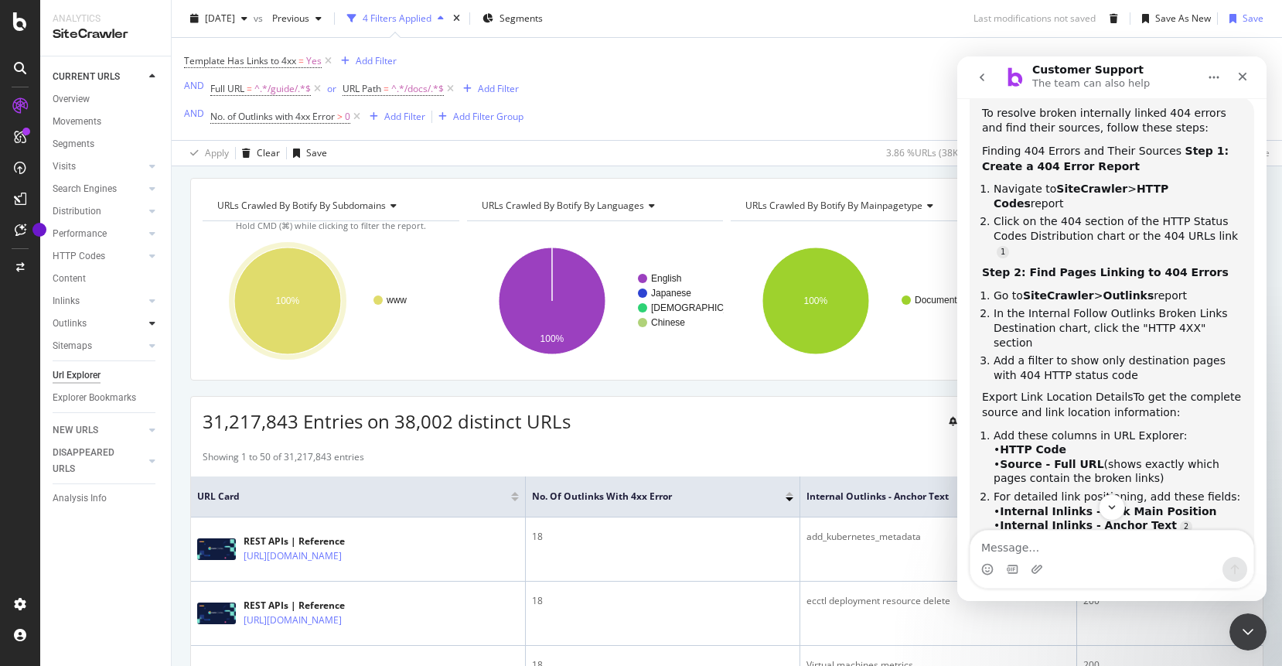
click at [148, 326] on div at bounding box center [152, 322] width 15 height 15
click at [73, 329] on div "Outlinks" at bounding box center [70, 323] width 34 height 16
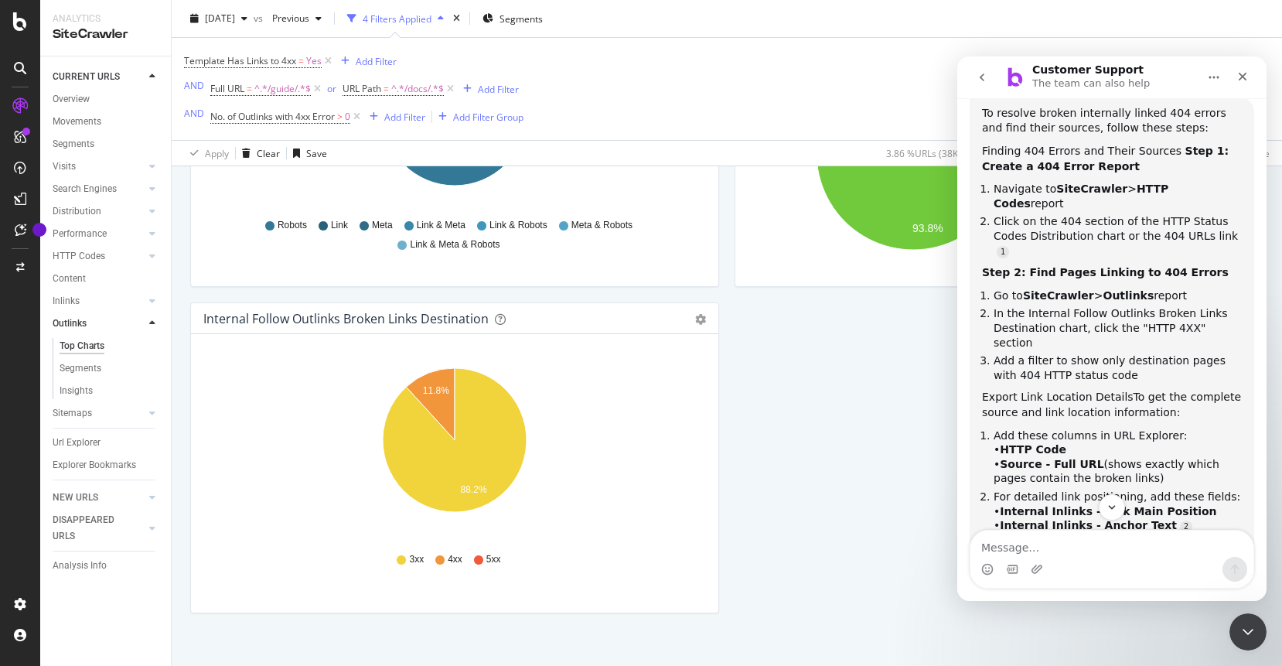
scroll to position [702, 0]
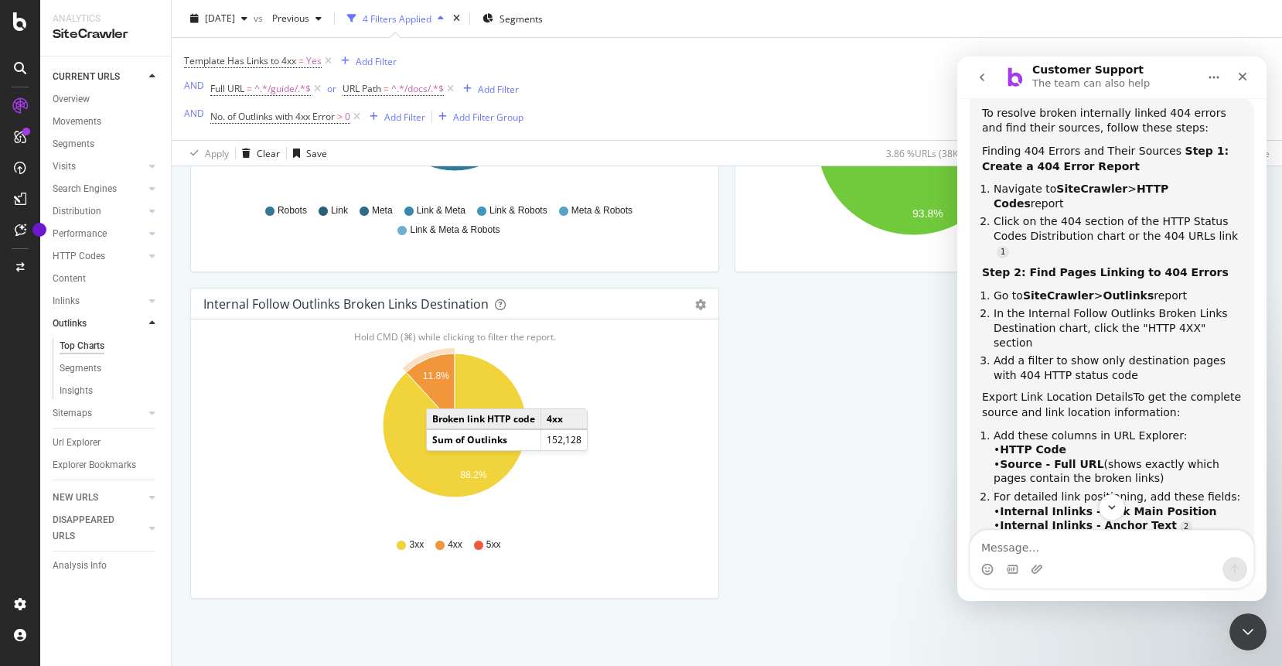
click at [441, 394] on icon "A chart." at bounding box center [430, 389] width 49 height 72
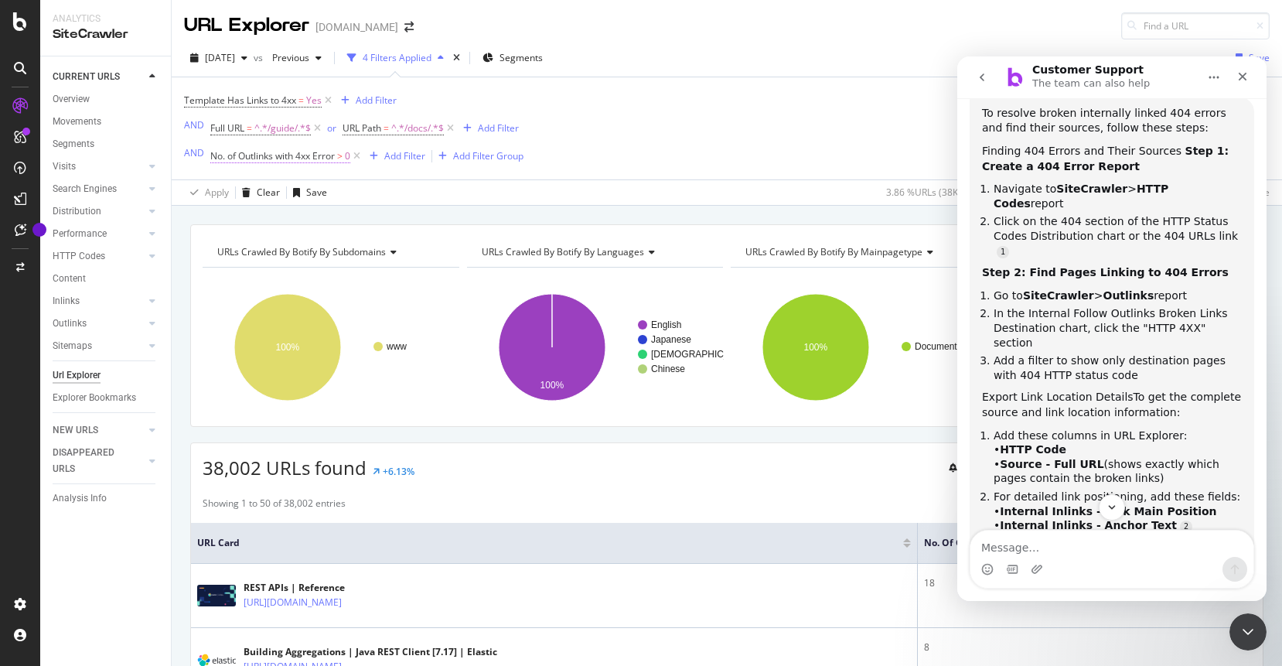
click at [298, 158] on span "No. of Outlinks with 4xx Error" at bounding box center [272, 155] width 124 height 13
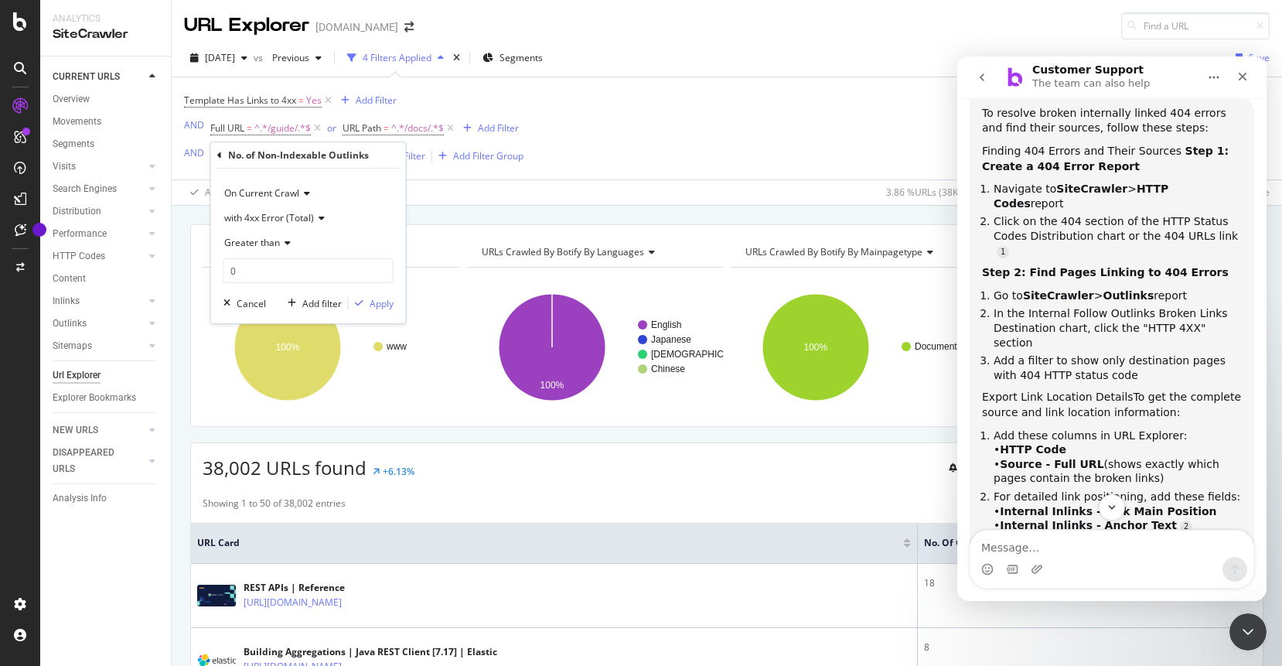
click at [311, 220] on span "with 4xx Error (Total)" at bounding box center [269, 217] width 90 height 13
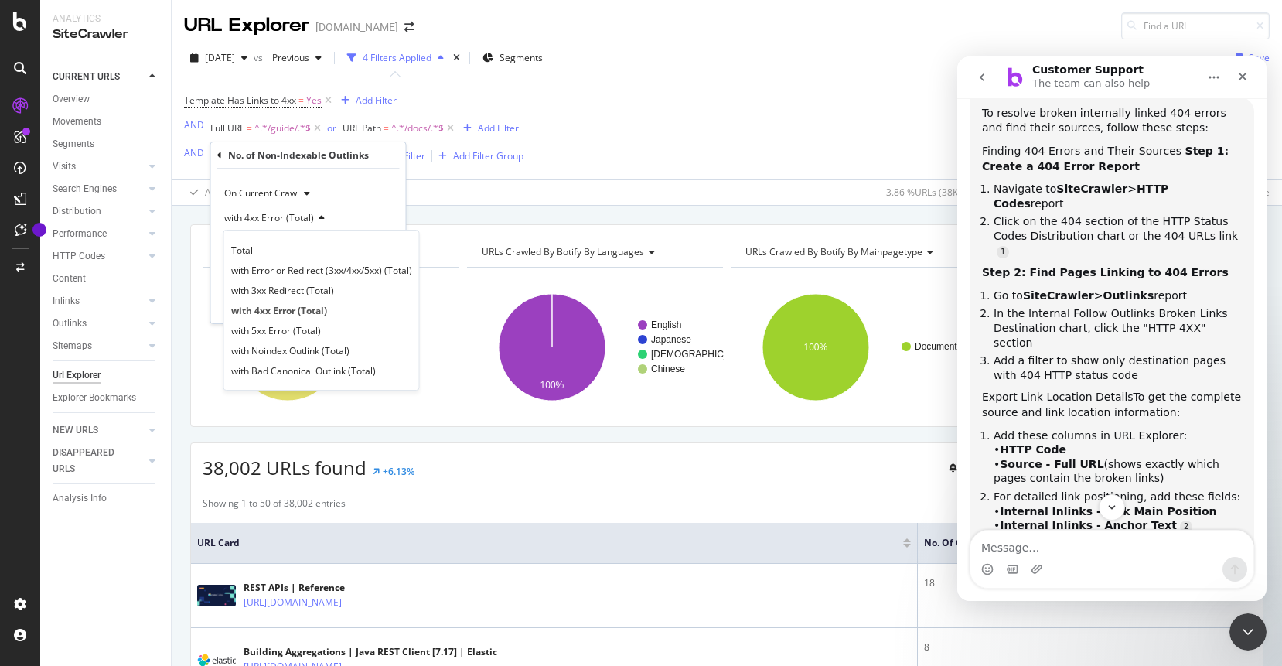
click at [577, 211] on div "URLs Crawled By Botify By subdomains Chart (by Value) Table Expand Export as CS…" at bounding box center [727, 224] width 1110 height 37
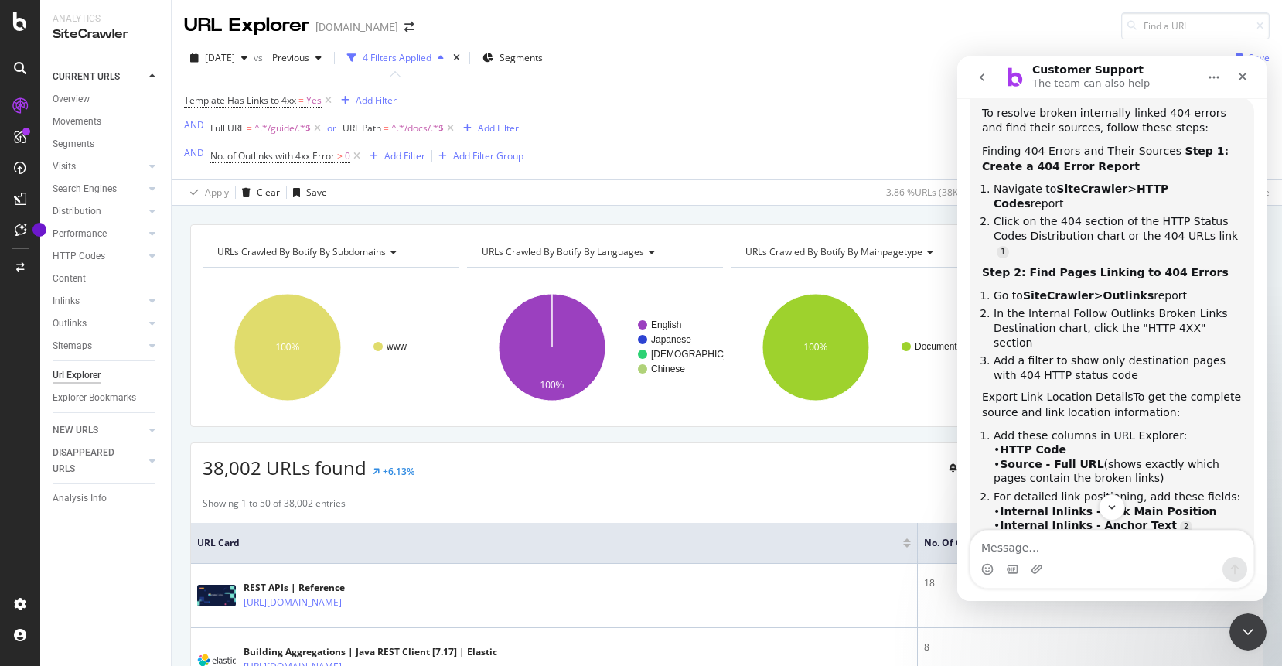
click at [600, 210] on div "URLs Crawled By Botify By subdomains Chart (by Value) Table Expand Export as CS…" at bounding box center [727, 224] width 1110 height 37
click at [388, 162] on div "Add Filter" at bounding box center [404, 155] width 41 height 13
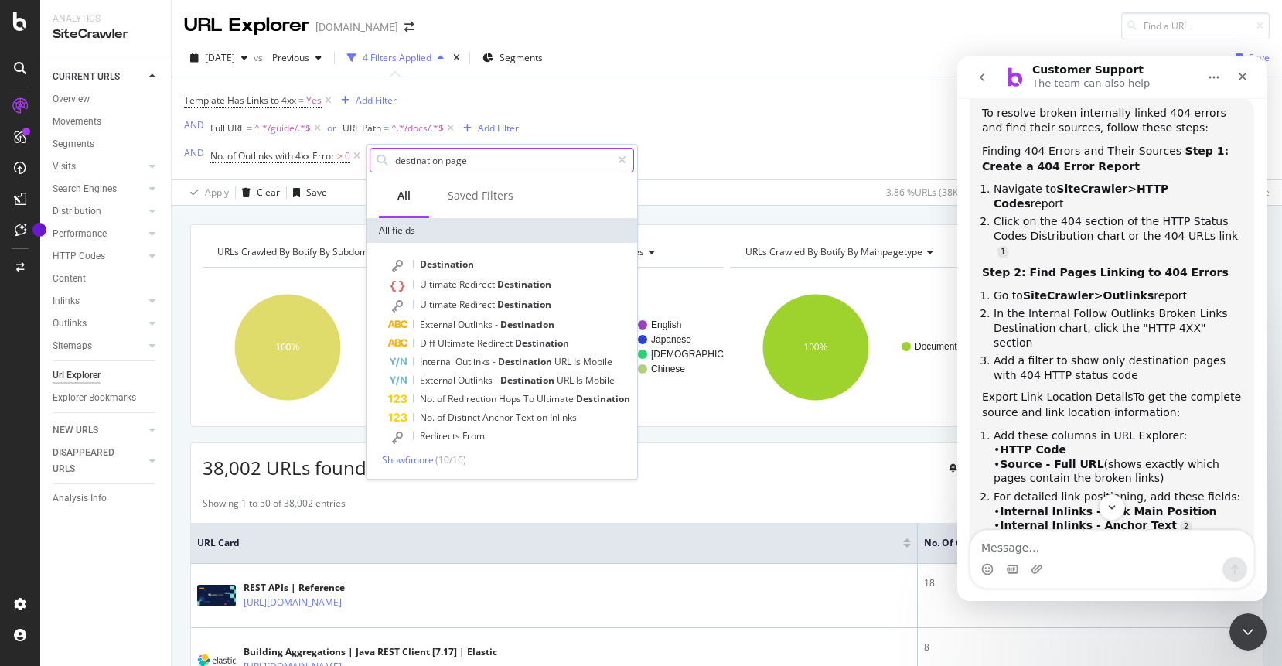
type input "destination pages"
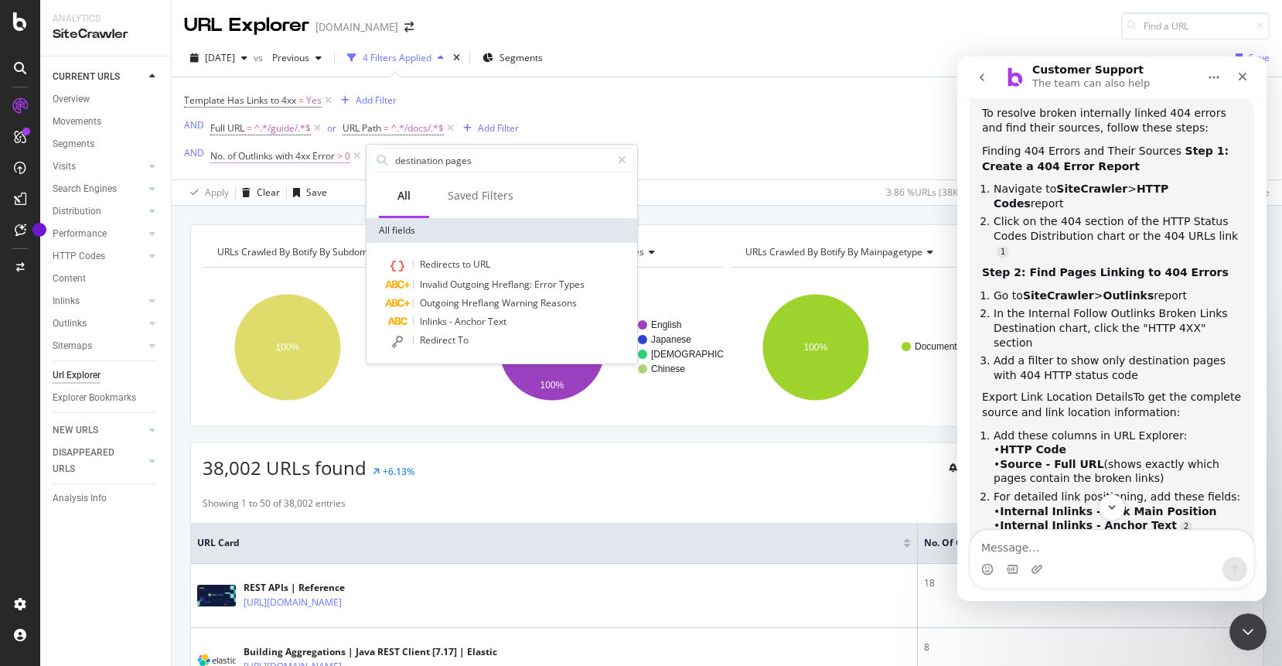
click at [297, 162] on span "No. of Outlinks with 4xx Error" at bounding box center [272, 155] width 124 height 13
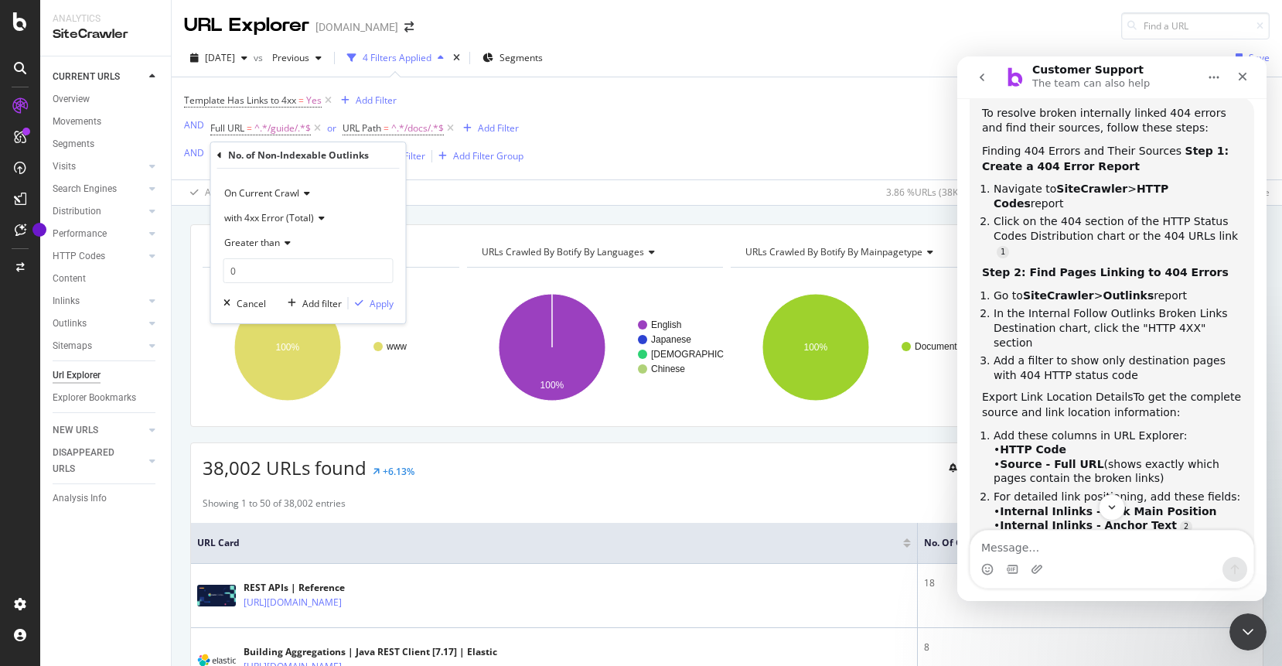
click at [318, 220] on icon at bounding box center [319, 217] width 11 height 9
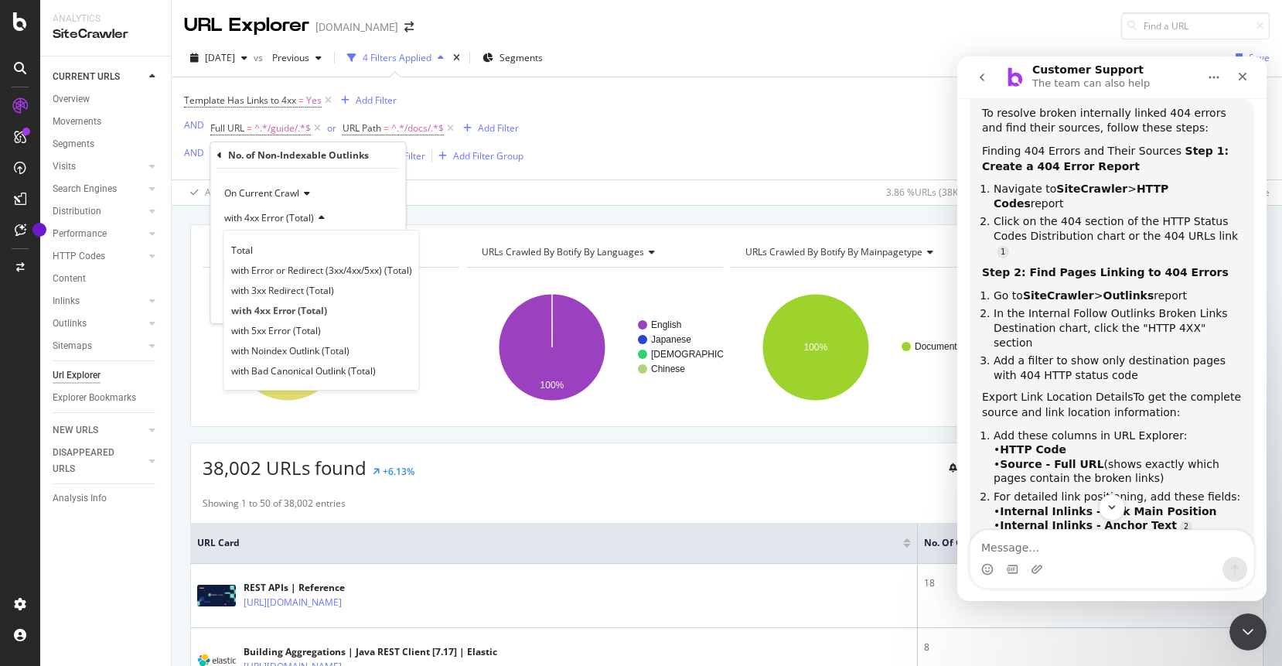
click at [315, 220] on icon at bounding box center [319, 217] width 11 height 9
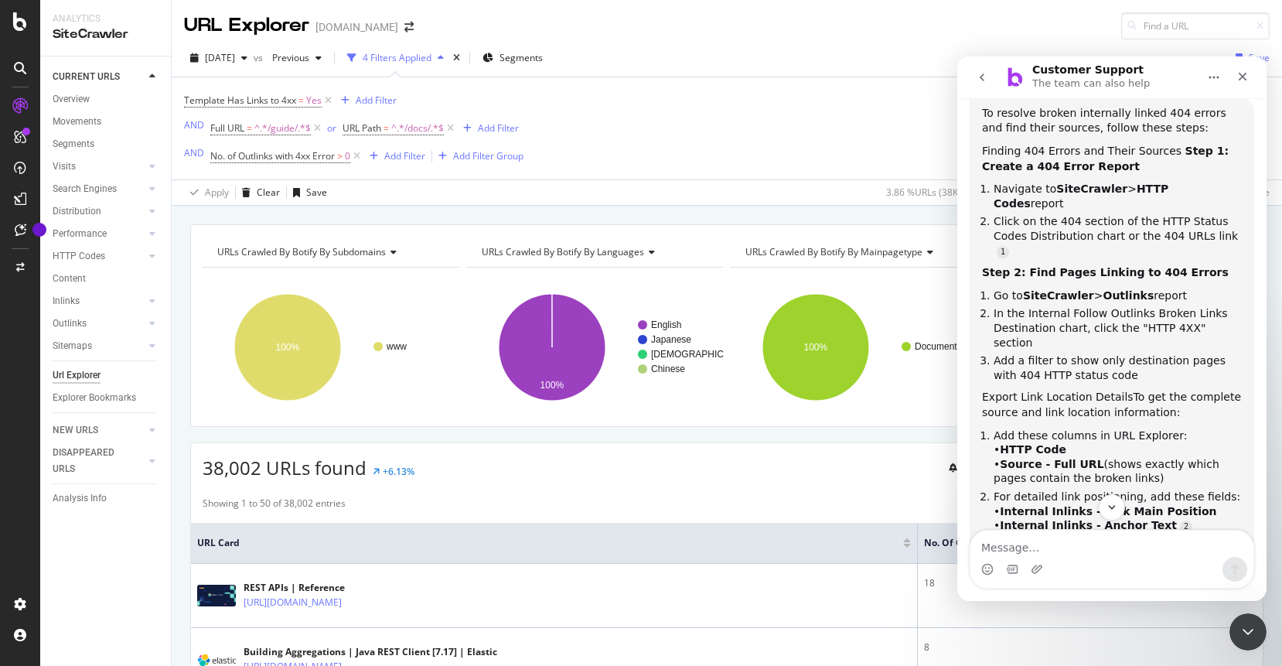
click at [571, 205] on div "Apply Clear Save 3.86 % URLs ( 38K on 983K ) 2.44 % Visits ( 17K on 696K ) Swit…" at bounding box center [727, 192] width 1110 height 26
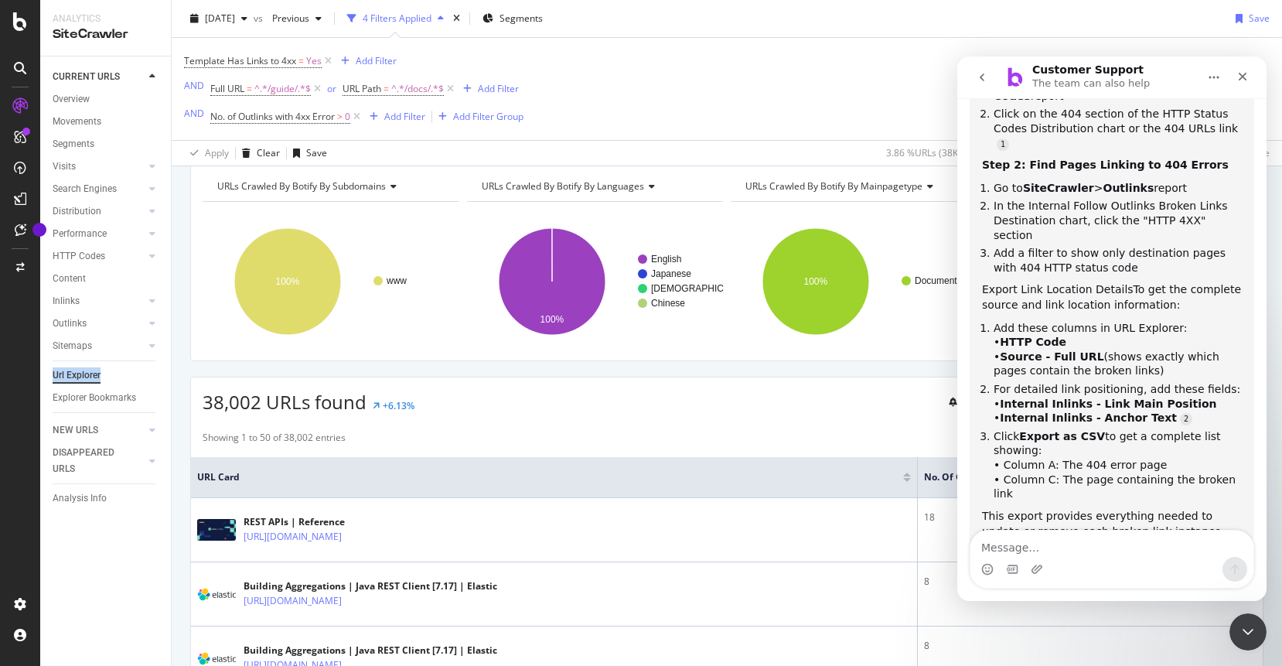
scroll to position [67, 0]
click at [1249, 618] on div "Close Intercom Messenger" at bounding box center [1247, 631] width 37 height 37
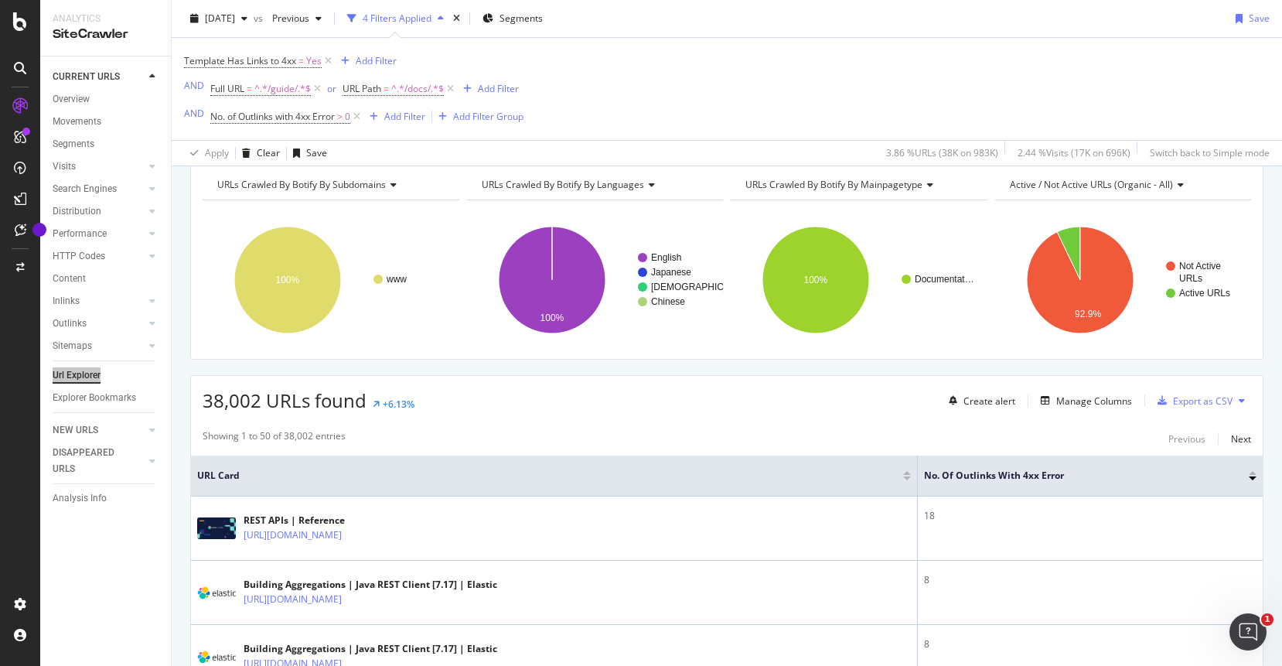
scroll to position [359, 0]
click at [1108, 404] on div "Manage Columns" at bounding box center [1094, 400] width 76 height 13
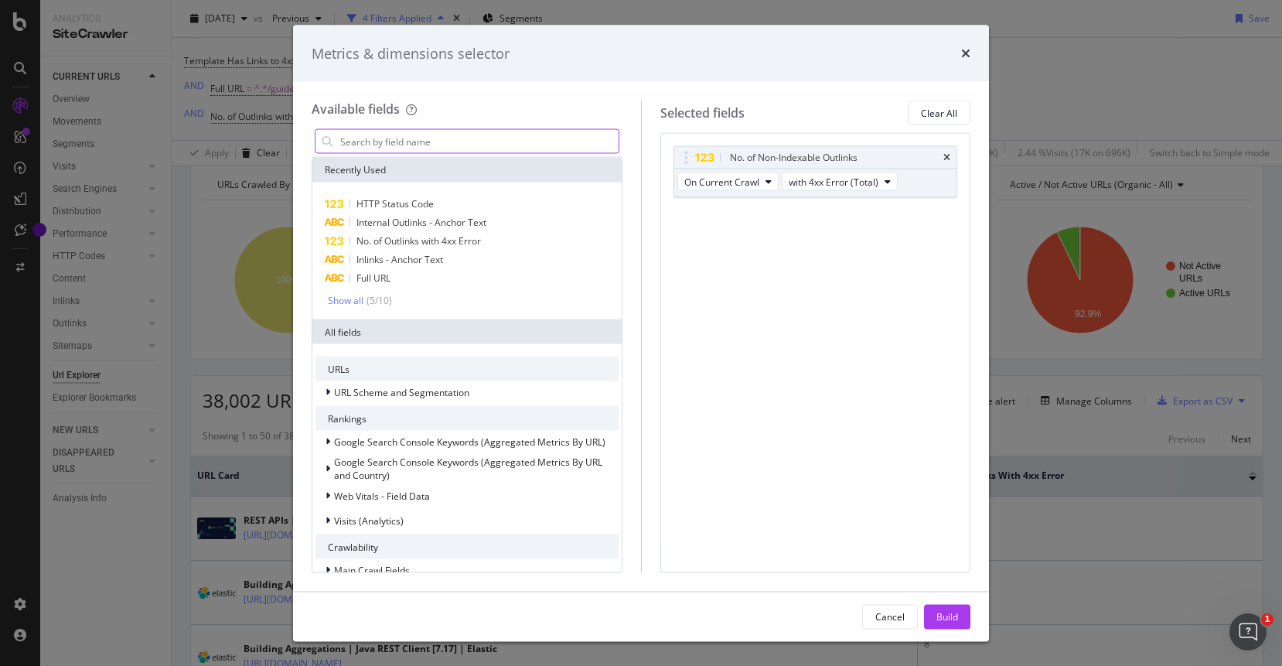
click at [1259, 631] on div "Open Intercom Messenger" at bounding box center [1247, 631] width 51 height 51
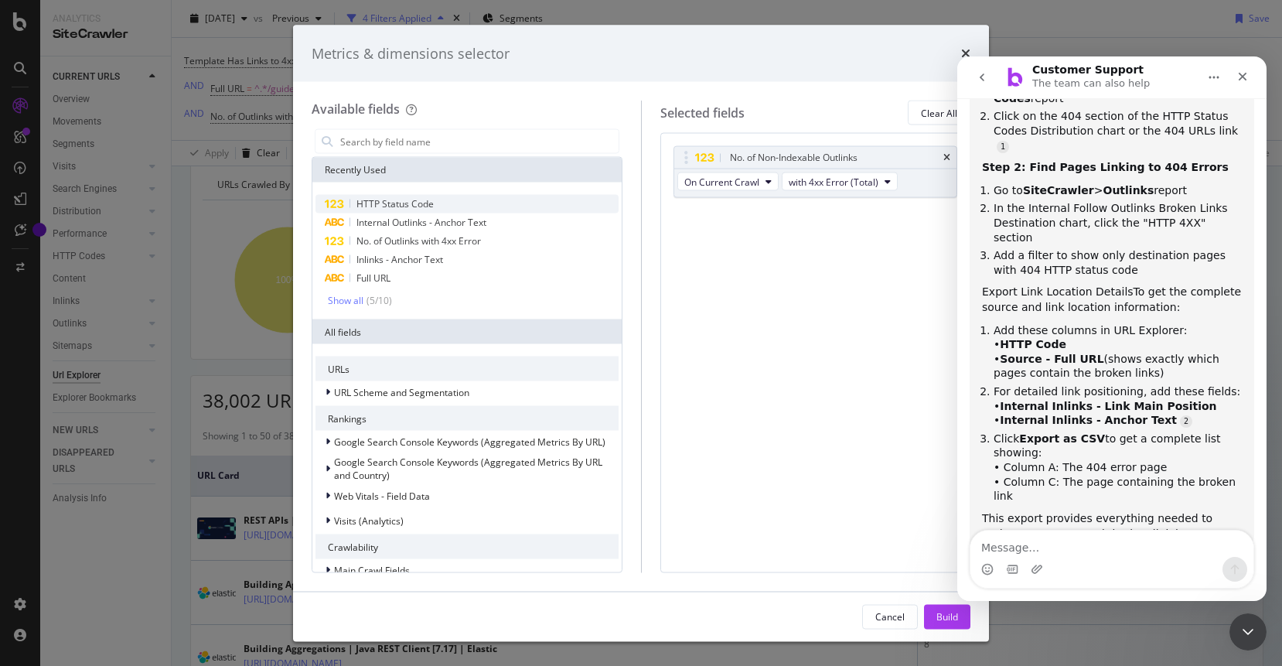
click at [400, 202] on span "HTTP Status Code" at bounding box center [394, 203] width 77 height 13
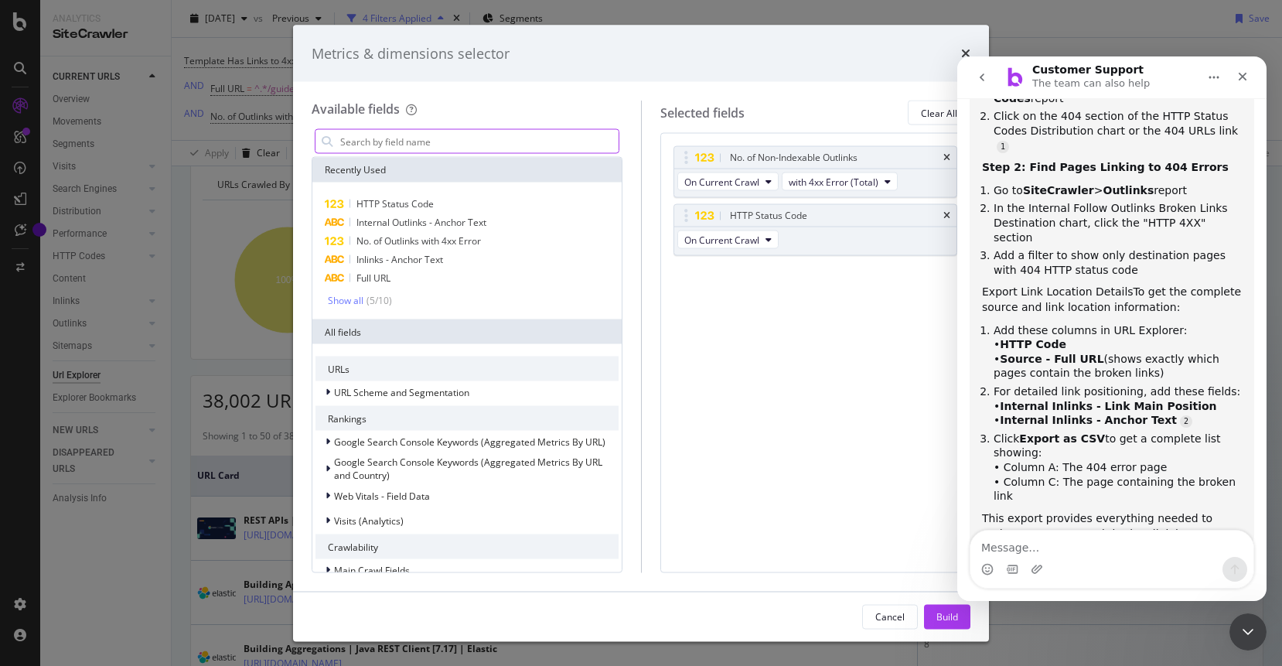
click at [434, 141] on input "modal" at bounding box center [479, 141] width 280 height 23
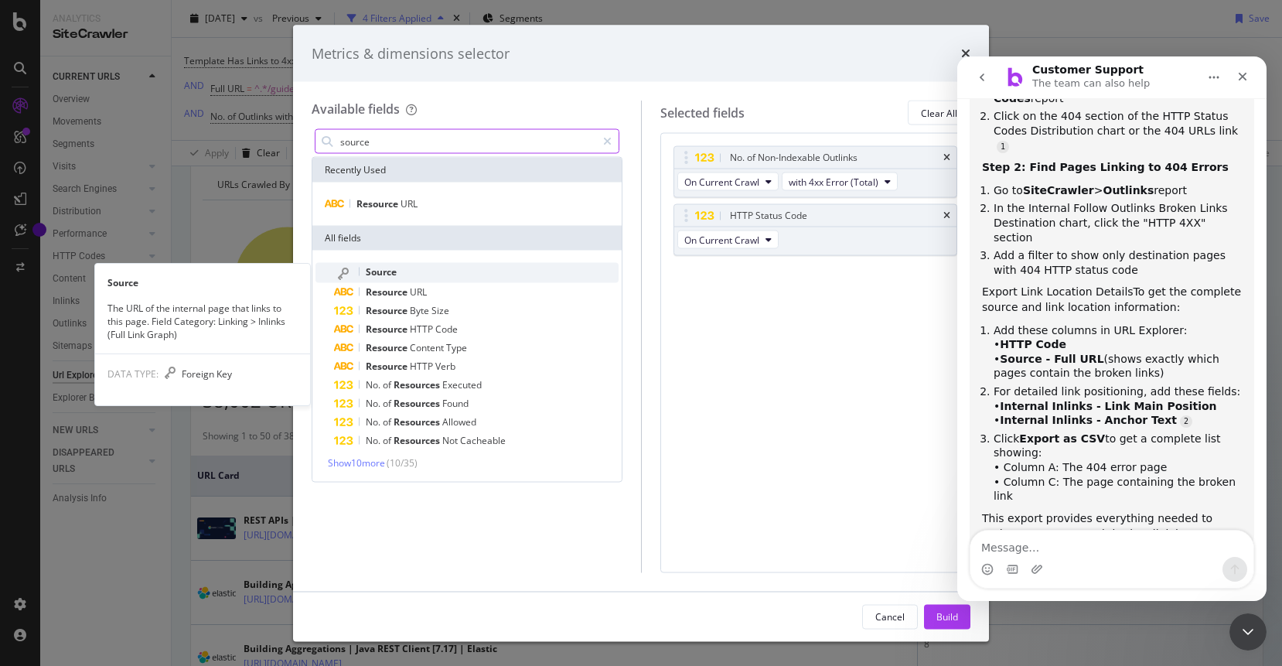
type input "source"
click at [388, 274] on span "Source" at bounding box center [381, 271] width 31 height 13
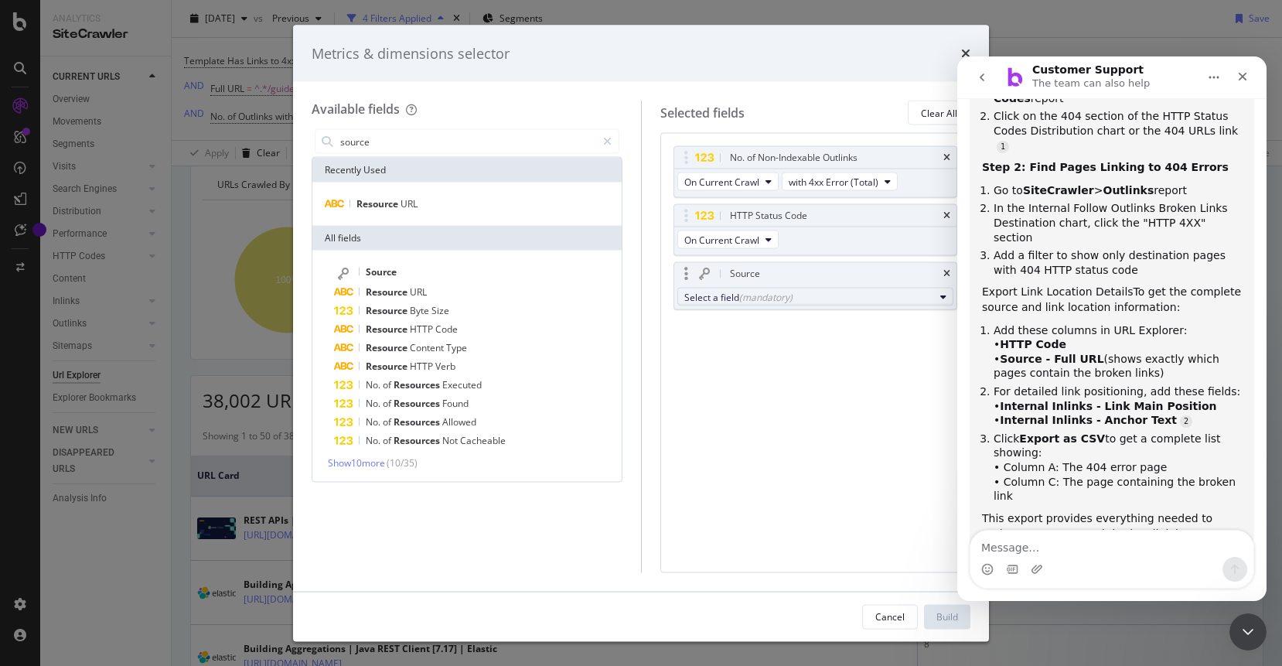
click at [739, 299] on div "(mandatory)" at bounding box center [765, 296] width 53 height 13
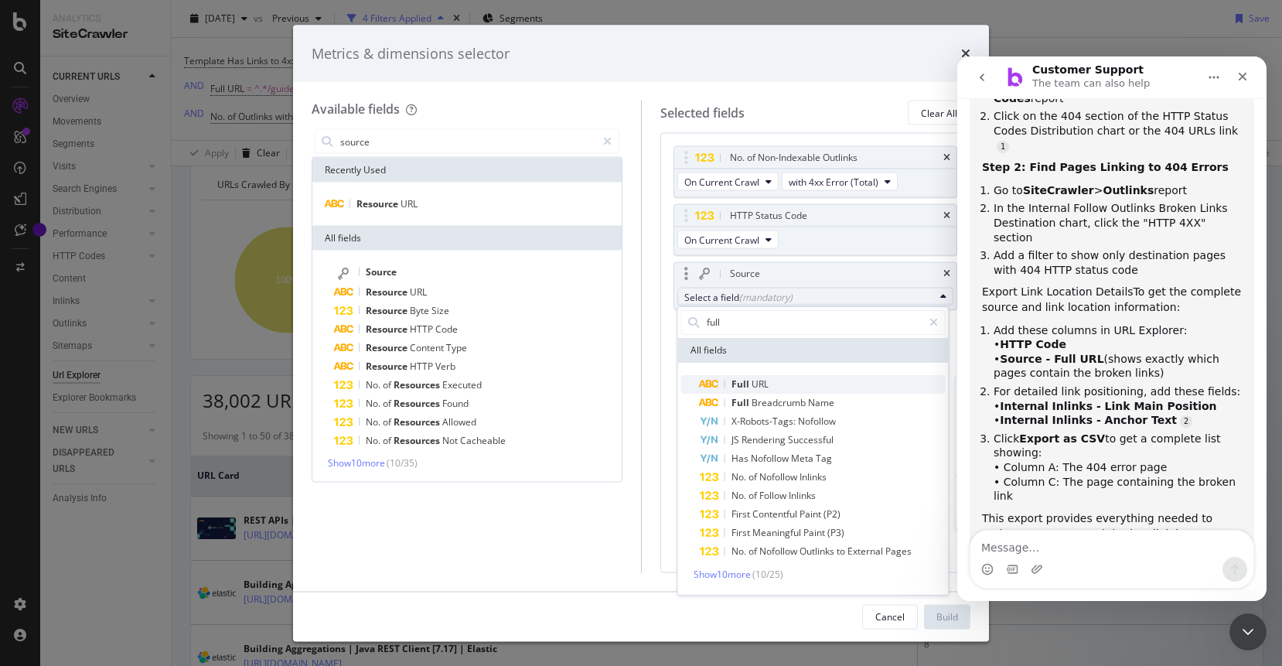
type input "full"
click at [751, 389] on span "URL" at bounding box center [759, 383] width 17 height 13
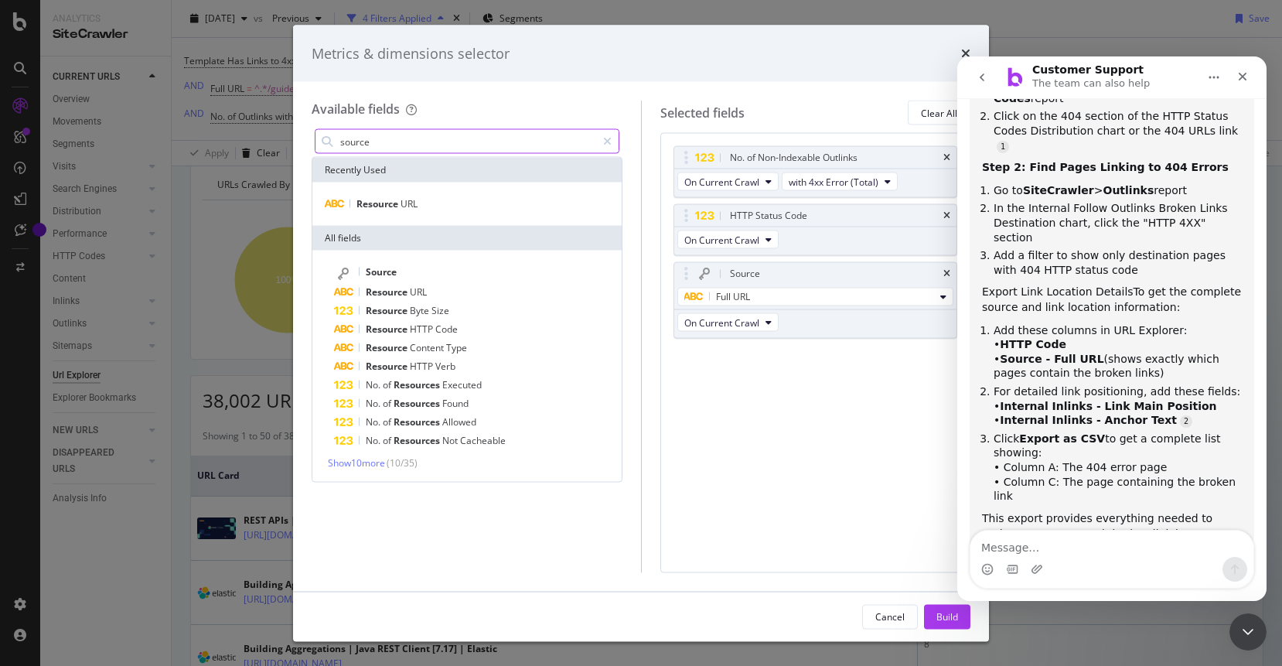
click at [483, 140] on input "source" at bounding box center [467, 141] width 257 height 23
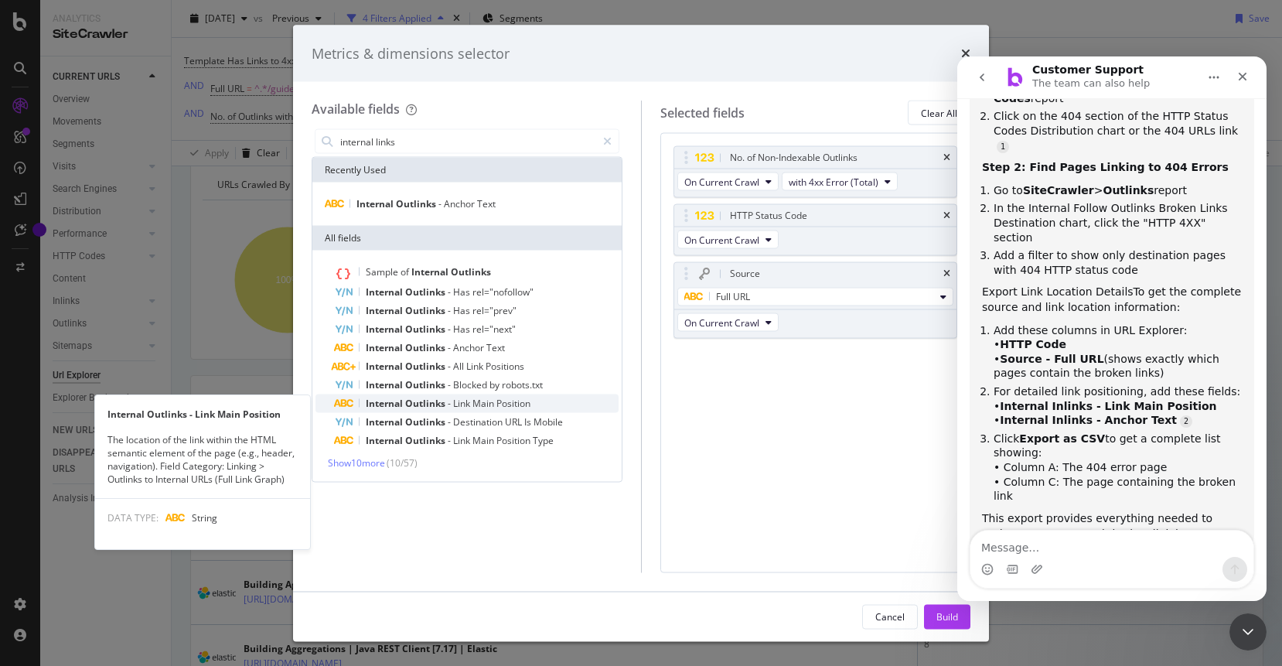
click at [445, 403] on span "Outlinks" at bounding box center [426, 403] width 43 height 13
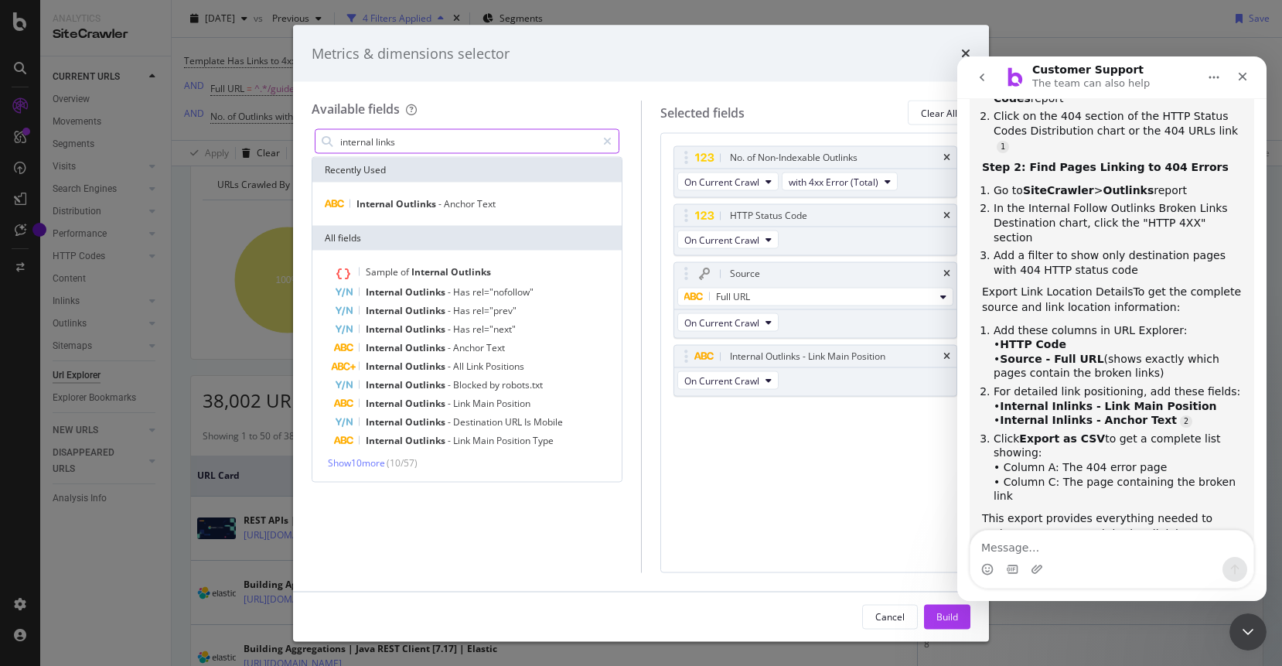
click at [478, 138] on input "internal links" at bounding box center [467, 141] width 257 height 23
click at [495, 141] on input "internal links" at bounding box center [467, 141] width 257 height 23
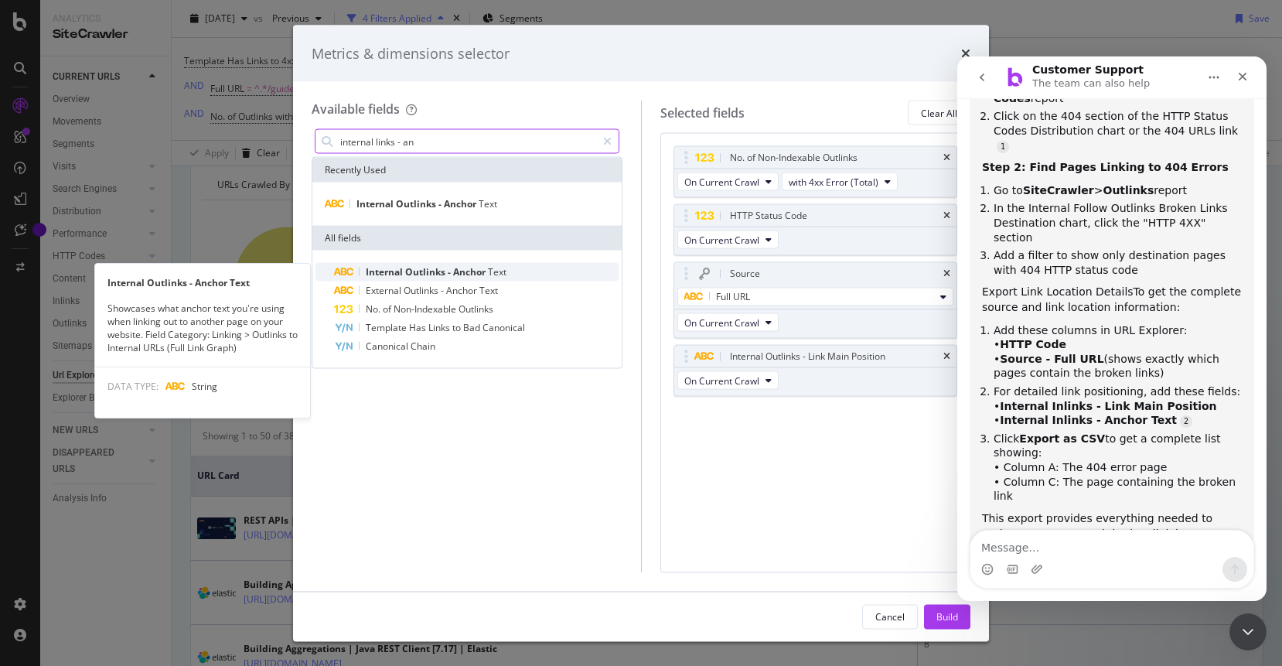
type input "internal links - an"
click at [472, 271] on span "Anchor" at bounding box center [470, 271] width 35 height 13
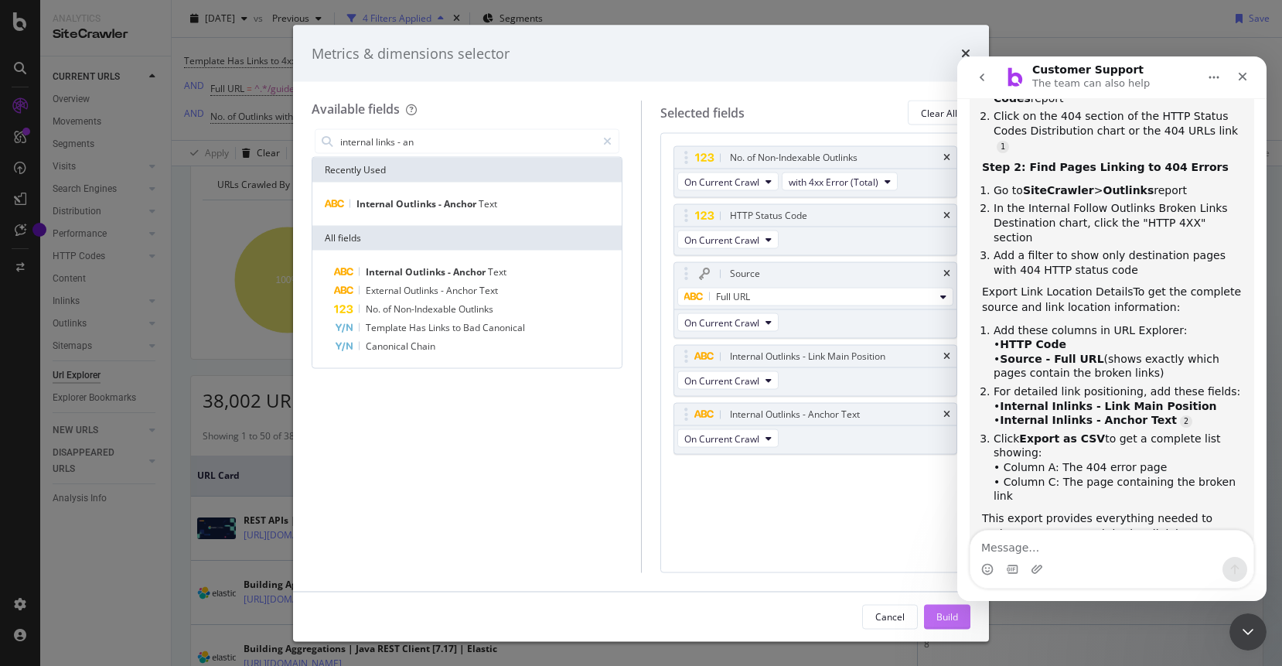
click at [958, 624] on button "Build" at bounding box center [947, 616] width 46 height 25
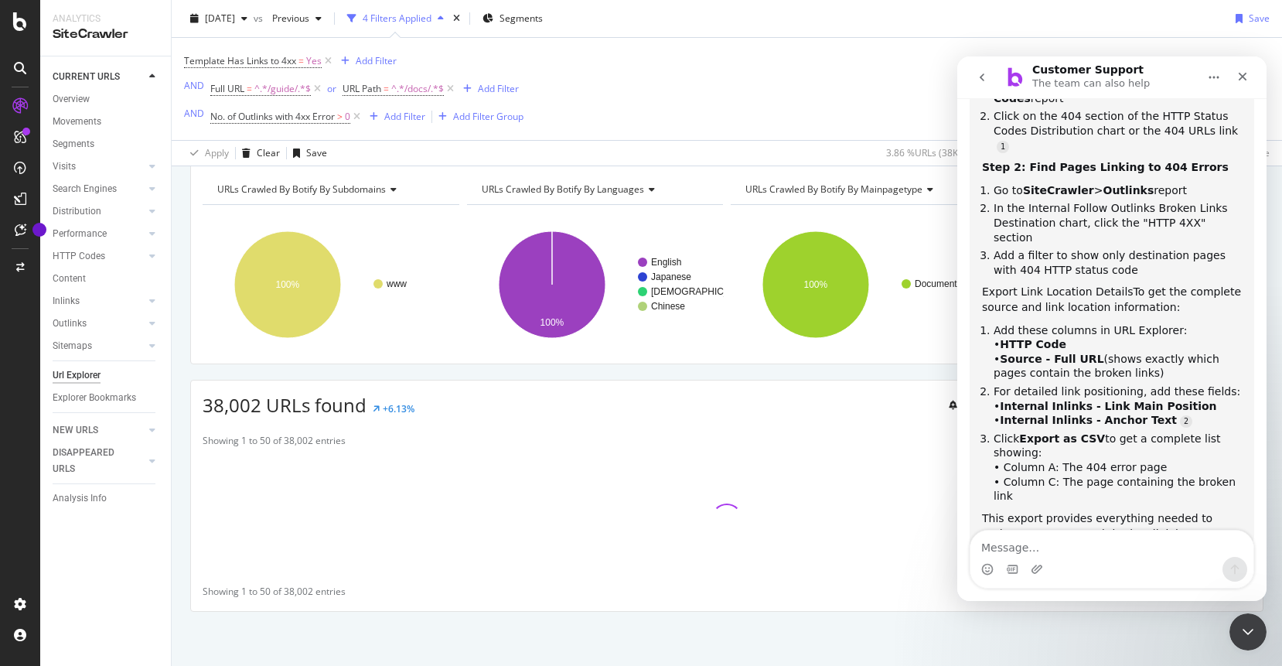
scroll to position [63, 0]
click at [1050, 561] on div "Was that helpful?" at bounding box center [1029, 568] width 94 height 15
click at [1020, 552] on textarea "Message…" at bounding box center [1111, 543] width 283 height 26
click at [788, 529] on div "contact support" at bounding box center [784, 525] width 67 height 13
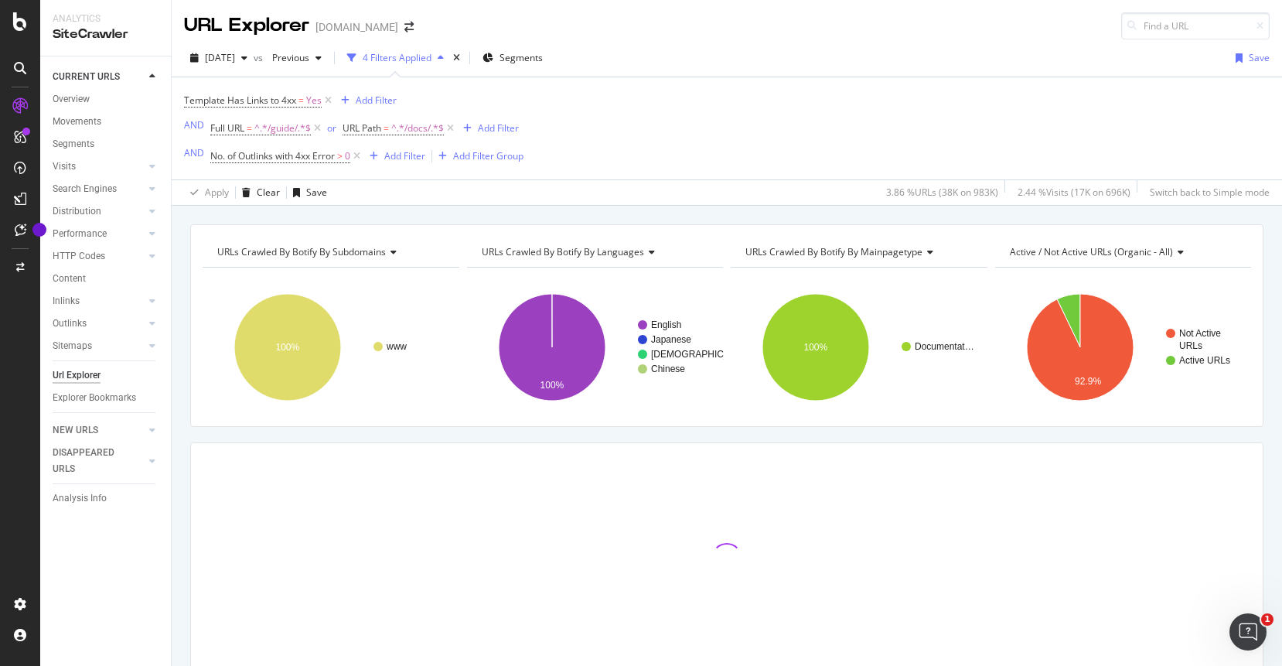
click at [1248, 623] on icon "Open Intercom Messenger" at bounding box center [1248, 632] width 26 height 26
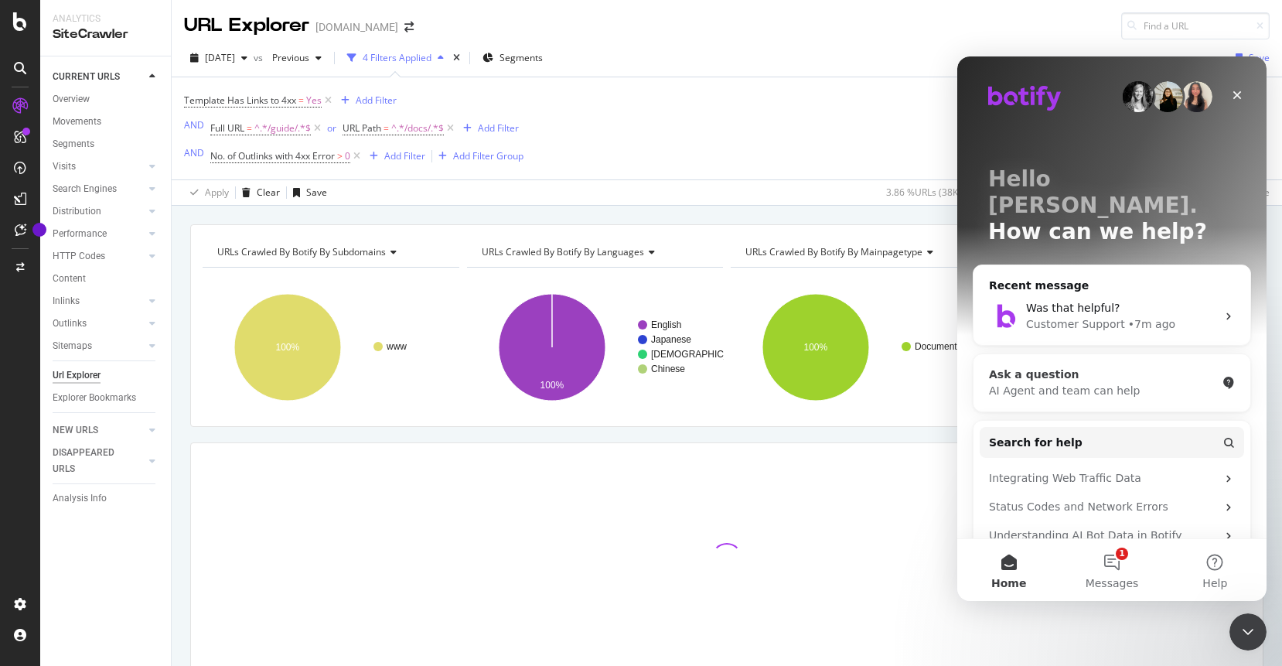
click at [1125, 383] on div "AI Agent and team can help" at bounding box center [1102, 391] width 227 height 16
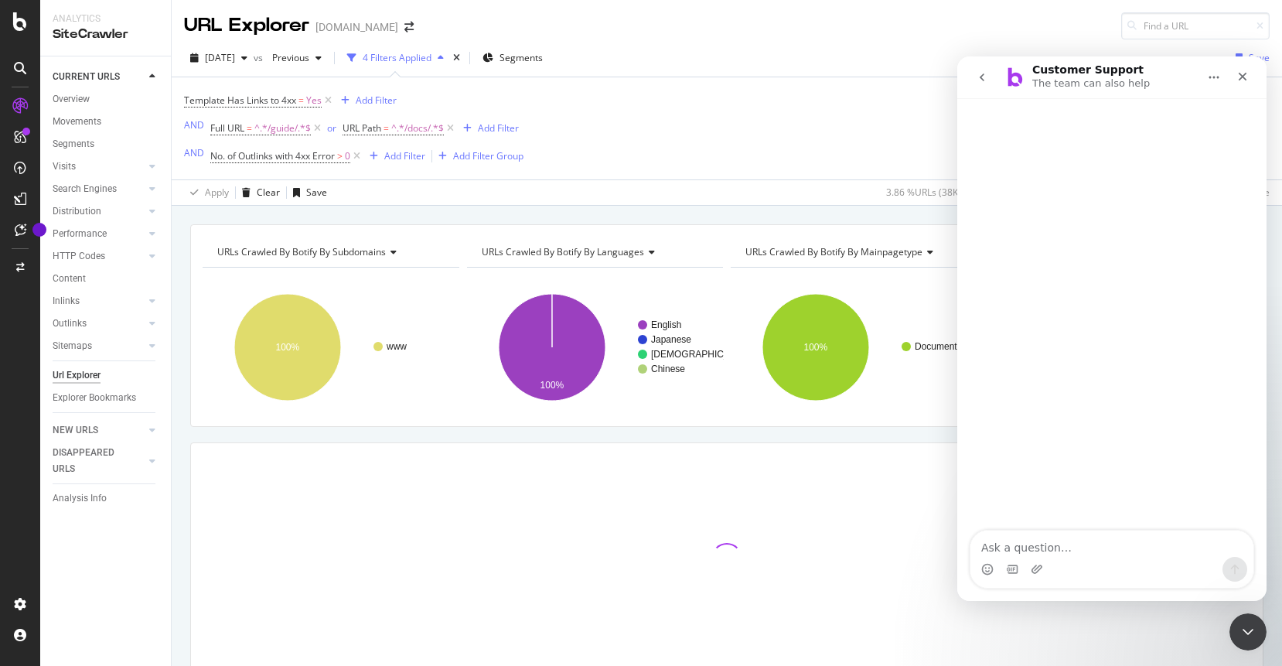
click at [983, 72] on icon "go back" at bounding box center [981, 77] width 12 height 12
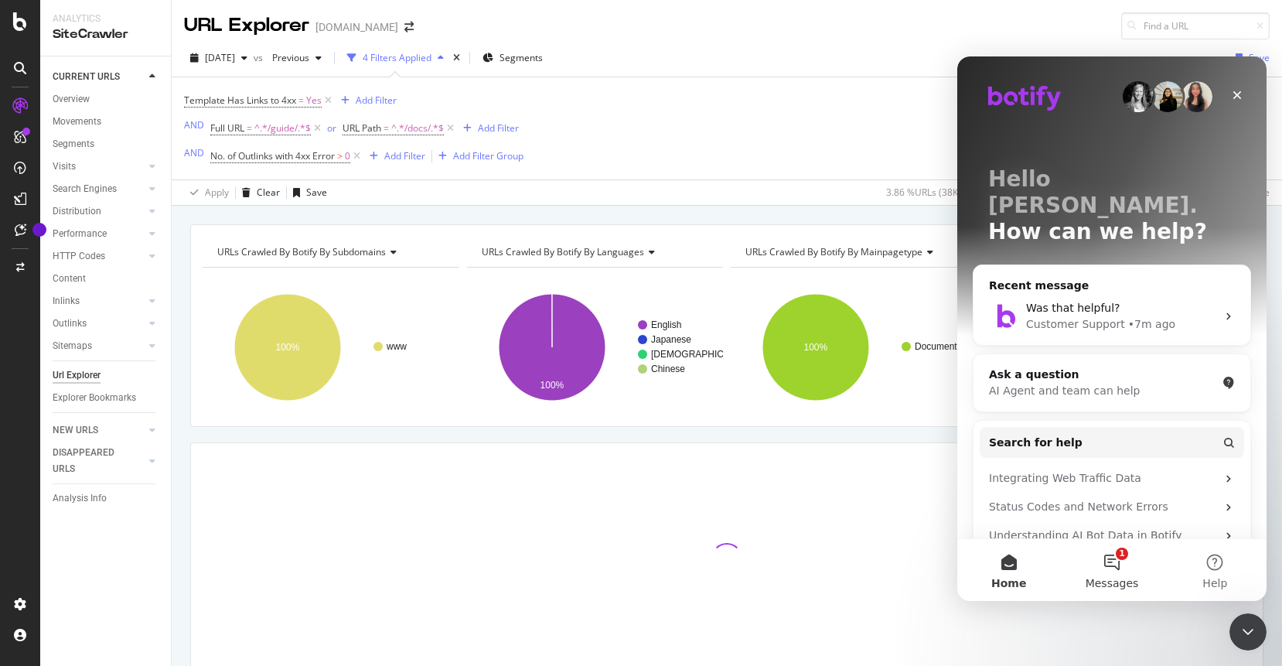
click at [1111, 579] on span "Messages" at bounding box center [1111, 582] width 53 height 11
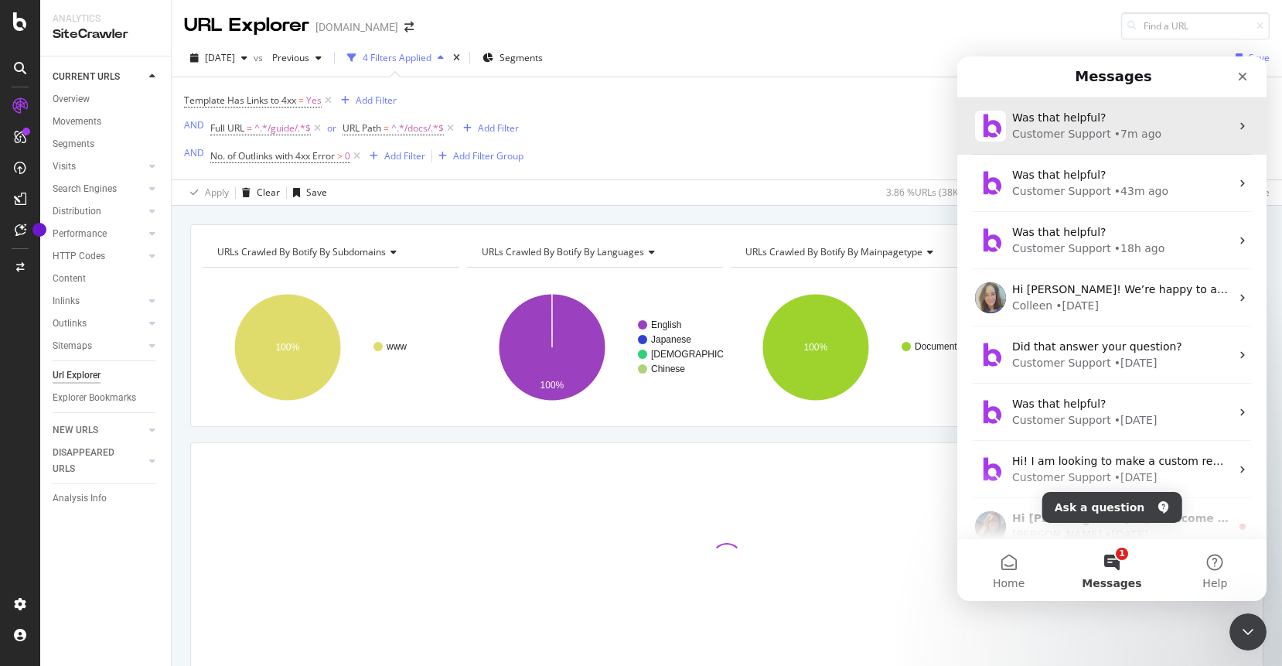
click at [1159, 139] on div "Customer Support • 7m ago" at bounding box center [1121, 134] width 218 height 16
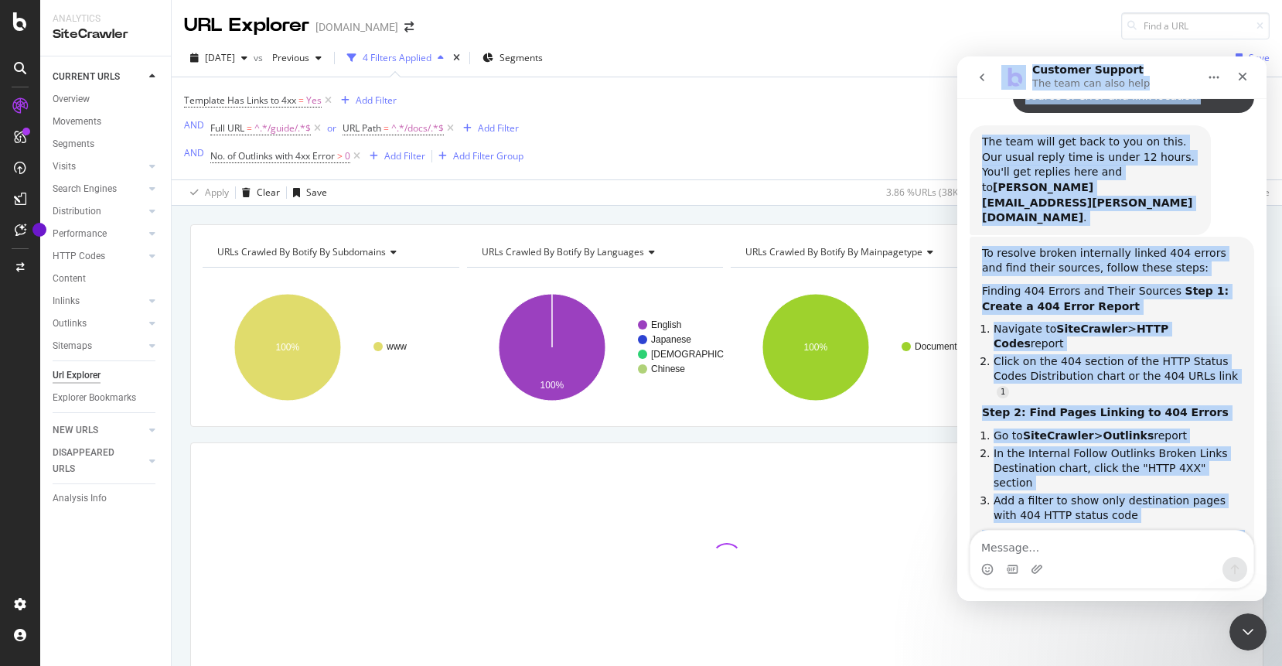
scroll to position [41, 0]
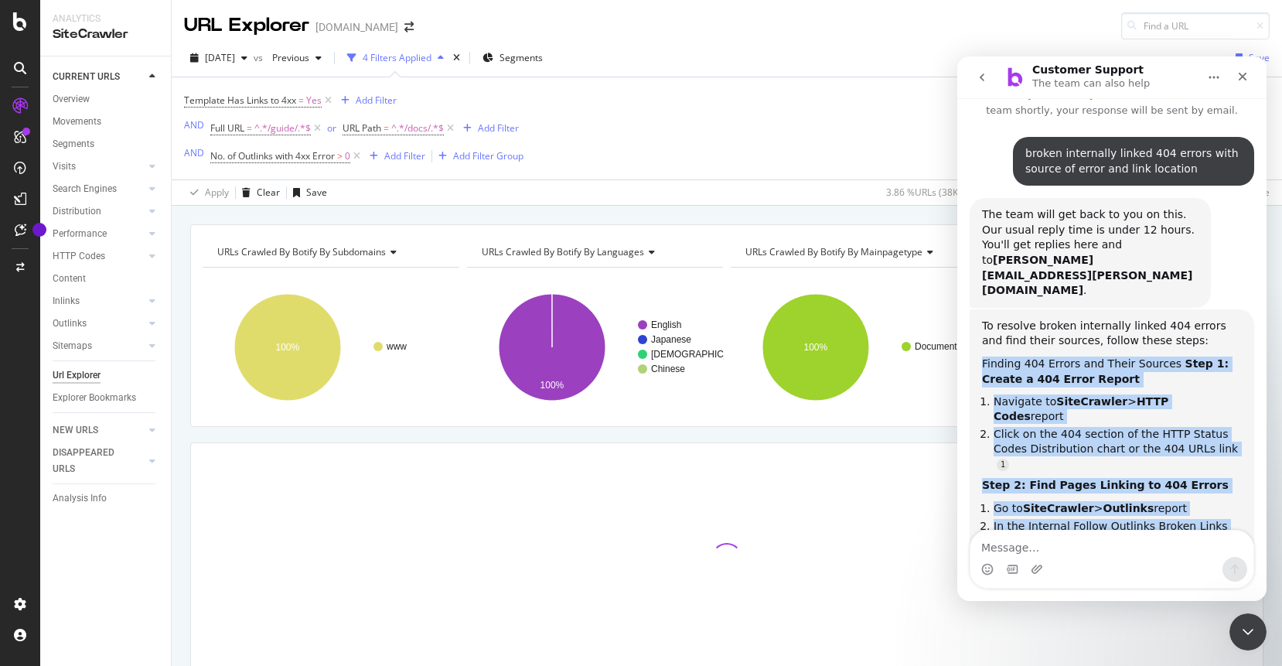
drag, startPoint x: 1188, startPoint y: 449, endPoint x: 975, endPoint y: 329, distance: 245.1
click at [975, 329] on div "To resolve broken internally linked 404 errors and find their sources, follow t…" at bounding box center [1111, 588] width 284 height 559
copy div "Finding 404 Errors and Their Sources Step 1: Create a 404 Error Report Navigate…"
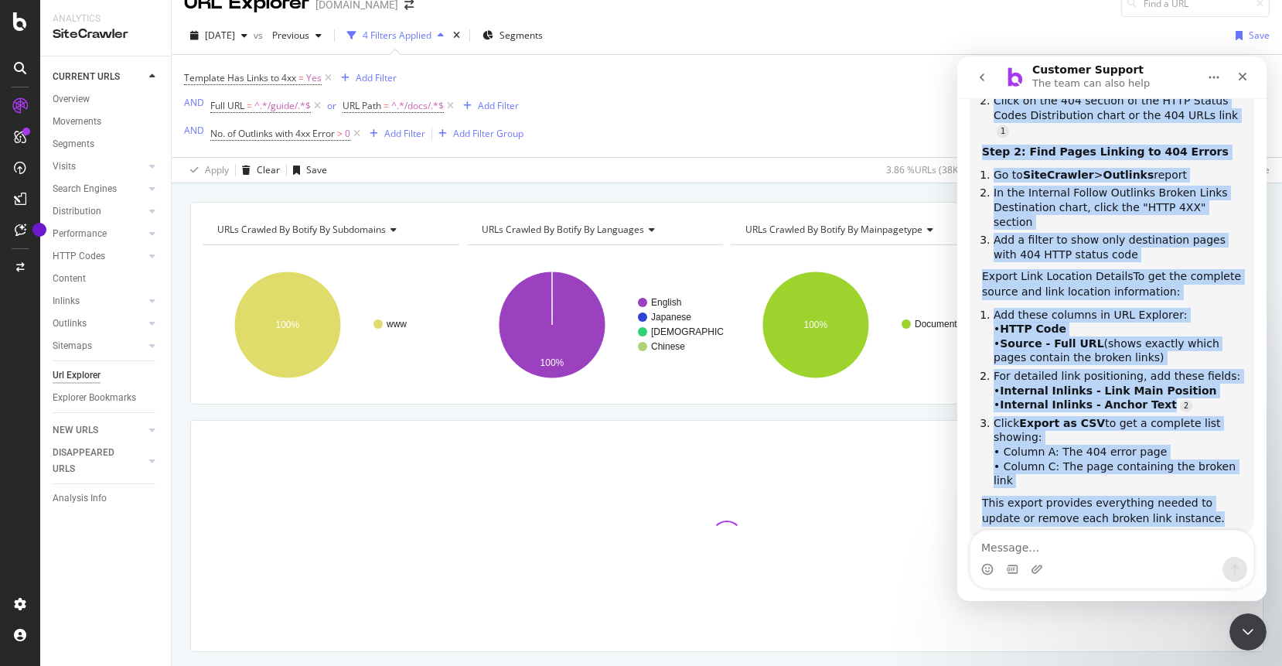
scroll to position [63, 0]
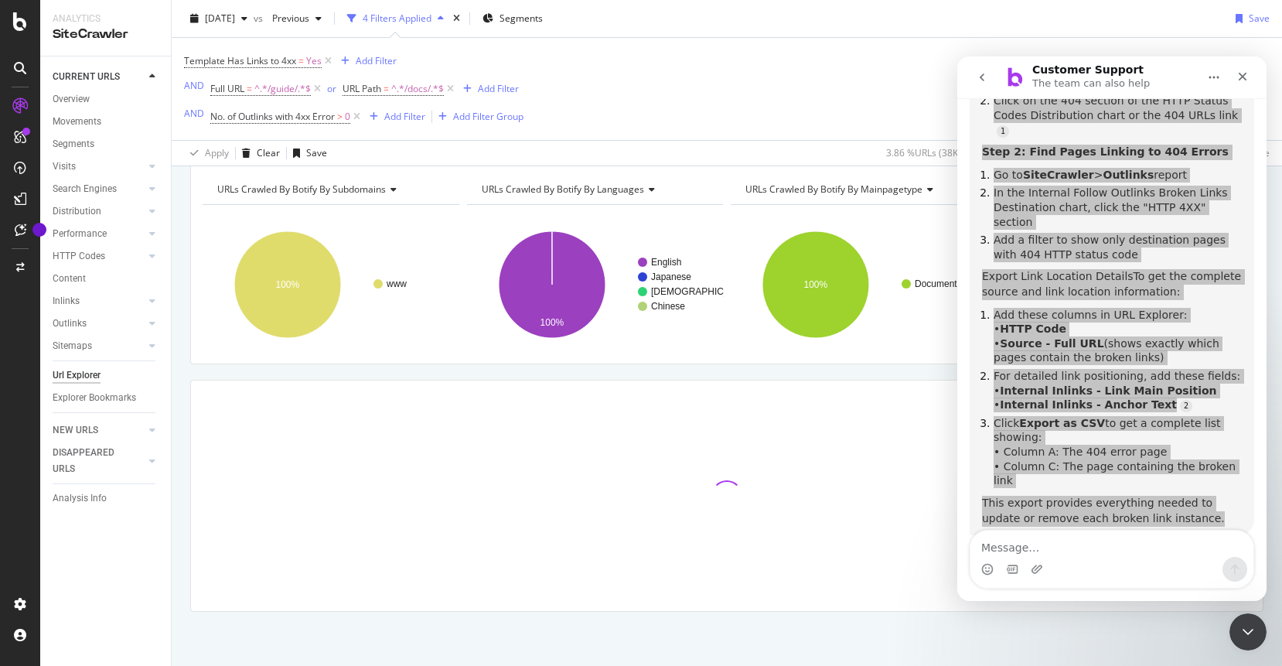
click at [895, 453] on div at bounding box center [726, 495] width 1071 height 230
click at [292, 61] on span "Template Has Links to 4xx" at bounding box center [240, 60] width 112 height 13
click at [265, 100] on span "On Current Crawl" at bounding box center [235, 96] width 75 height 13
click at [272, 97] on span "On Current Crawl" at bounding box center [235, 96] width 75 height 13
click at [292, 154] on div "Add filter" at bounding box center [295, 154] width 39 height 13
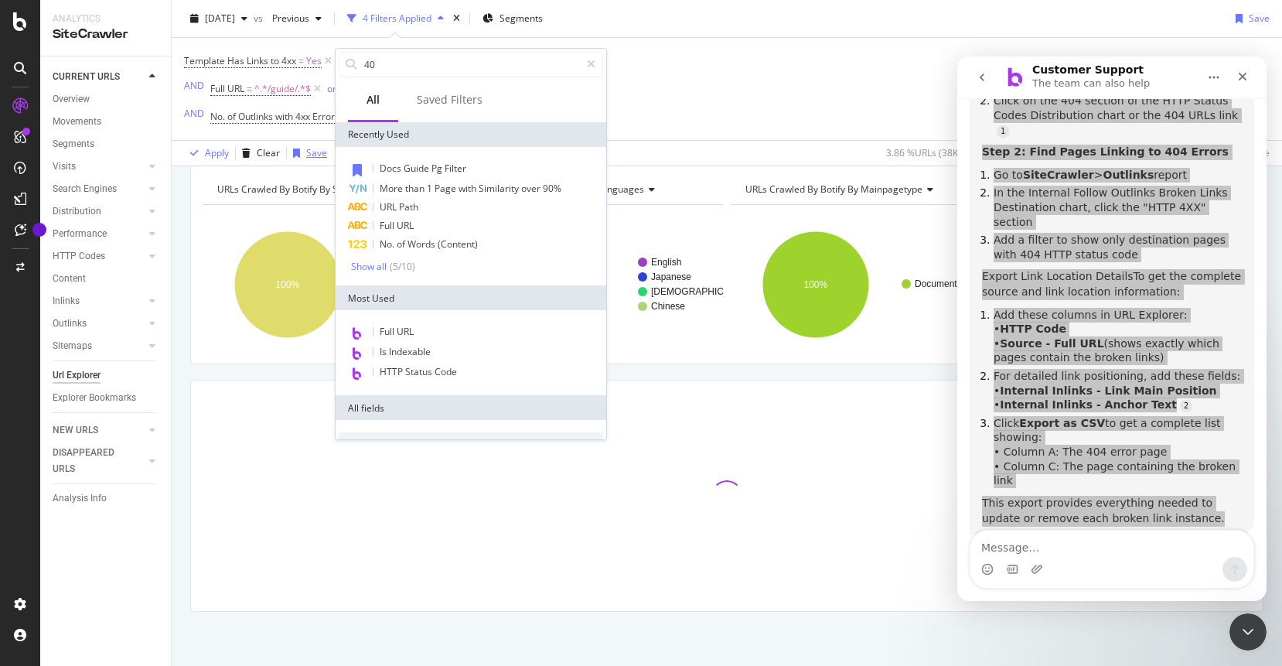
type input "404"
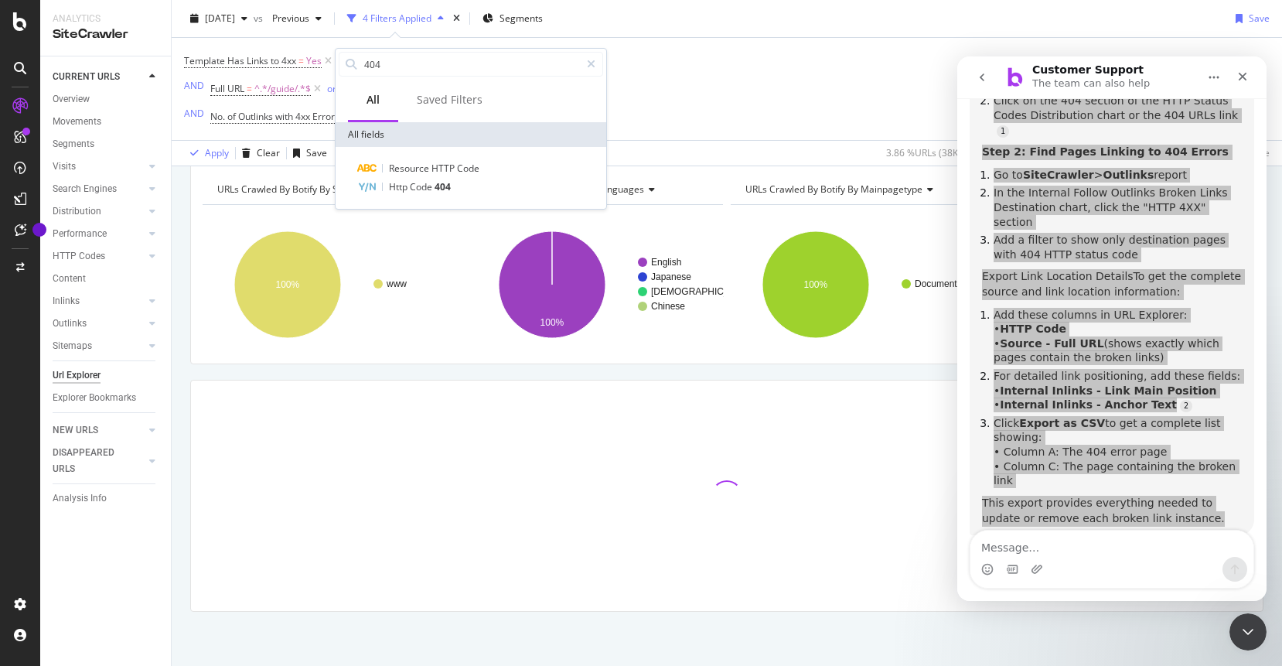
click at [740, 141] on div "Apply Clear Save 3.86 % URLs ( 38K on 983K ) 2.44 % Visits ( 17K on 696K ) Swit…" at bounding box center [727, 153] width 1110 height 26
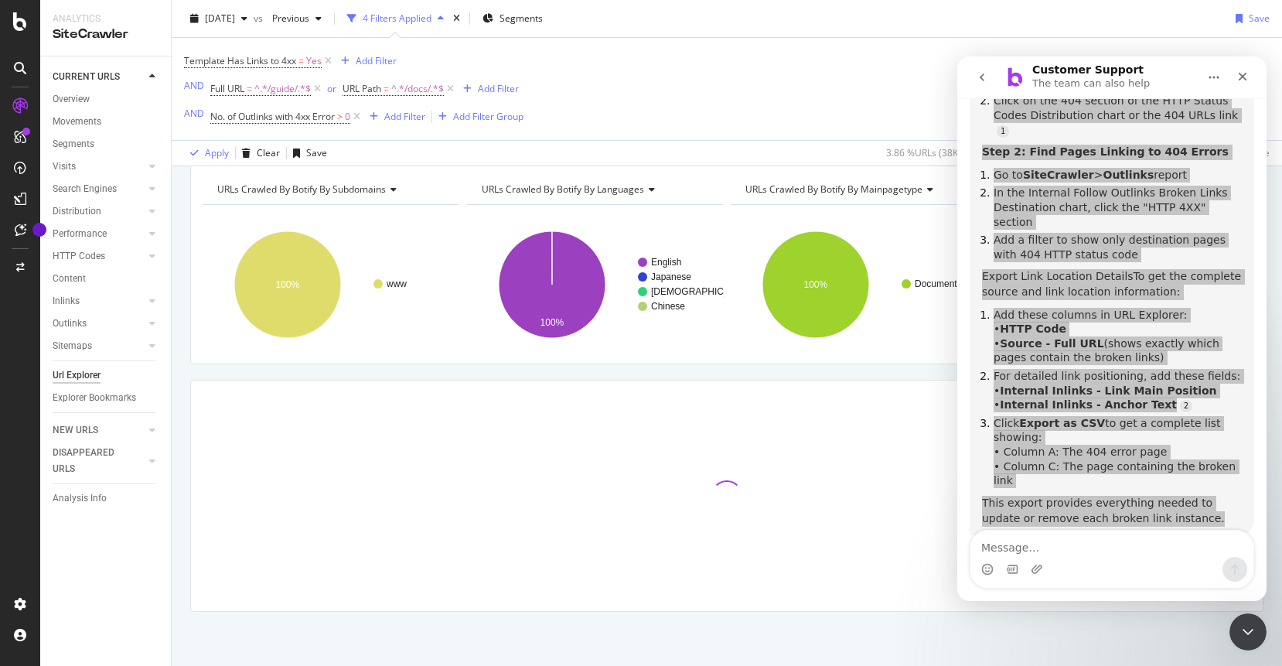
drag, startPoint x: 604, startPoint y: 398, endPoint x: 594, endPoint y: 387, distance: 14.3
click at [600, 393] on div at bounding box center [726, 495] width 1071 height 230
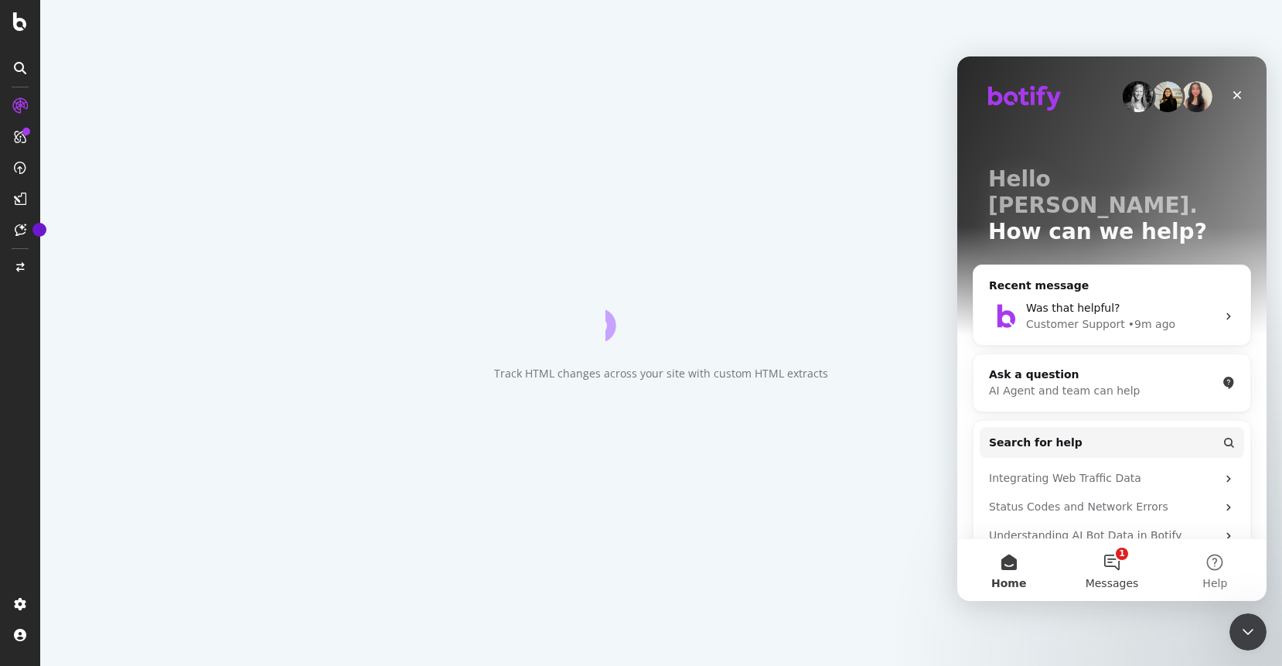
click at [1115, 572] on button "1 Messages" at bounding box center [1111, 570] width 103 height 62
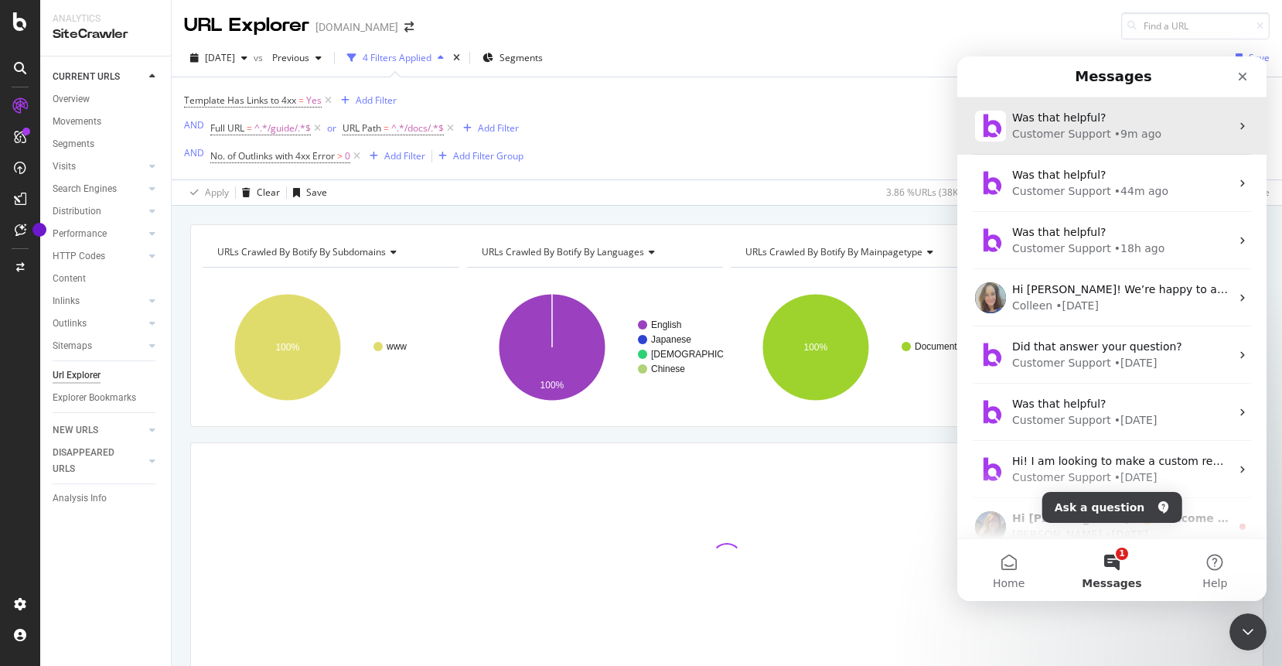
click at [1125, 134] on div "• 9m ago" at bounding box center [1137, 134] width 47 height 16
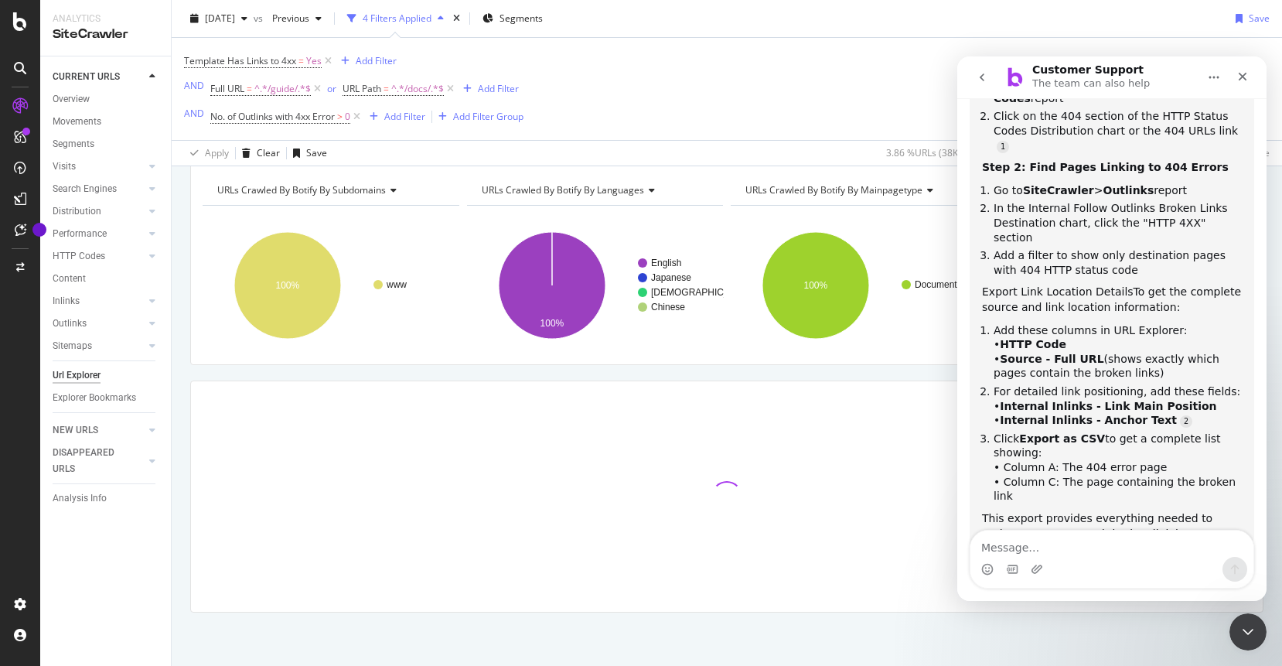
scroll to position [63, 0]
click at [981, 83] on icon "go back" at bounding box center [981, 77] width 12 height 12
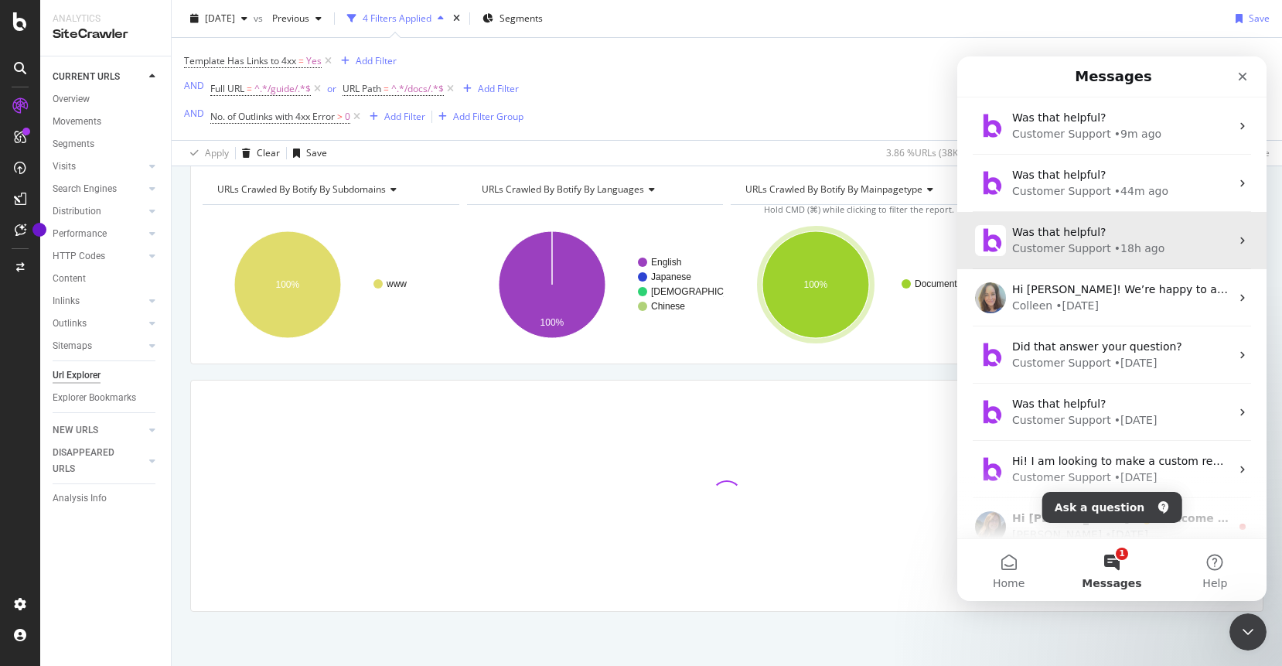
scroll to position [0, 0]
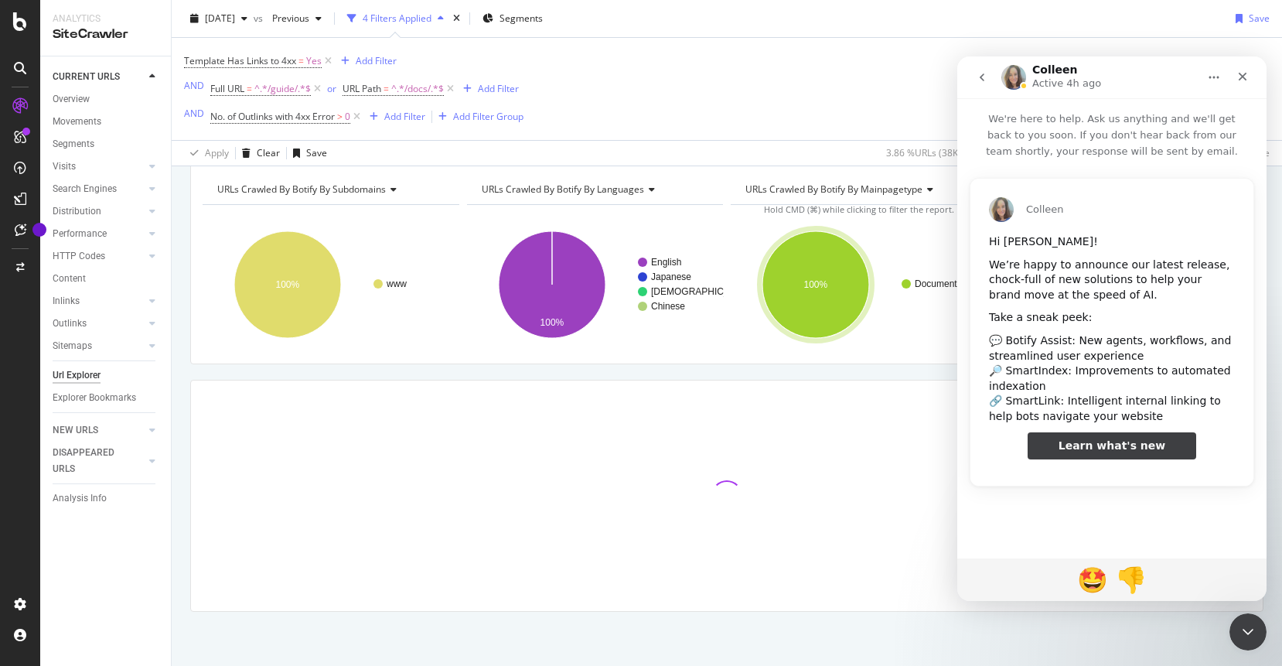
drag, startPoint x: 979, startPoint y: 75, endPoint x: 1047, endPoint y: 287, distance: 222.2
click at [1047, 288] on div "[PERSON_NAME] Active 4h ago We're here to help. Ask us anything and we'll get b…" at bounding box center [1111, 328] width 309 height 544
click at [1098, 451] on span "Learn what's new" at bounding box center [1111, 445] width 107 height 12
click at [994, 76] on button "go back" at bounding box center [981, 77] width 29 height 29
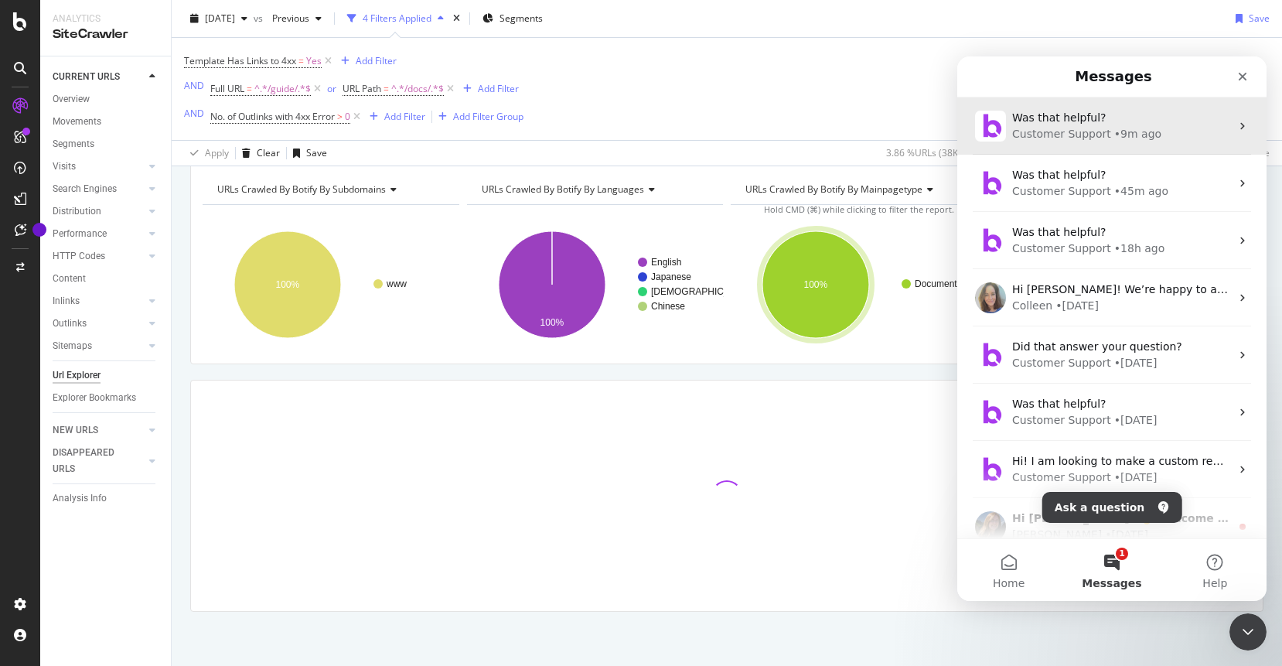
click at [1088, 138] on div "Customer Support" at bounding box center [1061, 134] width 99 height 16
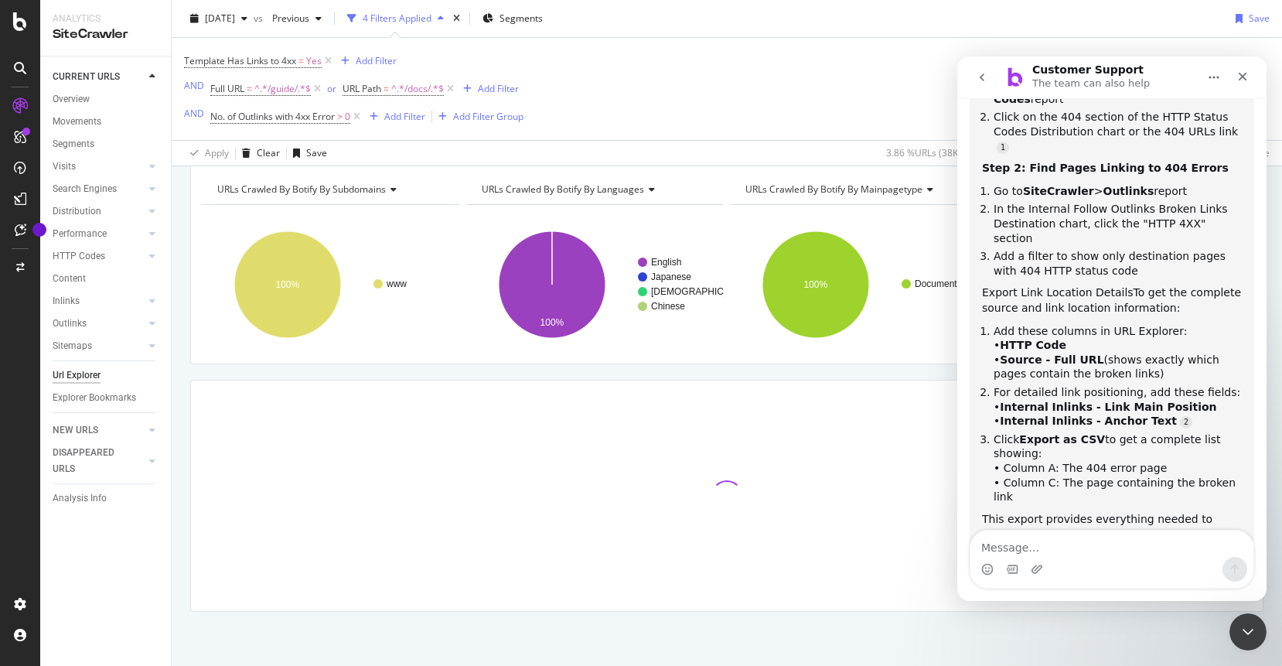
scroll to position [359, 0]
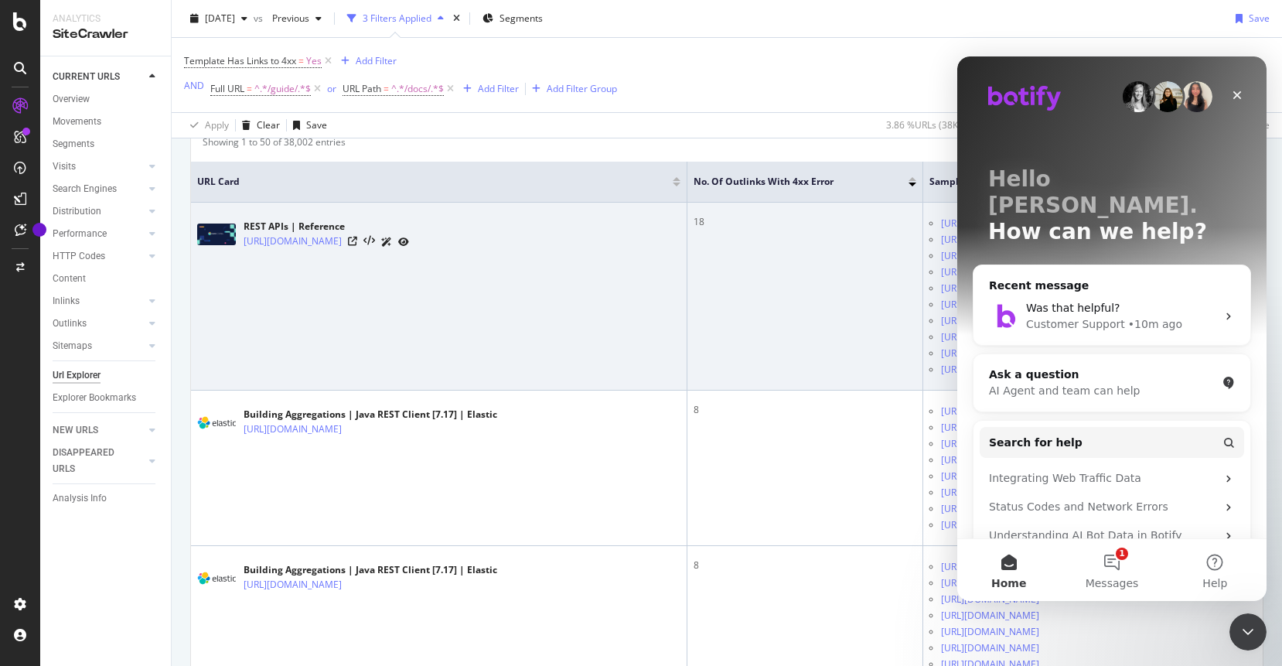
scroll to position [307, 0]
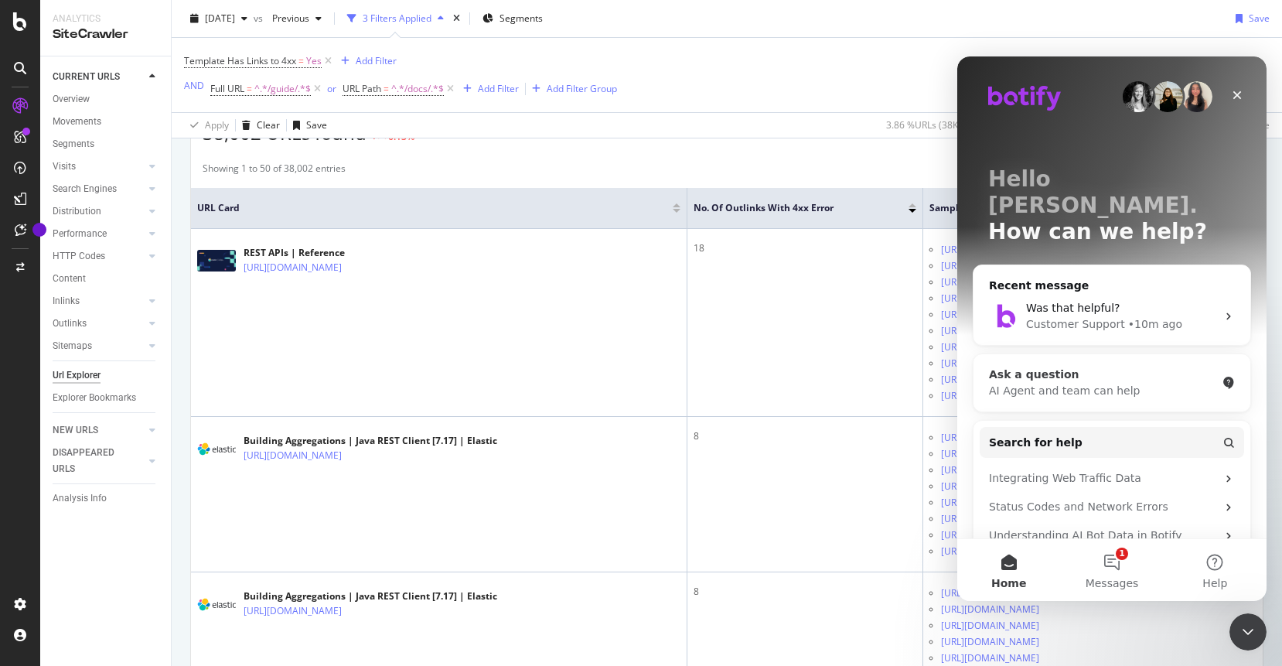
click at [1176, 383] on div "AI Agent and team can help" at bounding box center [1102, 391] width 227 height 16
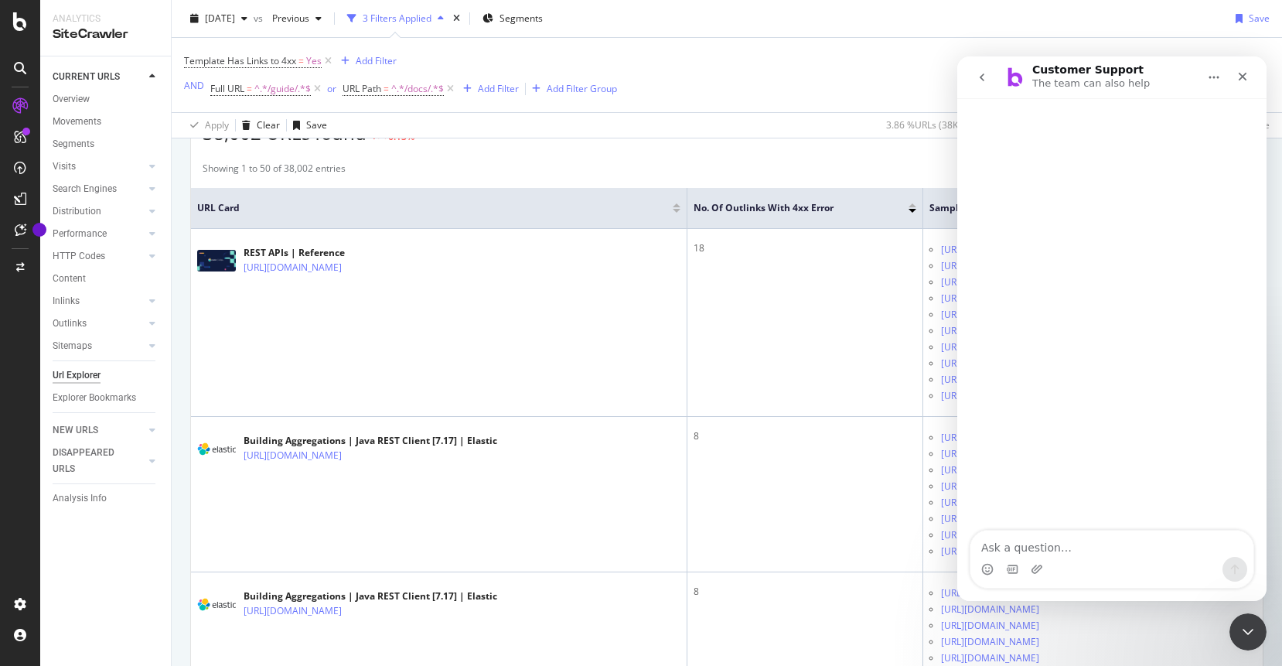
click at [1253, 633] on icon "Close Intercom Messenger" at bounding box center [1247, 631] width 19 height 19
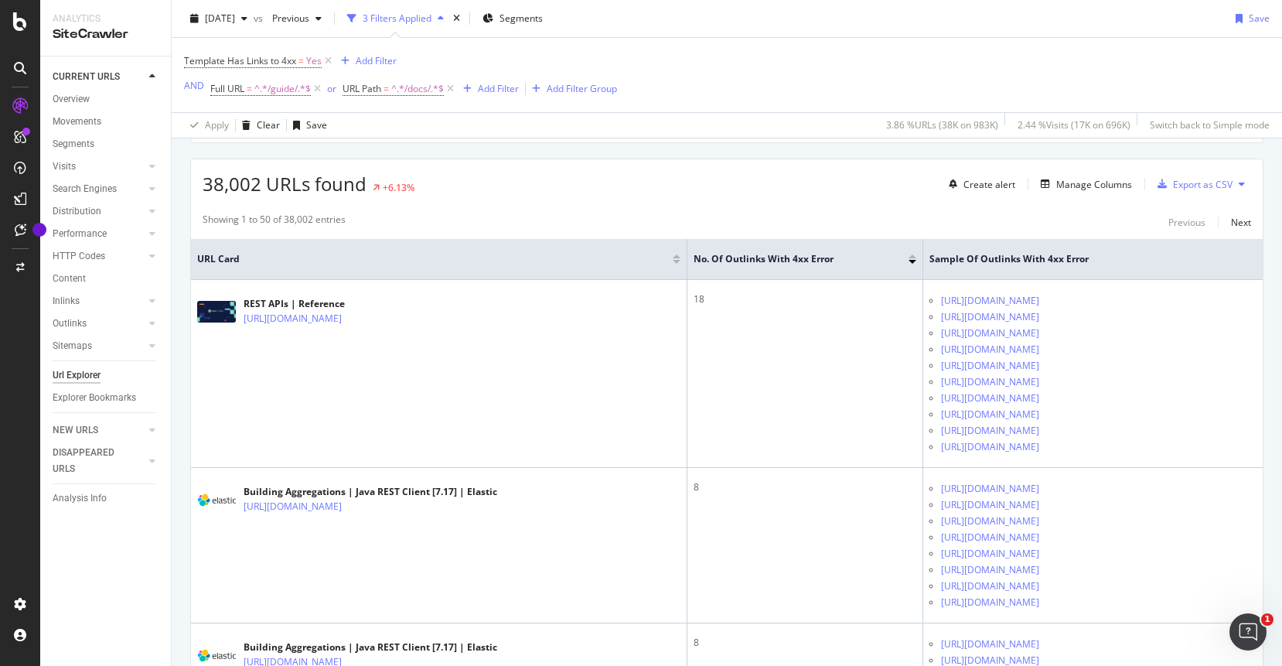
scroll to position [238, 0]
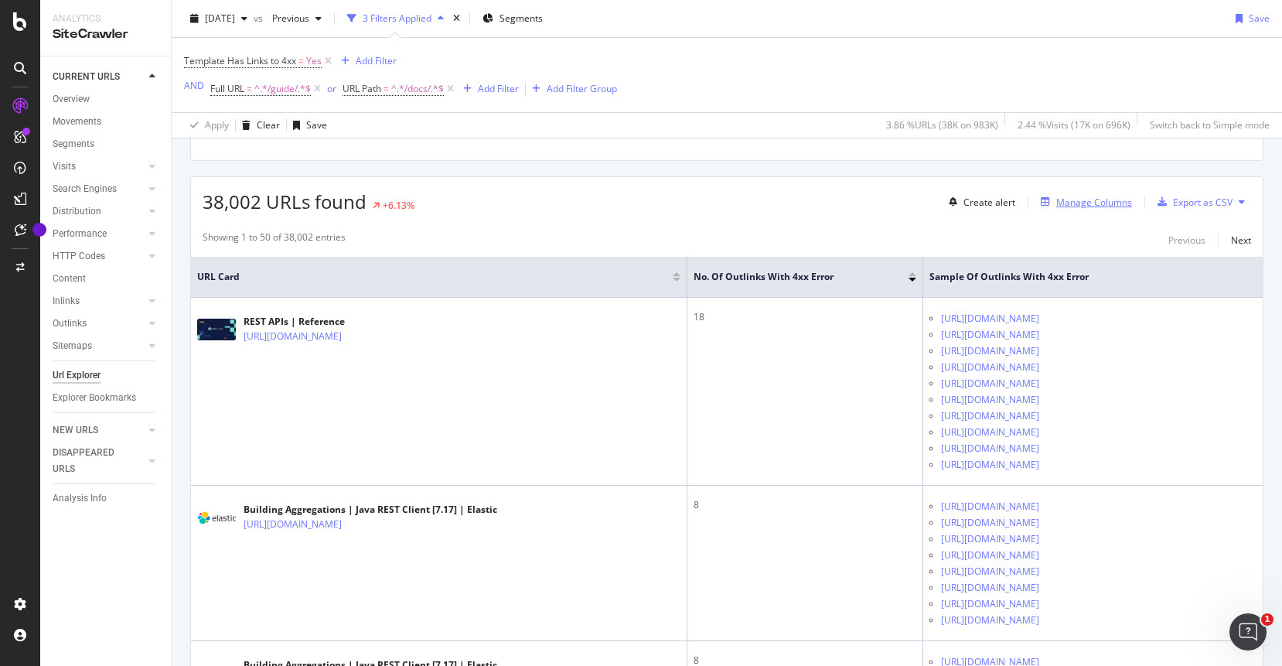
click at [1093, 199] on div "Manage Columns" at bounding box center [1094, 202] width 76 height 13
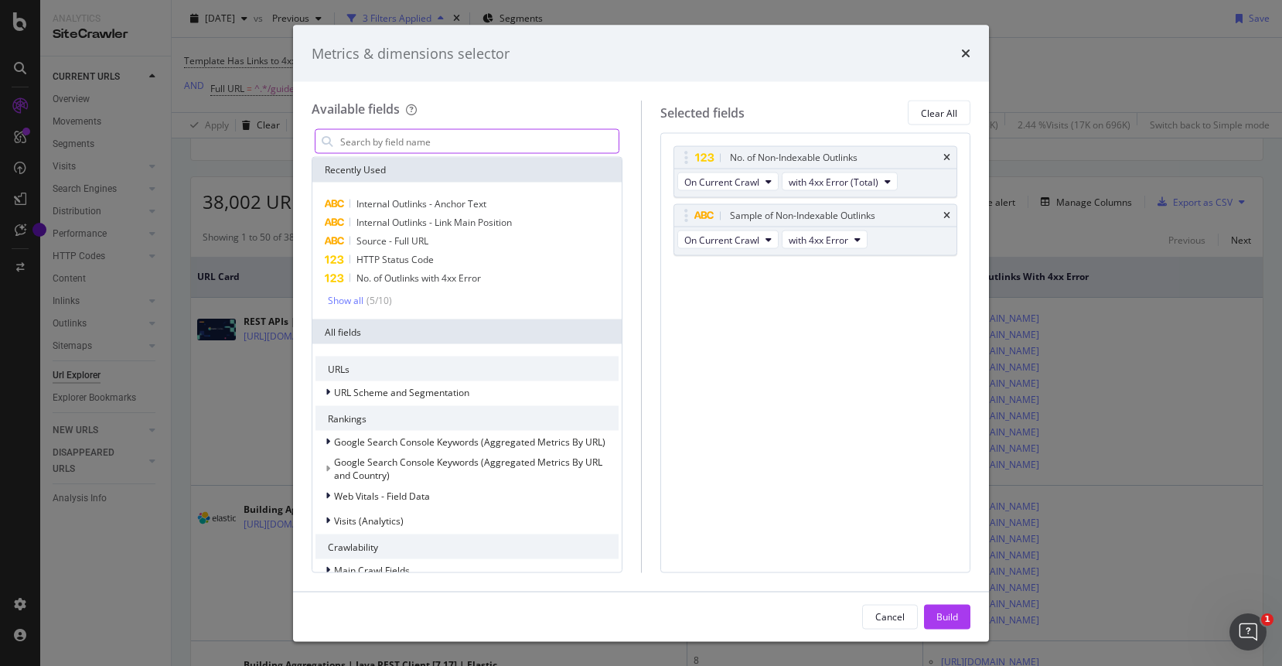
click at [448, 140] on input "modal" at bounding box center [479, 141] width 280 height 23
drag, startPoint x: 189, startPoint y: 157, endPoint x: 242, endPoint y: 157, distance: 53.3
click at [189, 157] on div "Metrics & dimensions selector Available fields Recently Used Internal Outlinks …" at bounding box center [641, 333] width 1282 height 666
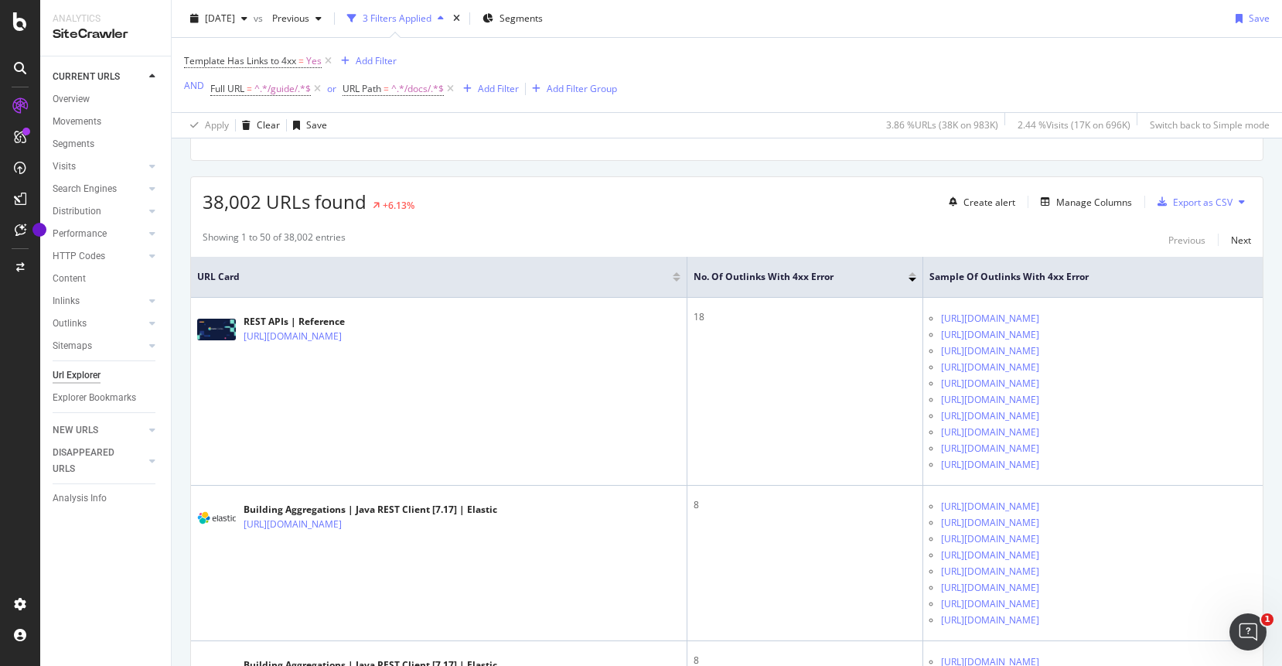
click at [243, 156] on div "Internal Outlinks - Link Main Position Chart (by Value) Table Expand Export as …" at bounding box center [726, 59] width 1073 height 203
click at [281, 65] on span "Template Has Links to 4xx" at bounding box center [240, 60] width 112 height 13
click at [194, 59] on icon at bounding box center [193, 59] width 5 height 9
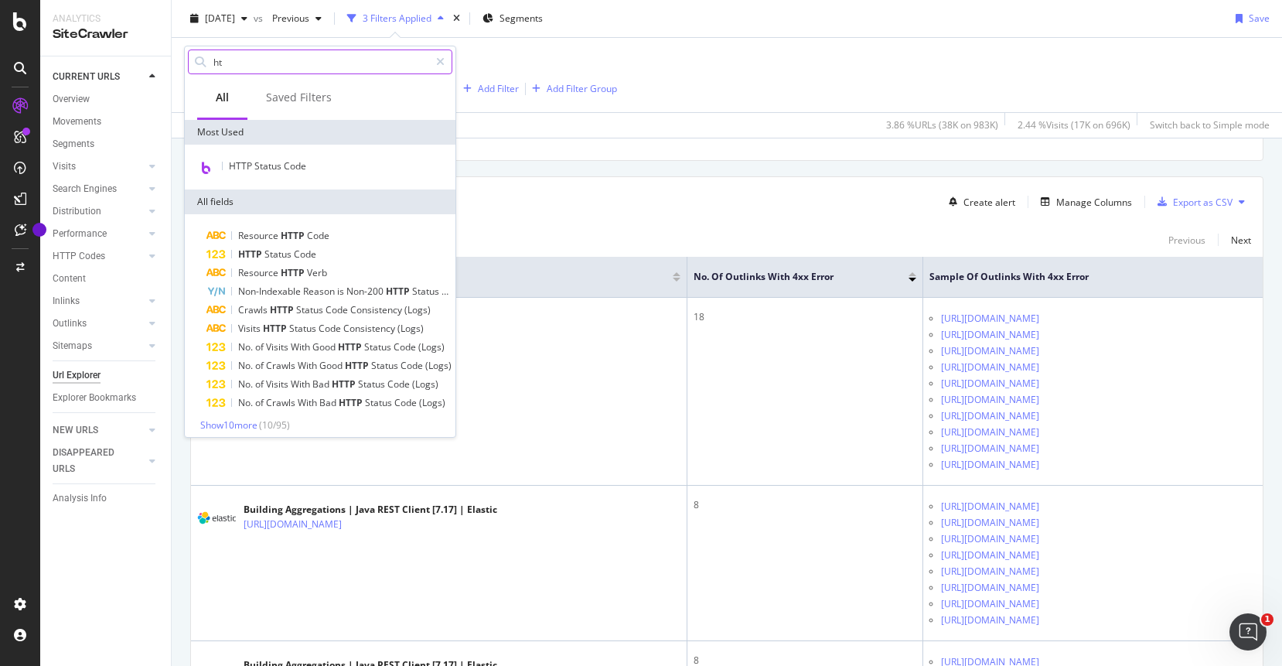
type input "h"
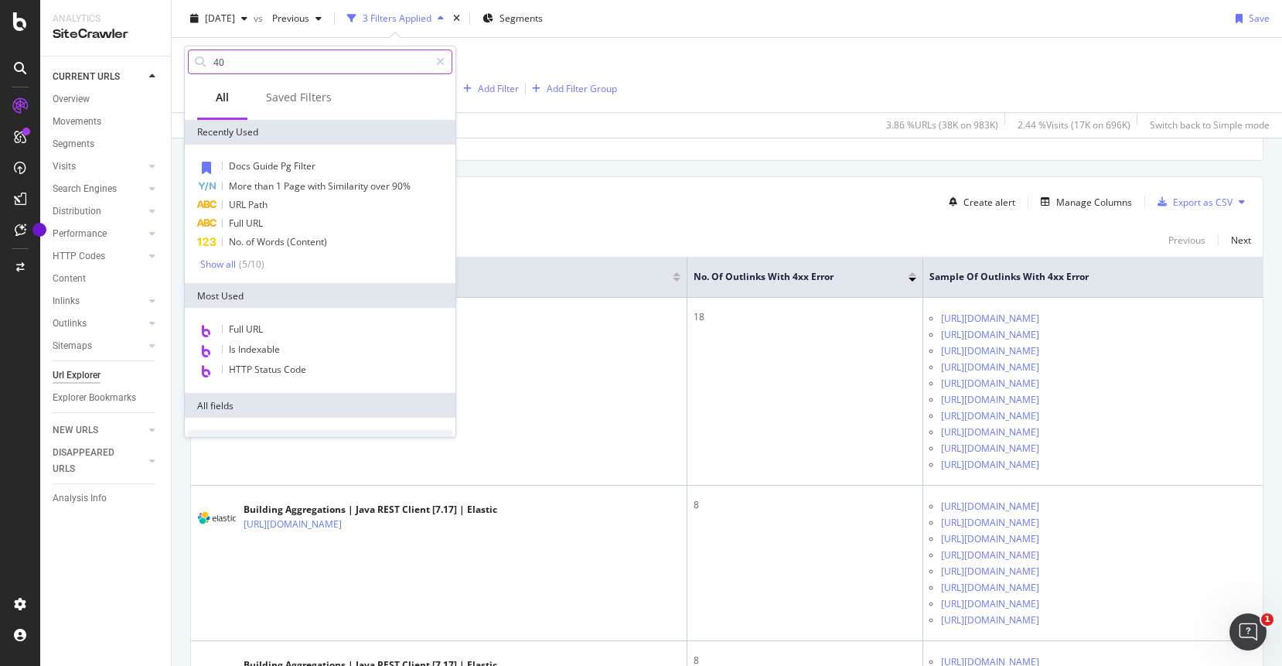
type input "404"
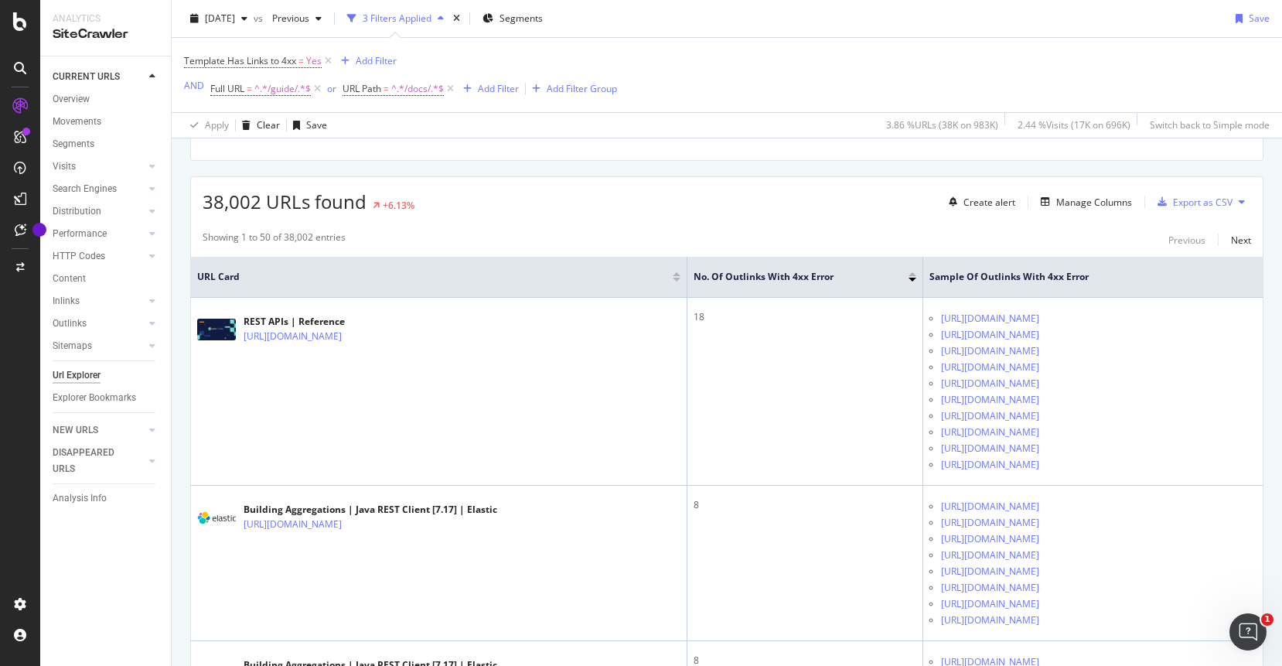
click at [533, 149] on div "Internal Outlinks - Link Main Position Chart (by Value) Table Expand Export as …" at bounding box center [726, 59] width 1073 height 203
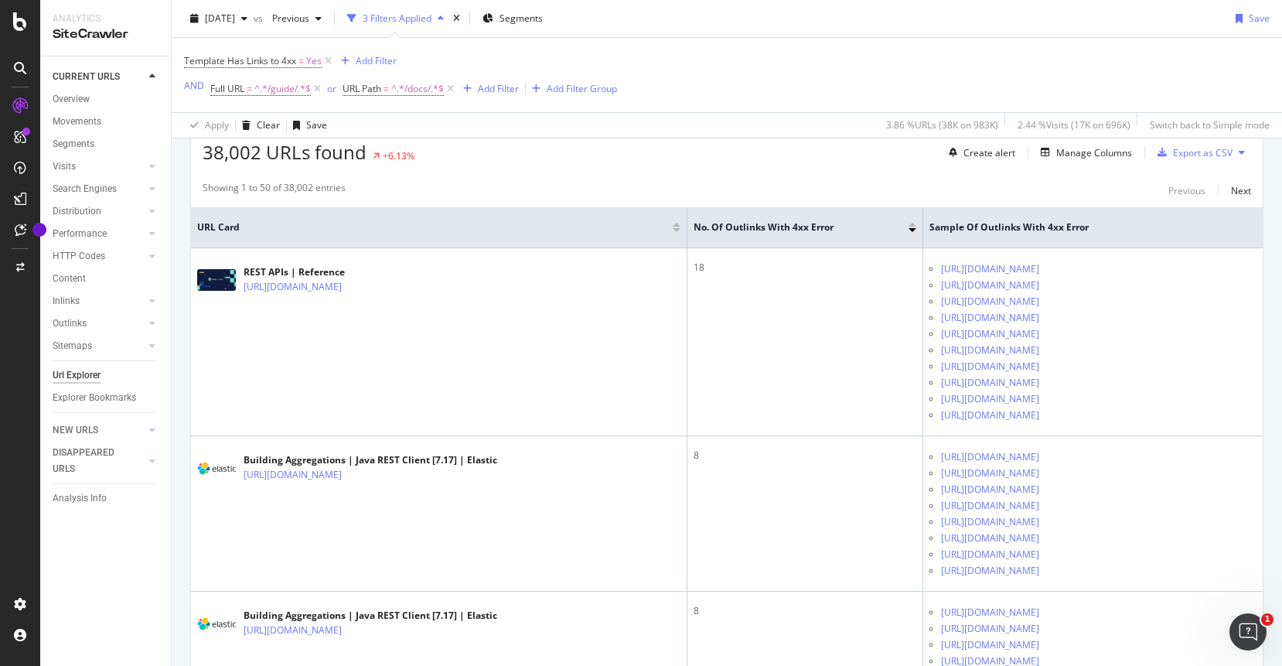
scroll to position [288, 0]
click at [1090, 152] on div "Manage Columns" at bounding box center [1094, 151] width 76 height 13
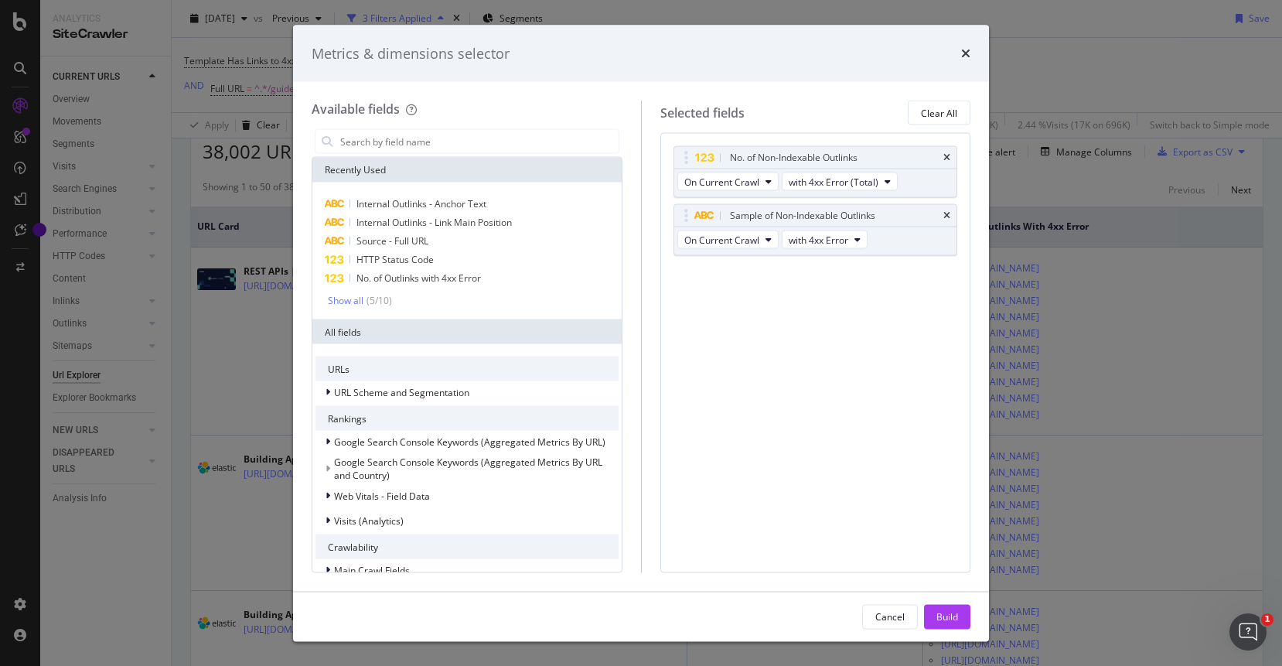
click at [975, 55] on div "Metrics & dimensions selector" at bounding box center [641, 53] width 696 height 57
click at [968, 53] on icon "times" at bounding box center [965, 53] width 9 height 12
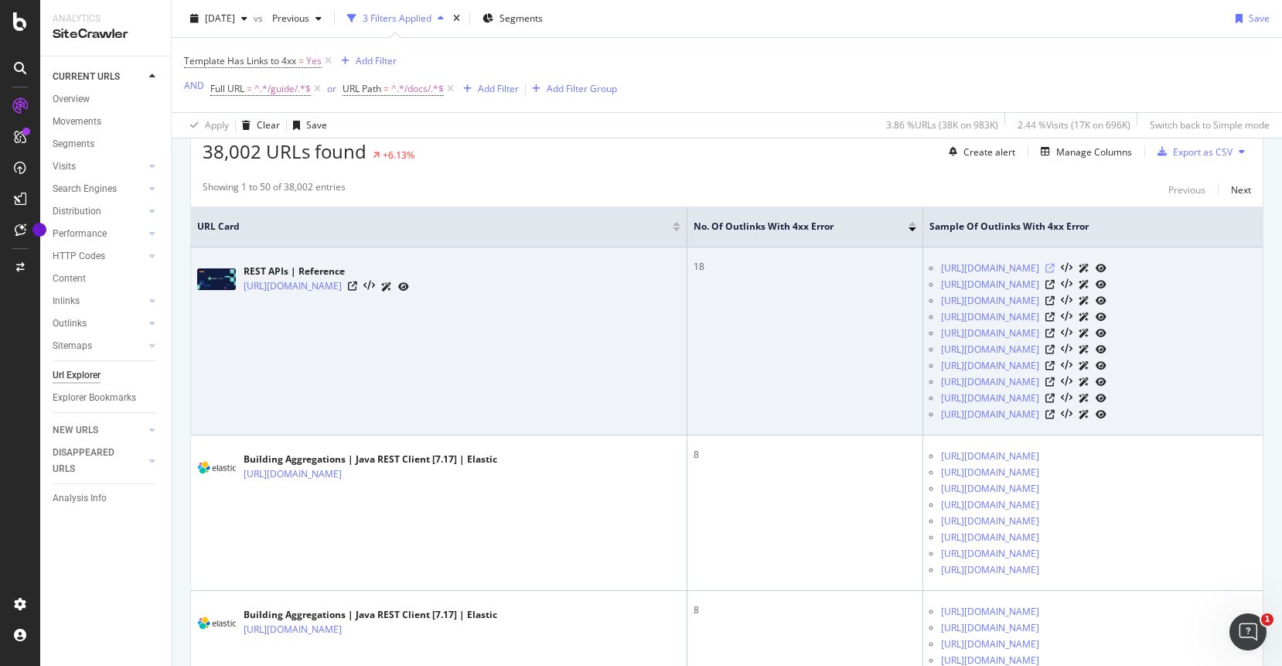
click at [1054, 273] on icon at bounding box center [1049, 268] width 9 height 9
click at [357, 285] on icon at bounding box center [352, 285] width 9 height 9
copy link "[URL][DOMAIN_NAME]"
drag, startPoint x: 832, startPoint y: 266, endPoint x: 883, endPoint y: 282, distance: 54.3
click at [923, 282] on td "[URL][DOMAIN_NAME] [URL][DOMAIN_NAME] [URL][DOMAIN_NAME] [URL][DOMAIN_NAME] [UR…" at bounding box center [1092, 341] width 339 height 188
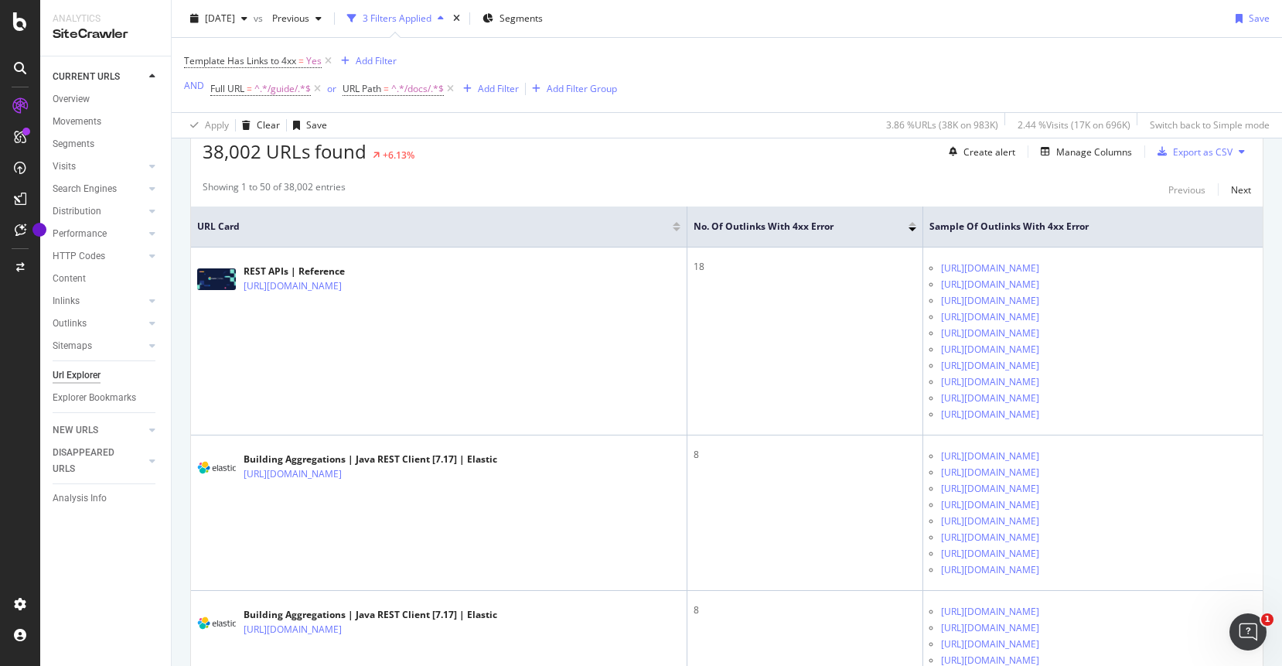
click at [1076, 182] on div "Showing 1 to 50 of 38,002 entries Previous Next" at bounding box center [726, 189] width 1071 height 19
click at [1090, 153] on div "Manage Columns" at bounding box center [1094, 151] width 76 height 13
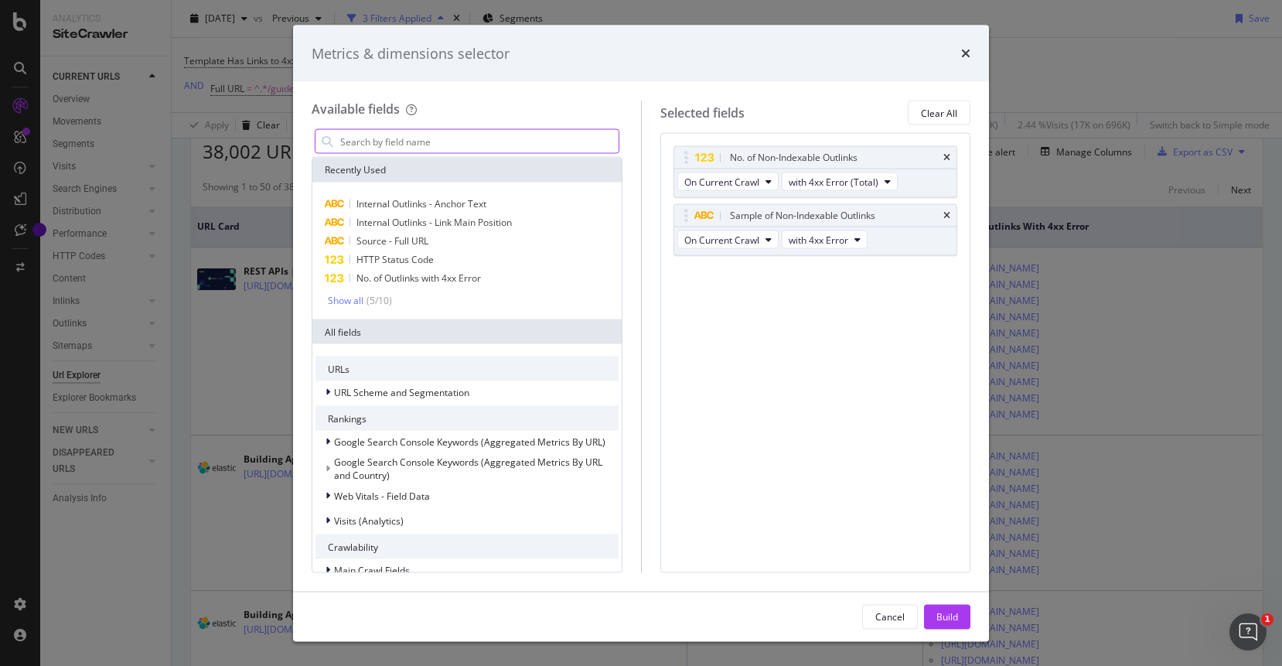
click at [471, 142] on input "modal" at bounding box center [479, 141] width 280 height 23
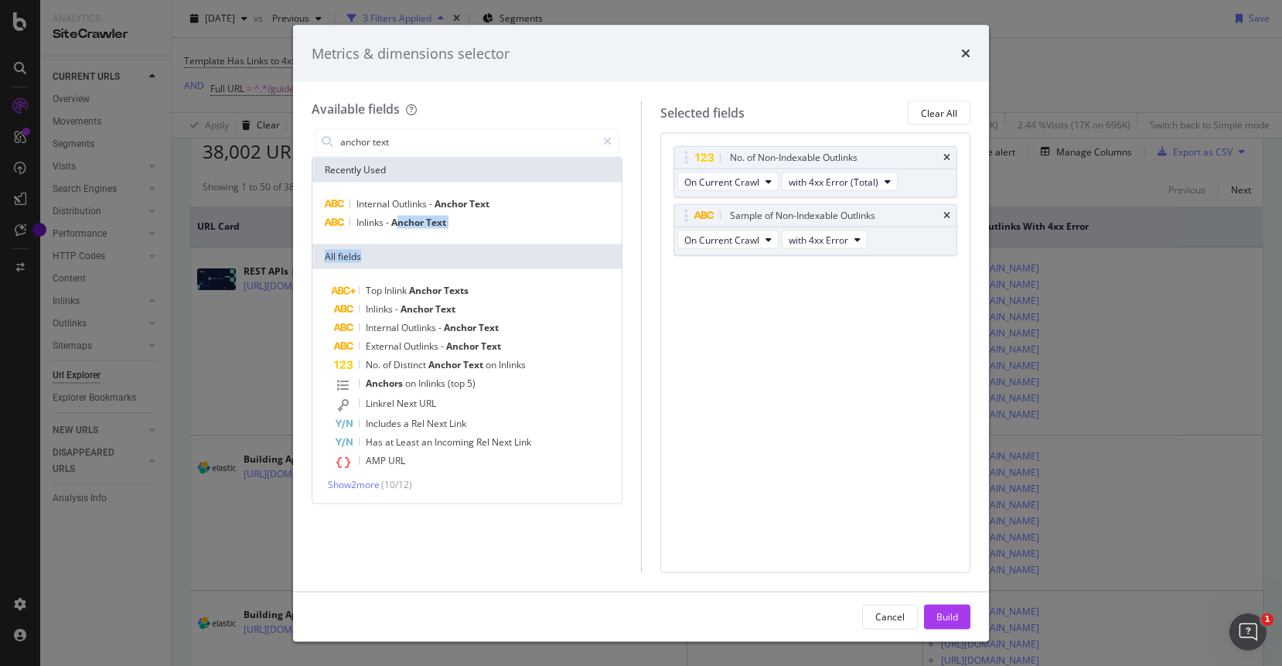
drag, startPoint x: 397, startPoint y: 223, endPoint x: 510, endPoint y: 256, distance: 118.4
click at [510, 256] on div "Recently Used Internal Outlinks - Anchor Text Inlinks - Anchor Text All fields …" at bounding box center [466, 331] width 309 height 346
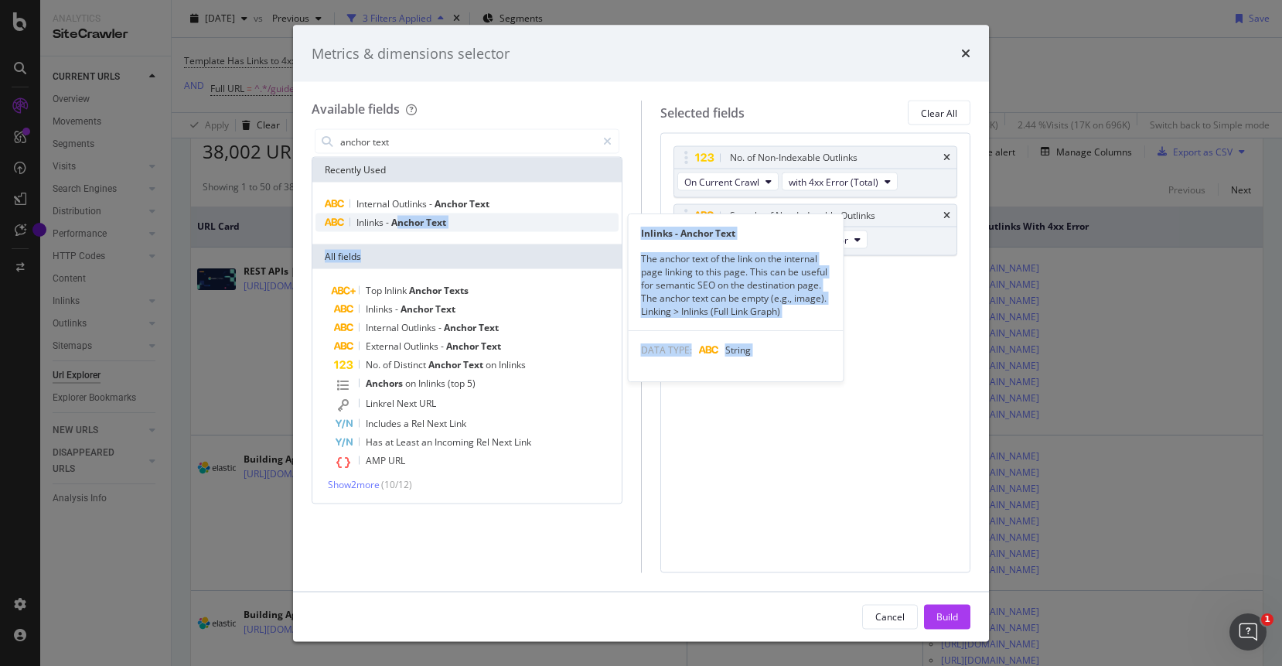
click at [408, 226] on span "Anchor" at bounding box center [408, 222] width 35 height 13
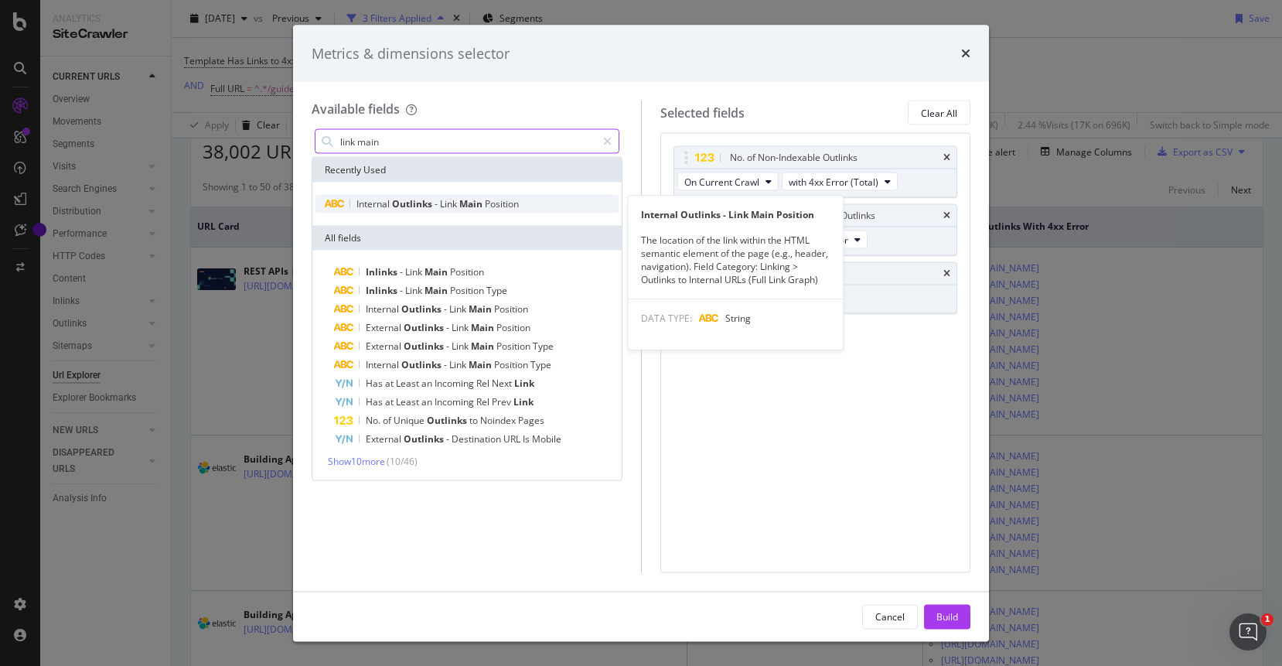
type input "link main"
click at [451, 204] on span "Link" at bounding box center [449, 203] width 19 height 13
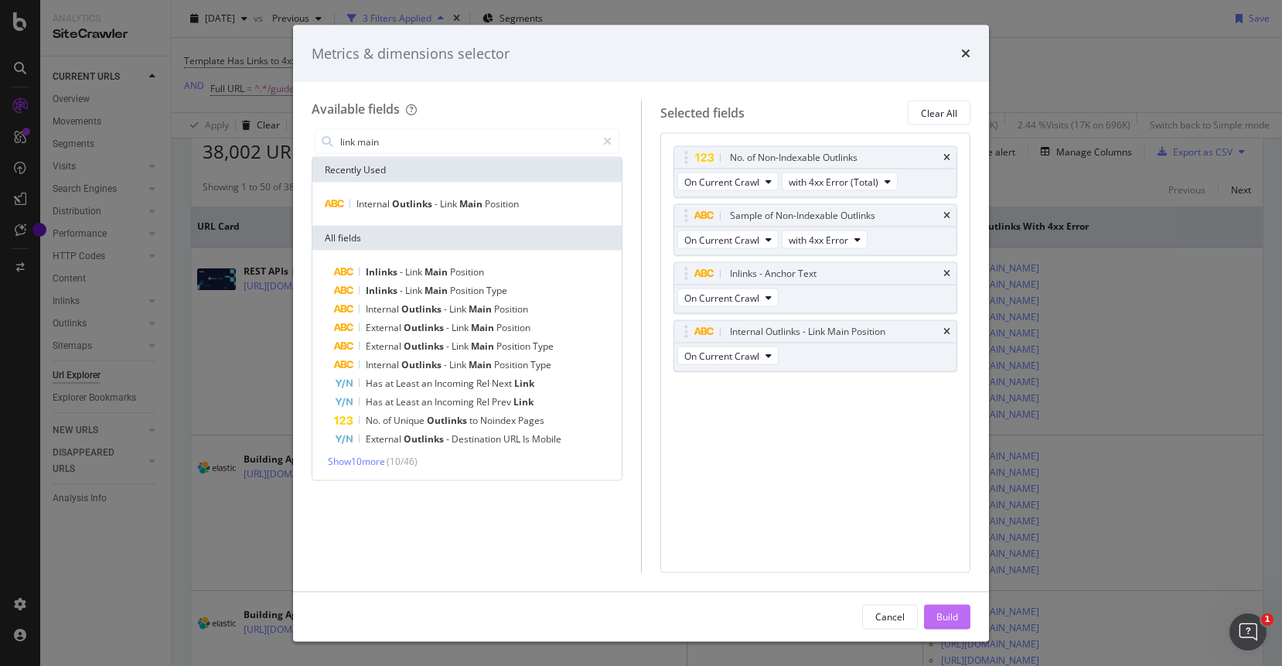
click at [941, 621] on div "Build" at bounding box center [947, 615] width 22 height 13
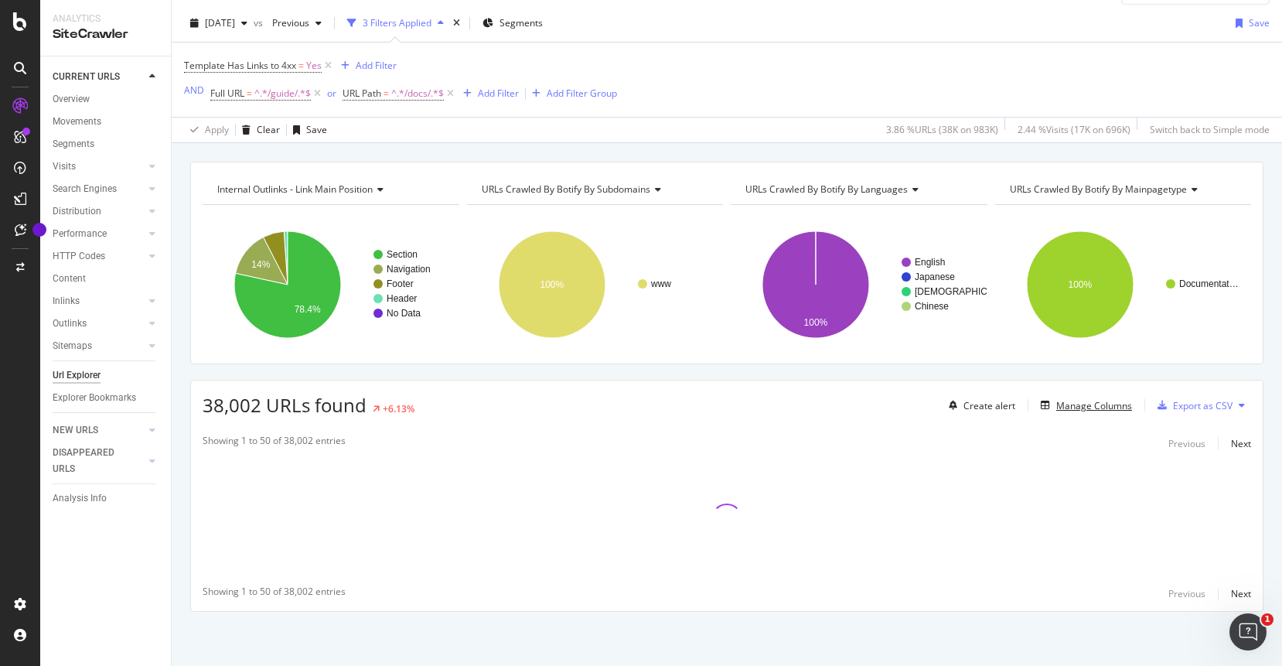
scroll to position [36, 0]
click at [519, 525] on div "If the issue persists please contact support" at bounding box center [429, 518] width 181 height 13
click at [519, 525] on div "contact support" at bounding box center [485, 518] width 67 height 13
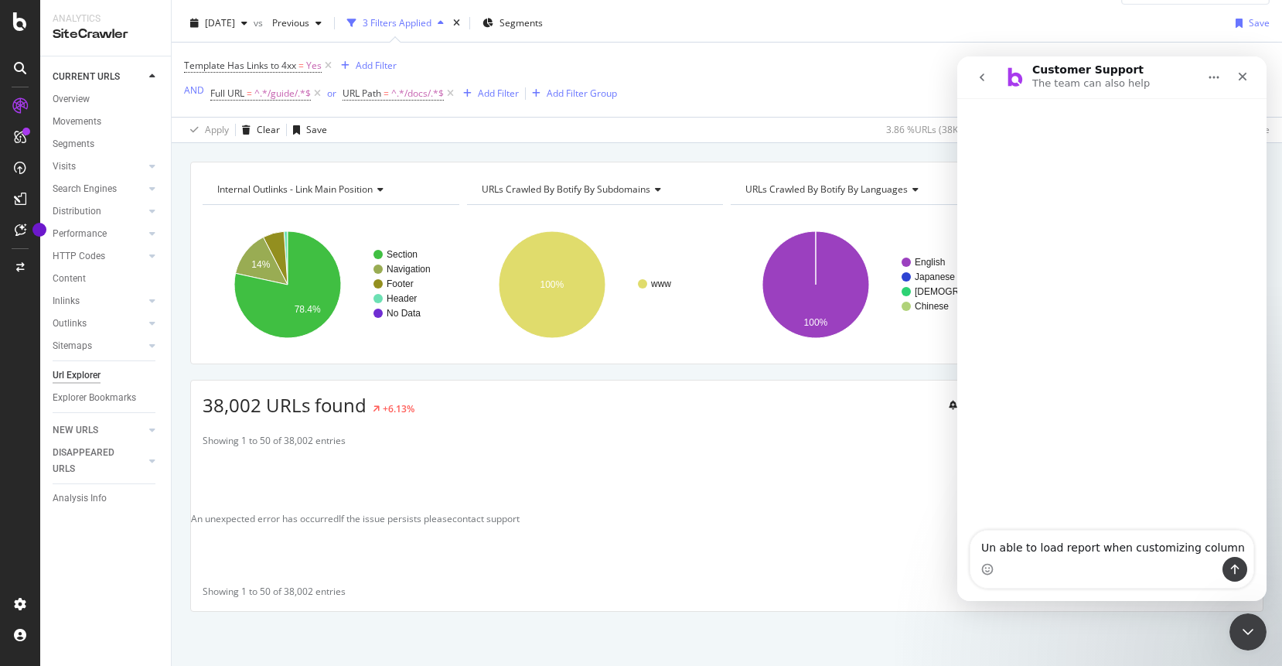
type textarea "Un able to load report when customizing columns"
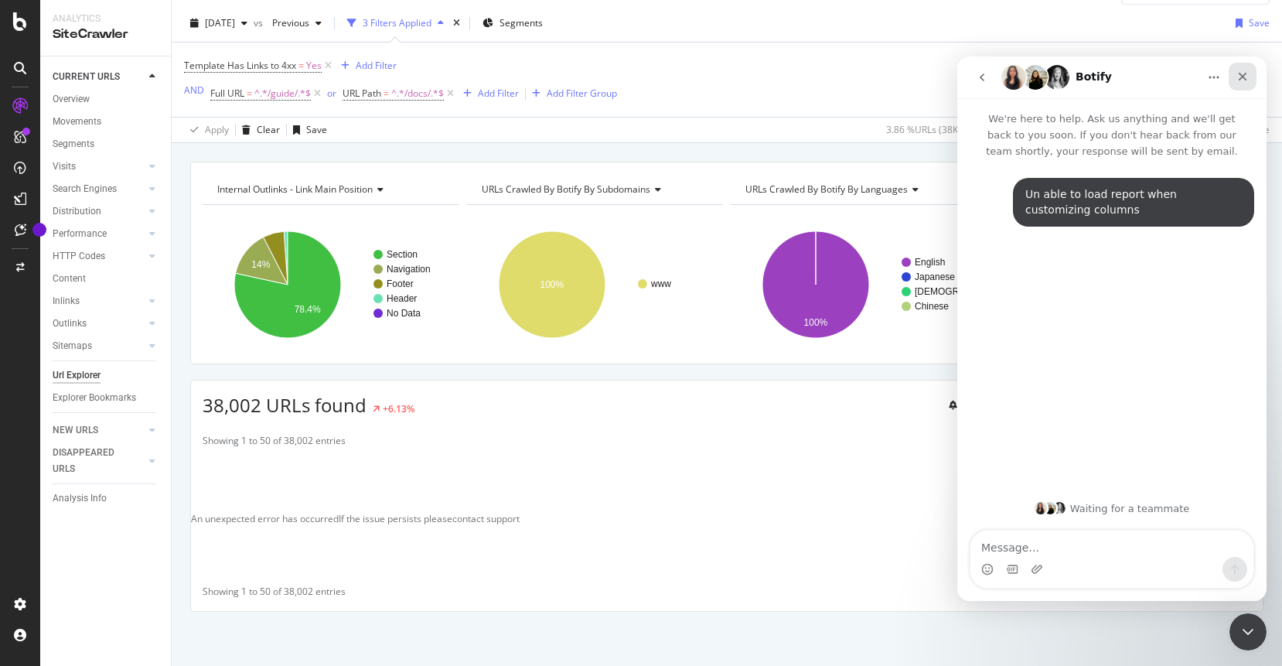
click at [1241, 79] on icon "Close" at bounding box center [1242, 76] width 12 height 12
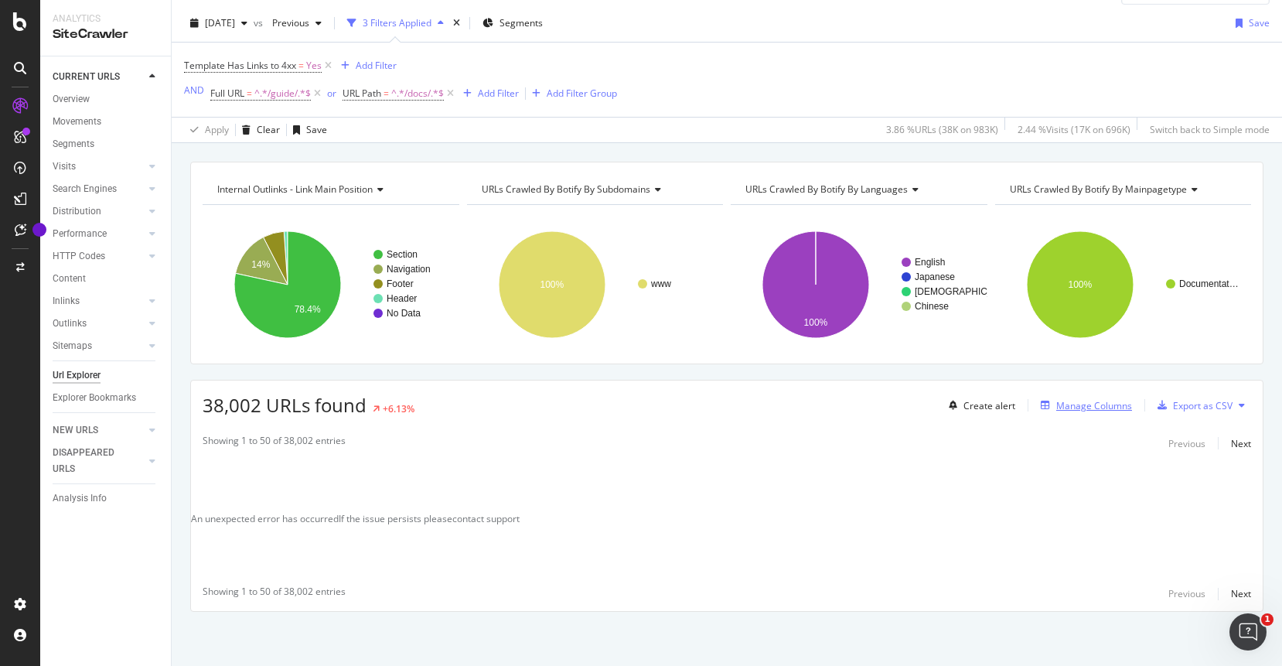
click at [1099, 404] on div "Manage Columns" at bounding box center [1094, 405] width 76 height 13
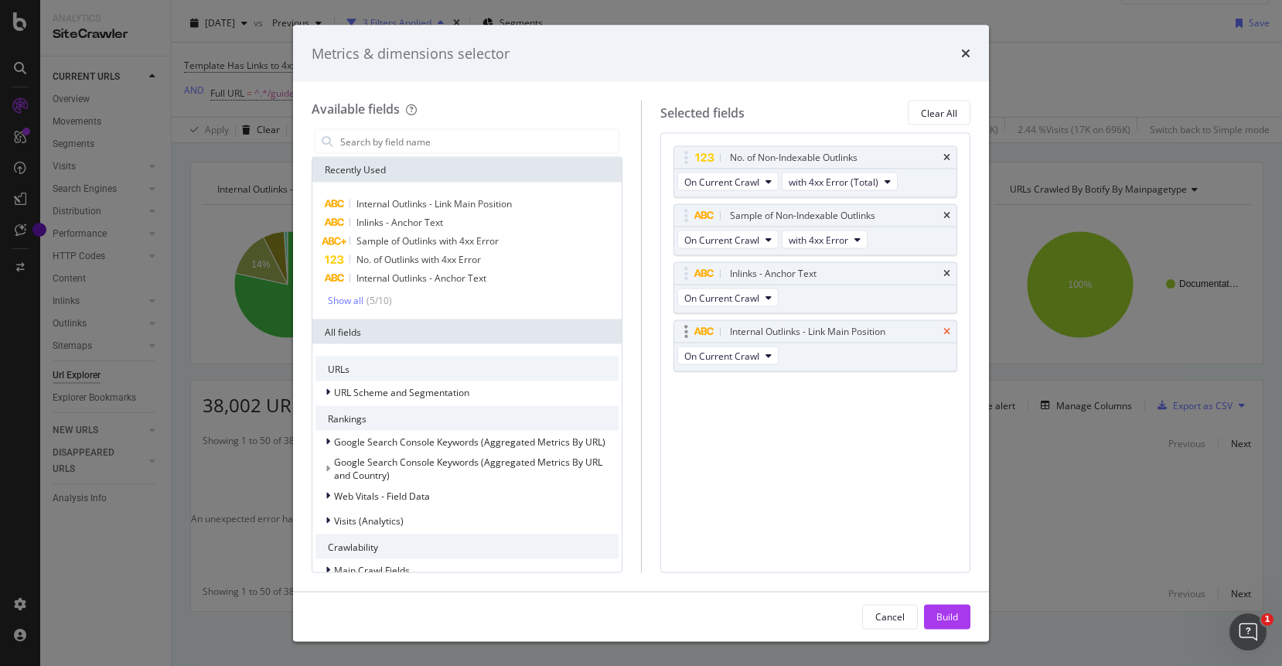
click at [950, 329] on div "Internal Outlinks - Link Main Position" at bounding box center [815, 332] width 283 height 22
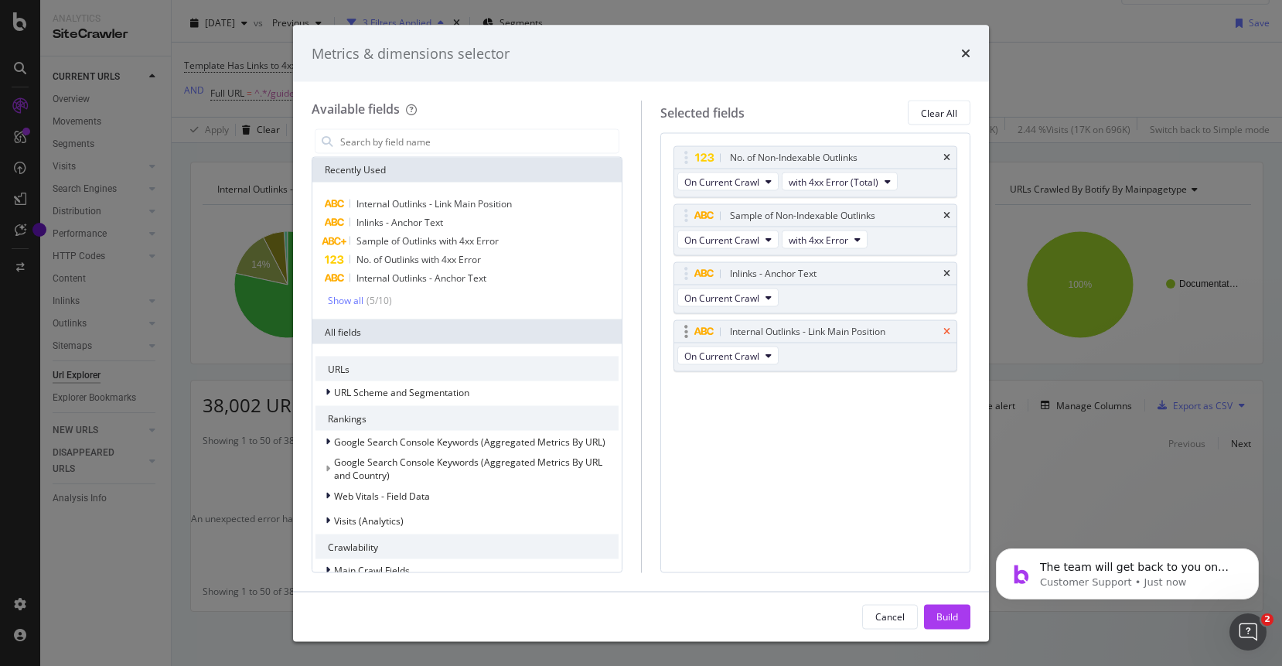
scroll to position [0, 0]
click at [949, 330] on icon "times" at bounding box center [946, 331] width 7 height 9
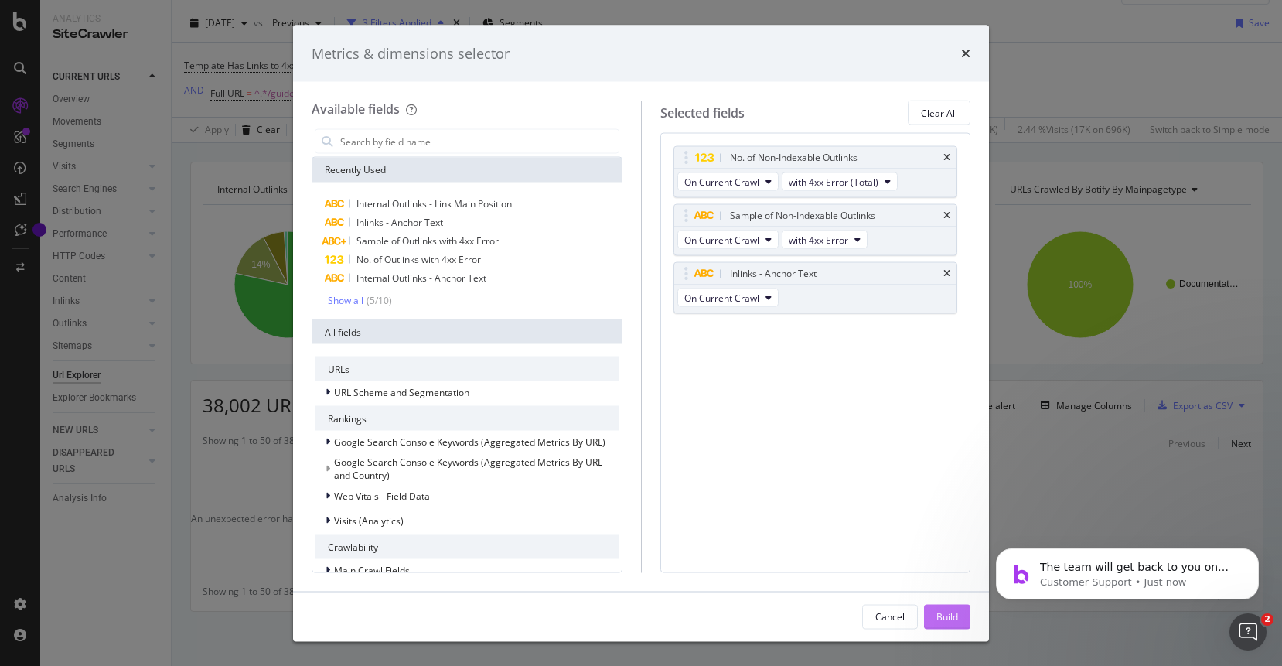
click at [954, 617] on div "Build" at bounding box center [947, 615] width 22 height 13
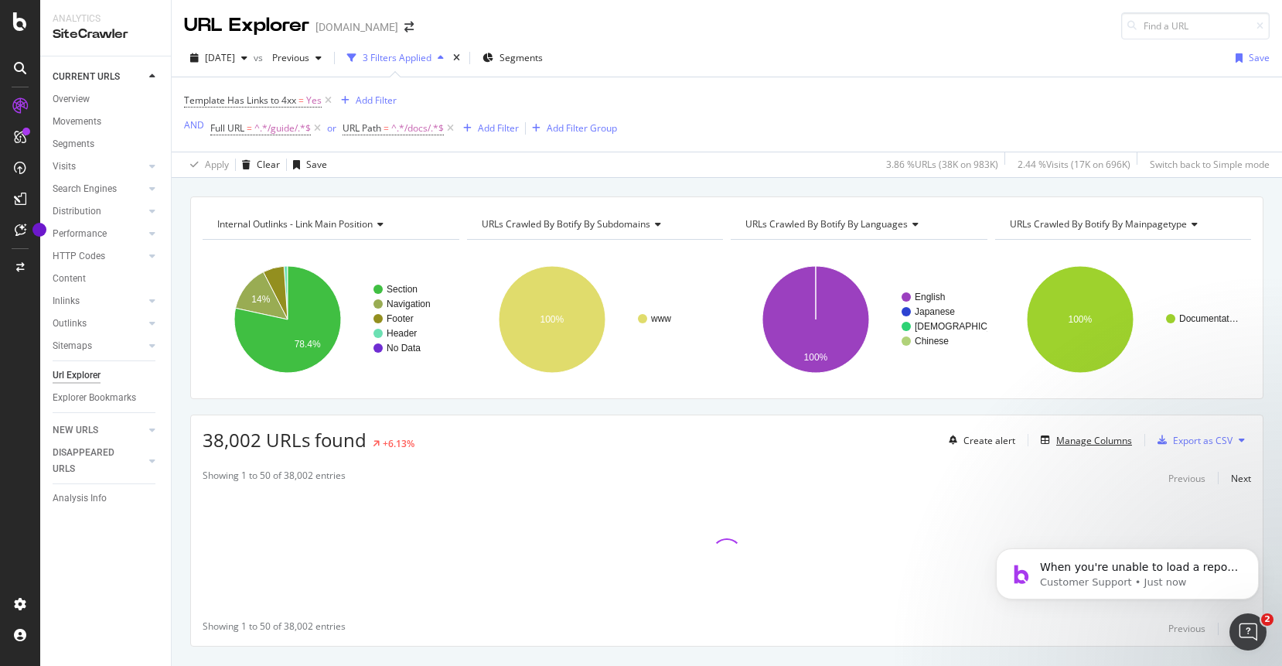
scroll to position [2, 0]
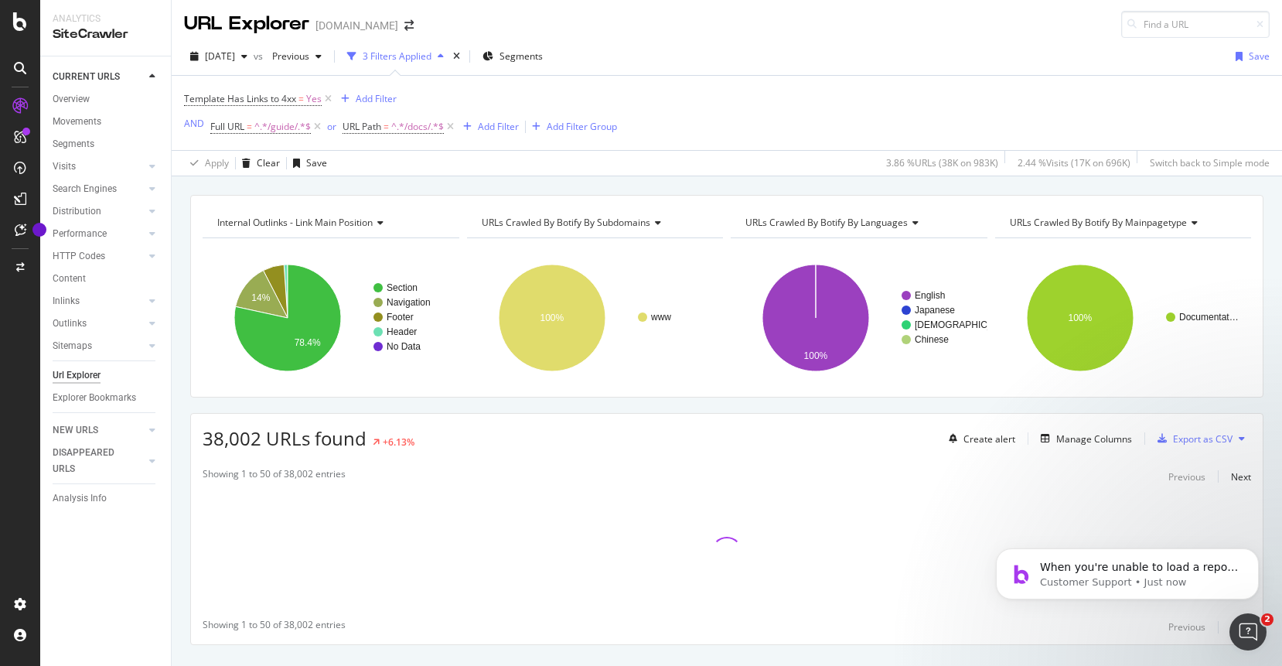
click at [1249, 635] on icon "Open Intercom Messenger" at bounding box center [1248, 632] width 26 height 26
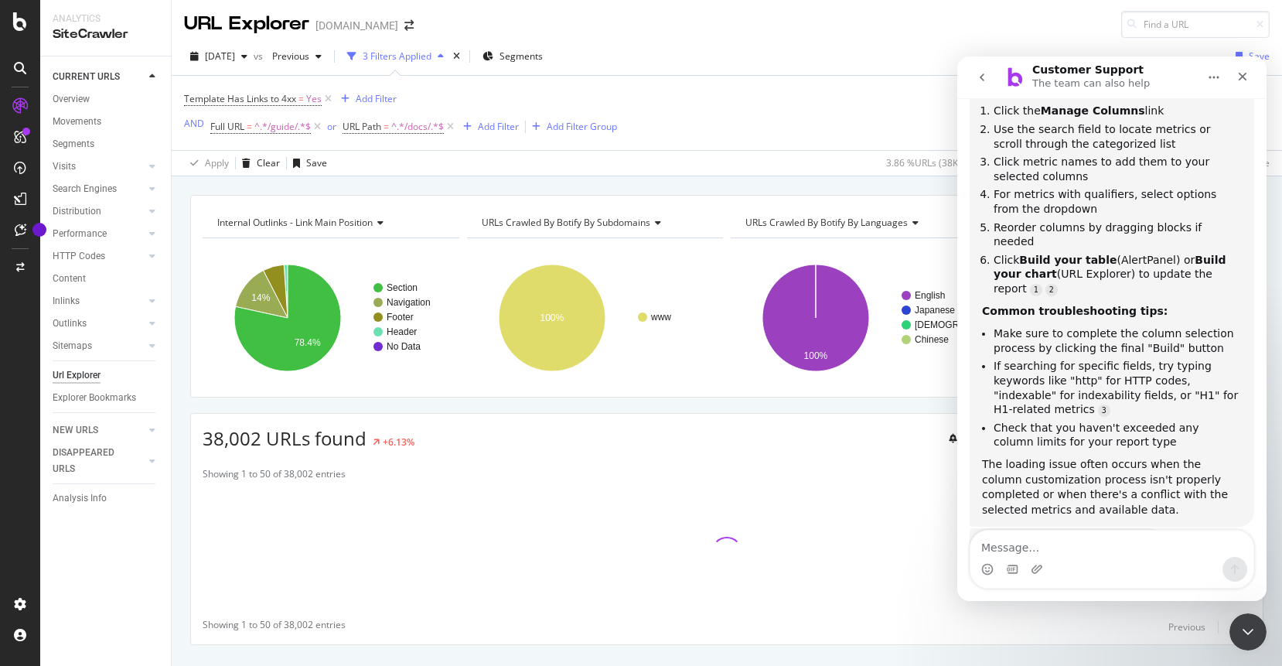
scroll to position [367, 0]
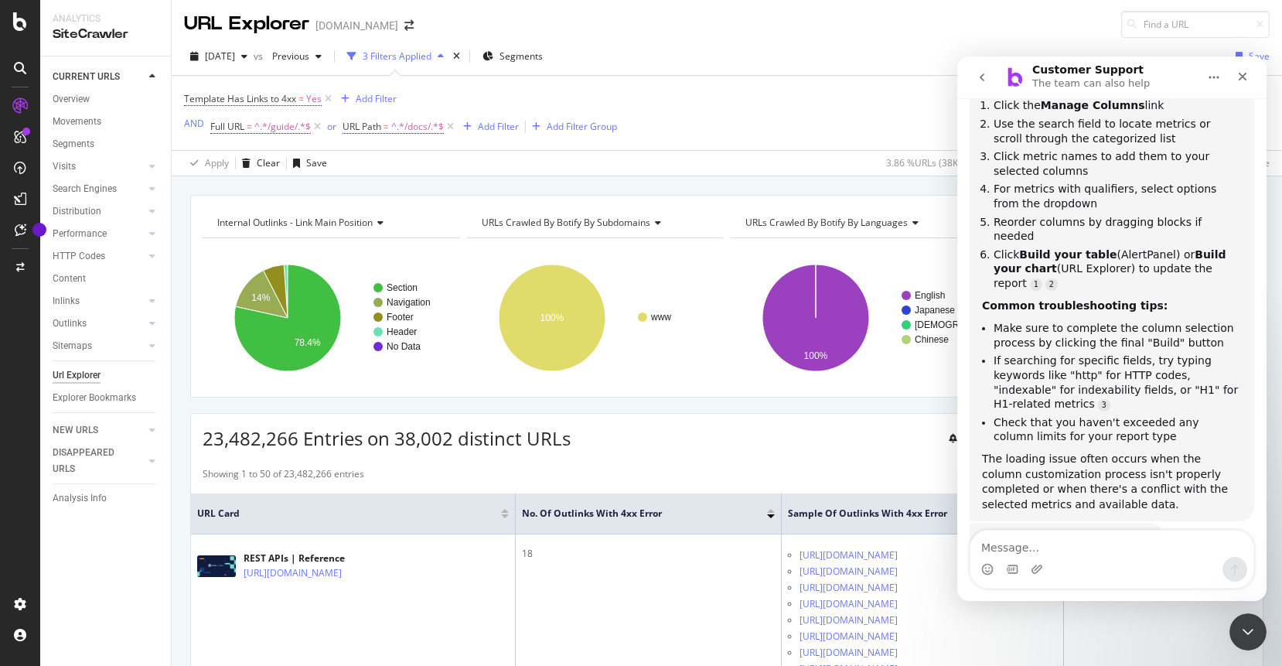
click at [884, 428] on div "23,482,266 Entries on 38,002 distinct URLs Create alert Manage Columns Export a…" at bounding box center [726, 433] width 1071 height 38
click at [1247, 635] on icon "Close Intercom Messenger" at bounding box center [1247, 631] width 19 height 19
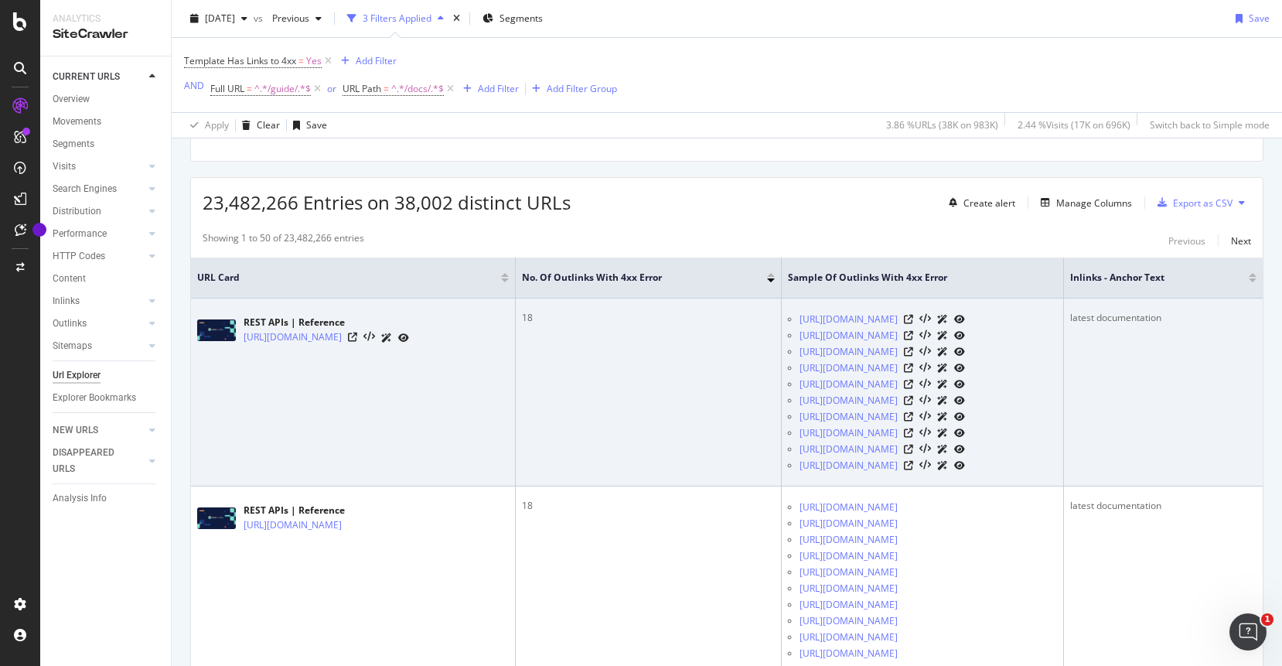
scroll to position [236, 0]
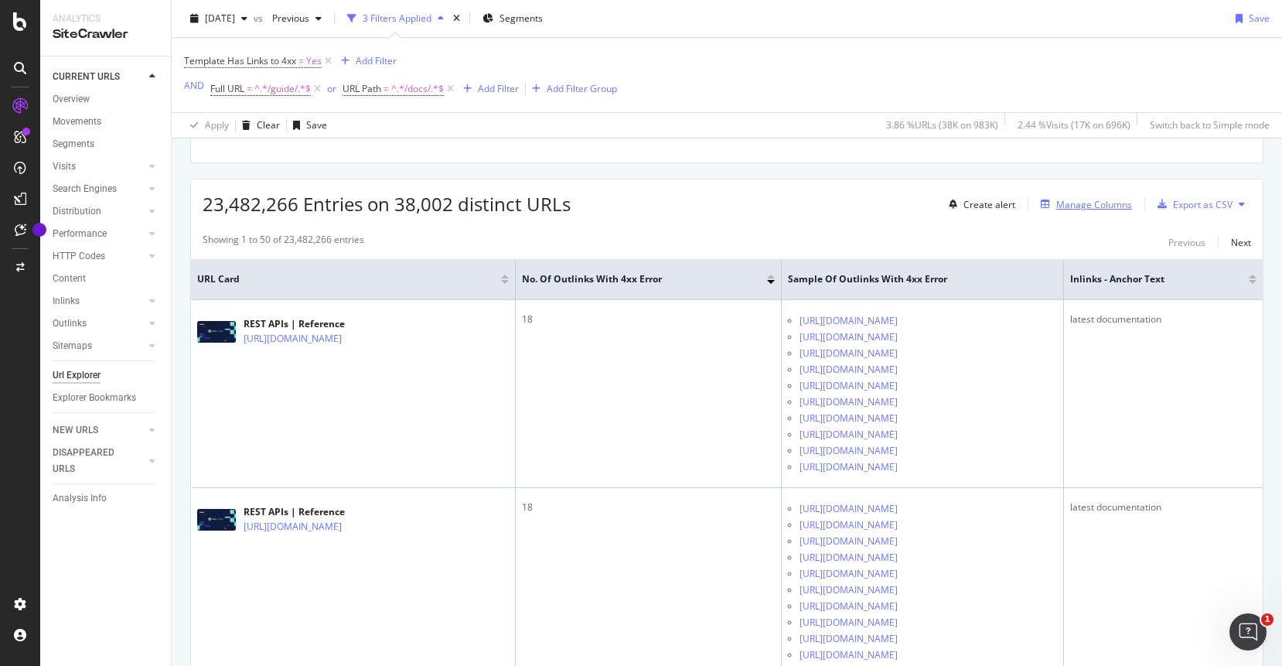
click at [1097, 207] on div "Manage Columns" at bounding box center [1094, 204] width 76 height 13
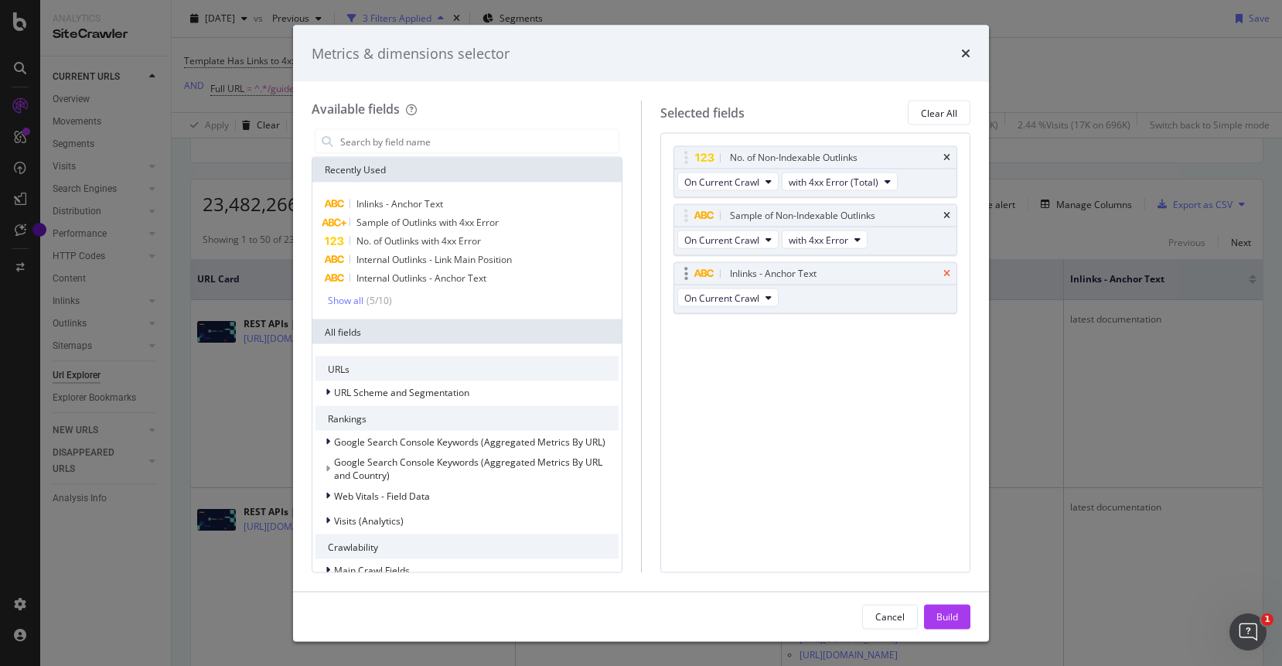
click at [946, 273] on icon "times" at bounding box center [946, 273] width 7 height 9
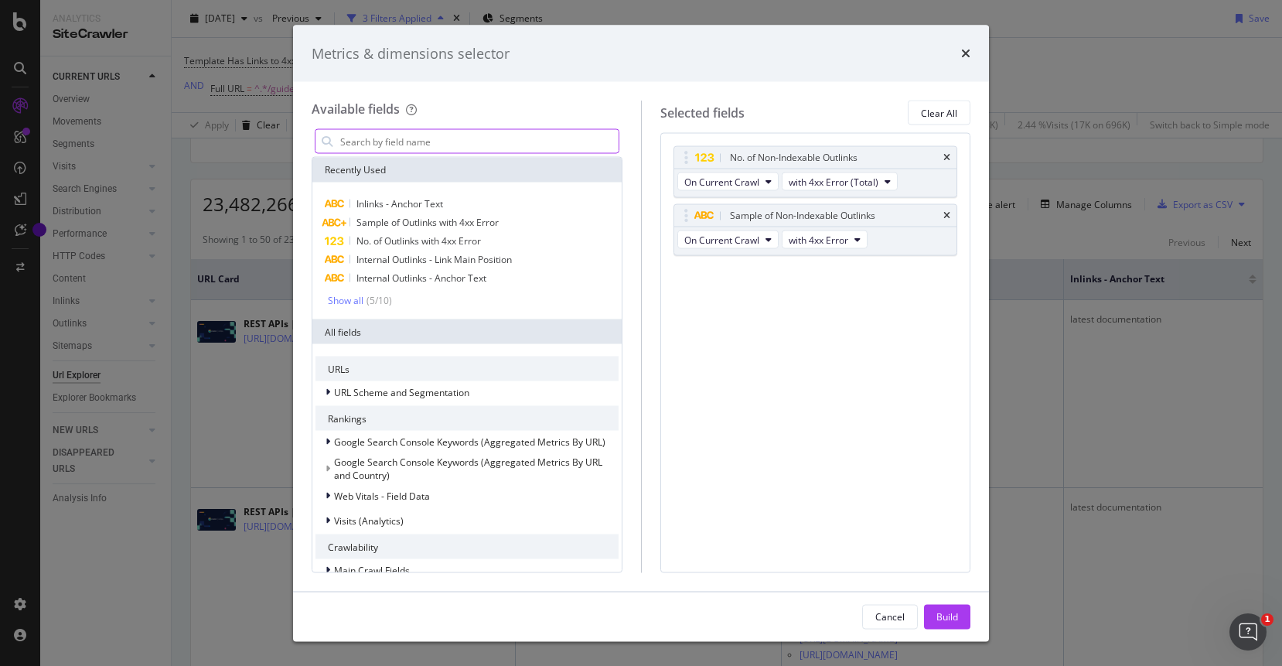
click at [526, 147] on input "modal" at bounding box center [479, 141] width 280 height 23
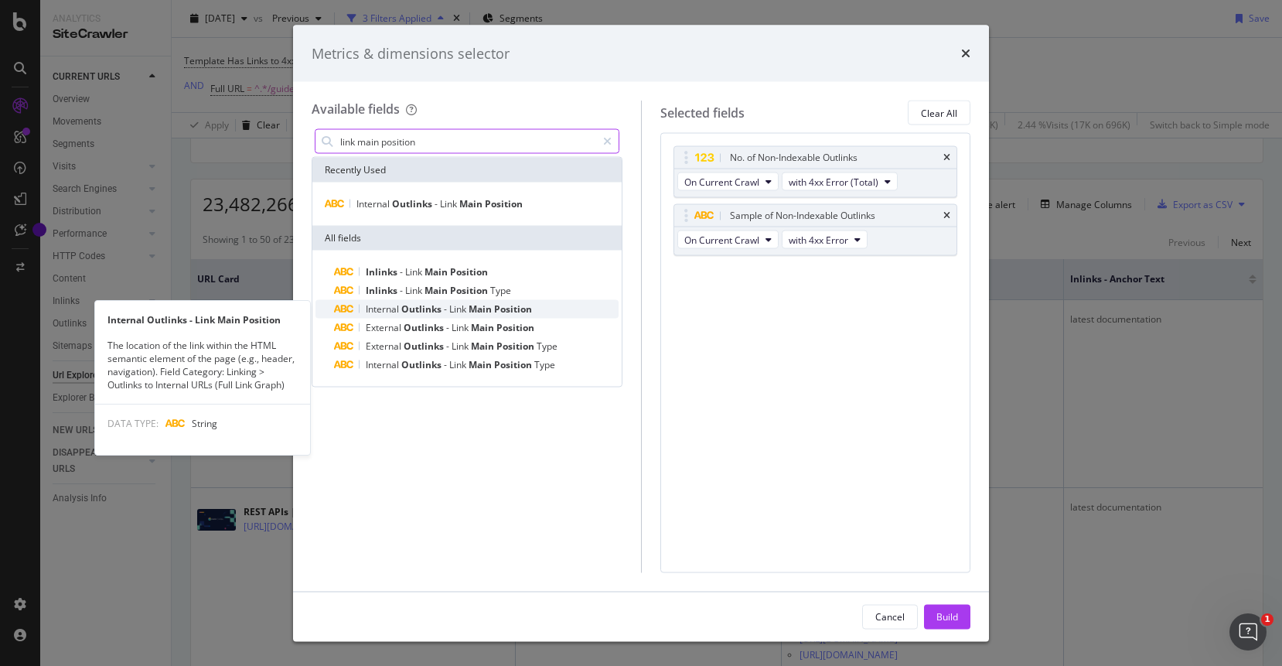
type input "link main position"
click at [444, 310] on span "-" at bounding box center [446, 308] width 5 height 13
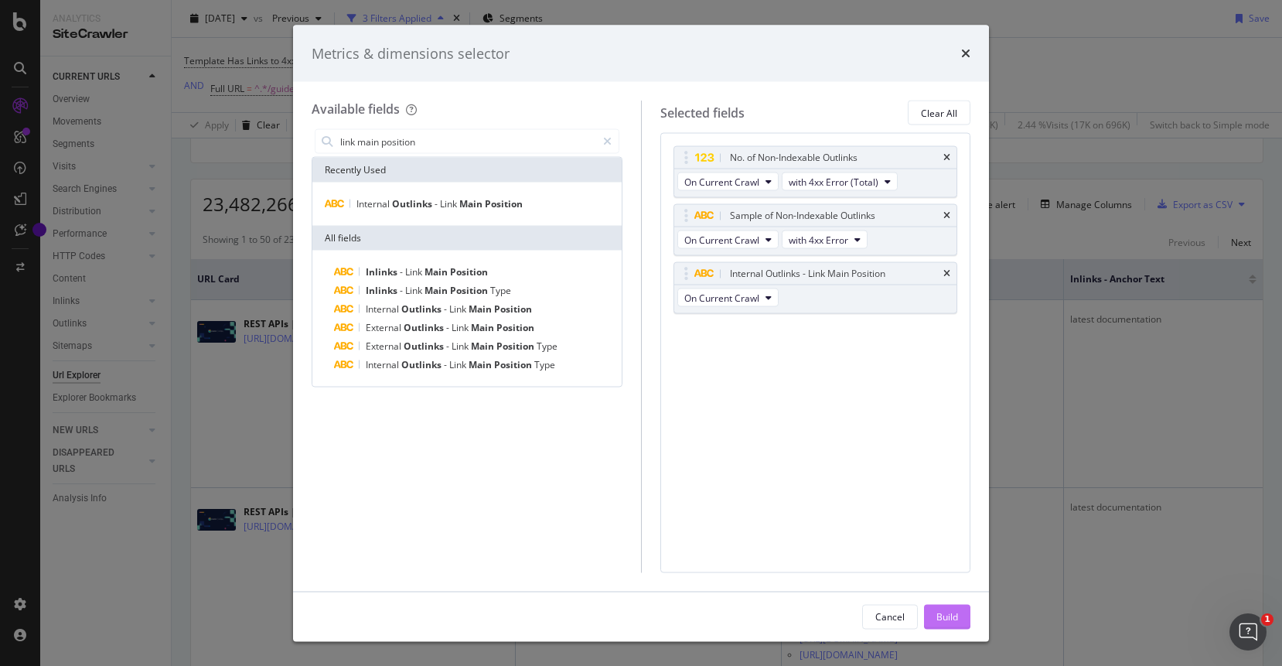
click at [952, 619] on div "Build" at bounding box center [947, 615] width 22 height 13
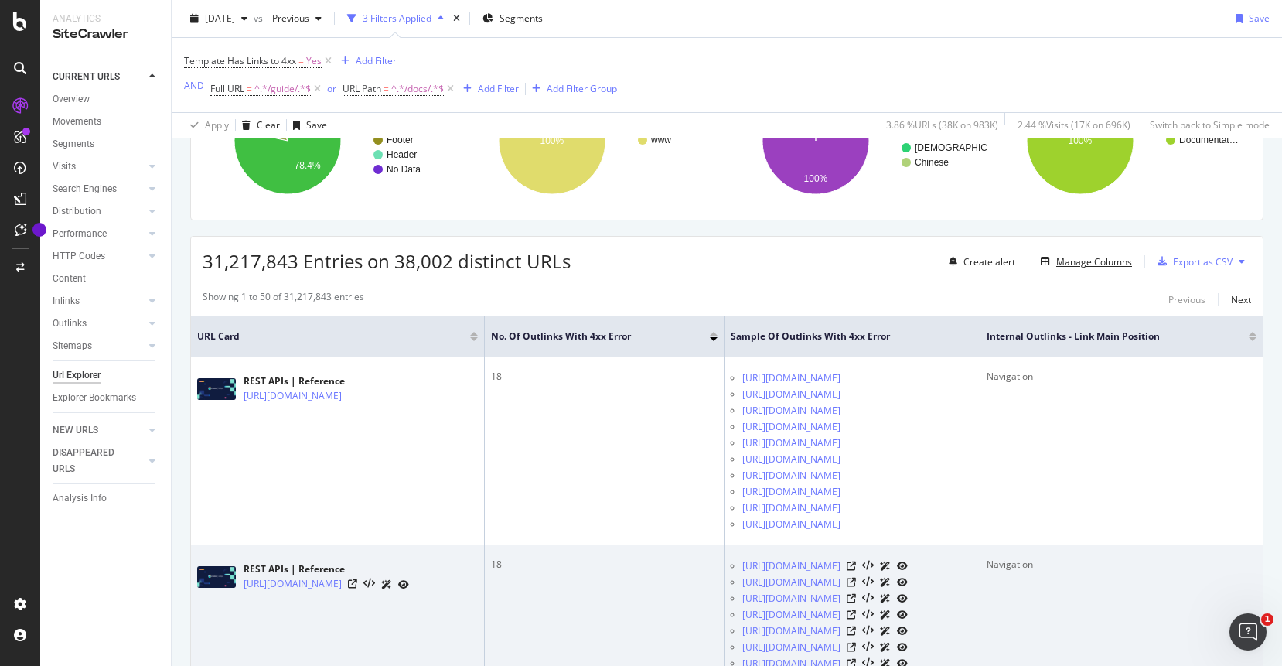
scroll to position [264, 0]
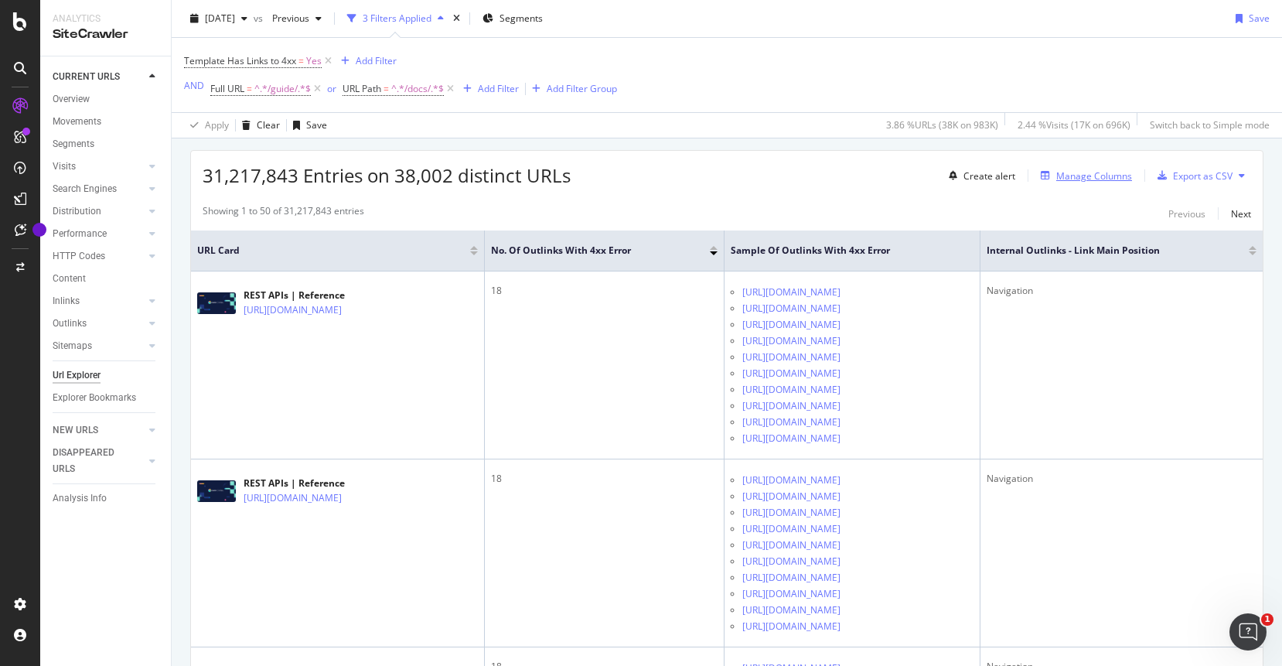
click at [1098, 178] on div "Manage Columns" at bounding box center [1094, 175] width 76 height 13
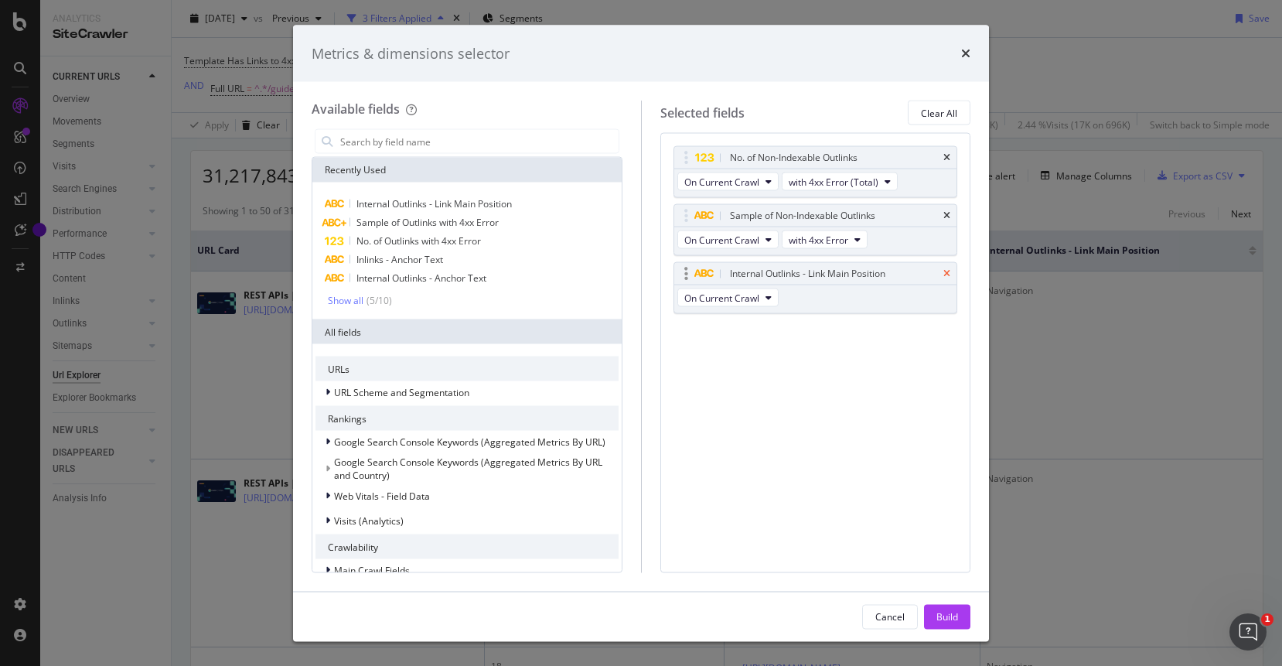
click at [945, 274] on icon "times" at bounding box center [946, 273] width 7 height 9
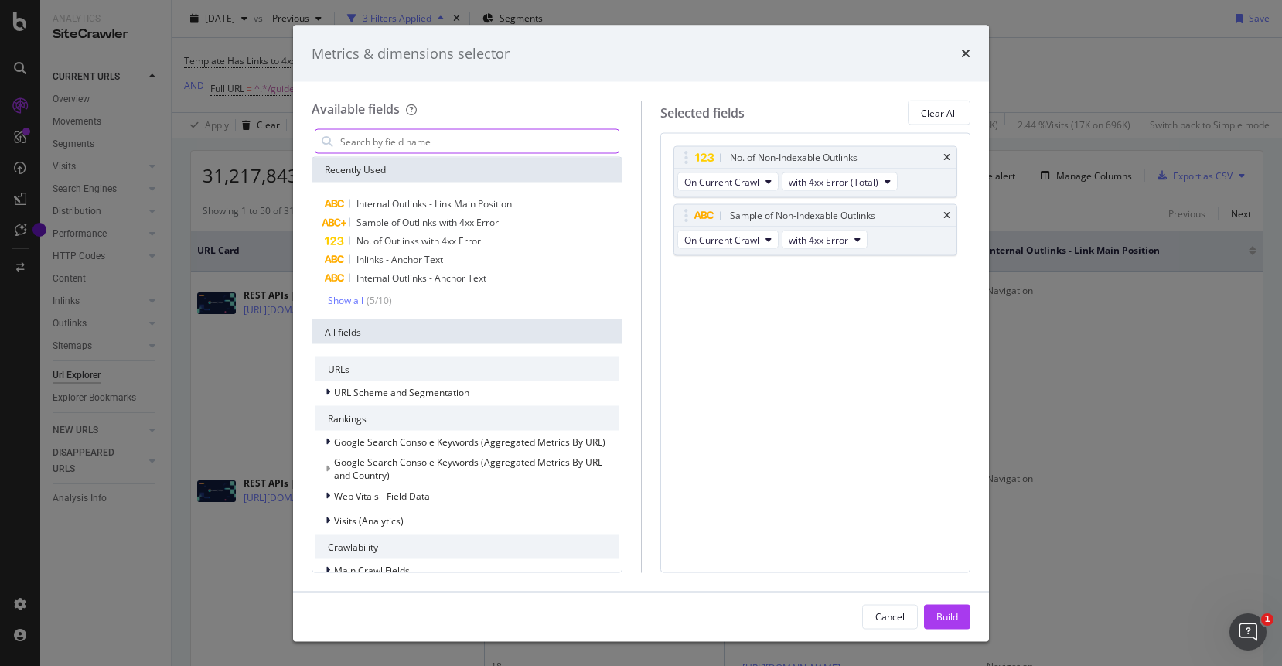
click at [443, 141] on input "modal" at bounding box center [479, 141] width 280 height 23
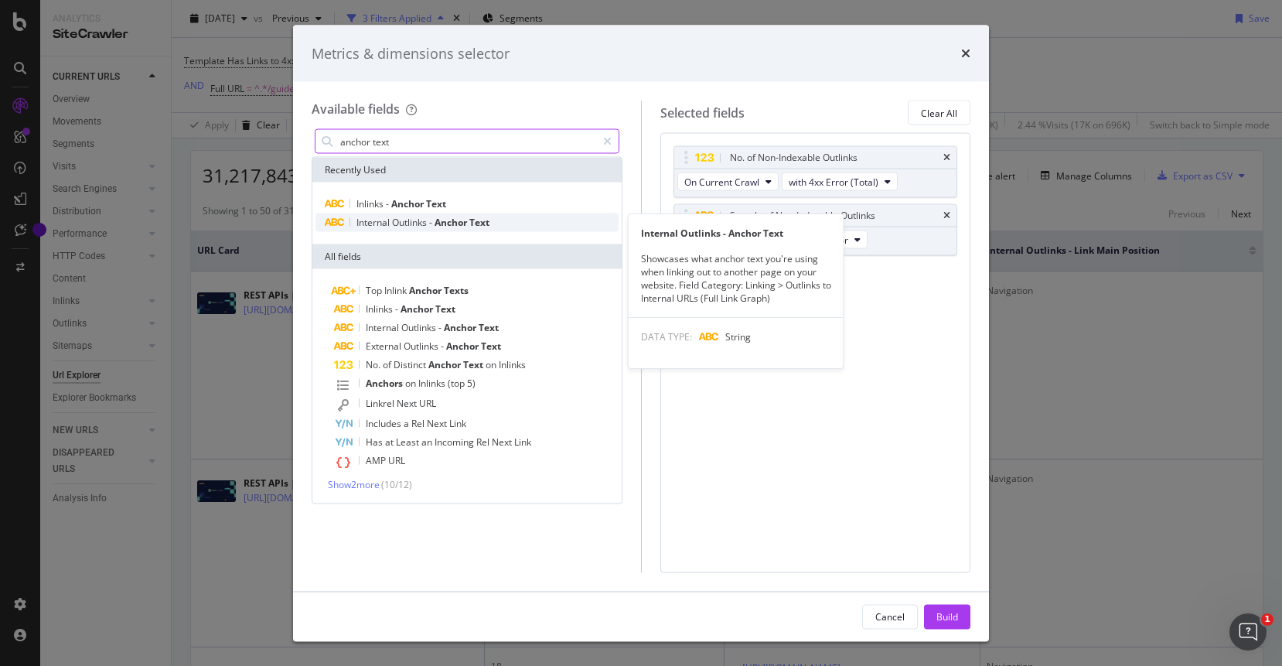
type input "anchor text"
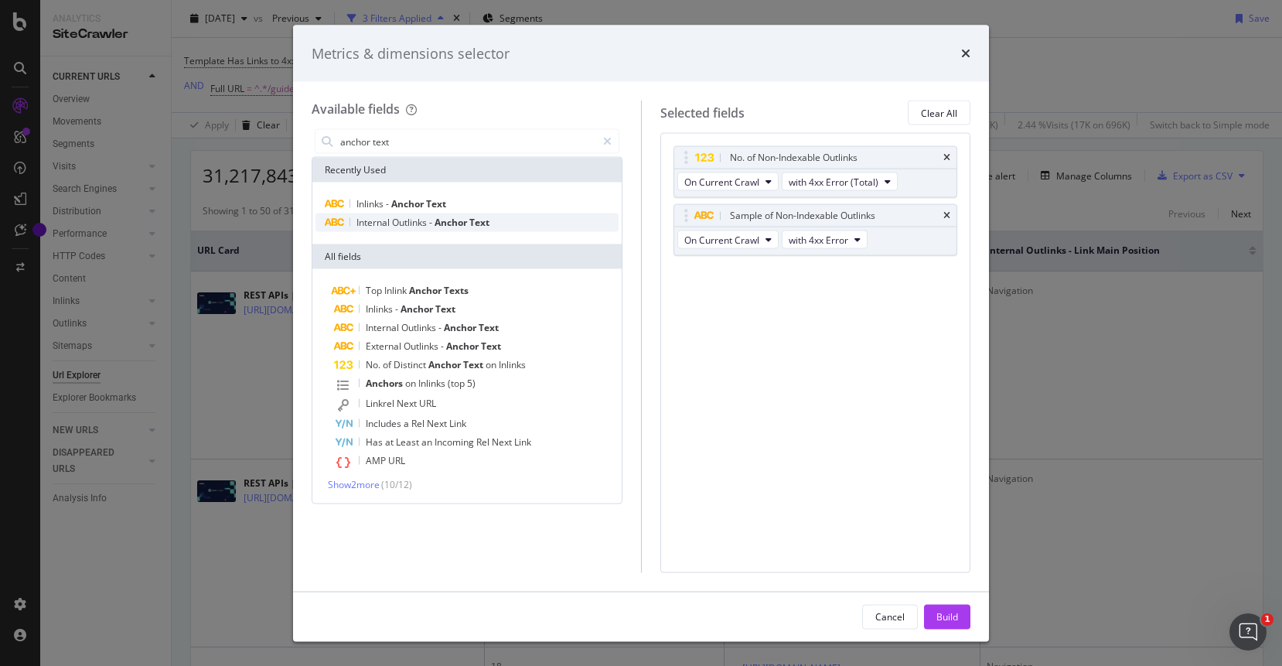
click at [412, 223] on span "Outlinks" at bounding box center [410, 222] width 37 height 13
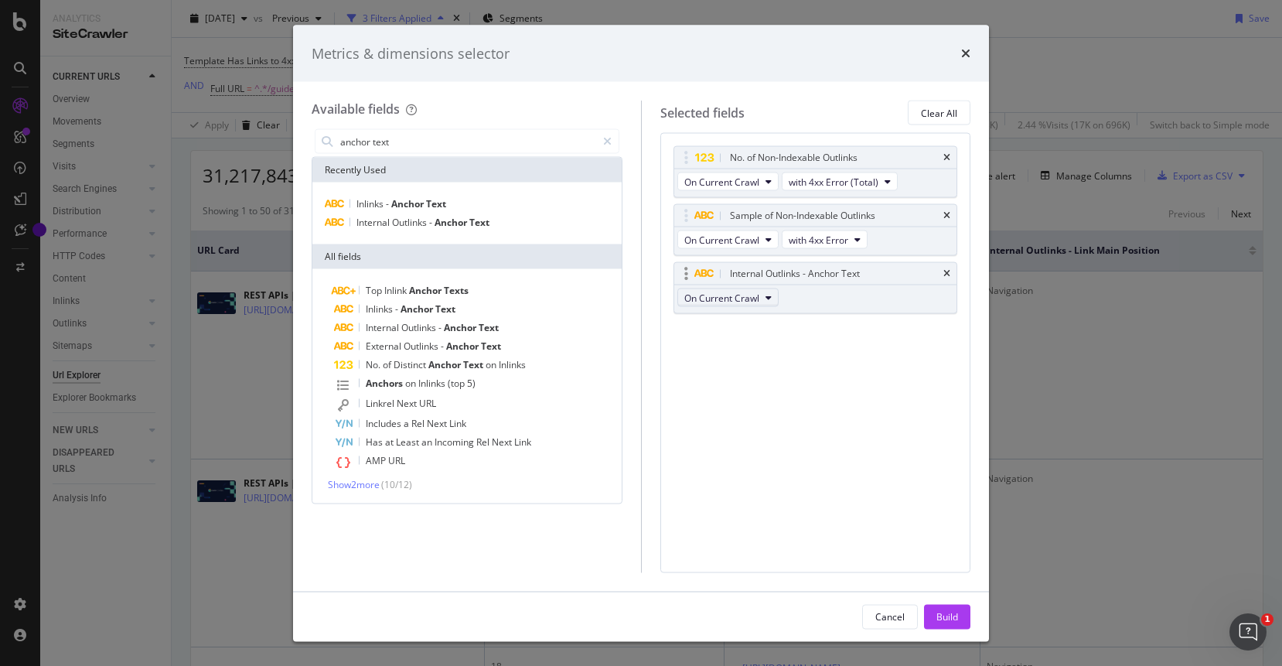
click at [743, 304] on button "On Current Crawl" at bounding box center [727, 297] width 101 height 19
click at [746, 301] on span "On Current Crawl" at bounding box center [721, 297] width 75 height 13
click at [818, 396] on div "No. of Non-Indexable Outlinks On Current Crawl with 4xx Error (Total) Sample of…" at bounding box center [815, 352] width 311 height 439
click at [772, 240] on button "On Current Crawl" at bounding box center [727, 239] width 101 height 19
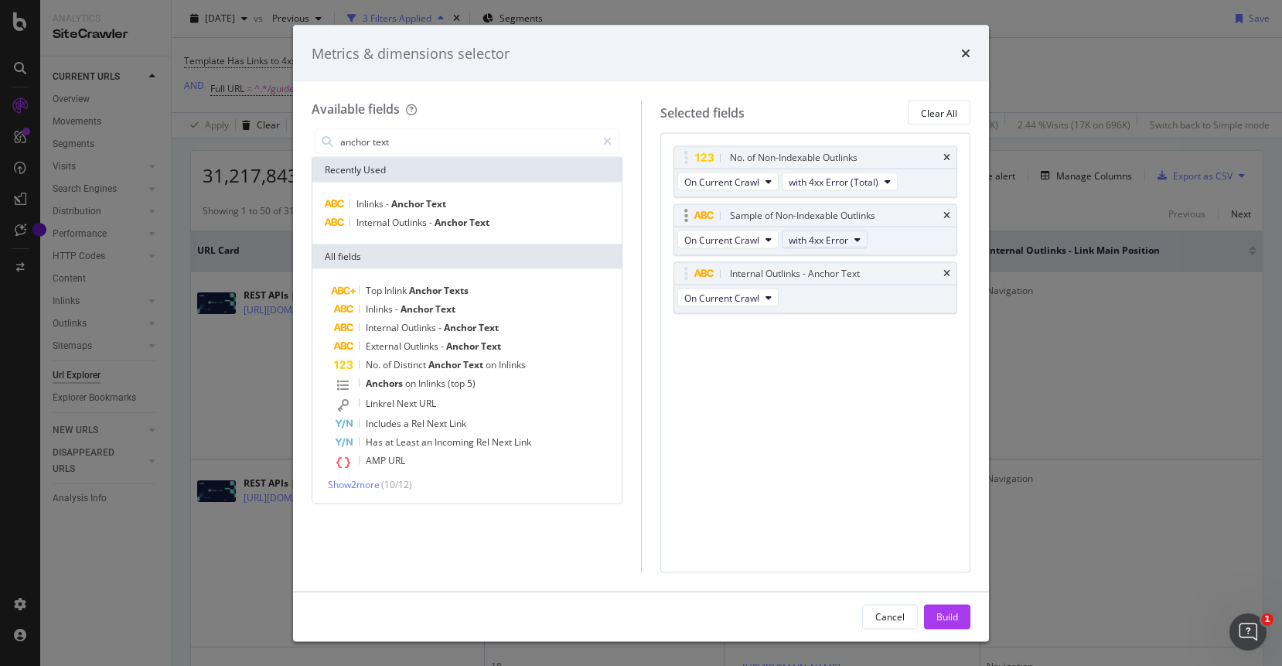
click at [828, 240] on span "with 4xx Error" at bounding box center [818, 239] width 60 height 13
click at [713, 382] on div "No. of Non-Indexable Outlinks On Current Crawl with 4xx Error (Total) Sample of…" at bounding box center [815, 352] width 311 height 439
click at [941, 616] on div "Build" at bounding box center [947, 615] width 22 height 13
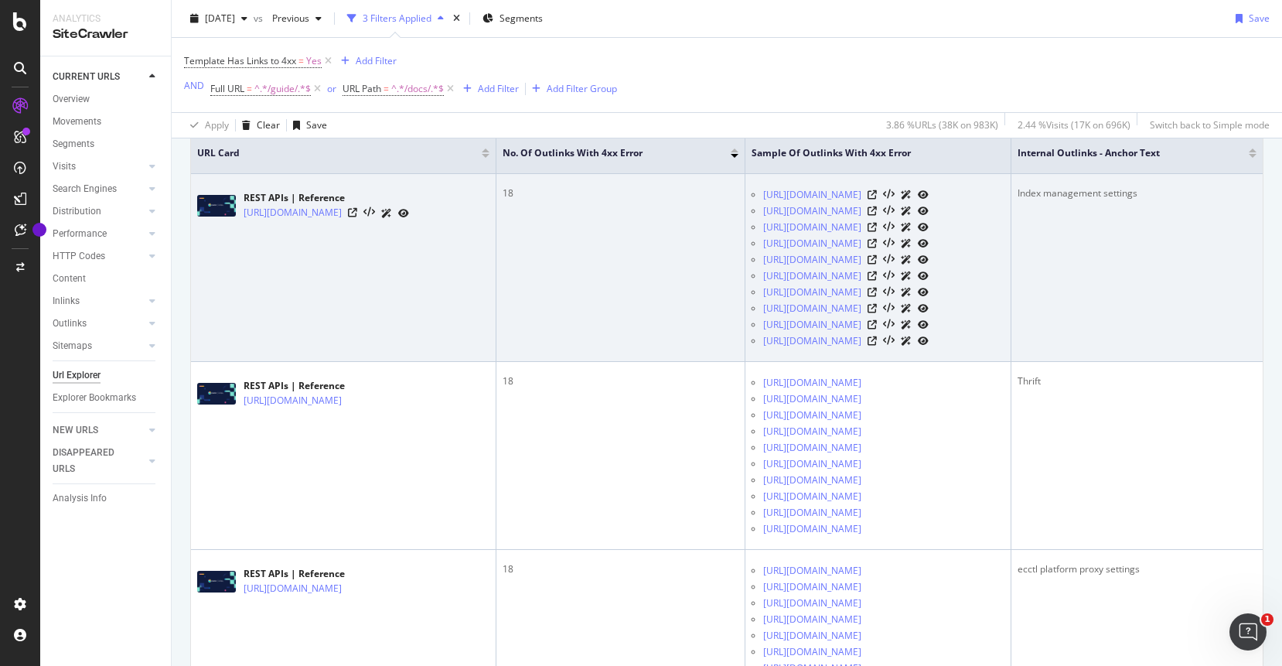
scroll to position [322, 0]
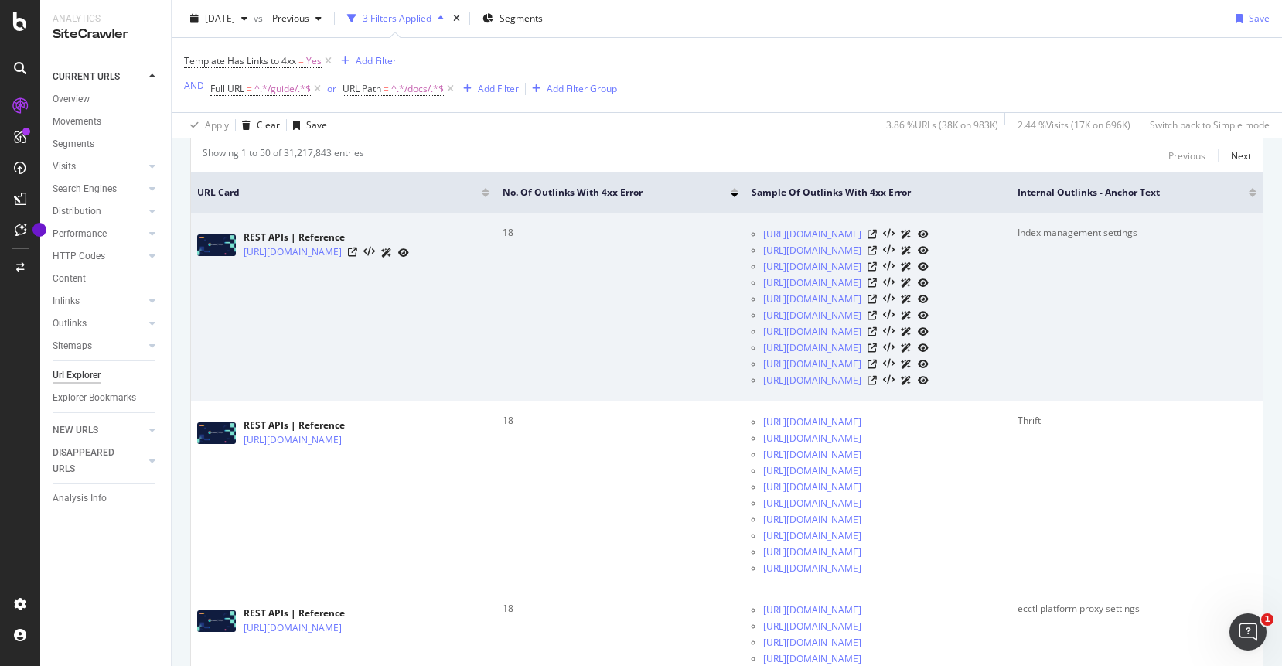
click at [1112, 231] on div "Index management settings" at bounding box center [1136, 233] width 239 height 14
copy tbody "Index management settings"
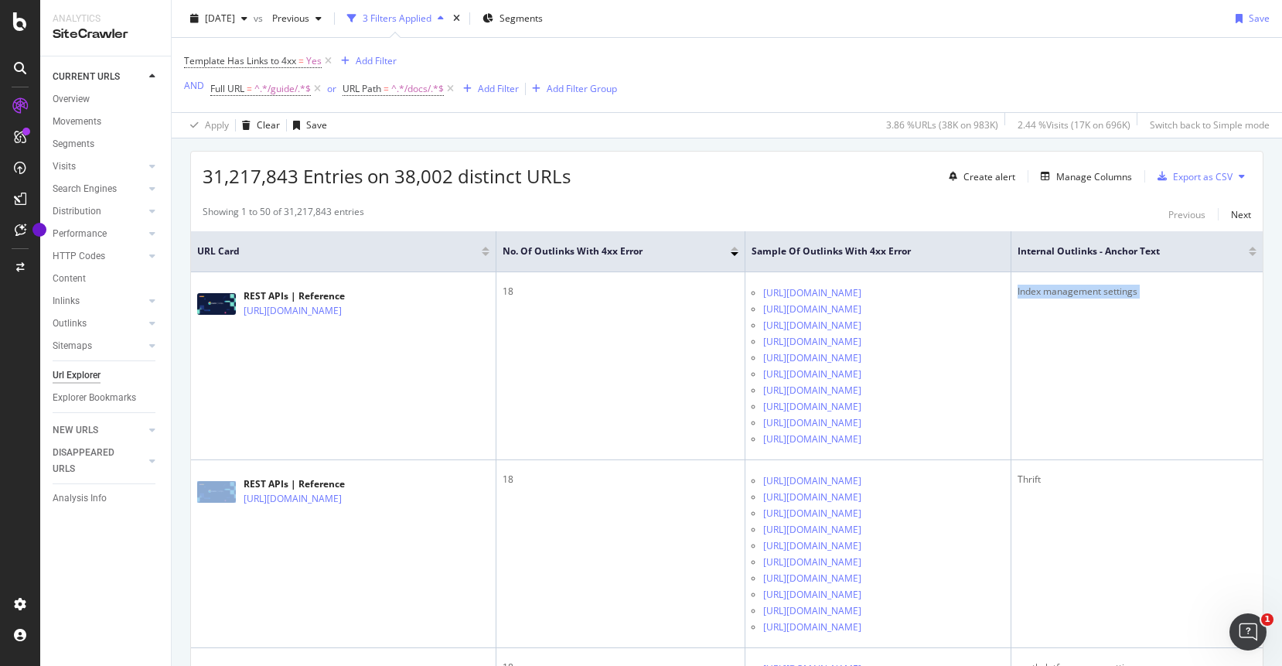
scroll to position [258, 0]
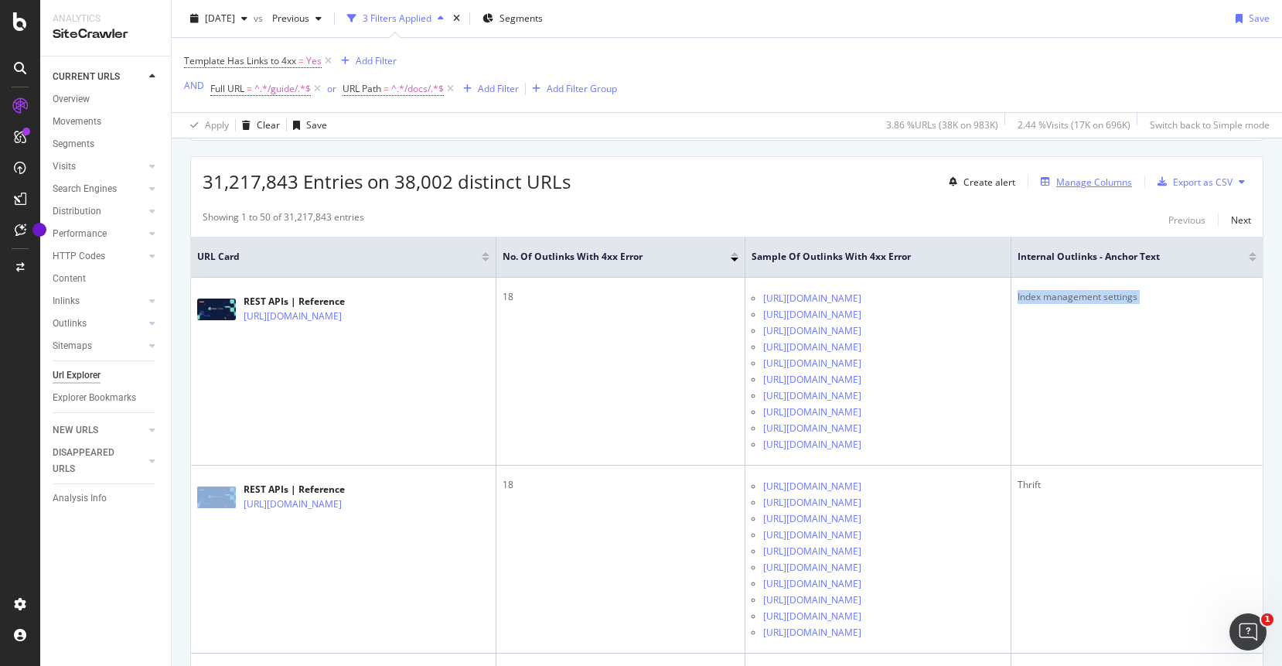
click at [1104, 184] on div "Manage Columns" at bounding box center [1094, 181] width 76 height 13
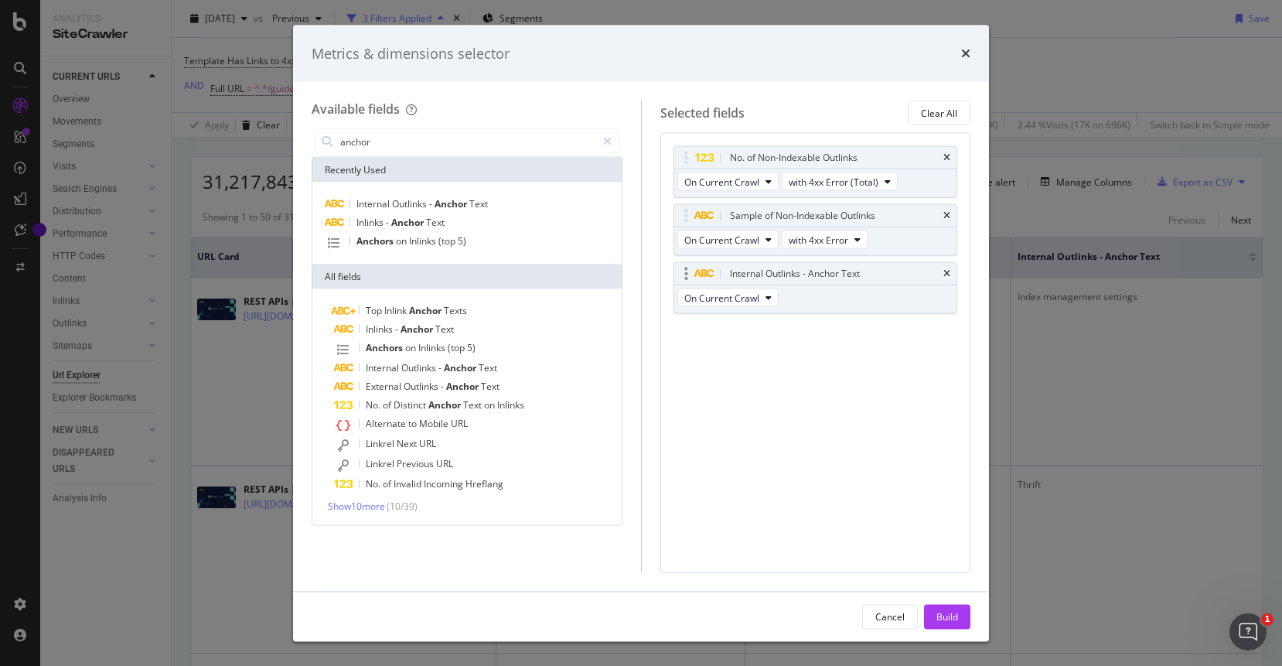
click at [951, 274] on div "Internal Outlinks - Anchor Text" at bounding box center [815, 274] width 283 height 22
click at [405, 242] on span "on" at bounding box center [402, 240] width 13 height 13
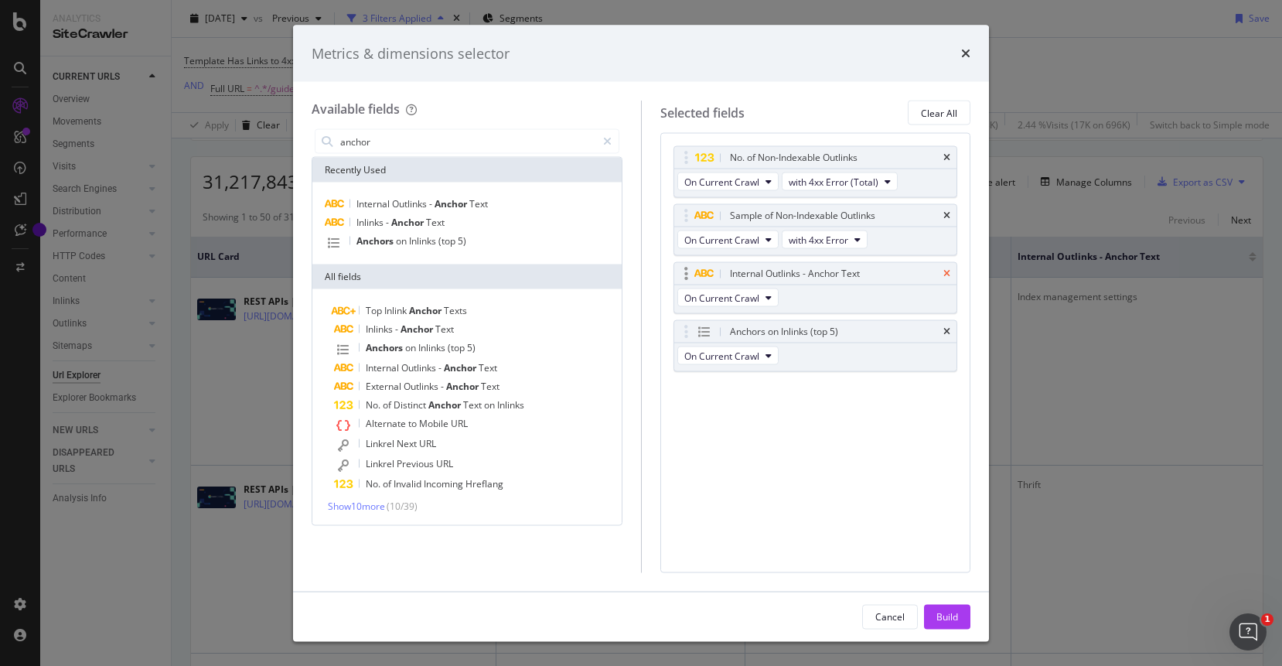
click at [948, 275] on icon "times" at bounding box center [946, 273] width 7 height 9
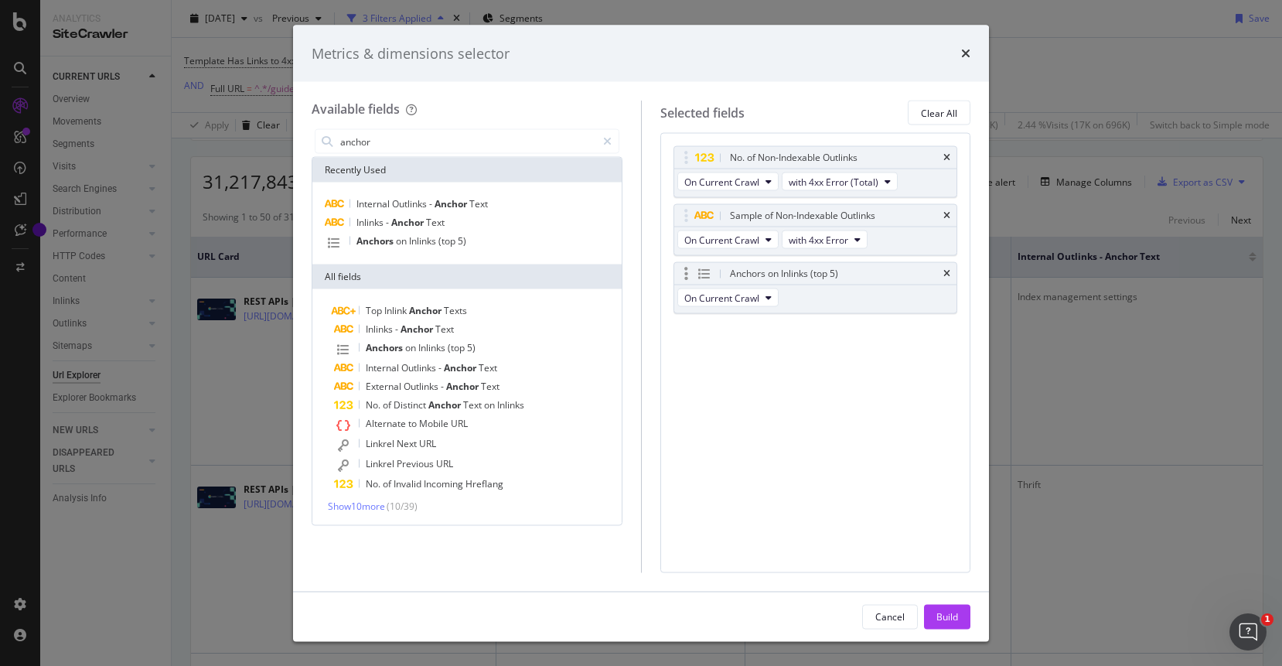
click at [782, 298] on div "On Current Crawl" at bounding box center [729, 299] width 111 height 28
click at [768, 298] on icon "modal" at bounding box center [768, 297] width 6 height 9
click at [765, 298] on icon "modal" at bounding box center [768, 297] width 6 height 9
click at [587, 148] on input "anchor" at bounding box center [467, 141] width 257 height 23
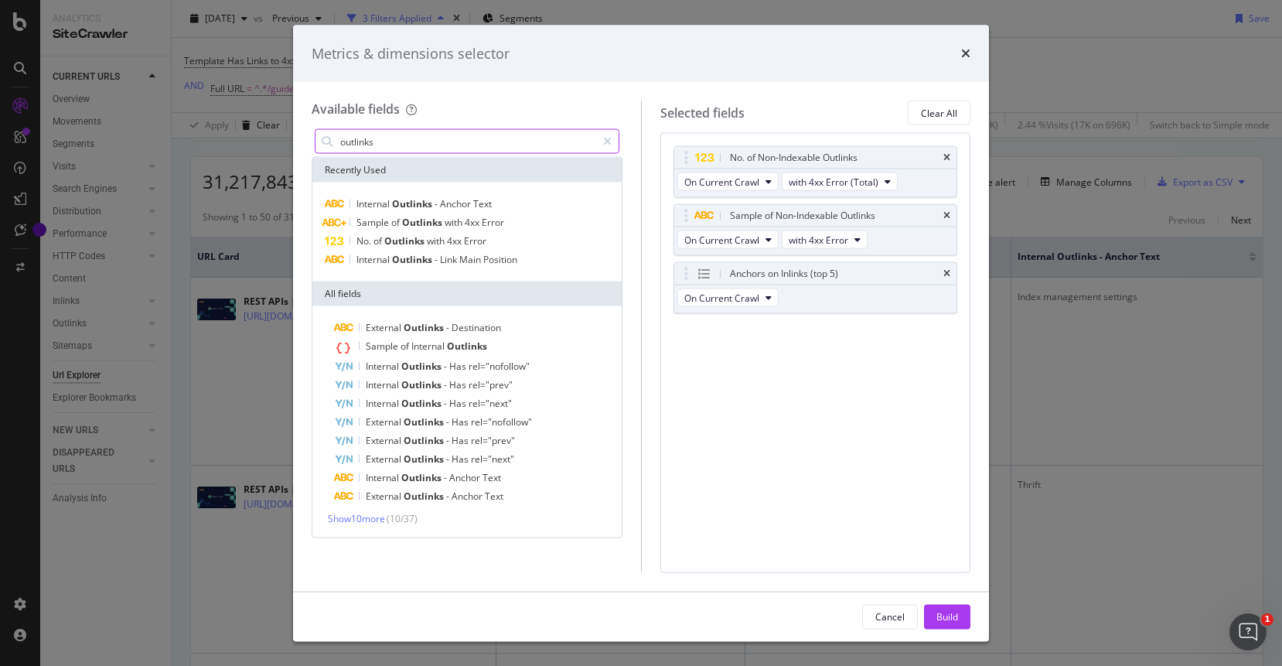
click at [426, 142] on input "outlinks" at bounding box center [467, 141] width 257 height 23
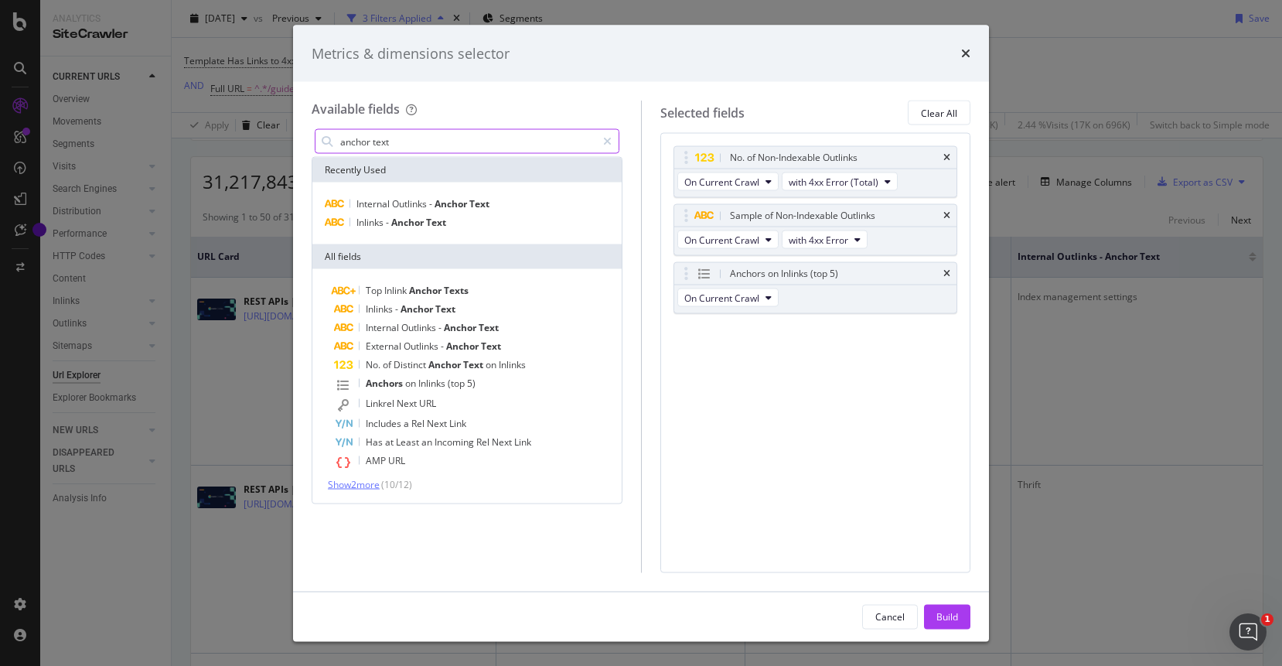
type input "anchor text"
click at [371, 484] on span "Show 2 more" at bounding box center [354, 484] width 52 height 13
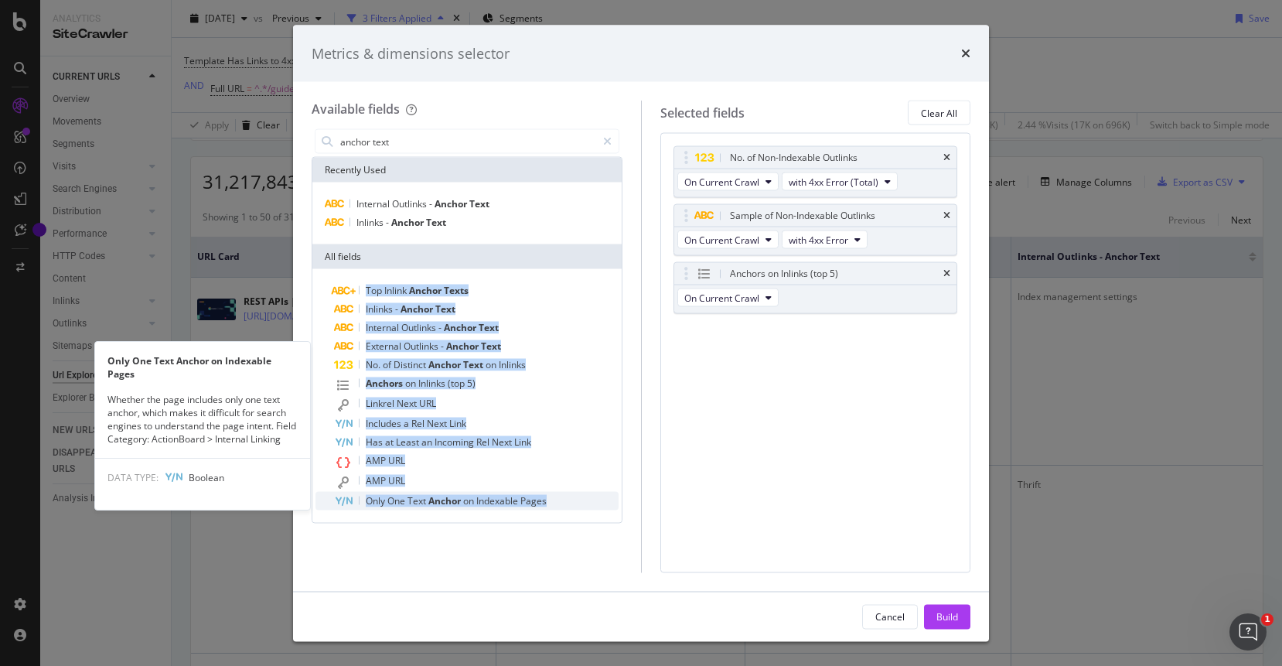
copy div "Top Inlink Anchor Texts Inlinks - Anchor Text Internal Outlinks - Anchor Text E…"
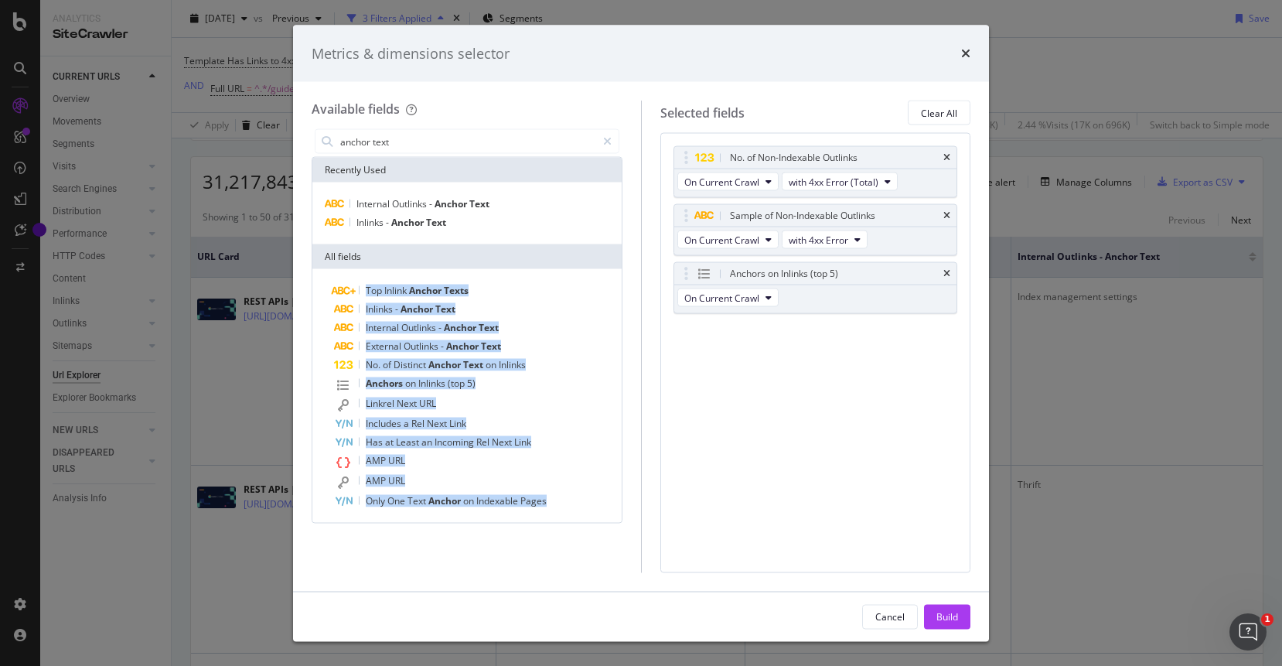
drag, startPoint x: 315, startPoint y: 283, endPoint x: 536, endPoint y: 552, distance: 348.2
click at [547, 546] on div "anchor text Recently Used Internal Outlinks - Anchor Text Inlinks - Anchor Text…" at bounding box center [466, 349] width 311 height 446
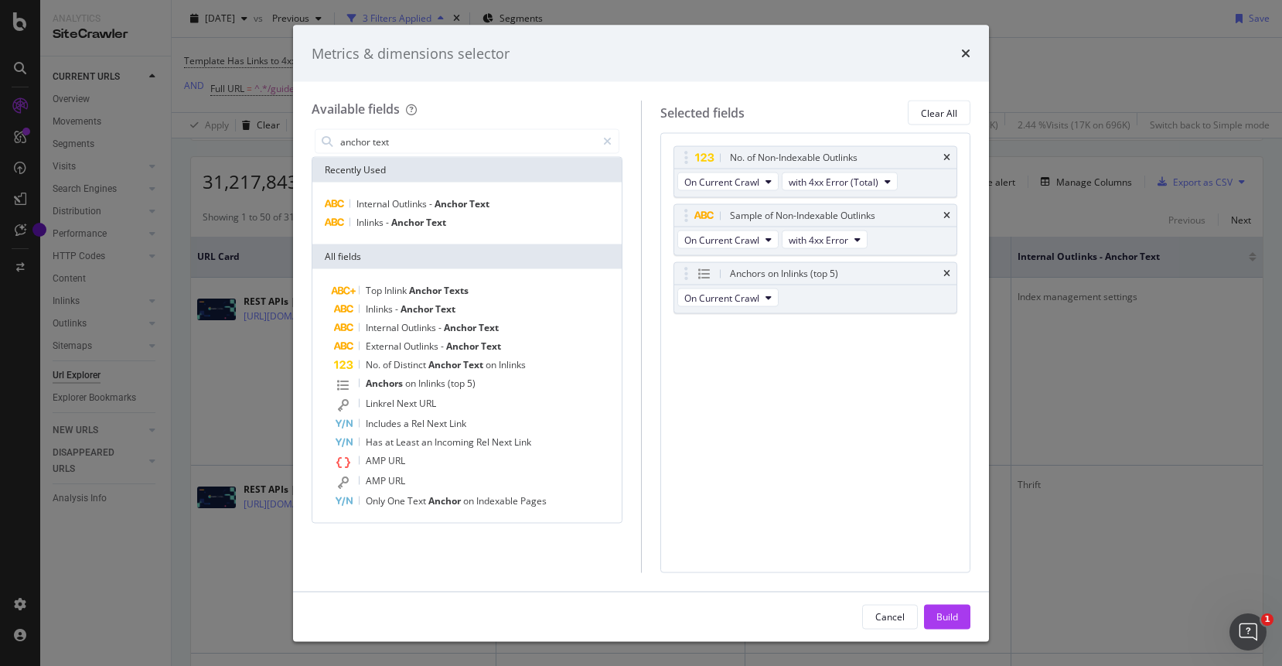
drag, startPoint x: 536, startPoint y: 552, endPoint x: 466, endPoint y: 563, distance: 70.4
click at [501, 556] on div "anchor text Recently Used Internal Outlinks - Anchor Text Inlinks - Anchor Text…" at bounding box center [466, 349] width 311 height 446
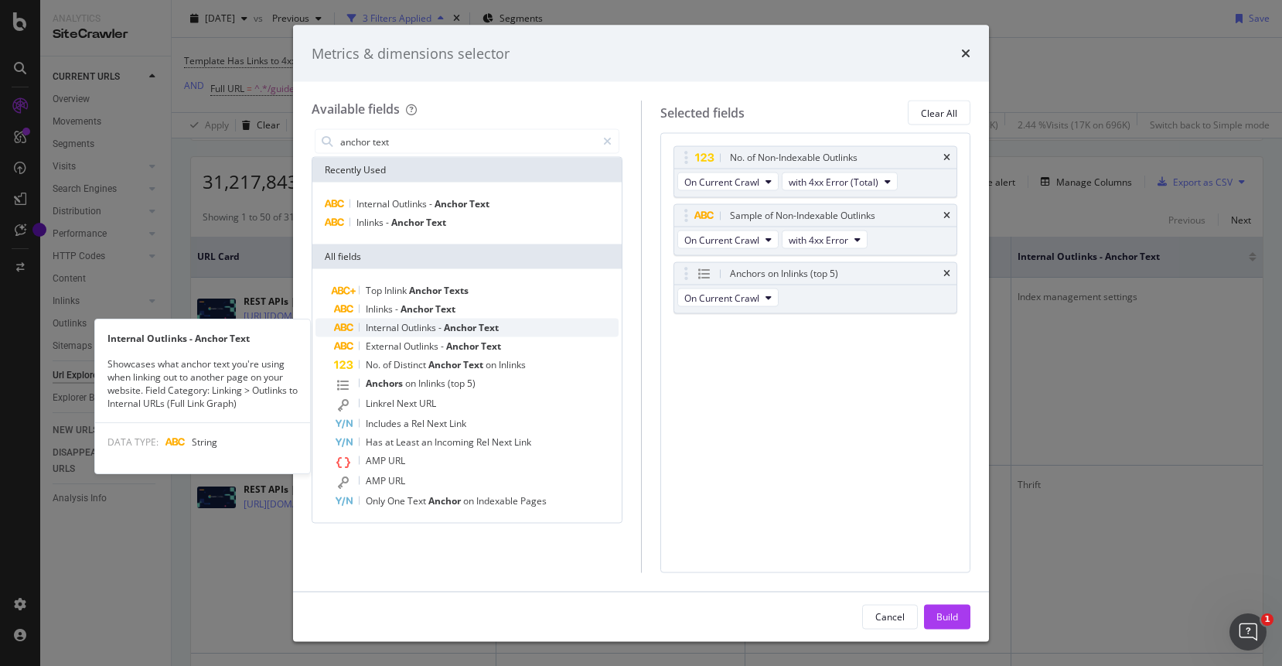
click at [402, 325] on span "Outlinks" at bounding box center [419, 327] width 37 height 13
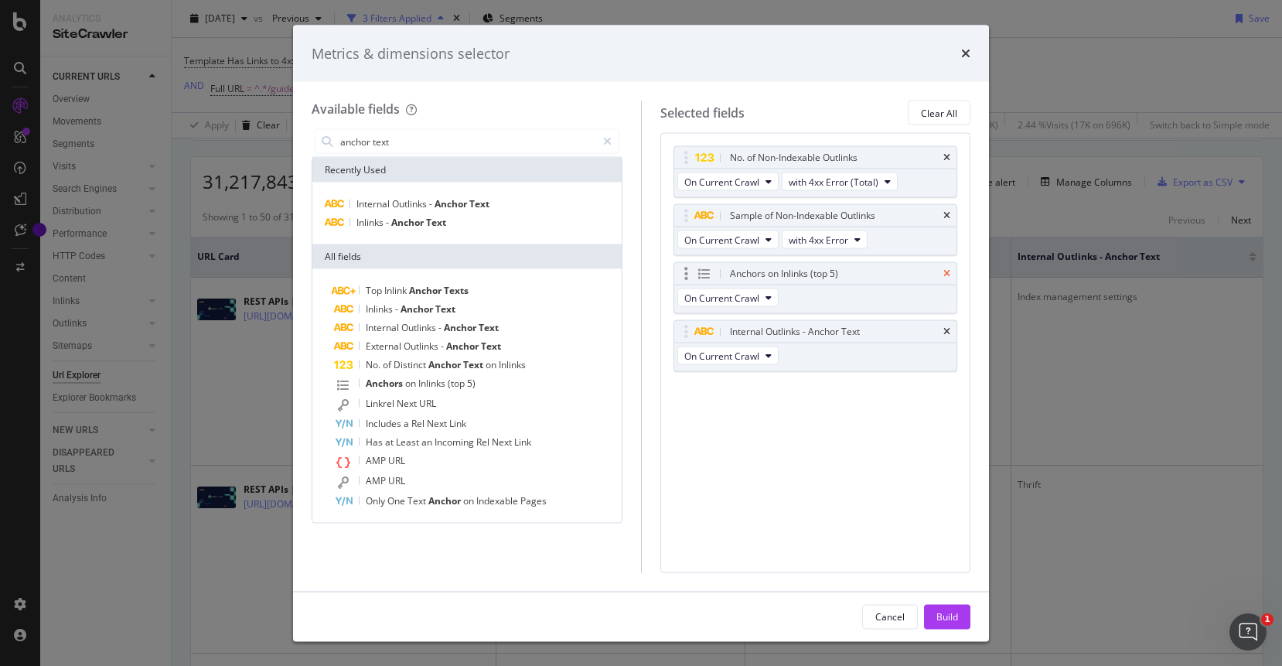
click at [943, 274] on icon "times" at bounding box center [946, 273] width 7 height 9
